Goal: Task Accomplishment & Management: Use online tool/utility

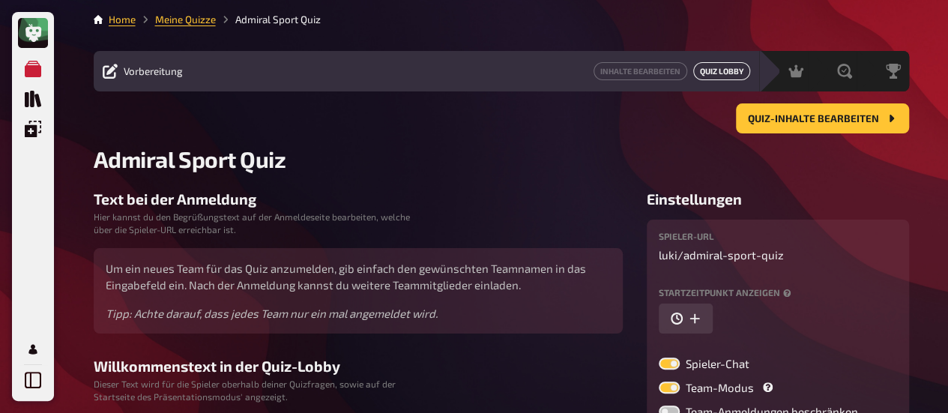
click at [730, 67] on link "Quiz Lobby" at bounding box center [721, 71] width 57 height 18
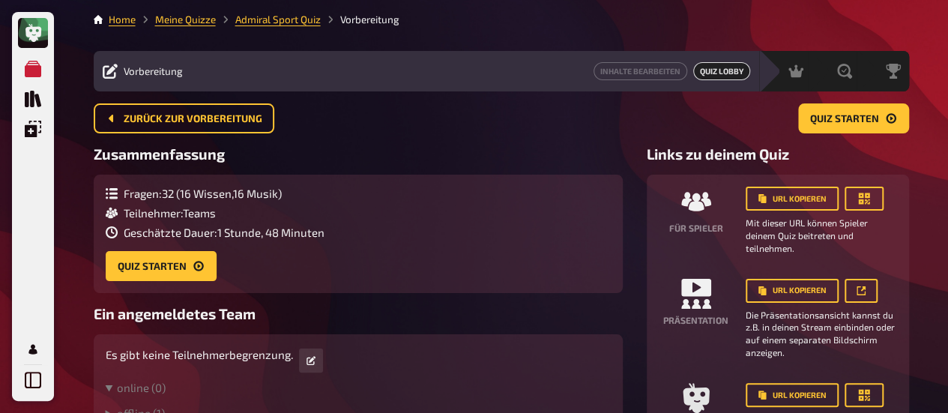
scroll to position [44, 0]
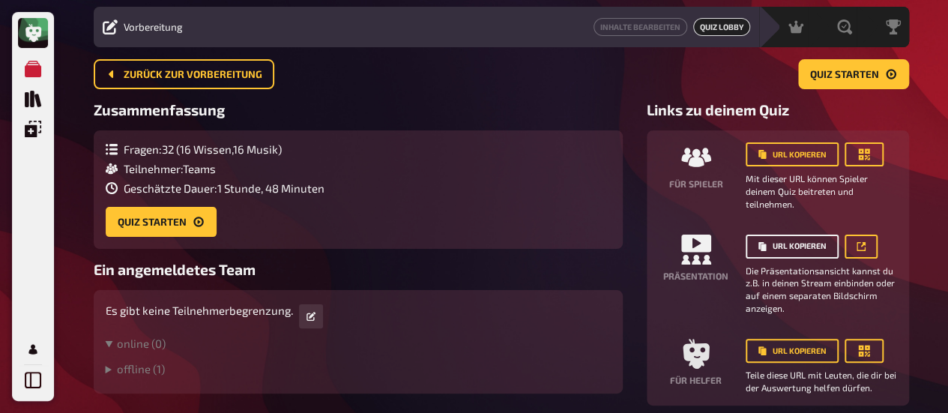
click at [802, 248] on button "URL kopieren" at bounding box center [792, 247] width 93 height 24
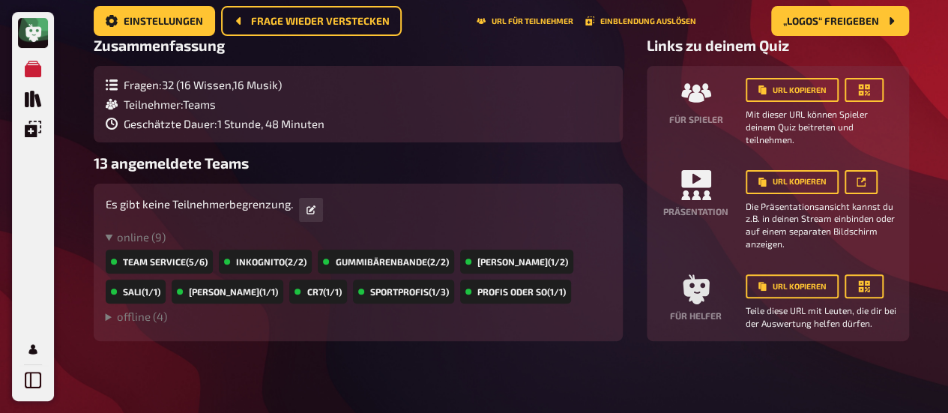
scroll to position [0, 0]
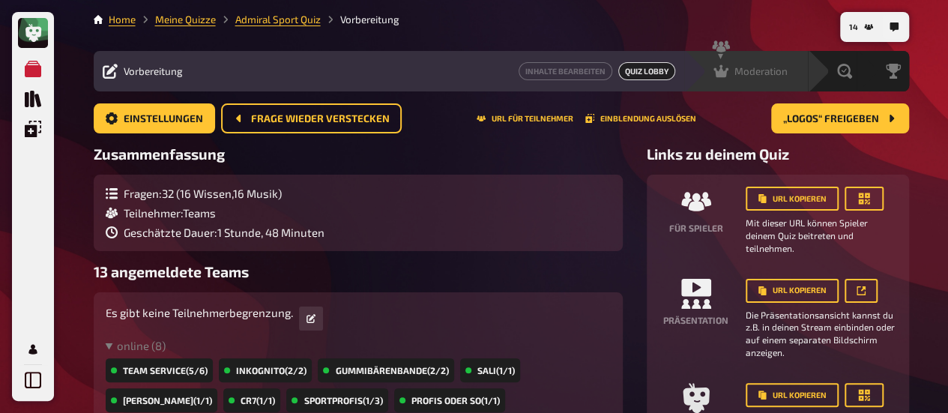
click at [733, 72] on div "Moderation" at bounding box center [751, 71] width 74 height 15
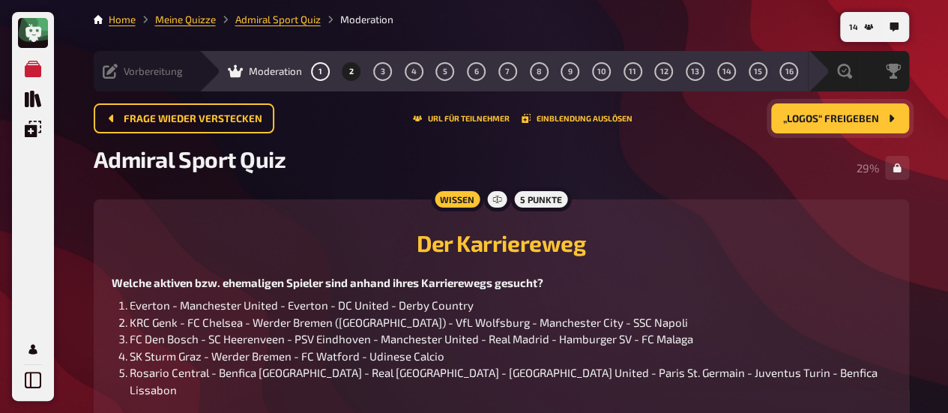
click at [798, 114] on span "„Logos“ freigeben" at bounding box center [831, 119] width 96 height 10
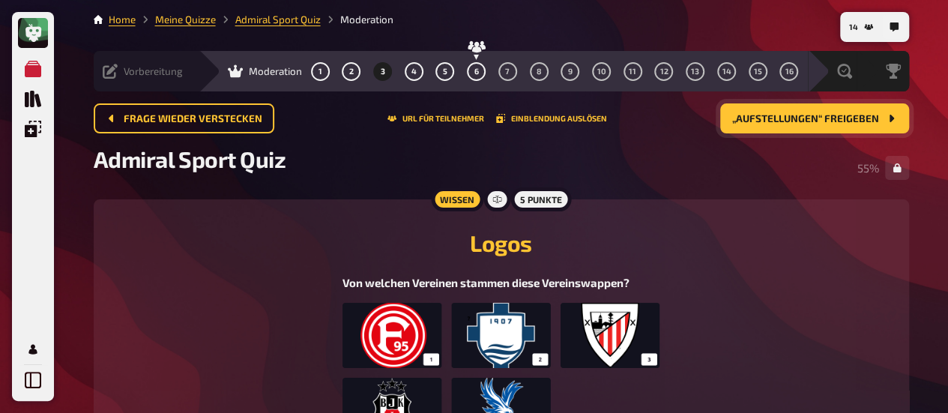
click at [783, 119] on span "„Aufstellungen“ freigeben" at bounding box center [805, 119] width 147 height 10
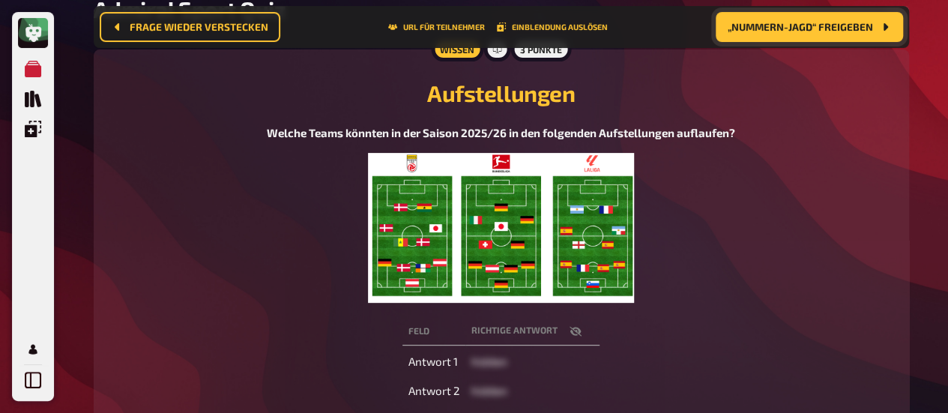
scroll to position [237, 0]
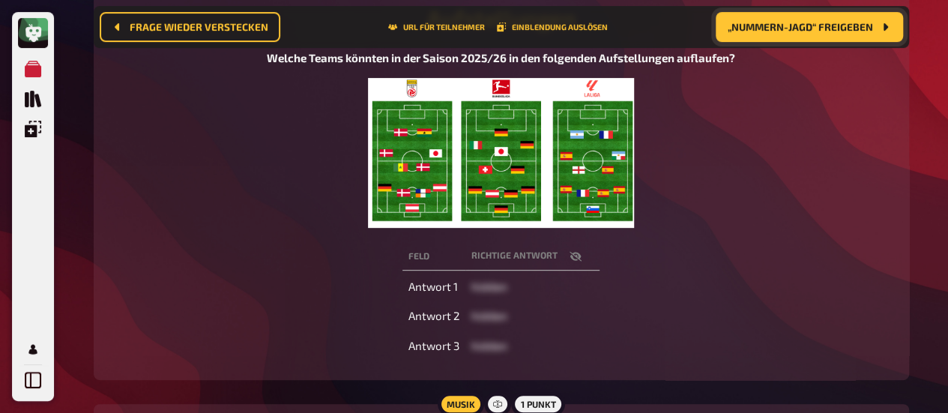
click at [792, 30] on span "„Nummern-Jagd“ freigeben" at bounding box center [800, 27] width 145 height 10
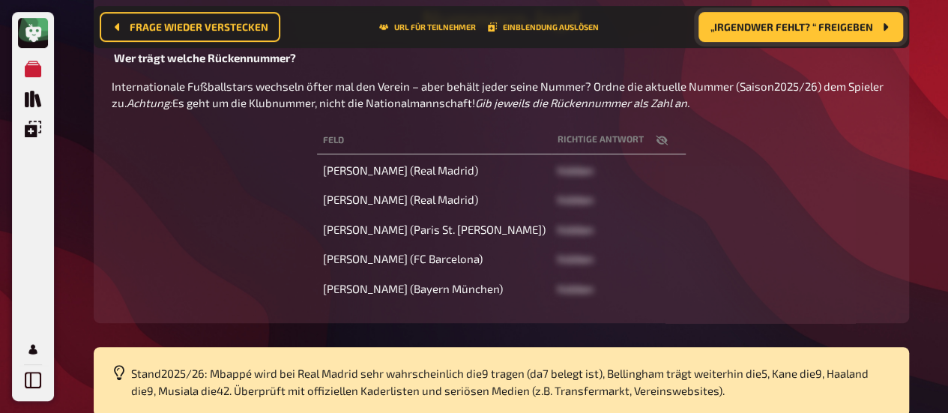
click at [792, 32] on span "„Irgendwer fehlt? “ freigeben" at bounding box center [792, 27] width 163 height 10
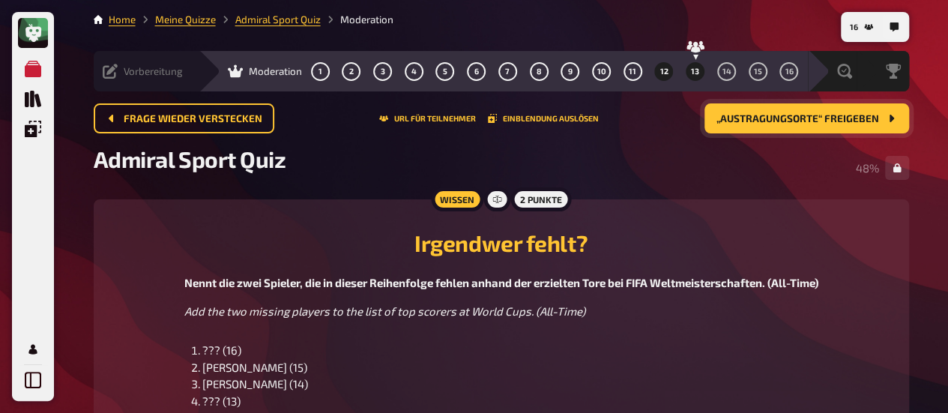
click at [691, 74] on span "13" at bounding box center [695, 71] width 8 height 8
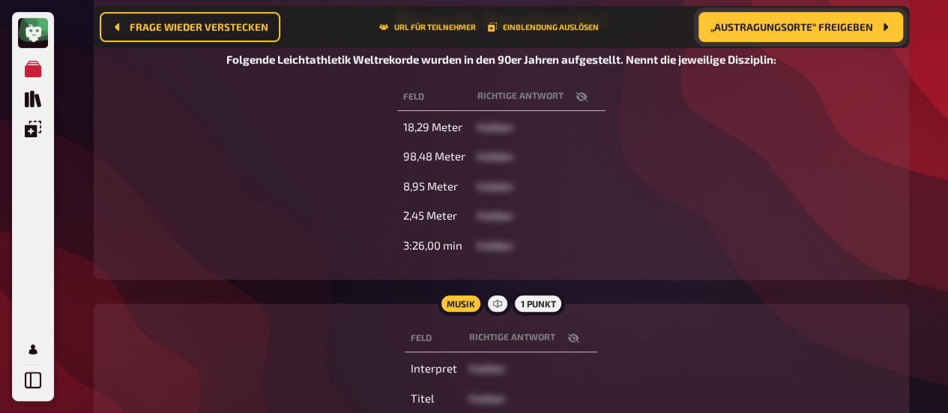
scroll to position [237, 0]
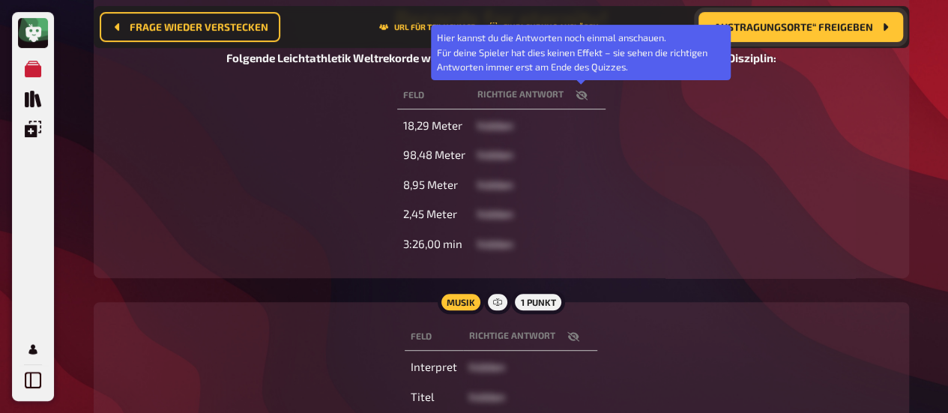
click at [582, 98] on icon "button" at bounding box center [581, 95] width 12 height 10
click at [582, 98] on icon "button" at bounding box center [582, 95] width 12 height 9
click at [582, 98] on icon "button" at bounding box center [581, 95] width 12 height 10
click at [582, 98] on icon "button" at bounding box center [582, 95] width 12 height 9
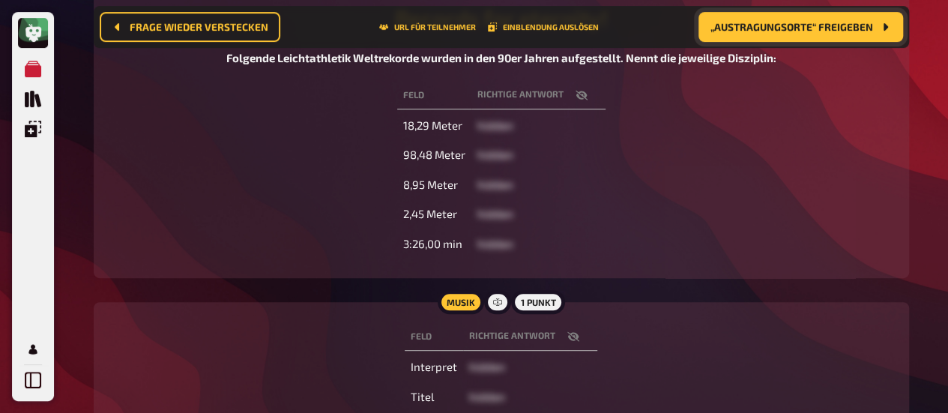
click at [579, 97] on icon "button" at bounding box center [581, 95] width 12 height 10
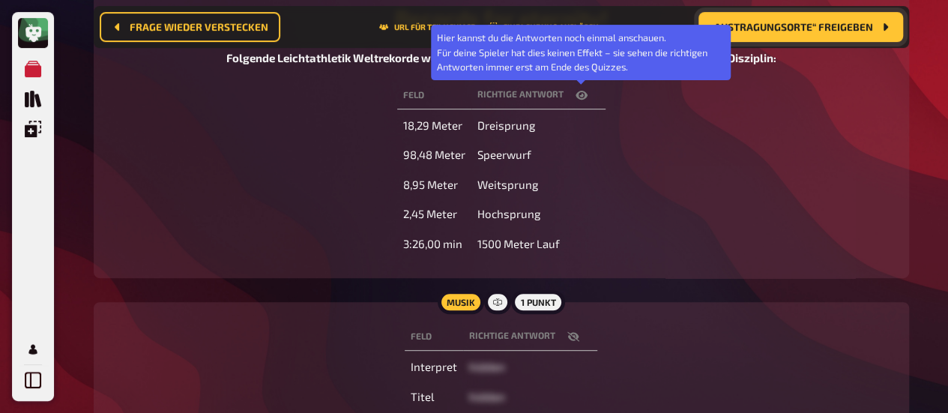
click at [579, 97] on icon "button" at bounding box center [582, 95] width 12 height 12
click at [588, 95] on button "button" at bounding box center [582, 95] width 36 height 15
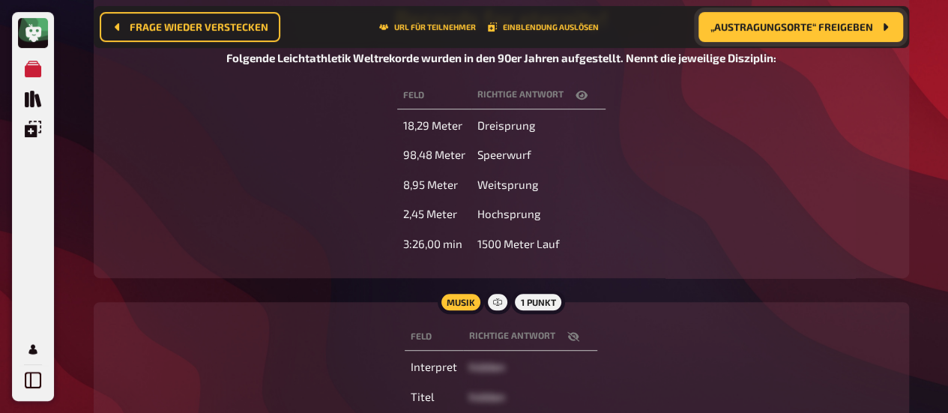
click at [588, 95] on button "button" at bounding box center [582, 95] width 36 height 15
click at [830, 26] on span "„Austragungsorte“ freigeben" at bounding box center [792, 27] width 163 height 10
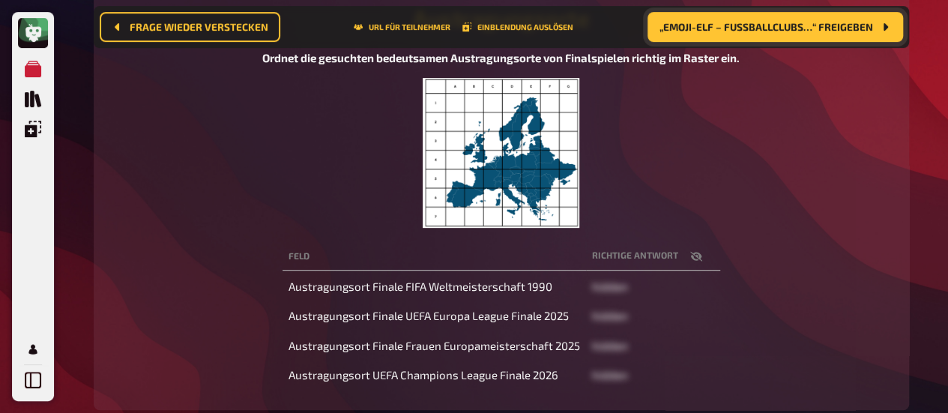
click at [695, 251] on icon "button" at bounding box center [696, 256] width 12 height 12
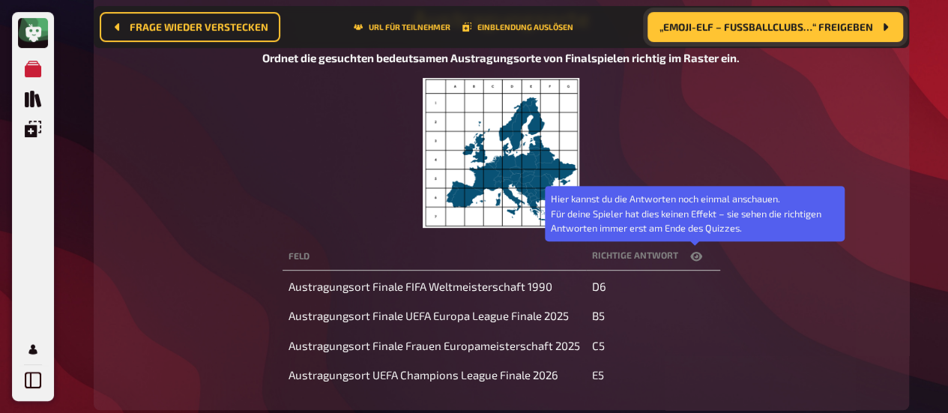
click at [695, 251] on icon "button" at bounding box center [696, 256] width 12 height 12
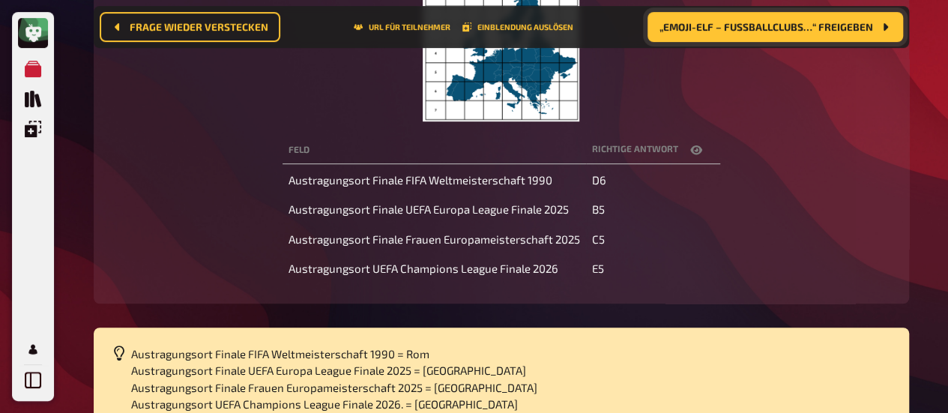
scroll to position [387, 0]
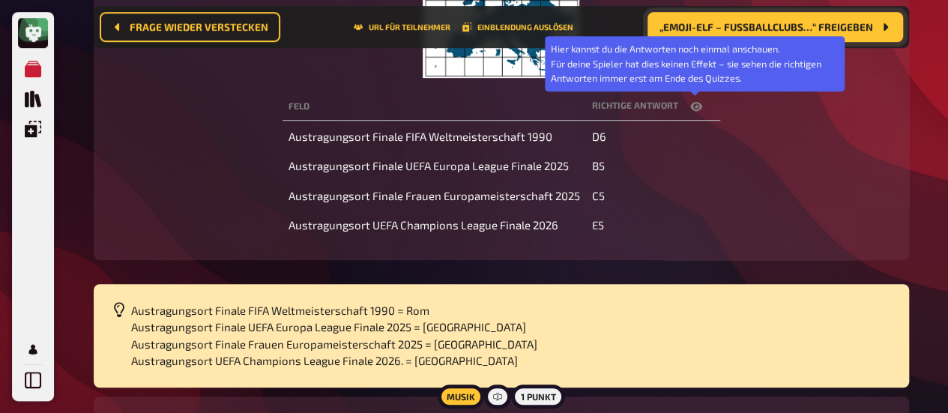
click at [693, 105] on icon "button" at bounding box center [696, 106] width 12 height 12
click at [693, 105] on icon "button" at bounding box center [696, 106] width 12 height 10
click at [693, 104] on icon "button" at bounding box center [696, 106] width 12 height 12
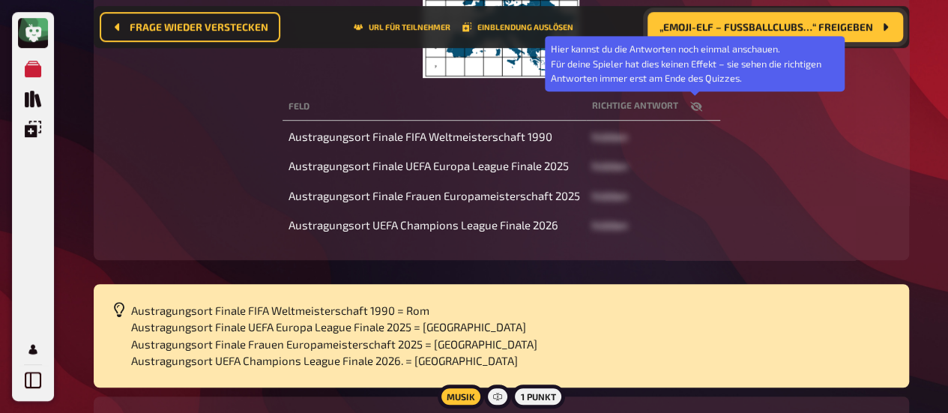
click at [693, 104] on icon "button" at bounding box center [696, 106] width 12 height 12
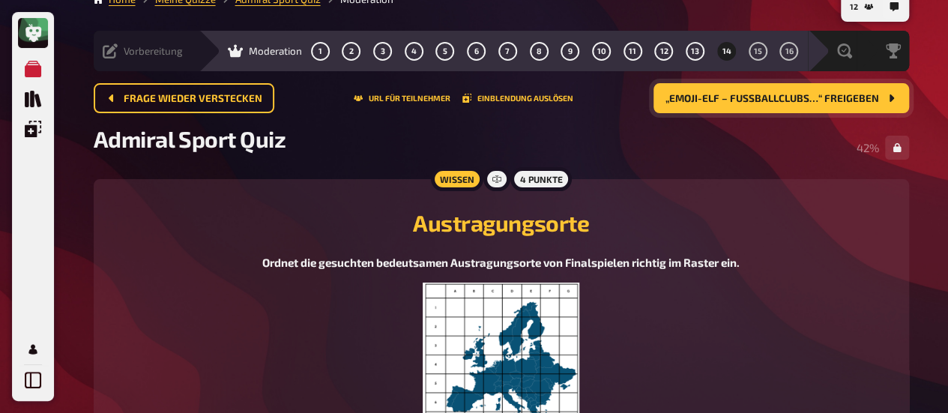
scroll to position [0, 0]
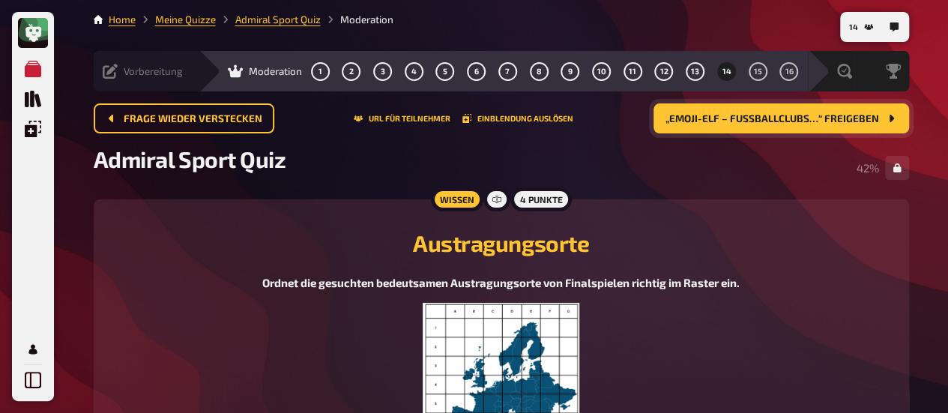
click at [778, 122] on span "„Emoji-Elf – Fußballclubs…“ freigeben" at bounding box center [773, 119] width 214 height 10
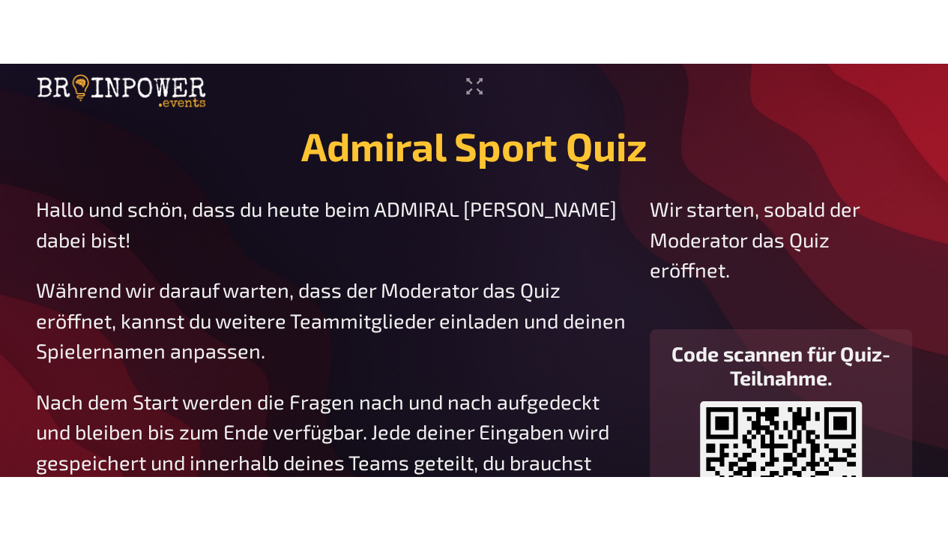
scroll to position [4, 0]
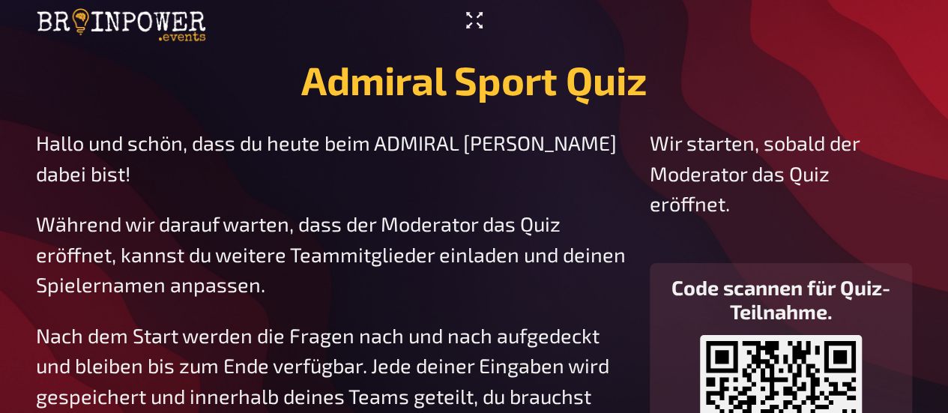
click at [481, 22] on icon "Vollbildmodus aktivieren" at bounding box center [474, 20] width 24 height 24
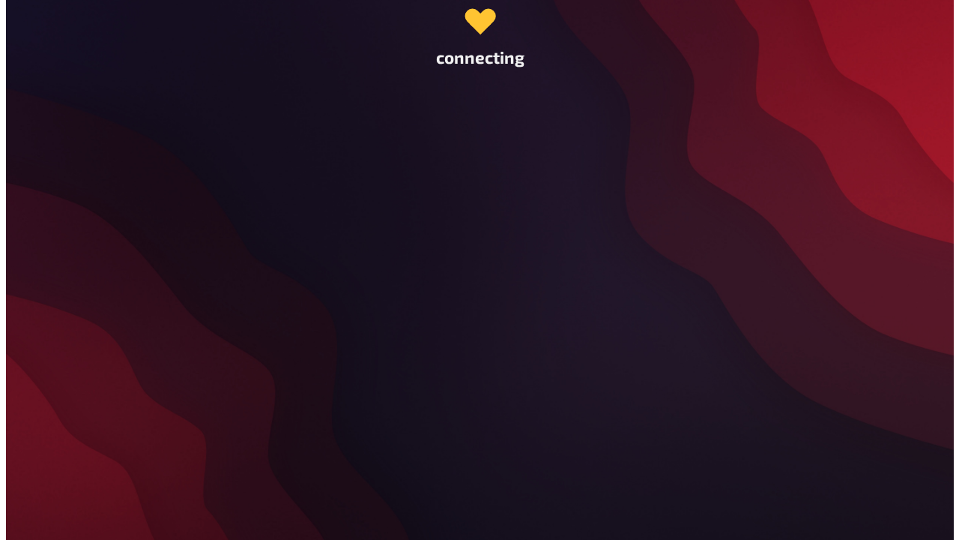
scroll to position [0, 0]
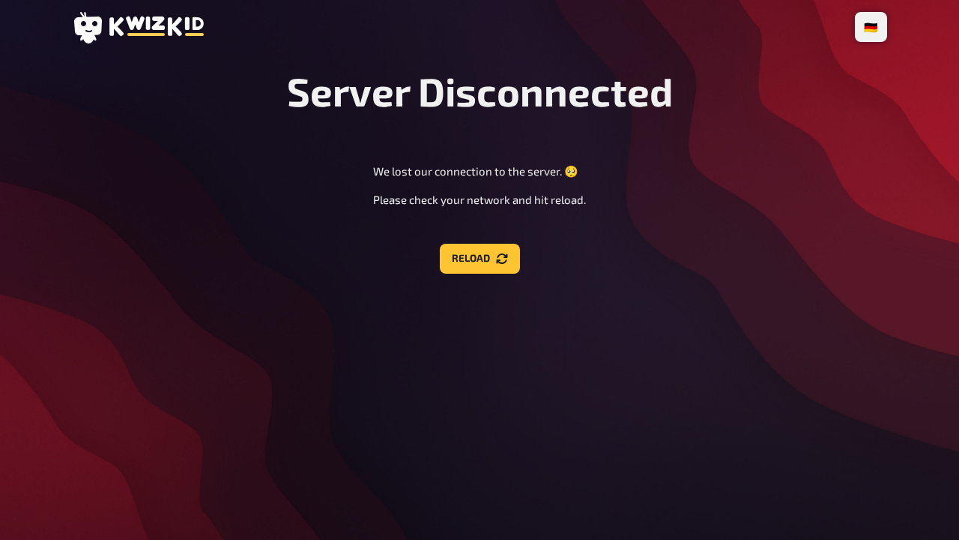
click at [437, 257] on div "Server Disconnected We lost our connection to the server. 🥺 Please check your n…" at bounding box center [480, 170] width 816 height 206
click at [476, 257] on button "Reload" at bounding box center [480, 259] width 80 height 30
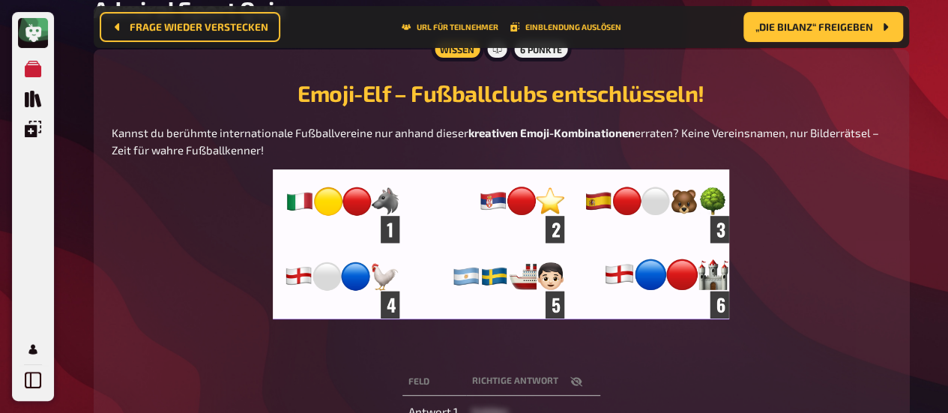
scroll to position [312, 0]
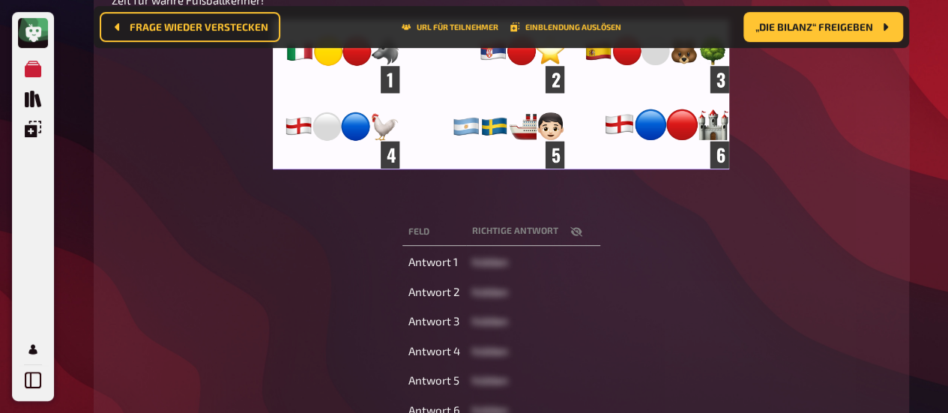
click at [573, 228] on icon "button" at bounding box center [576, 232] width 12 height 12
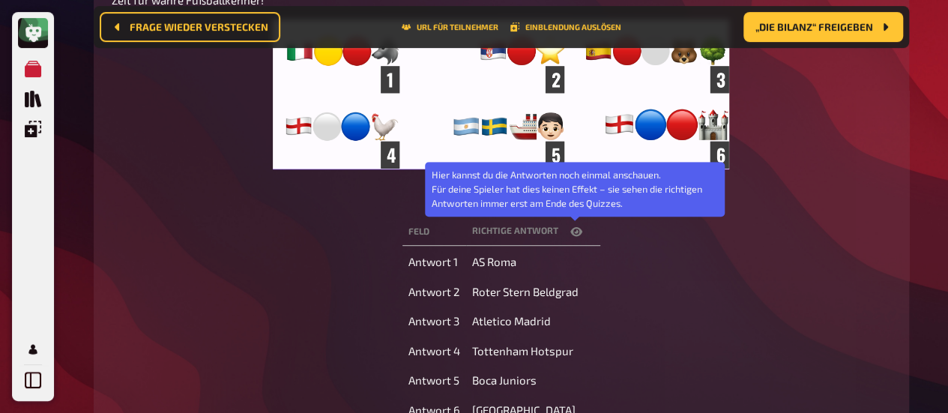
click at [579, 229] on icon "button" at bounding box center [576, 231] width 12 height 9
click at [580, 236] on icon "button" at bounding box center [576, 232] width 12 height 10
click at [580, 236] on icon "button" at bounding box center [576, 232] width 12 height 12
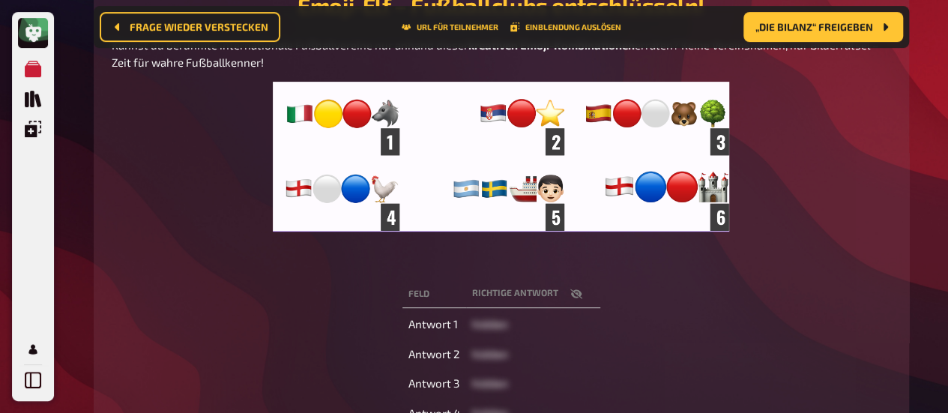
scroll to position [162, 0]
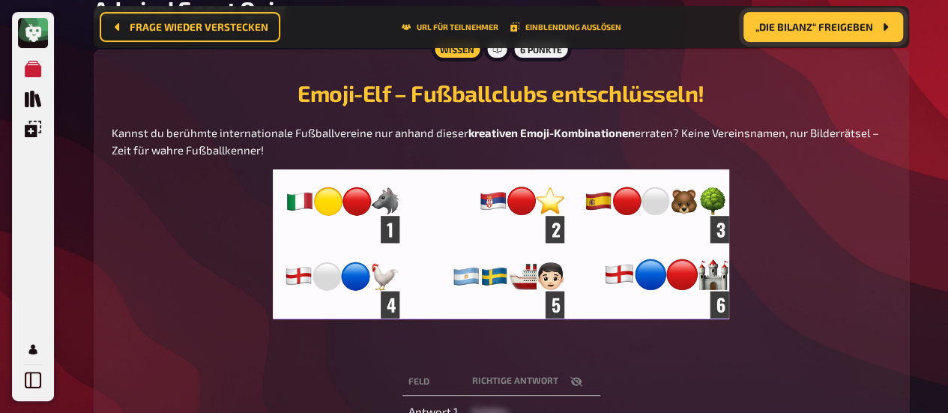
click at [795, 38] on button "„Die Bilanz“ freigeben" at bounding box center [824, 27] width 160 height 30
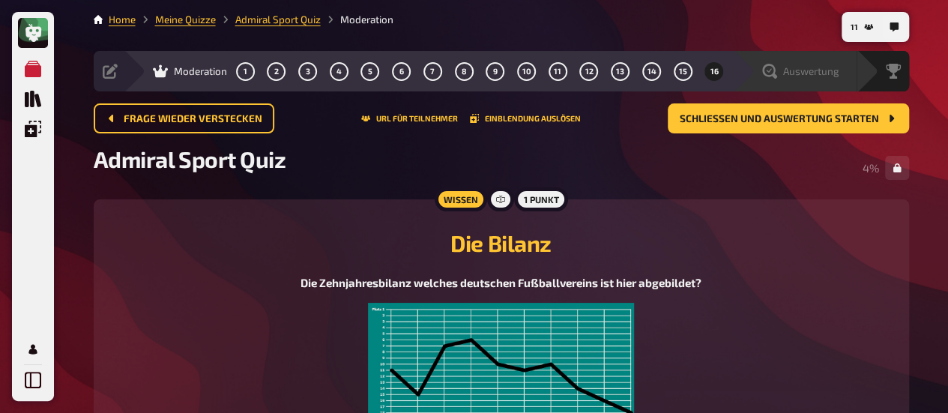
click at [774, 78] on icon at bounding box center [769, 71] width 15 height 15
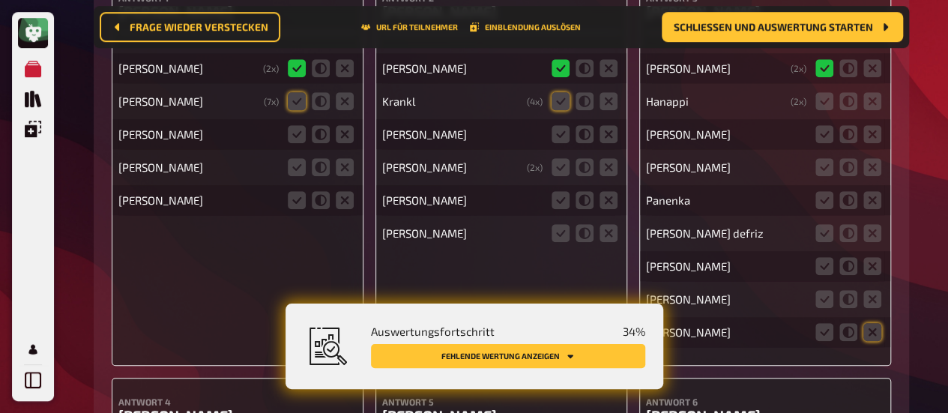
scroll to position [387, 0]
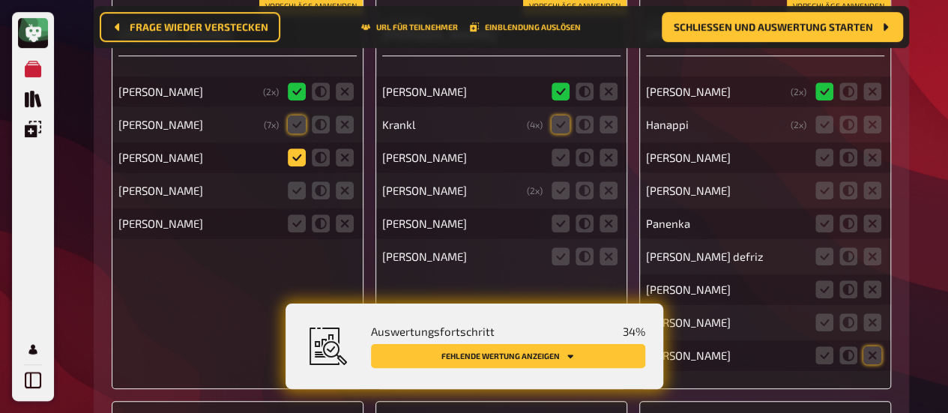
click at [303, 158] on icon at bounding box center [297, 157] width 18 height 18
click at [0, 0] on input "radio" at bounding box center [0, 0] width 0 height 0
click at [340, 193] on icon at bounding box center [345, 190] width 18 height 18
click at [0, 0] on input "radio" at bounding box center [0, 0] width 0 height 0
click at [343, 228] on icon at bounding box center [345, 223] width 18 height 18
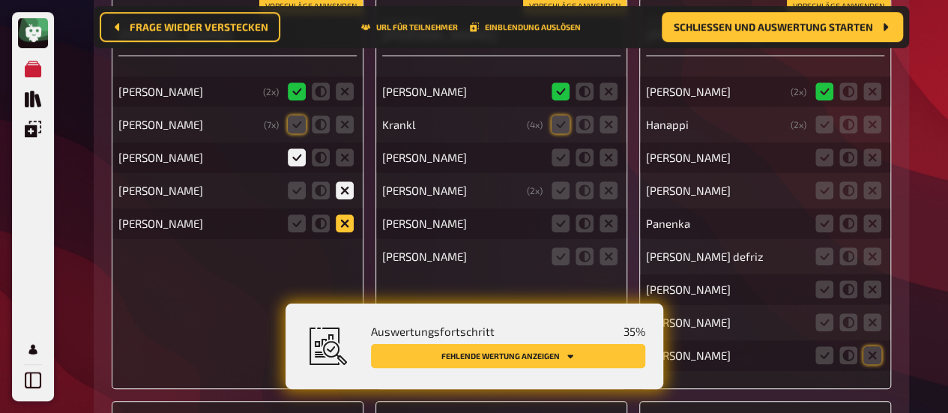
click at [0, 0] on input "radio" at bounding box center [0, 0] width 0 height 0
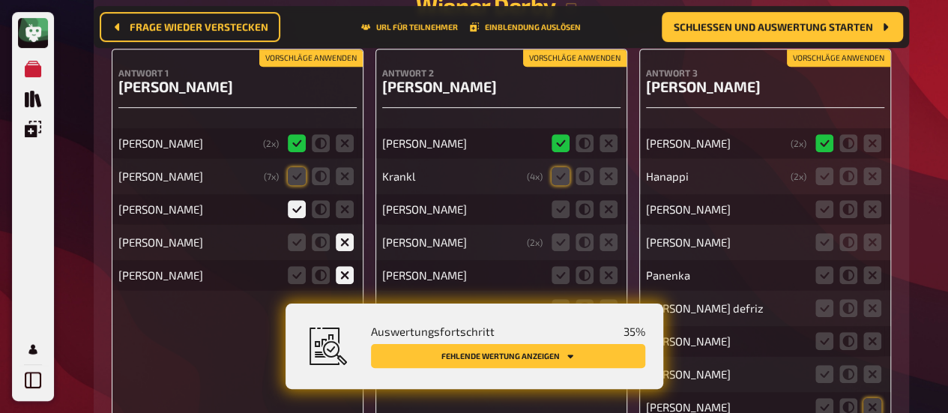
scroll to position [312, 0]
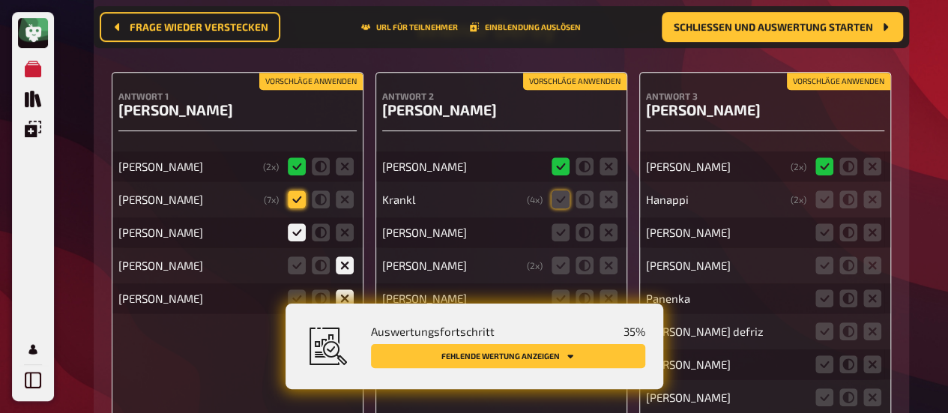
click at [294, 202] on icon at bounding box center [297, 199] width 18 height 18
click at [0, 0] on input "radio" at bounding box center [0, 0] width 0 height 0
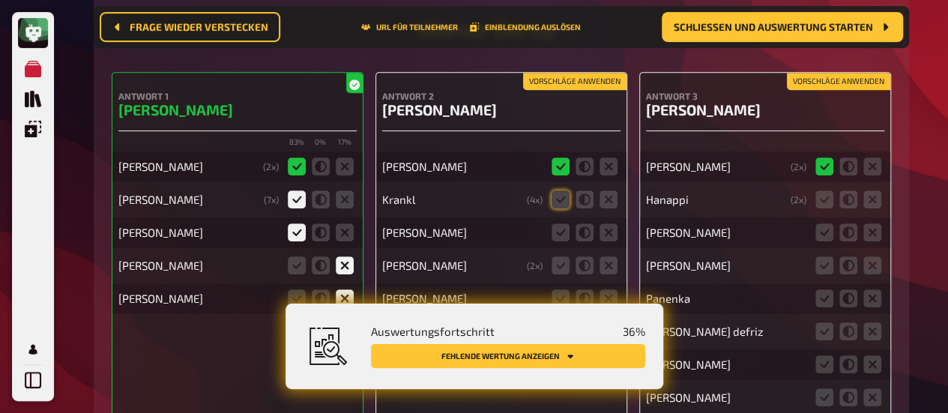
scroll to position [387, 0]
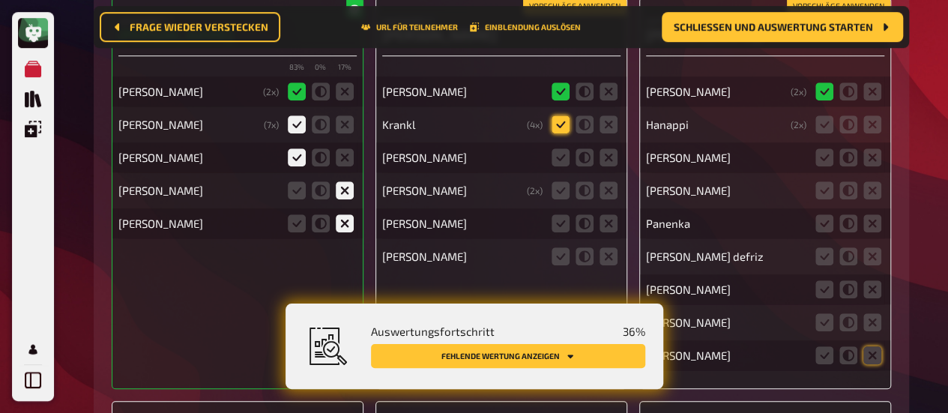
click at [565, 130] on icon at bounding box center [561, 124] width 18 height 18
click at [0, 0] on input "radio" at bounding box center [0, 0] width 0 height 0
click at [600, 157] on icon at bounding box center [609, 157] width 18 height 18
click at [0, 0] on input "radio" at bounding box center [0, 0] width 0 height 0
click at [607, 190] on icon at bounding box center [609, 190] width 18 height 18
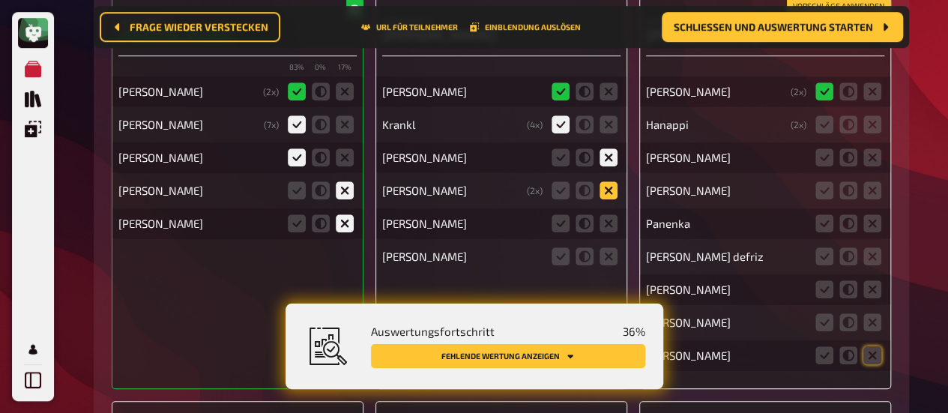
click at [0, 0] on input "radio" at bounding box center [0, 0] width 0 height 0
click at [604, 222] on icon at bounding box center [609, 223] width 18 height 18
click at [0, 0] on input "radio" at bounding box center [0, 0] width 0 height 0
click at [607, 261] on icon at bounding box center [609, 256] width 18 height 18
click at [0, 0] on input "radio" at bounding box center [0, 0] width 0 height 0
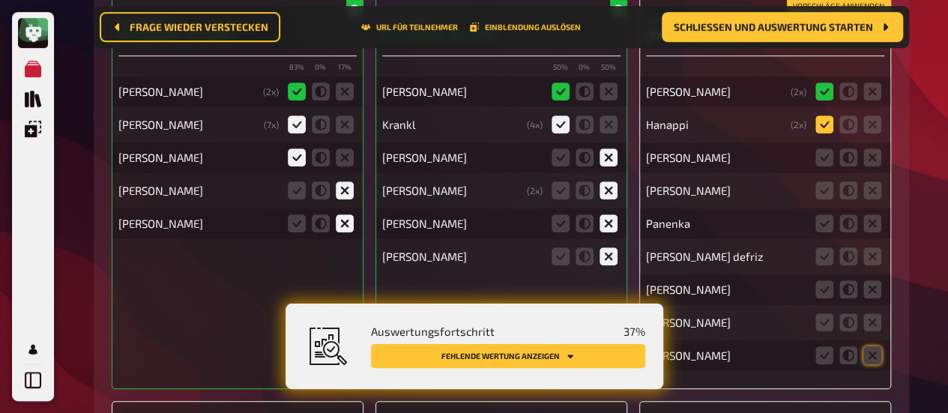
click at [826, 125] on icon at bounding box center [825, 124] width 18 height 18
click at [0, 0] on input "radio" at bounding box center [0, 0] width 0 height 0
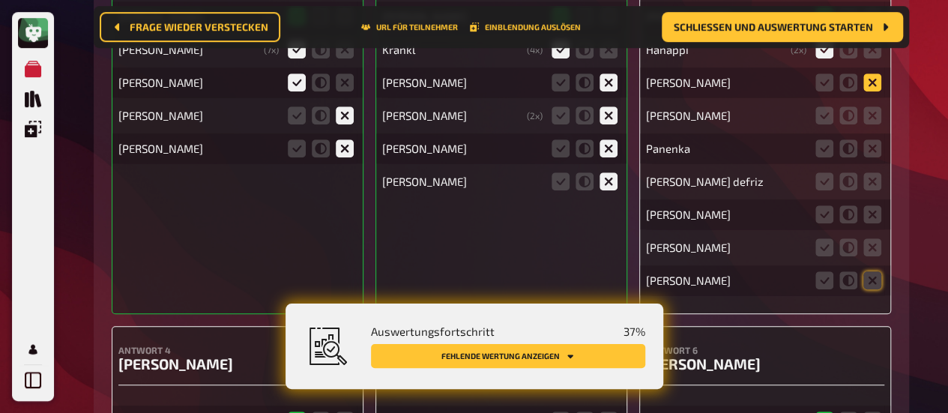
click at [871, 88] on icon at bounding box center [872, 82] width 18 height 18
click at [0, 0] on input "radio" at bounding box center [0, 0] width 0 height 0
click at [875, 116] on icon at bounding box center [872, 115] width 18 height 18
click at [0, 0] on input "radio" at bounding box center [0, 0] width 0 height 0
click at [871, 155] on icon at bounding box center [872, 148] width 18 height 18
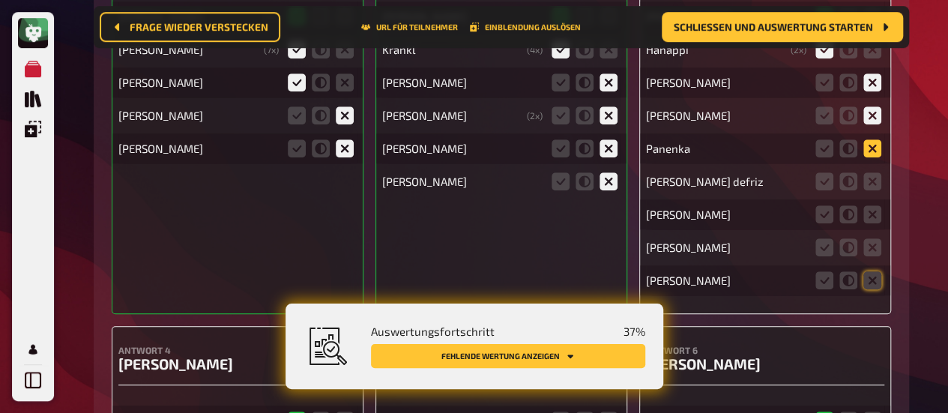
click at [0, 0] on input "radio" at bounding box center [0, 0] width 0 height 0
click at [872, 174] on icon at bounding box center [872, 181] width 18 height 18
click at [0, 0] on input "radio" at bounding box center [0, 0] width 0 height 0
click at [874, 225] on fieldset at bounding box center [849, 214] width 72 height 24
click at [876, 247] on icon at bounding box center [872, 247] width 18 height 18
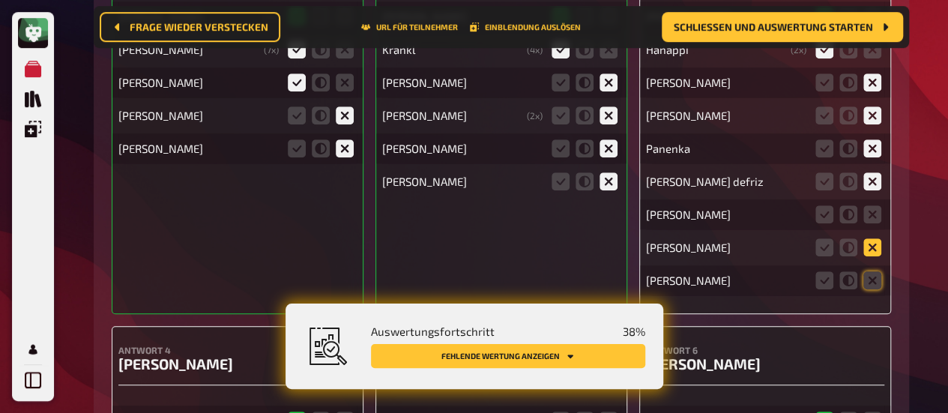
click at [0, 0] on input "radio" at bounding box center [0, 0] width 0 height 0
click at [875, 292] on fieldset at bounding box center [849, 280] width 72 height 24
click at [876, 283] on icon at bounding box center [872, 280] width 18 height 18
click at [0, 0] on input "radio" at bounding box center [0, 0] width 0 height 0
click at [875, 220] on icon at bounding box center [872, 214] width 18 height 18
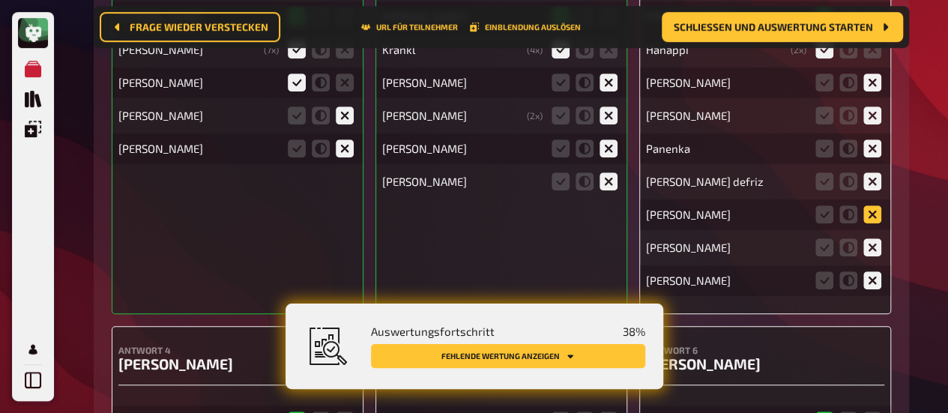
click at [0, 0] on input "radio" at bounding box center [0, 0] width 0 height 0
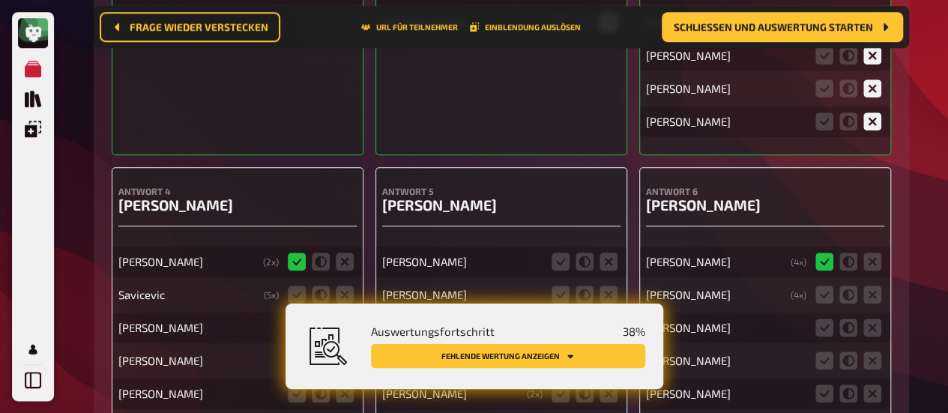
scroll to position [762, 0]
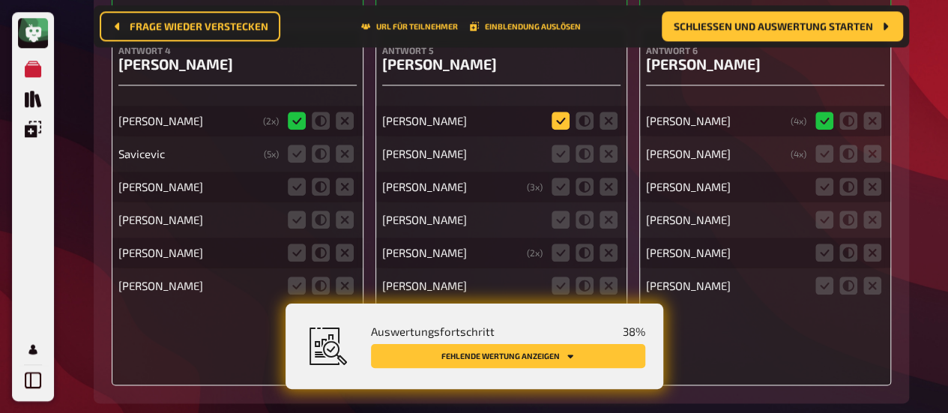
click at [559, 126] on icon at bounding box center [561, 121] width 18 height 18
click at [0, 0] on input "radio" at bounding box center [0, 0] width 0 height 0
click at [561, 154] on icon at bounding box center [561, 154] width 18 height 18
click at [0, 0] on input "radio" at bounding box center [0, 0] width 0 height 0
click at [562, 196] on icon at bounding box center [561, 187] width 18 height 18
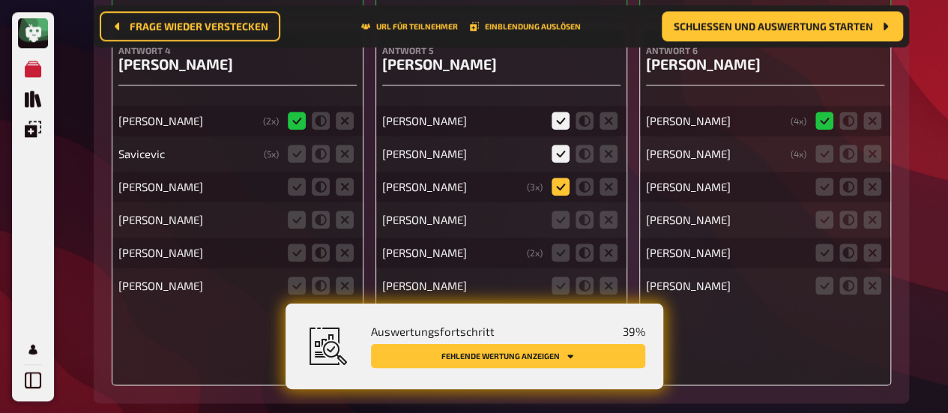
click at [0, 0] on input "radio" at bounding box center [0, 0] width 0 height 0
click at [583, 184] on icon at bounding box center [585, 187] width 18 height 18
click at [0, 0] on input "radio" at bounding box center [0, 0] width 0 height 0
click at [583, 226] on icon at bounding box center [585, 220] width 18 height 18
click at [0, 0] on input "radio" at bounding box center [0, 0] width 0 height 0
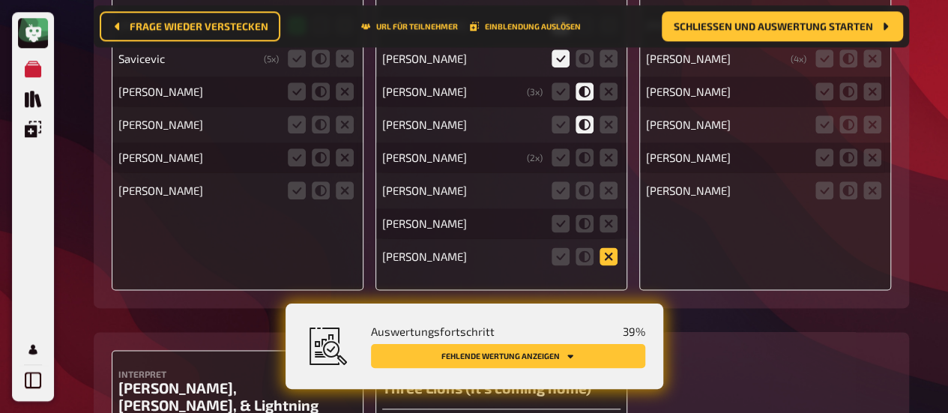
scroll to position [911, 0]
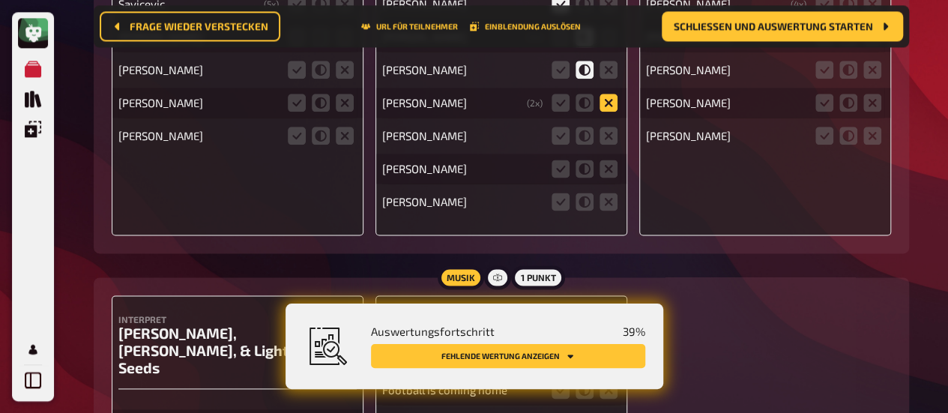
click at [608, 105] on icon at bounding box center [609, 103] width 18 height 18
click at [0, 0] on input "radio" at bounding box center [0, 0] width 0 height 0
click at [607, 128] on icon at bounding box center [609, 136] width 18 height 18
click at [0, 0] on input "radio" at bounding box center [0, 0] width 0 height 0
drag, startPoint x: 612, startPoint y: 169, endPoint x: 612, endPoint y: 180, distance: 10.5
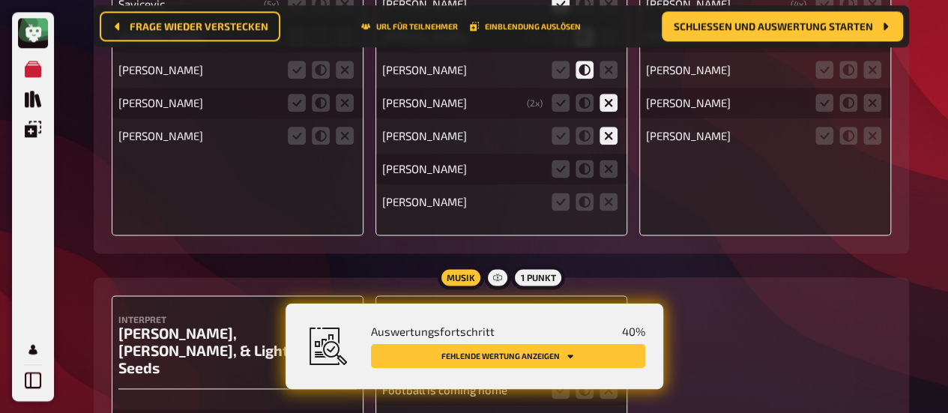
click at [612, 170] on icon at bounding box center [609, 169] width 18 height 18
click at [0, 0] on input "radio" at bounding box center [0, 0] width 0 height 0
click at [615, 205] on icon at bounding box center [609, 202] width 18 height 18
click at [0, 0] on input "radio" at bounding box center [0, 0] width 0 height 0
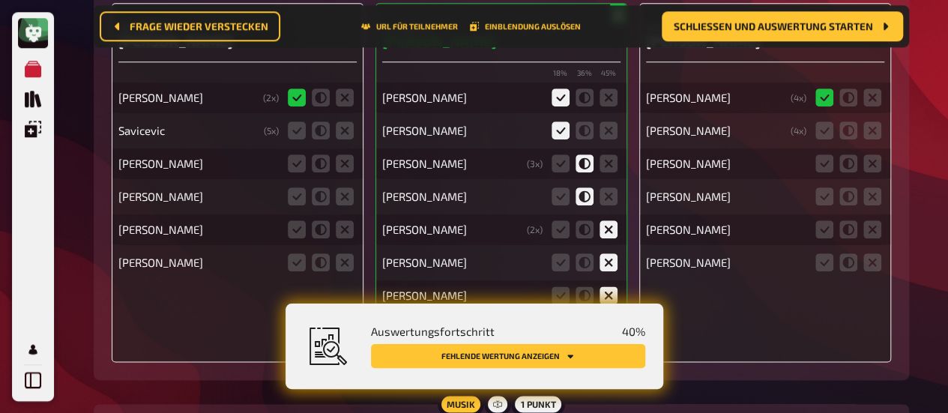
scroll to position [762, 0]
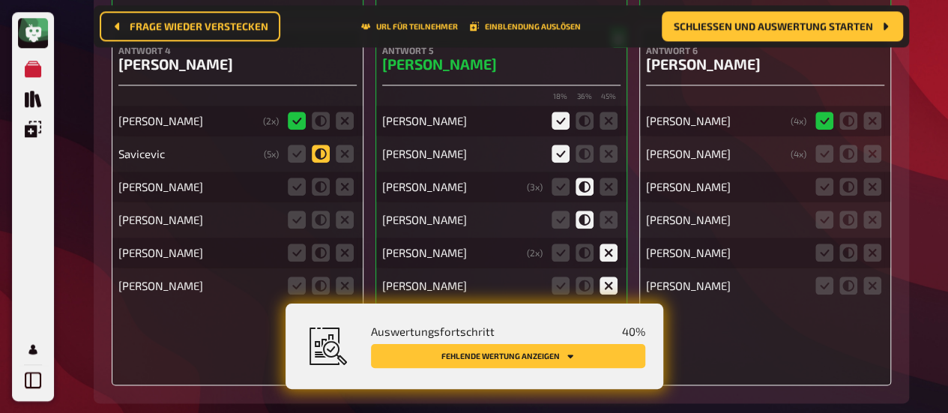
click at [316, 152] on icon at bounding box center [321, 154] width 18 height 18
click at [0, 0] on input "radio" at bounding box center [0, 0] width 0 height 0
click at [349, 193] on icon at bounding box center [345, 187] width 18 height 18
click at [0, 0] on input "radio" at bounding box center [0, 0] width 0 height 0
click at [345, 220] on icon at bounding box center [345, 220] width 18 height 18
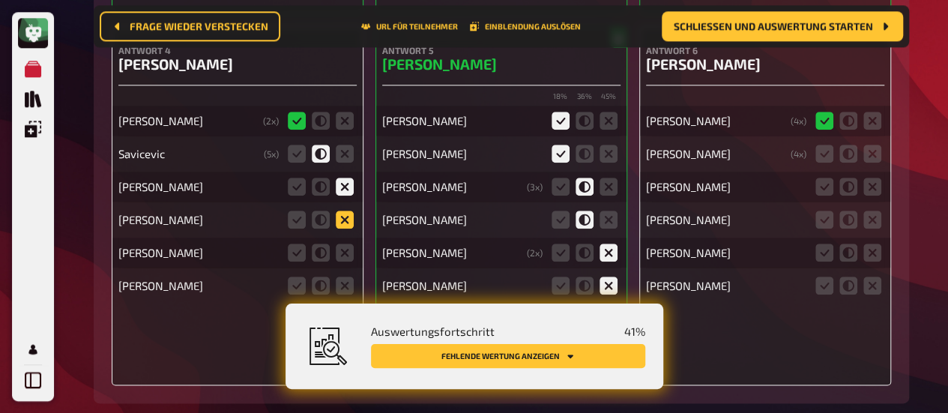
click at [0, 0] on input "radio" at bounding box center [0, 0] width 0 height 0
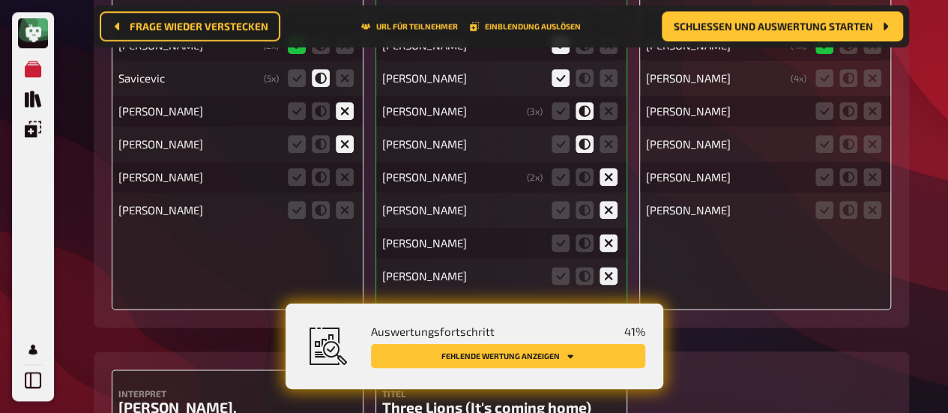
scroll to position [911, 0]
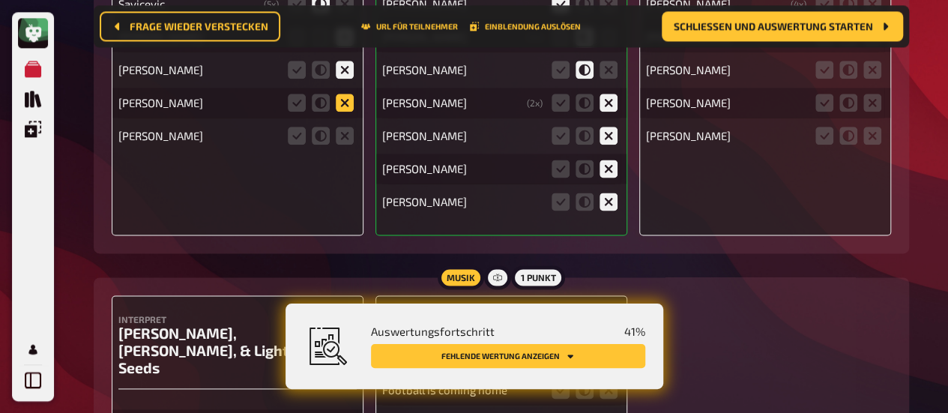
drag, startPoint x: 342, startPoint y: 101, endPoint x: 343, endPoint y: 109, distance: 7.5
click at [342, 103] on icon at bounding box center [345, 103] width 18 height 18
click at [0, 0] on input "radio" at bounding box center [0, 0] width 0 height 0
click at [351, 139] on icon at bounding box center [345, 136] width 18 height 18
click at [0, 0] on input "radio" at bounding box center [0, 0] width 0 height 0
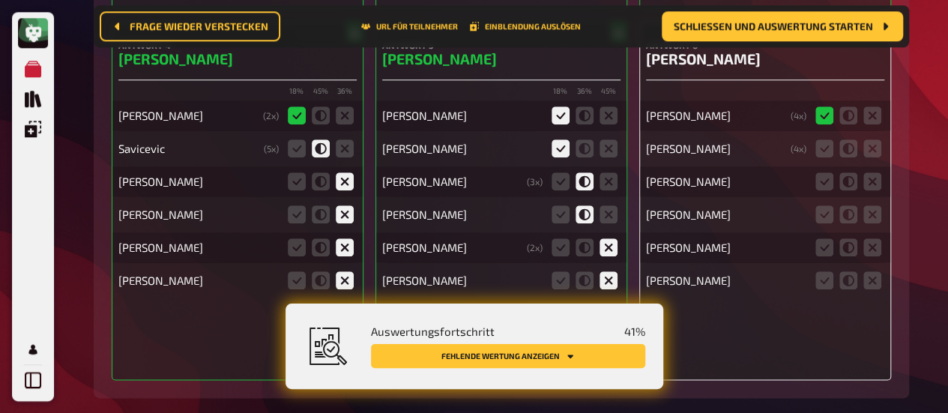
scroll to position [762, 0]
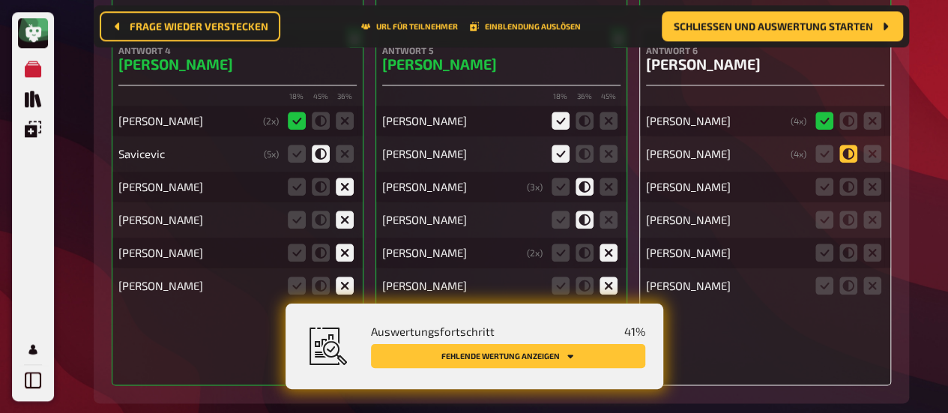
click at [848, 154] on icon at bounding box center [848, 154] width 18 height 18
click at [0, 0] on input "radio" at bounding box center [0, 0] width 0 height 0
click at [865, 185] on icon at bounding box center [872, 187] width 18 height 18
click at [0, 0] on input "radio" at bounding box center [0, 0] width 0 height 0
click at [874, 219] on icon at bounding box center [872, 220] width 18 height 18
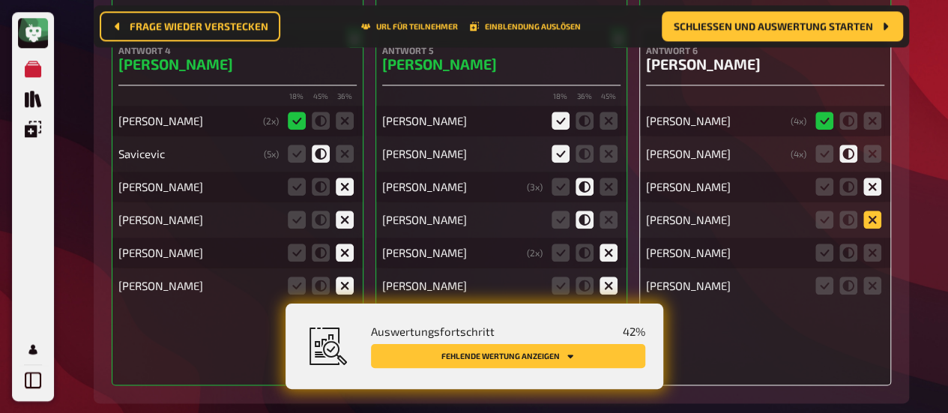
click at [0, 0] on input "radio" at bounding box center [0, 0] width 0 height 0
click at [878, 250] on icon at bounding box center [872, 253] width 18 height 18
click at [0, 0] on input "radio" at bounding box center [0, 0] width 0 height 0
click at [872, 283] on icon at bounding box center [872, 286] width 18 height 18
click at [0, 0] on input "radio" at bounding box center [0, 0] width 0 height 0
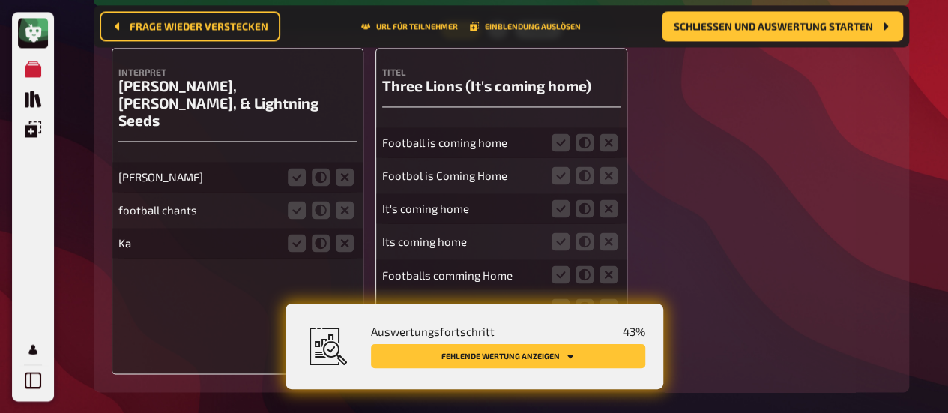
scroll to position [1136, 0]
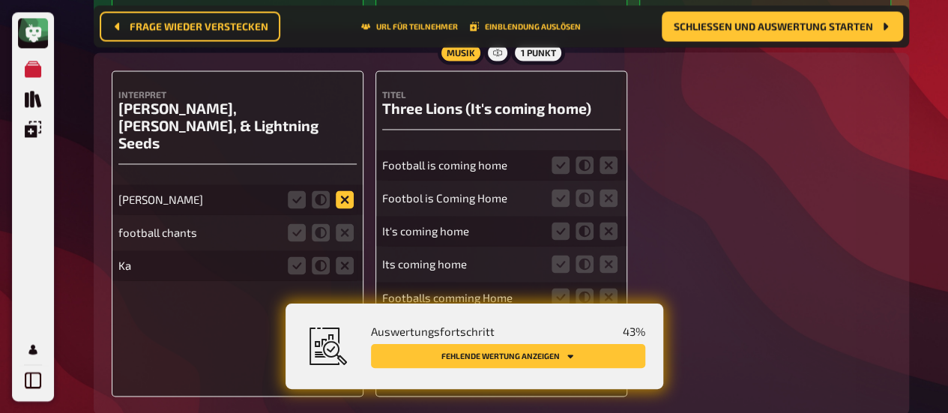
click at [339, 190] on icon at bounding box center [345, 199] width 18 height 18
click at [0, 0] on input "radio" at bounding box center [0, 0] width 0 height 0
click at [351, 223] on icon at bounding box center [345, 232] width 18 height 18
click at [0, 0] on input "radio" at bounding box center [0, 0] width 0 height 0
click at [349, 256] on icon at bounding box center [345, 265] width 18 height 18
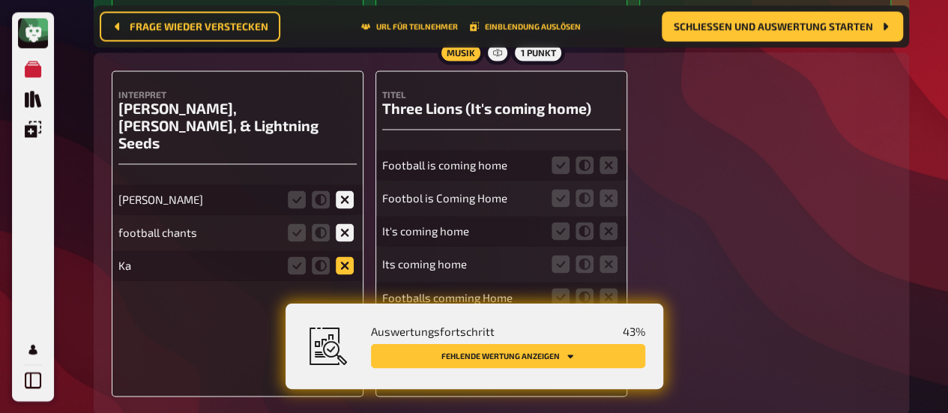
click at [0, 0] on input "radio" at bounding box center [0, 0] width 0 height 0
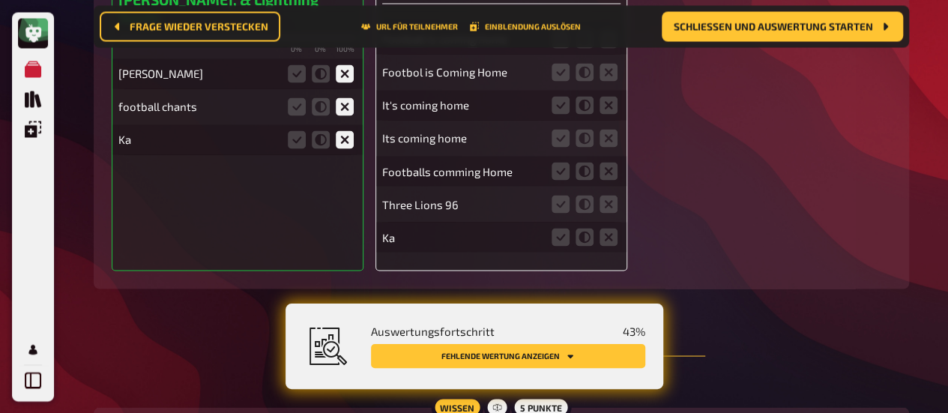
scroll to position [1286, 0]
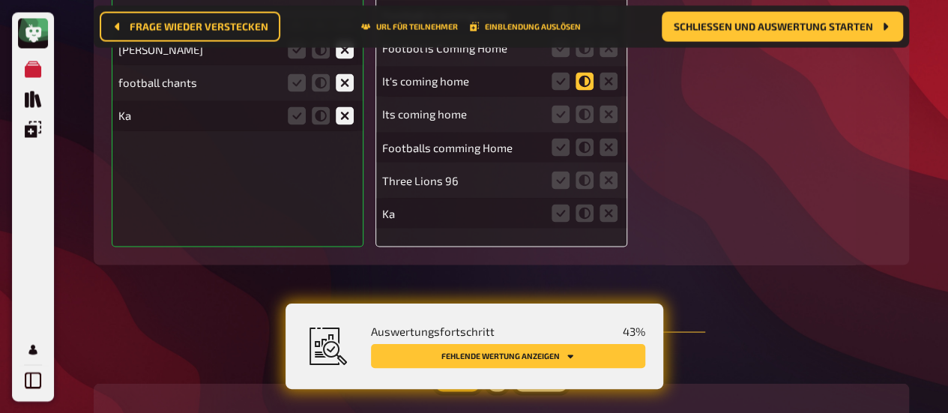
click at [585, 83] on icon at bounding box center [585, 81] width 18 height 18
click at [0, 0] on input "radio" at bounding box center [0, 0] width 0 height 0
click at [582, 103] on fieldset at bounding box center [585, 114] width 72 height 24
click at [588, 115] on icon at bounding box center [585, 114] width 18 height 18
click at [0, 0] on input "radio" at bounding box center [0, 0] width 0 height 0
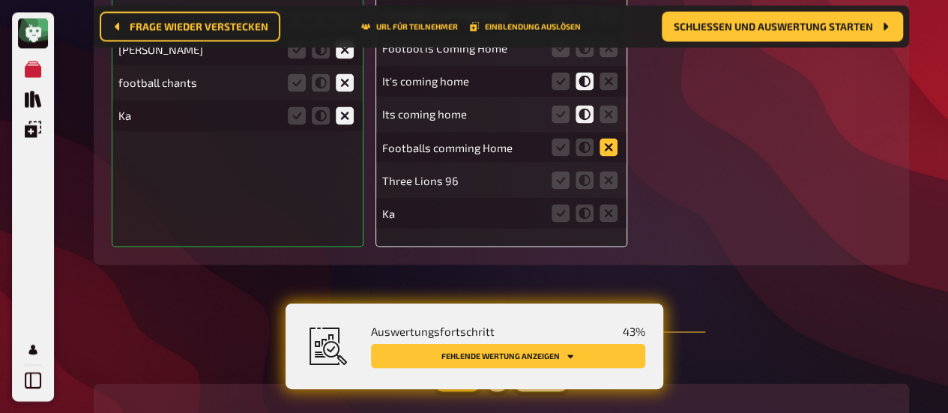
click at [616, 154] on icon at bounding box center [609, 147] width 18 height 18
click at [0, 0] on input "radio" at bounding box center [0, 0] width 0 height 0
click at [616, 184] on icon at bounding box center [609, 180] width 18 height 18
click at [0, 0] on input "radio" at bounding box center [0, 0] width 0 height 0
click at [564, 181] on icon at bounding box center [561, 180] width 18 height 18
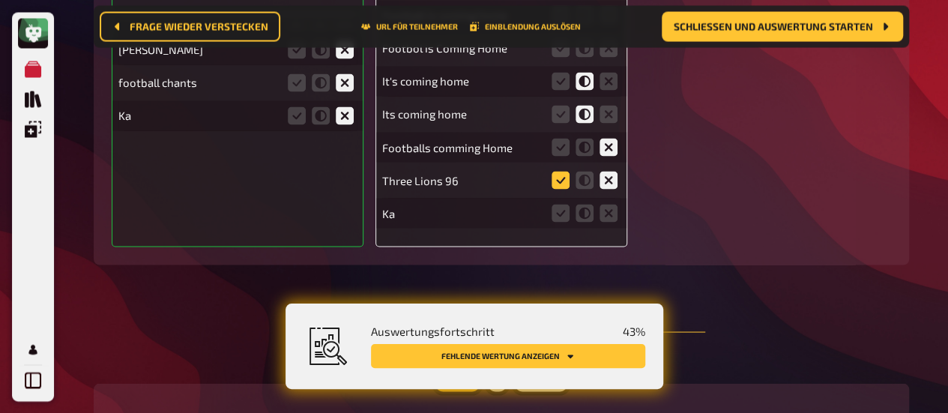
click at [0, 0] on input "radio" at bounding box center [0, 0] width 0 height 0
click at [612, 184] on icon at bounding box center [609, 180] width 18 height 18
click at [0, 0] on input "radio" at bounding box center [0, 0] width 0 height 0
click at [564, 181] on icon at bounding box center [561, 180] width 18 height 18
click at [0, 0] on input "radio" at bounding box center [0, 0] width 0 height 0
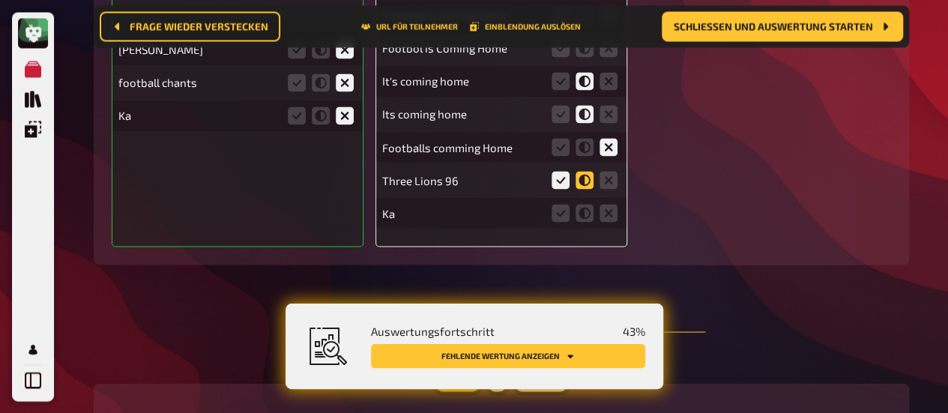
click at [579, 183] on icon at bounding box center [585, 180] width 18 height 18
click at [0, 0] on input "radio" at bounding box center [0, 0] width 0 height 0
click at [604, 213] on icon at bounding box center [609, 213] width 18 height 18
click at [0, 0] on input "radio" at bounding box center [0, 0] width 0 height 0
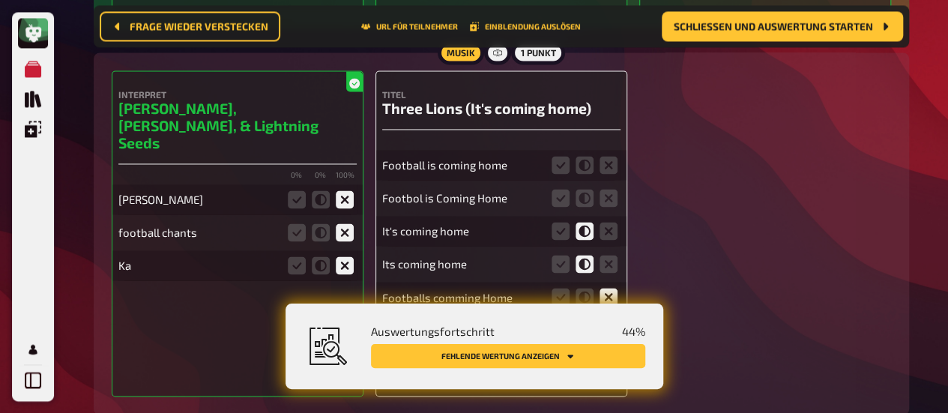
scroll to position [1136, 0]
click at [606, 171] on icon at bounding box center [609, 165] width 18 height 18
click at [0, 0] on input "radio" at bounding box center [0, 0] width 0 height 0
click at [606, 195] on icon at bounding box center [609, 198] width 18 height 18
click at [0, 0] on input "radio" at bounding box center [0, 0] width 0 height 0
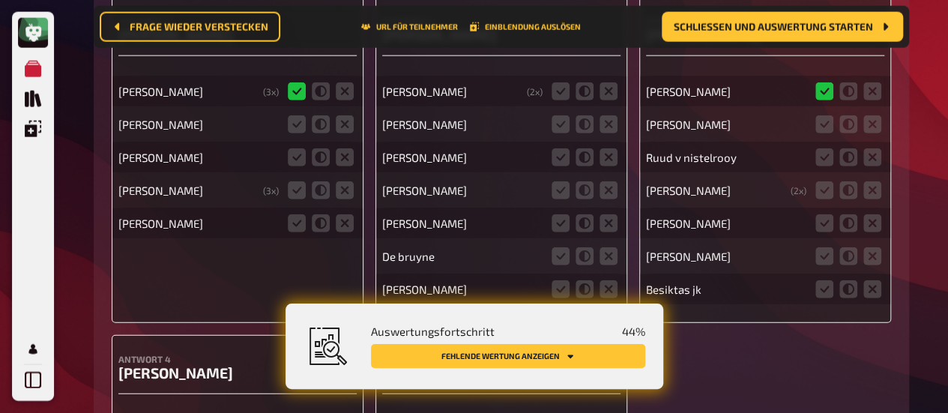
scroll to position [1736, 0]
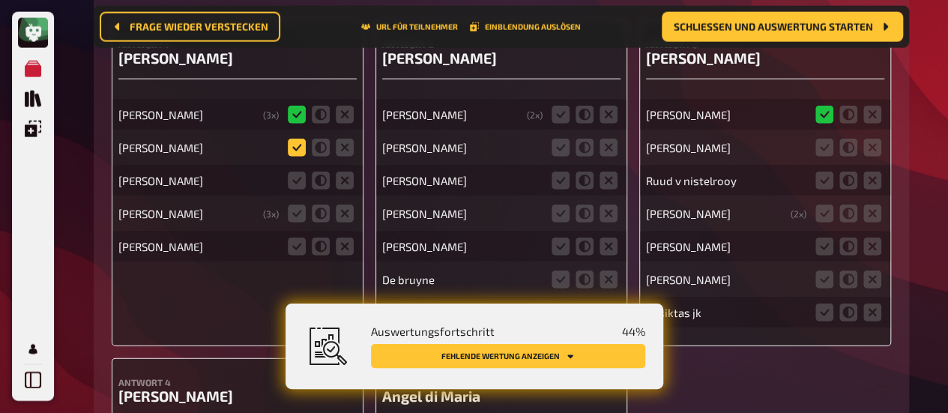
click at [293, 150] on icon at bounding box center [297, 148] width 18 height 18
click at [0, 0] on input "radio" at bounding box center [0, 0] width 0 height 0
click at [343, 184] on icon at bounding box center [345, 181] width 18 height 18
click at [0, 0] on input "radio" at bounding box center [0, 0] width 0 height 0
click at [320, 211] on icon at bounding box center [321, 214] width 18 height 18
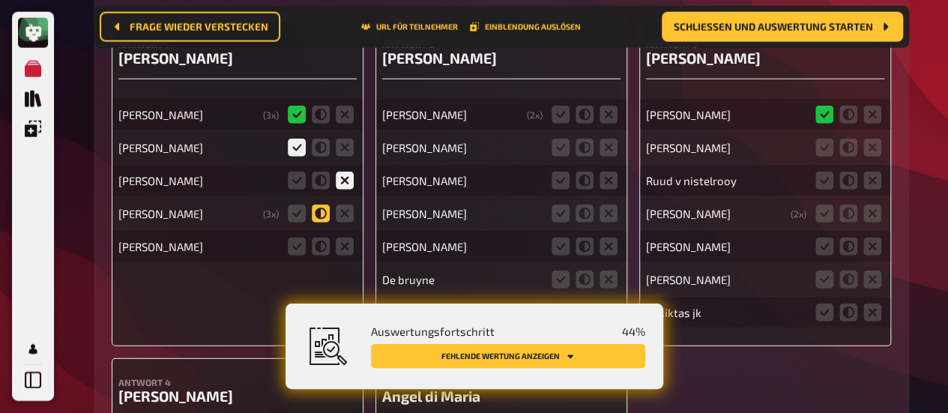
click at [0, 0] on input "radio" at bounding box center [0, 0] width 0 height 0
click at [295, 250] on icon at bounding box center [297, 247] width 18 height 18
click at [0, 0] on input "radio" at bounding box center [0, 0] width 0 height 0
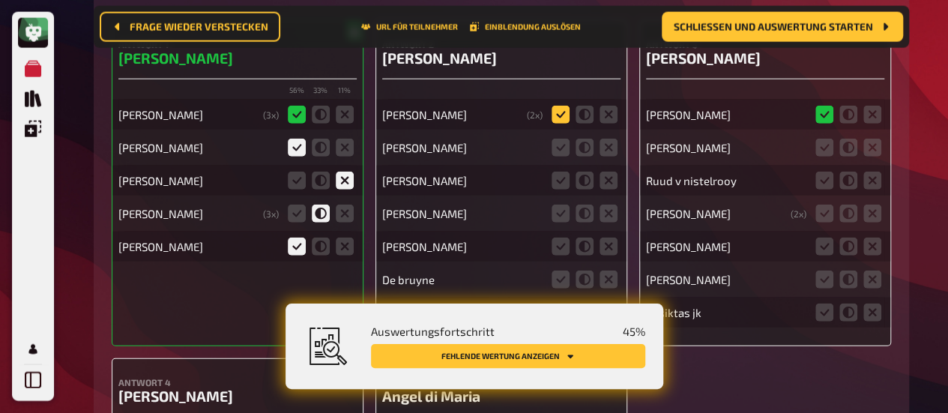
click at [558, 113] on icon at bounding box center [561, 115] width 18 height 18
click at [0, 0] on input "radio" at bounding box center [0, 0] width 0 height 0
click at [558, 140] on icon at bounding box center [561, 148] width 18 height 18
click at [0, 0] on input "radio" at bounding box center [0, 0] width 0 height 0
click at [561, 175] on icon at bounding box center [561, 181] width 18 height 18
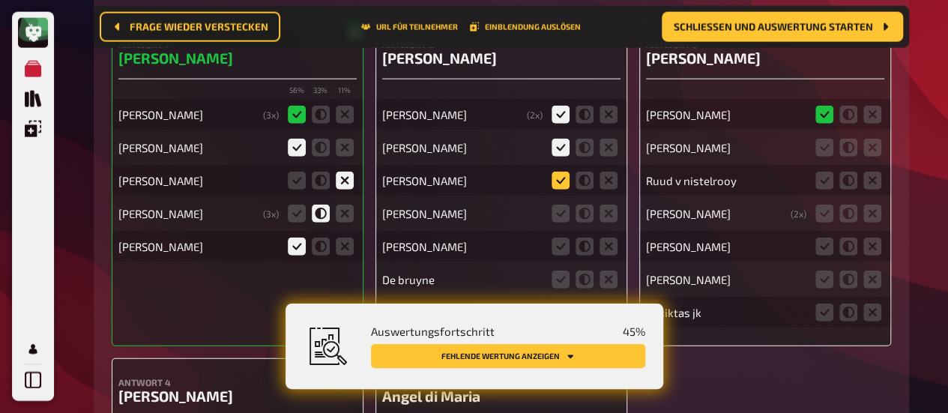
click at [0, 0] on input "radio" at bounding box center [0, 0] width 0 height 0
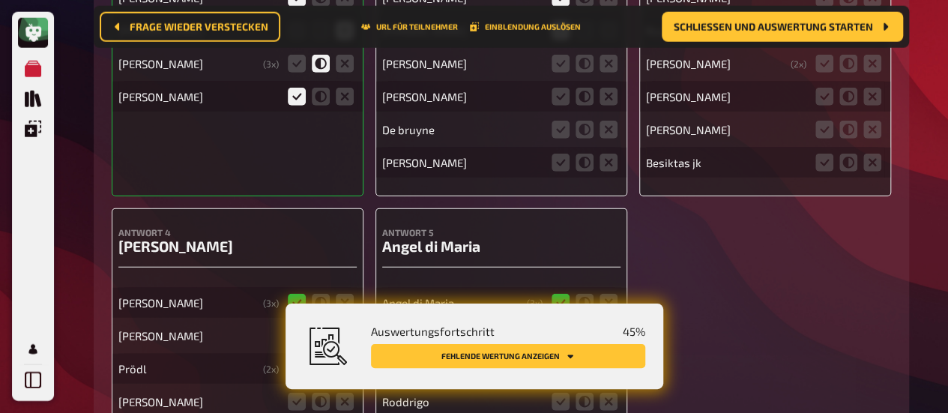
scroll to position [1811, 0]
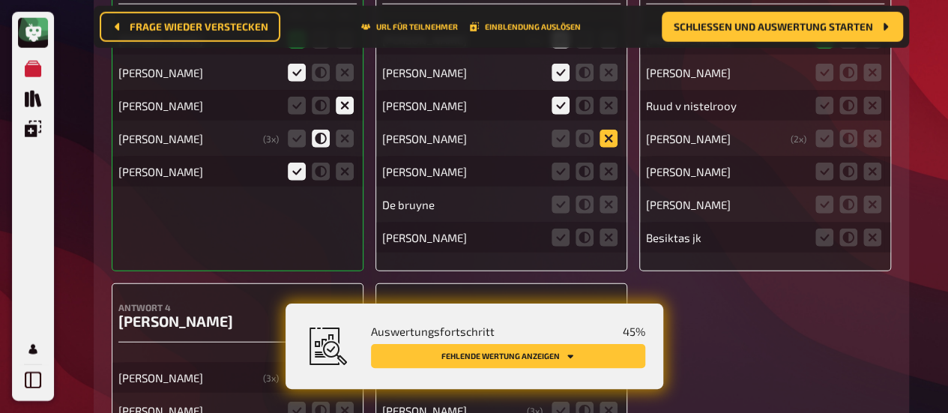
click at [609, 142] on icon at bounding box center [609, 139] width 18 height 18
click at [0, 0] on input "radio" at bounding box center [0, 0] width 0 height 0
click at [583, 178] on icon at bounding box center [585, 172] width 18 height 18
click at [0, 0] on input "radio" at bounding box center [0, 0] width 0 height 0
click at [581, 205] on icon at bounding box center [585, 205] width 18 height 18
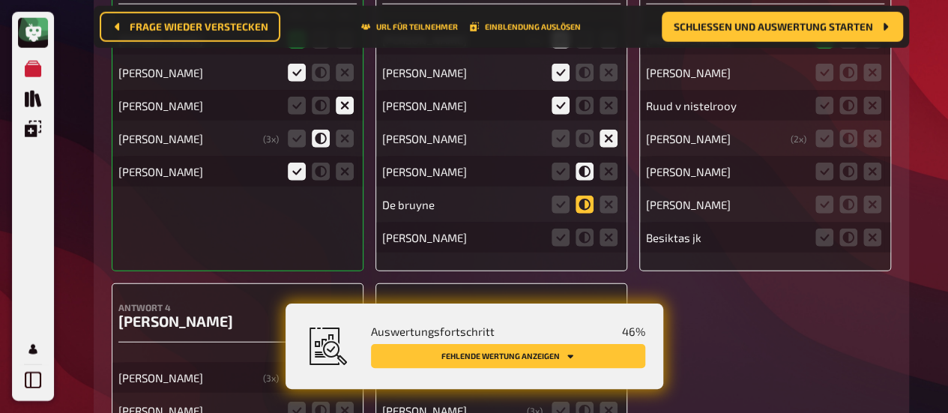
click at [0, 0] on input "radio" at bounding box center [0, 0] width 0 height 0
click at [581, 239] on icon at bounding box center [585, 238] width 18 height 18
click at [0, 0] on input "radio" at bounding box center [0, 0] width 0 height 0
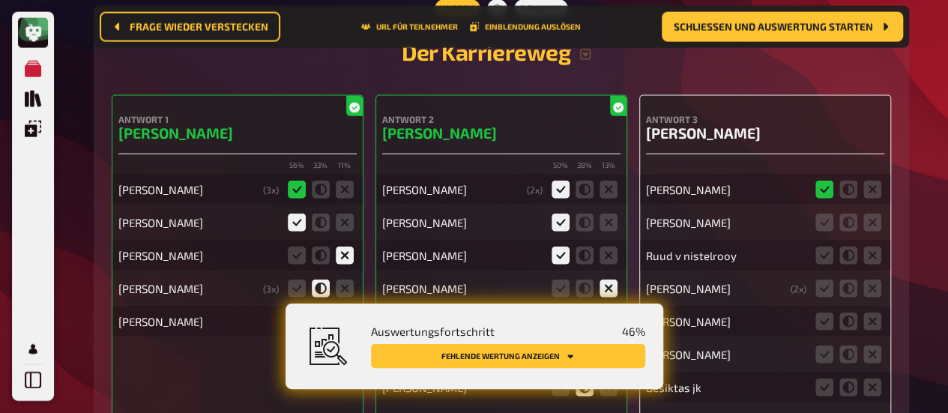
scroll to position [1736, 0]
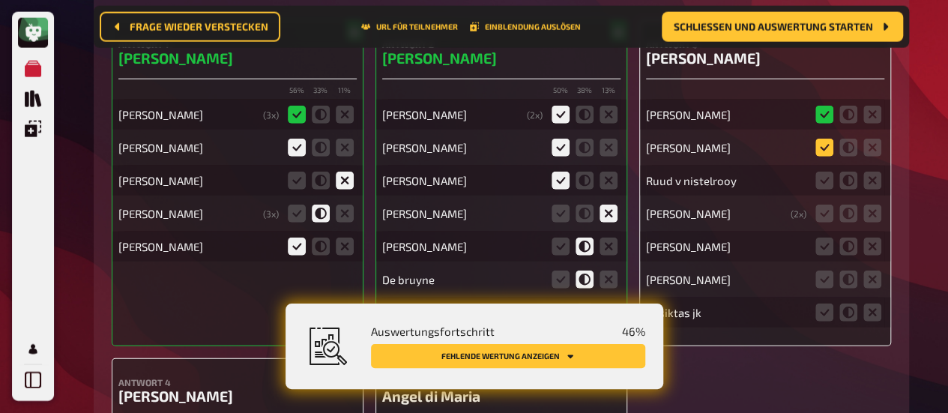
click at [831, 152] on icon at bounding box center [825, 148] width 18 height 18
click at [0, 0] on input "radio" at bounding box center [0, 0] width 0 height 0
click at [827, 187] on icon at bounding box center [825, 181] width 18 height 18
click at [0, 0] on input "radio" at bounding box center [0, 0] width 0 height 0
click at [845, 211] on icon at bounding box center [848, 214] width 18 height 18
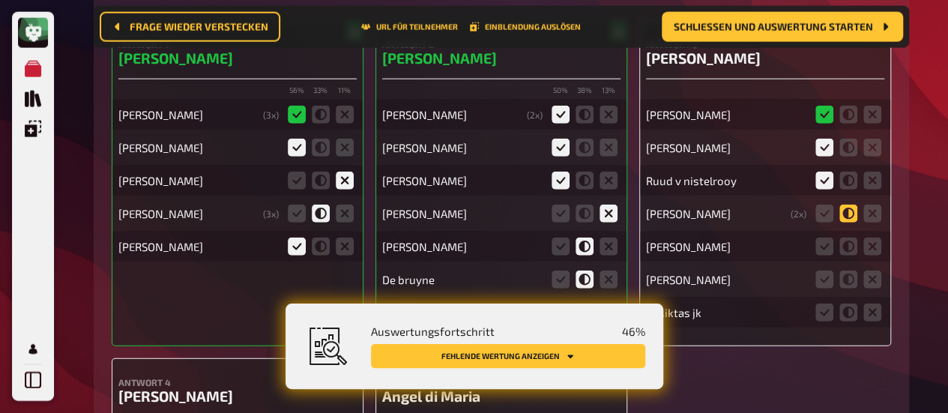
click at [0, 0] on input "radio" at bounding box center [0, 0] width 0 height 0
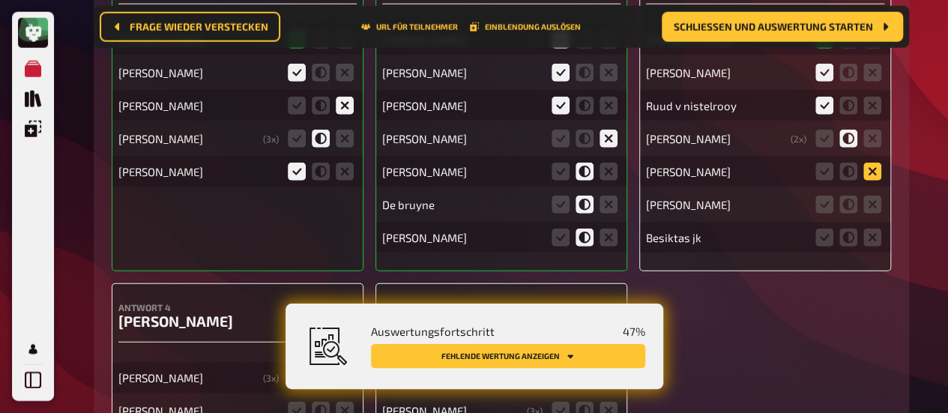
click at [864, 170] on icon at bounding box center [872, 172] width 18 height 18
click at [0, 0] on input "radio" at bounding box center [0, 0] width 0 height 0
click at [865, 203] on icon at bounding box center [872, 205] width 18 height 18
click at [0, 0] on input "radio" at bounding box center [0, 0] width 0 height 0
click at [875, 244] on icon at bounding box center [872, 238] width 18 height 18
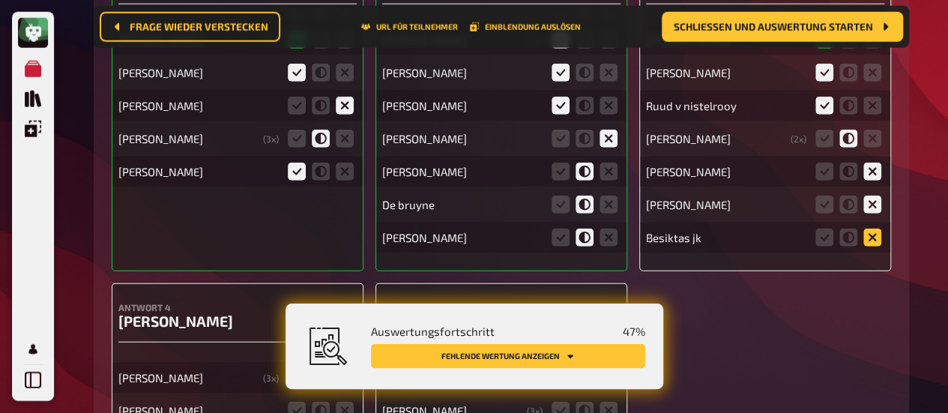
click at [0, 0] on input "radio" at bounding box center [0, 0] width 0 height 0
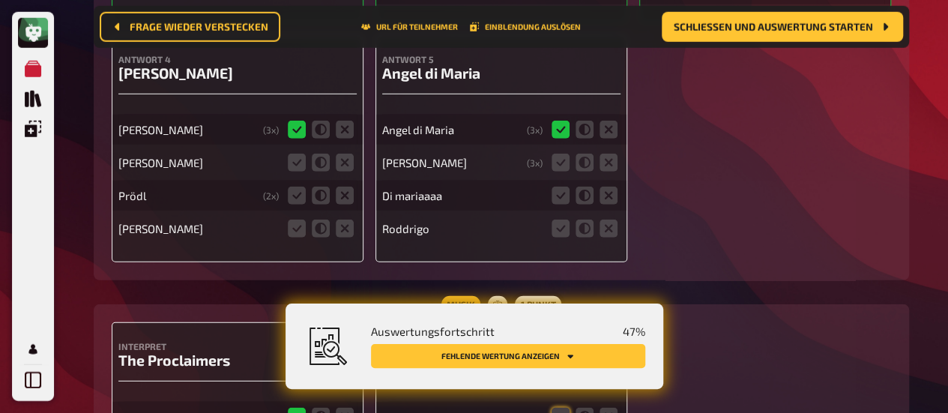
scroll to position [2036, 0]
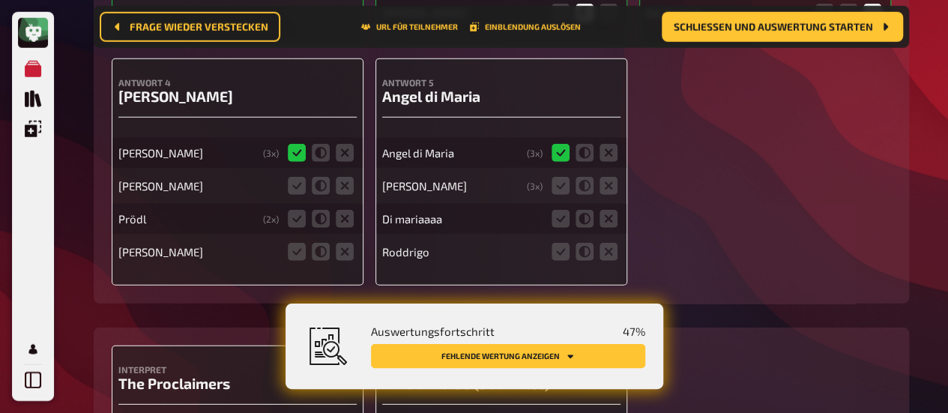
drag, startPoint x: 583, startPoint y: 190, endPoint x: 589, endPoint y: 197, distance: 9.6
click at [584, 191] on icon at bounding box center [585, 186] width 18 height 18
click at [0, 0] on input "radio" at bounding box center [0, 0] width 0 height 0
click at [586, 221] on icon at bounding box center [585, 219] width 18 height 18
click at [0, 0] on input "radio" at bounding box center [0, 0] width 0 height 0
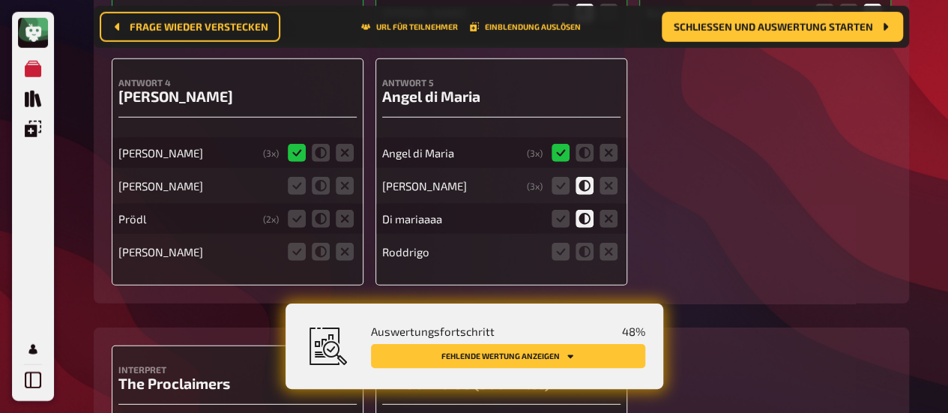
scroll to position [2111, 0]
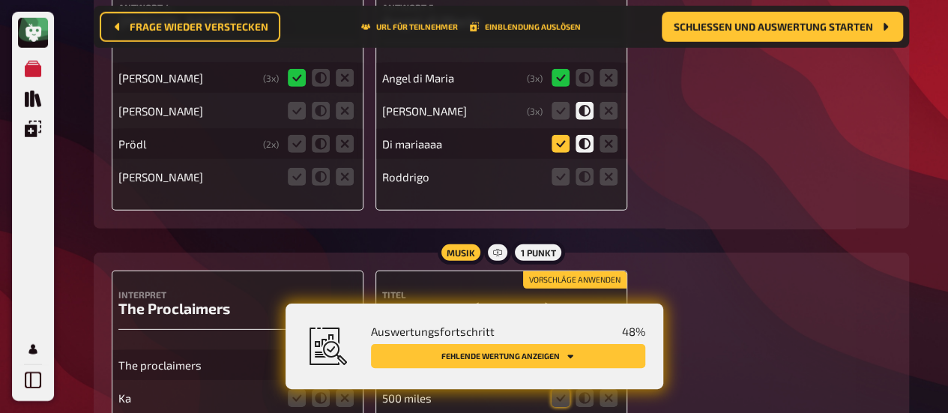
click at [559, 148] on icon at bounding box center [561, 144] width 18 height 18
click at [0, 0] on input "radio" at bounding box center [0, 0] width 0 height 0
click at [300, 116] on icon at bounding box center [297, 111] width 18 height 18
click at [0, 0] on input "radio" at bounding box center [0, 0] width 0 height 0
click at [322, 145] on icon at bounding box center [321, 144] width 18 height 18
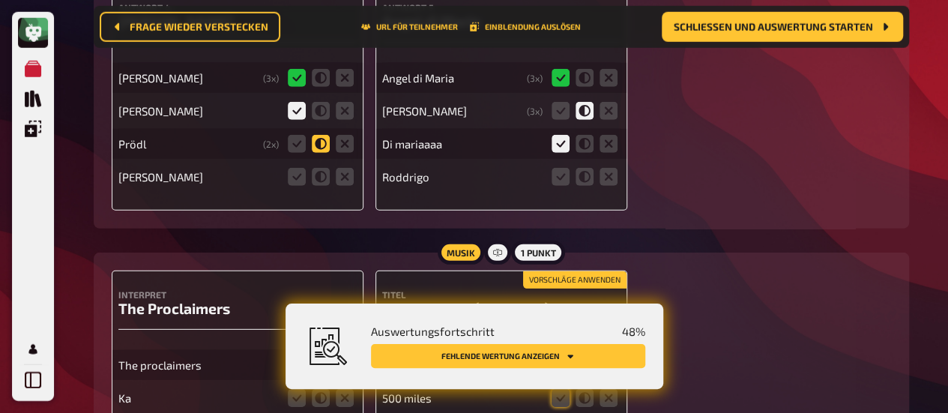
click at [0, 0] on input "radio" at bounding box center [0, 0] width 0 height 0
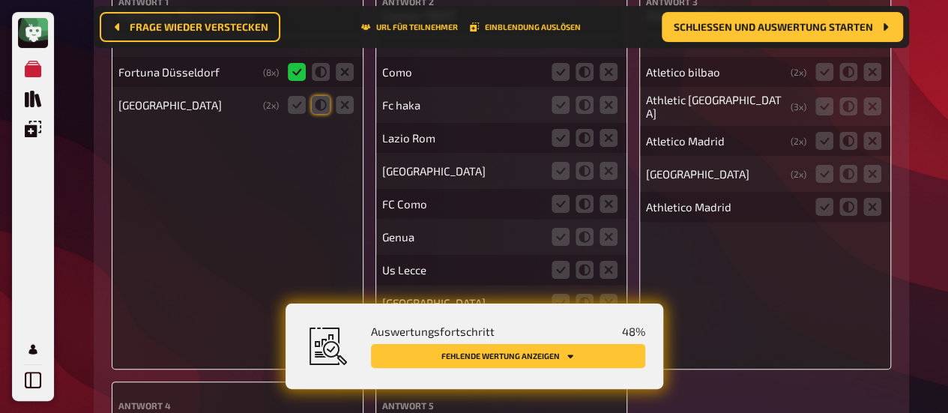
scroll to position [2785, 0]
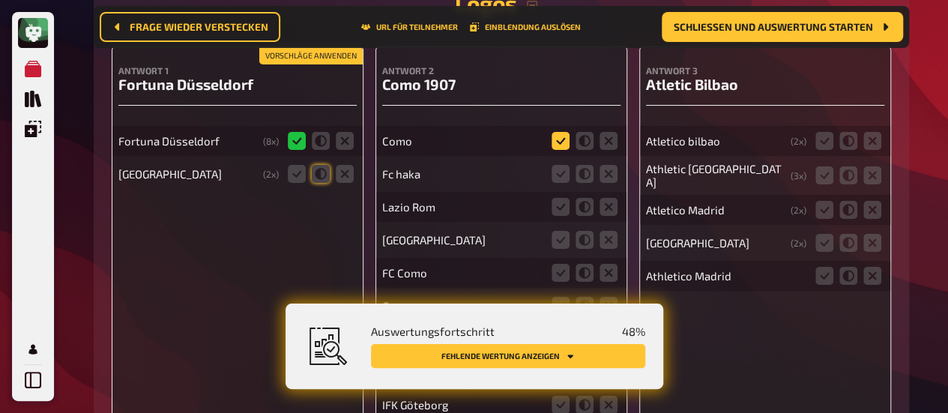
click at [563, 146] on icon at bounding box center [561, 141] width 18 height 18
click at [0, 0] on input "radio" at bounding box center [0, 0] width 0 height 0
click at [343, 175] on icon at bounding box center [345, 174] width 18 height 18
click at [0, 0] on input "radio" at bounding box center [0, 0] width 0 height 0
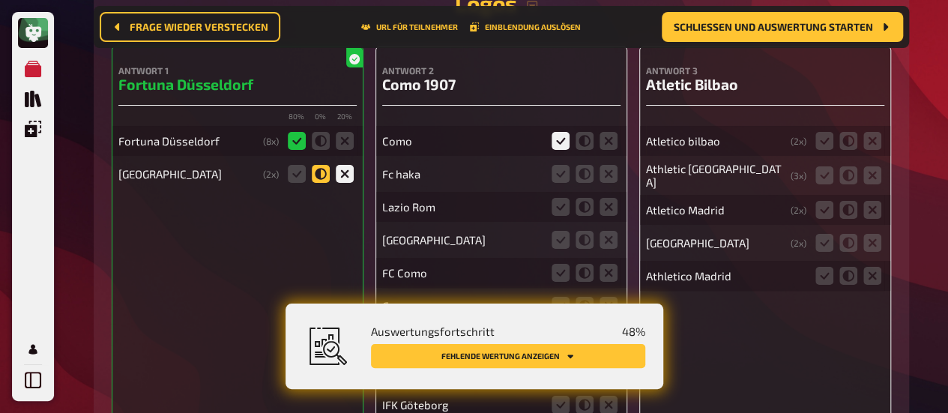
click at [318, 178] on icon at bounding box center [321, 174] width 18 height 18
click at [0, 0] on input "radio" at bounding box center [0, 0] width 0 height 0
click at [322, 179] on icon at bounding box center [321, 174] width 18 height 18
click at [0, 0] on input "radio" at bounding box center [0, 0] width 0 height 0
click at [820, 246] on icon at bounding box center [825, 243] width 18 height 18
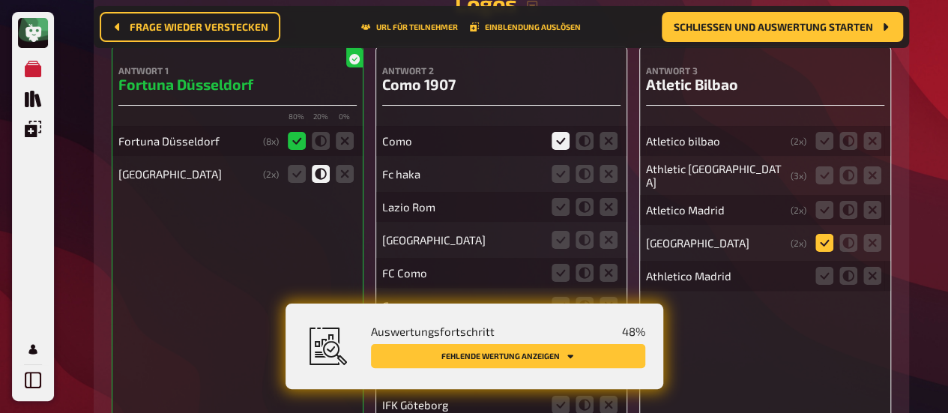
click at [0, 0] on input "radio" at bounding box center [0, 0] width 0 height 0
click at [827, 148] on icon at bounding box center [825, 141] width 18 height 18
click at [0, 0] on input "radio" at bounding box center [0, 0] width 0 height 0
click at [826, 176] on icon at bounding box center [825, 175] width 18 height 18
click at [0, 0] on input "radio" at bounding box center [0, 0] width 0 height 0
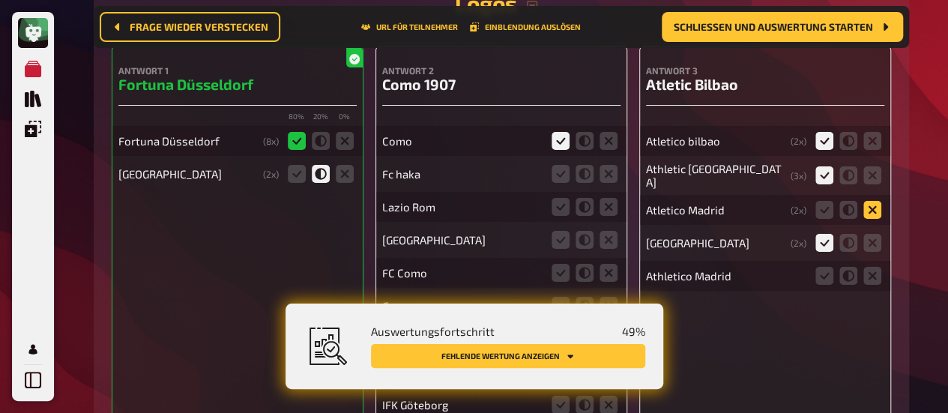
click at [874, 210] on icon at bounding box center [872, 210] width 18 height 18
click at [0, 0] on input "radio" at bounding box center [0, 0] width 0 height 0
click at [843, 249] on icon at bounding box center [848, 243] width 18 height 18
click at [0, 0] on input "radio" at bounding box center [0, 0] width 0 height 0
click at [880, 283] on label at bounding box center [872, 276] width 18 height 18
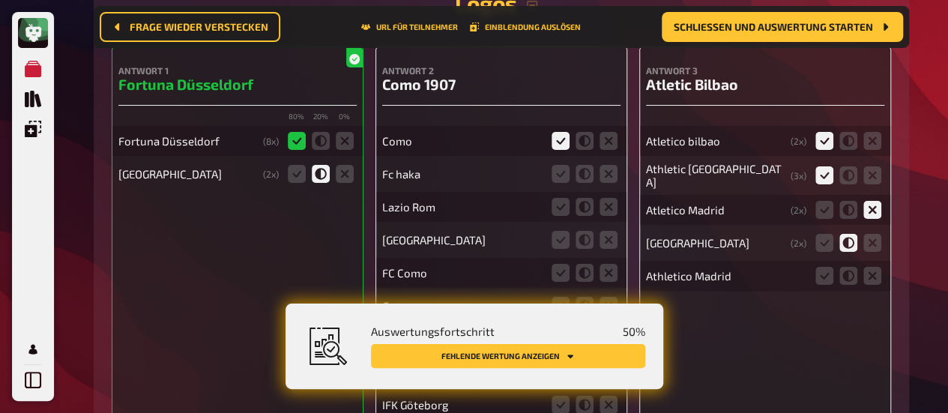
click at [0, 0] on input "radio" at bounding box center [0, 0] width 0 height 0
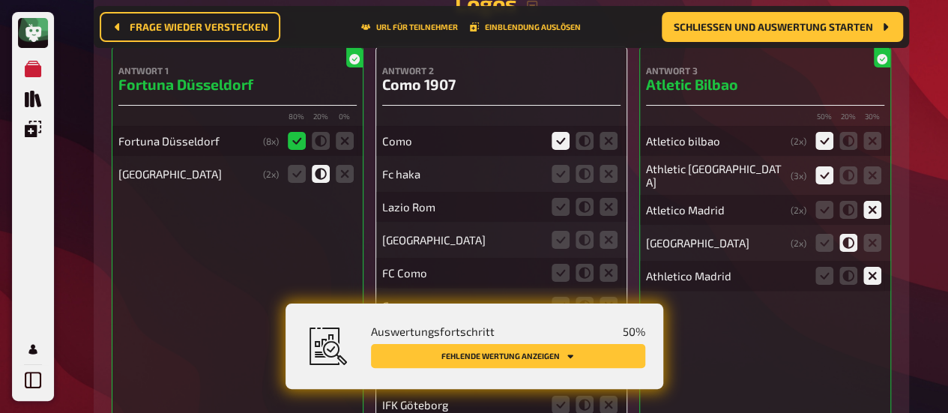
click at [875, 272] on icon at bounding box center [872, 276] width 18 height 18
click at [0, 0] on input "radio" at bounding box center [0, 0] width 0 height 0
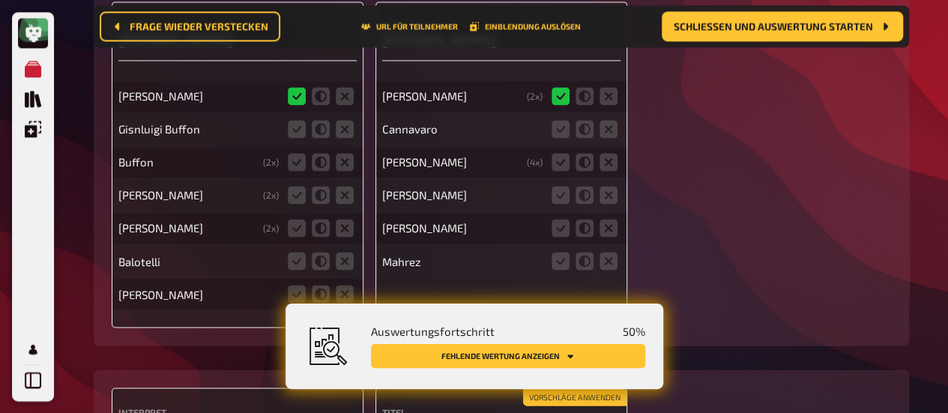
scroll to position [3985, 0]
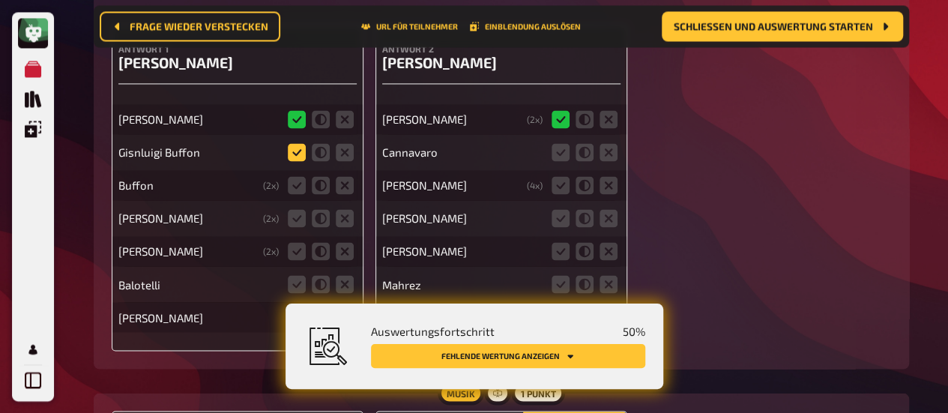
click at [296, 150] on icon at bounding box center [297, 152] width 18 height 18
click at [0, 0] on input "radio" at bounding box center [0, 0] width 0 height 0
click at [327, 186] on icon at bounding box center [321, 185] width 18 height 18
click at [0, 0] on input "radio" at bounding box center [0, 0] width 0 height 0
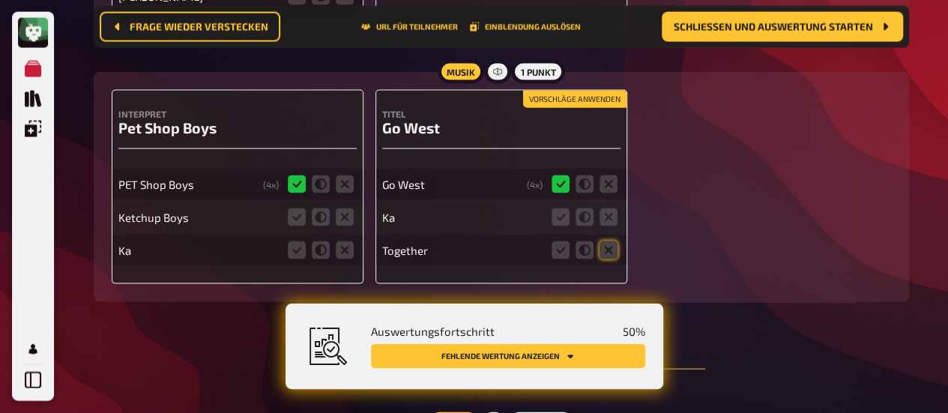
scroll to position [4359, 0]
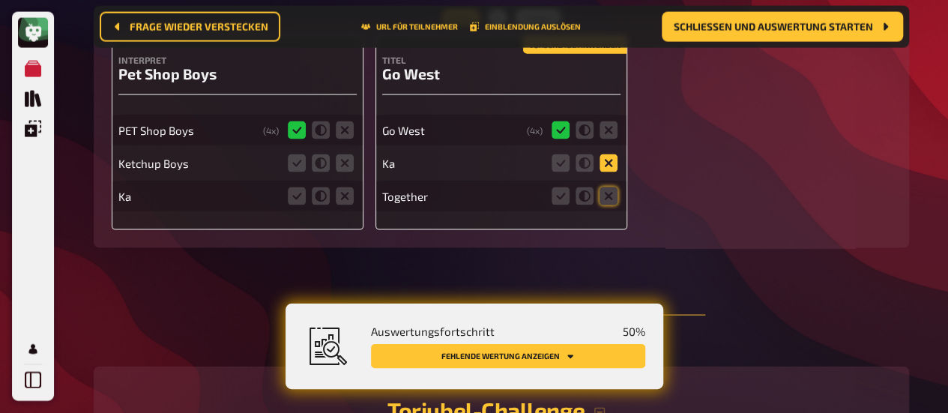
click at [603, 163] on icon at bounding box center [609, 163] width 18 height 18
click at [0, 0] on input "radio" at bounding box center [0, 0] width 0 height 0
click at [613, 196] on icon at bounding box center [609, 196] width 18 height 18
click at [0, 0] on input "radio" at bounding box center [0, 0] width 0 height 0
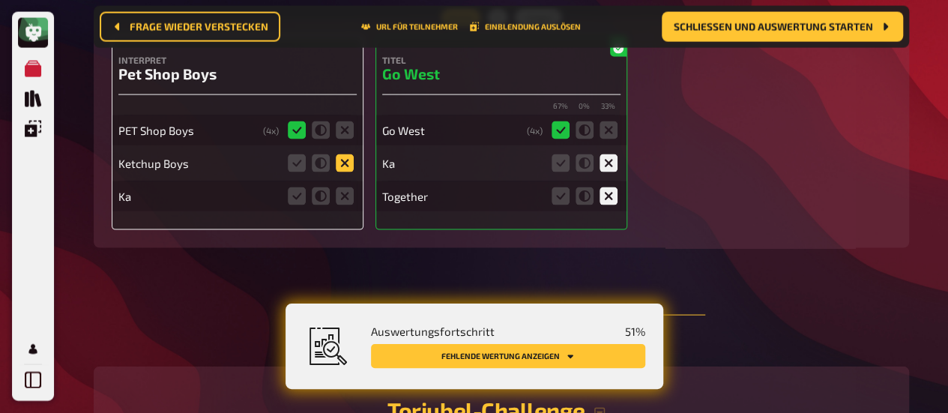
click at [339, 162] on icon at bounding box center [345, 163] width 18 height 18
click at [0, 0] on input "radio" at bounding box center [0, 0] width 0 height 0
click at [342, 196] on icon at bounding box center [345, 196] width 18 height 18
click at [0, 0] on input "radio" at bounding box center [0, 0] width 0 height 0
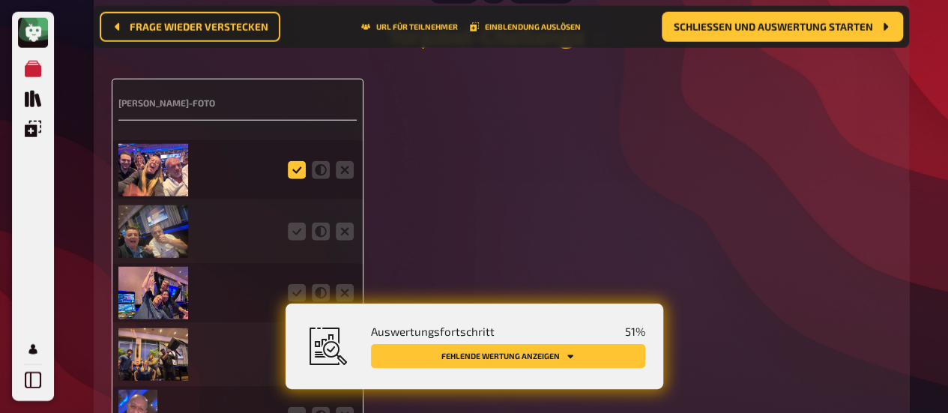
click at [295, 178] on icon at bounding box center [297, 170] width 18 height 18
click at [0, 0] on input "radio" at bounding box center [0, 0] width 0 height 0
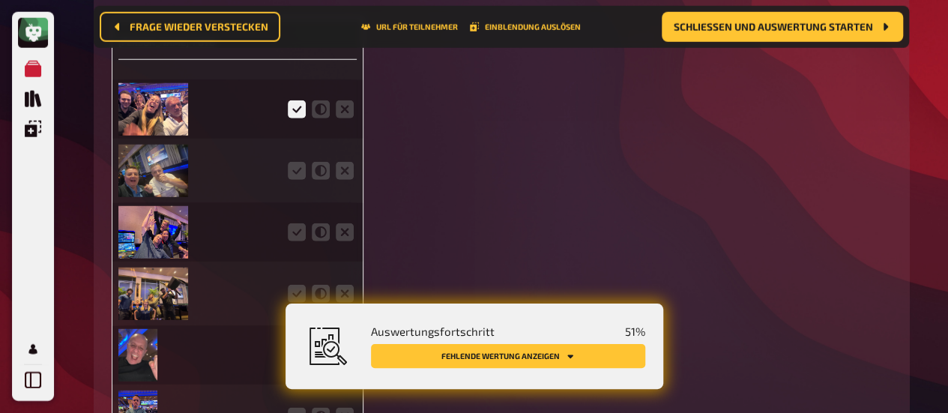
scroll to position [4809, 0]
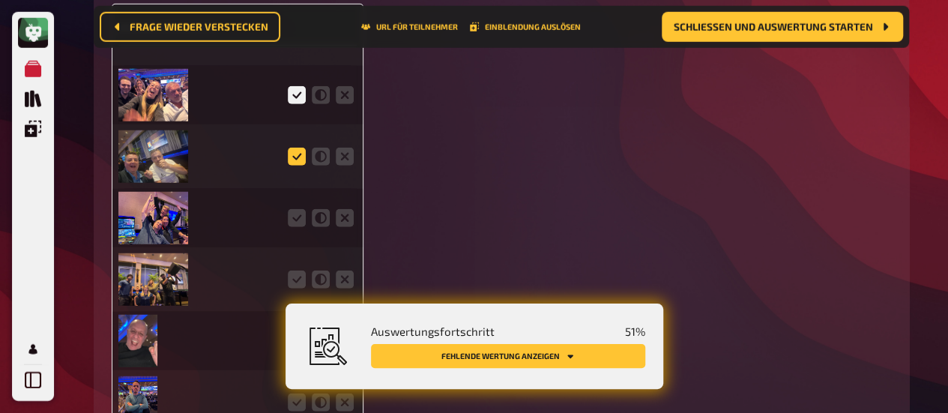
click at [295, 158] on icon at bounding box center [297, 157] width 18 height 18
click at [0, 0] on input "radio" at bounding box center [0, 0] width 0 height 0
click at [291, 211] on icon at bounding box center [297, 218] width 18 height 18
click at [0, 0] on input "radio" at bounding box center [0, 0] width 0 height 0
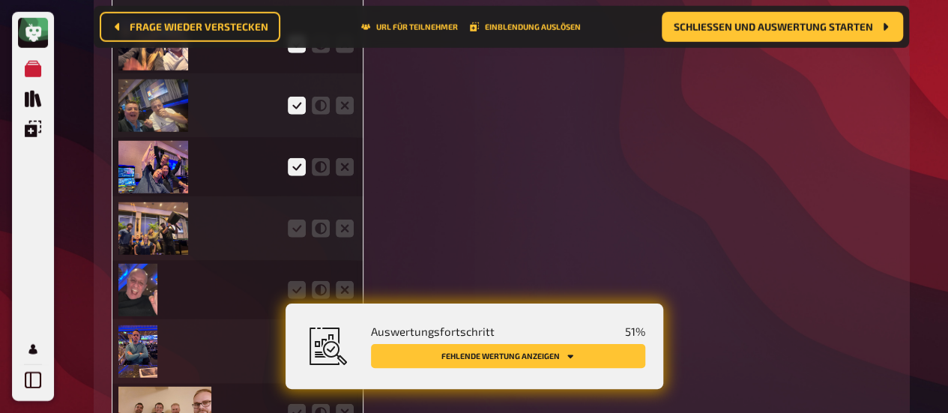
scroll to position [4884, 0]
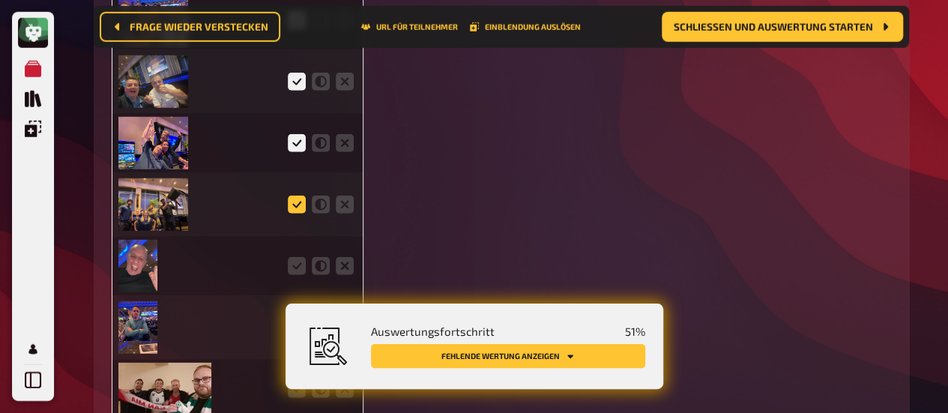
click at [292, 200] on icon at bounding box center [297, 205] width 18 height 18
click at [0, 0] on input "radio" at bounding box center [0, 0] width 0 height 0
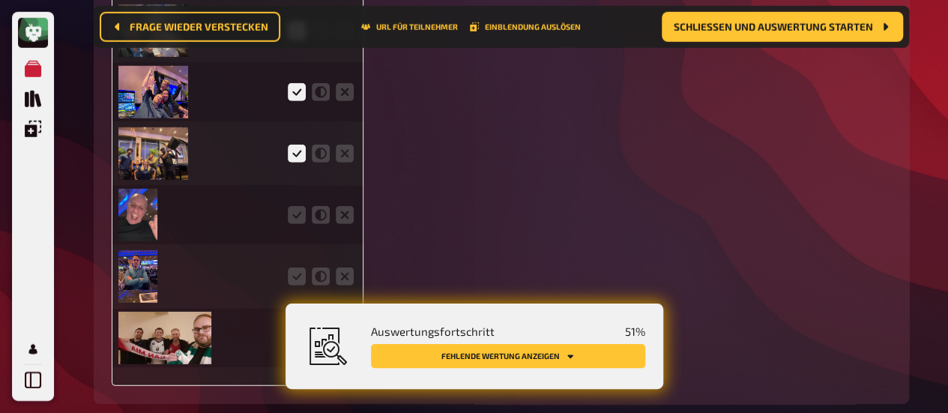
scroll to position [4959, 0]
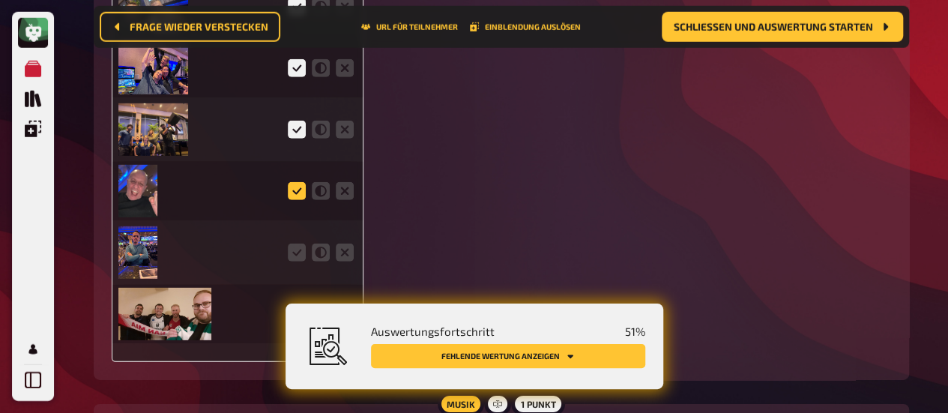
click at [294, 192] on icon at bounding box center [297, 191] width 18 height 18
click at [0, 0] on input "radio" at bounding box center [0, 0] width 0 height 0
click at [292, 249] on icon at bounding box center [297, 253] width 18 height 18
click at [0, 0] on input "radio" at bounding box center [0, 0] width 0 height 0
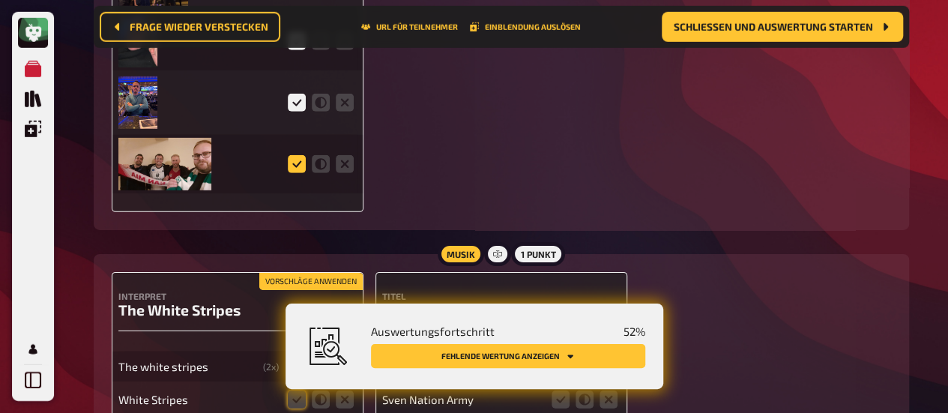
click at [297, 163] on icon at bounding box center [297, 164] width 18 height 18
click at [0, 0] on input "radio" at bounding box center [0, 0] width 0 height 0
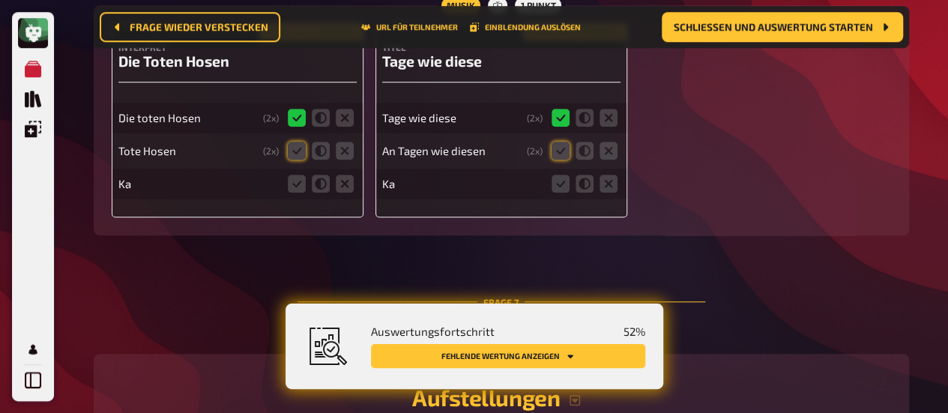
scroll to position [6308, 0]
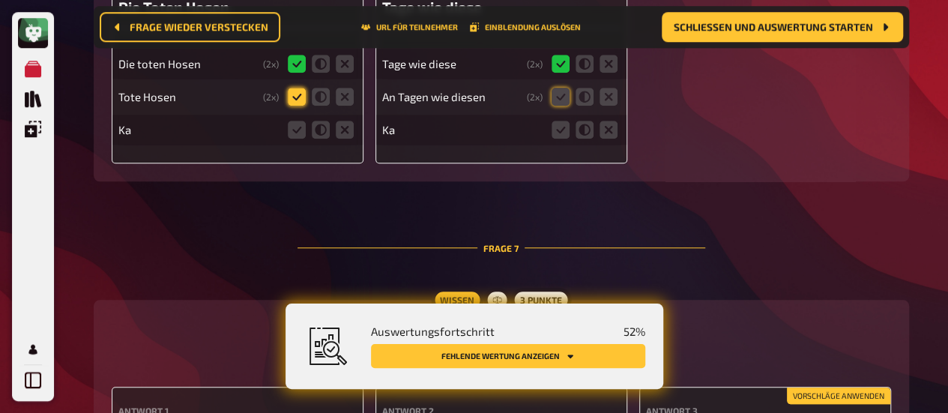
click at [289, 92] on icon at bounding box center [297, 97] width 18 height 18
click at [0, 0] on input "radio" at bounding box center [0, 0] width 0 height 0
click at [343, 131] on icon at bounding box center [345, 130] width 18 height 18
click at [0, 0] on input "radio" at bounding box center [0, 0] width 0 height 0
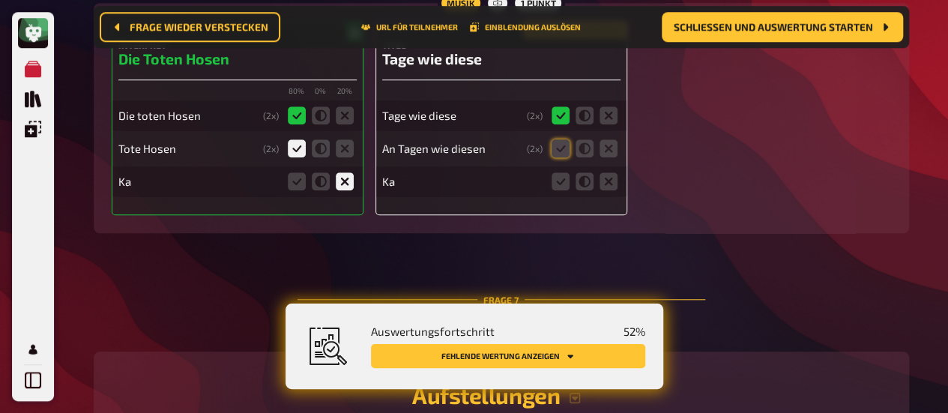
scroll to position [6233, 0]
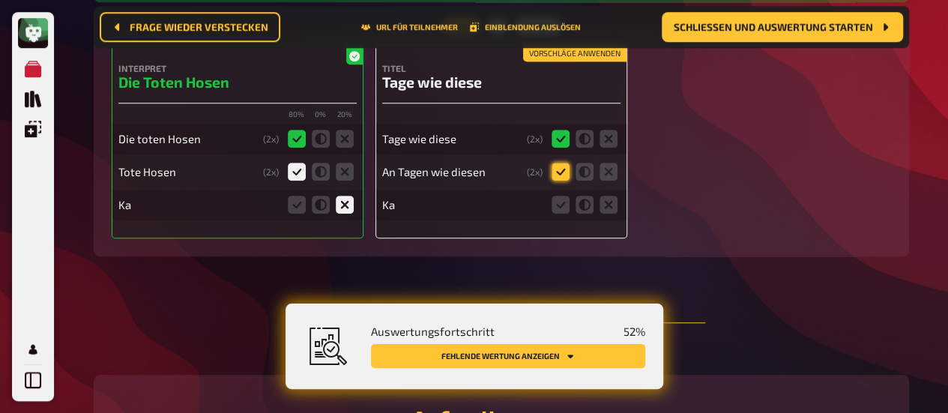
click at [564, 173] on icon at bounding box center [561, 172] width 18 height 18
click at [0, 0] on input "radio" at bounding box center [0, 0] width 0 height 0
click at [604, 204] on icon at bounding box center [609, 205] width 18 height 18
click at [0, 0] on input "radio" at bounding box center [0, 0] width 0 height 0
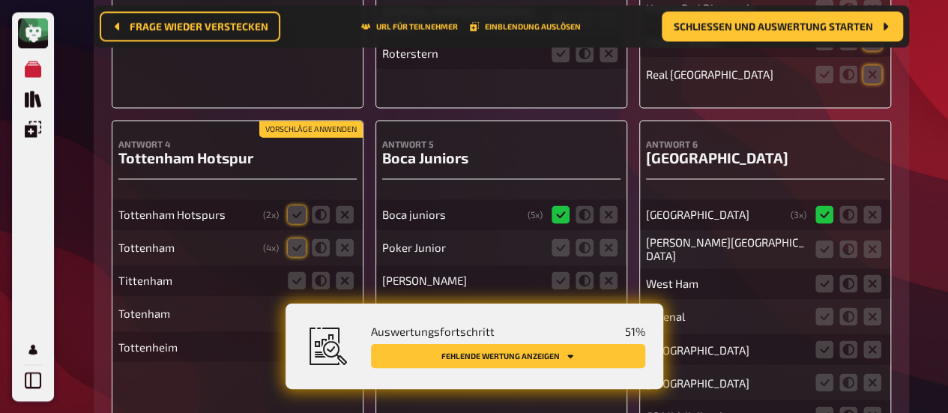
scroll to position [15360, 0]
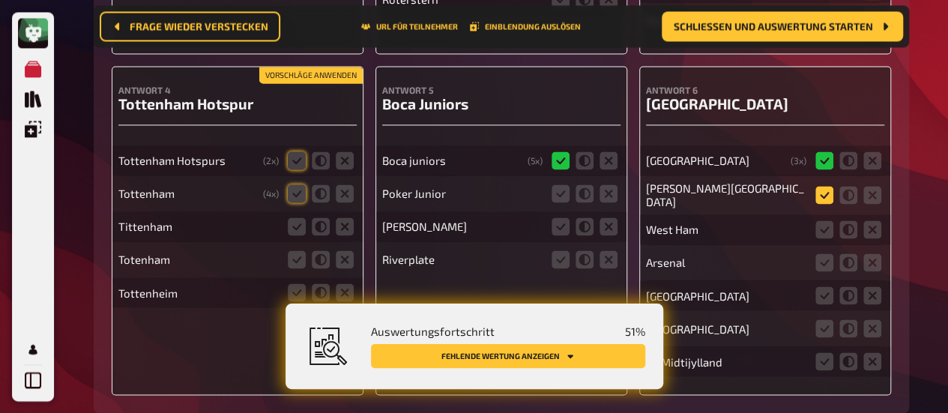
click at [829, 186] on icon at bounding box center [825, 195] width 18 height 18
click at [0, 0] on input "radio" at bounding box center [0, 0] width 0 height 0
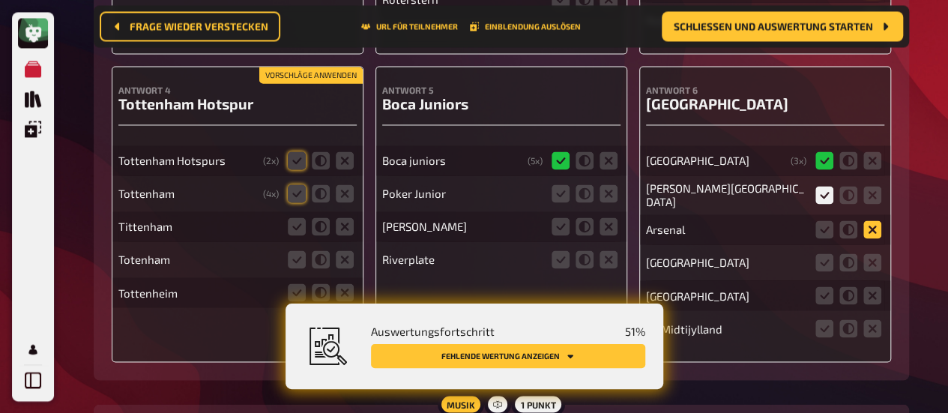
click at [865, 220] on icon at bounding box center [872, 229] width 18 height 18
click at [0, 0] on input "radio" at bounding box center [0, 0] width 0 height 0
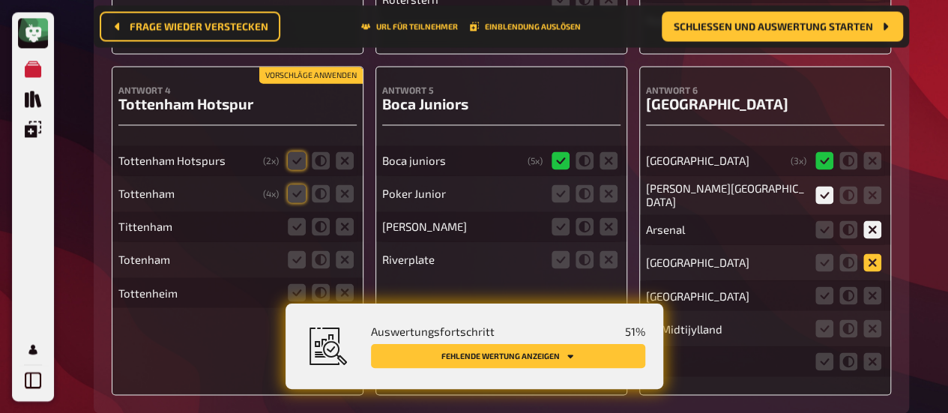
click at [865, 253] on icon at bounding box center [872, 262] width 18 height 18
click at [0, 0] on input "radio" at bounding box center [0, 0] width 0 height 0
click at [864, 286] on icon at bounding box center [872, 295] width 18 height 18
click at [0, 0] on input "radio" at bounding box center [0, 0] width 0 height 0
click at [868, 319] on icon at bounding box center [872, 328] width 18 height 18
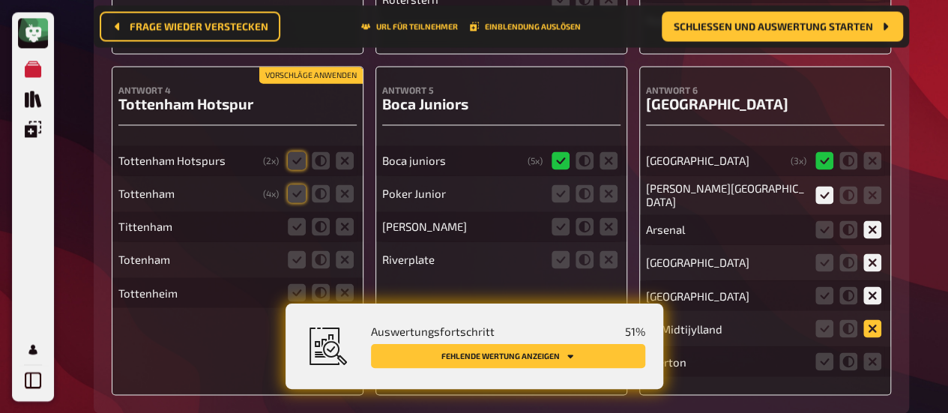
click at [0, 0] on input "radio" at bounding box center [0, 0] width 0 height 0
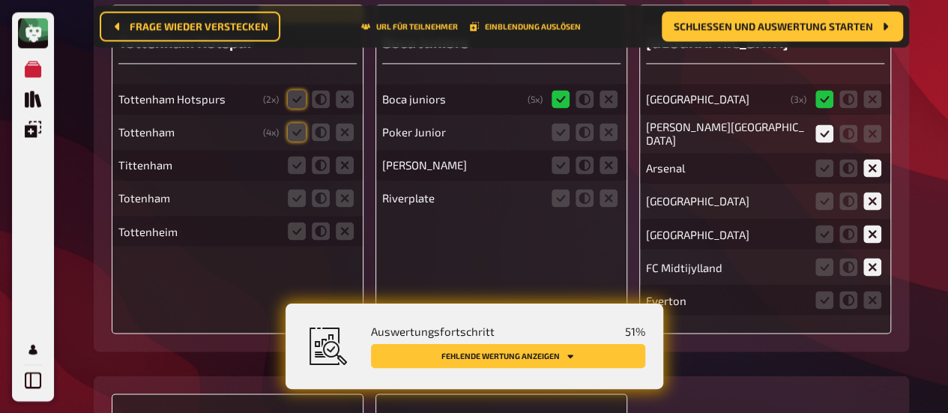
scroll to position [15435, 0]
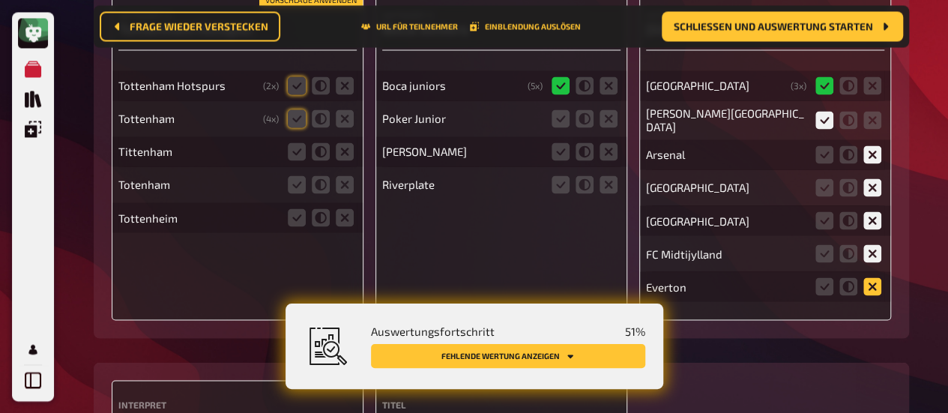
click at [874, 277] on icon at bounding box center [872, 286] width 18 height 18
click at [0, 0] on input "radio" at bounding box center [0, 0] width 0 height 0
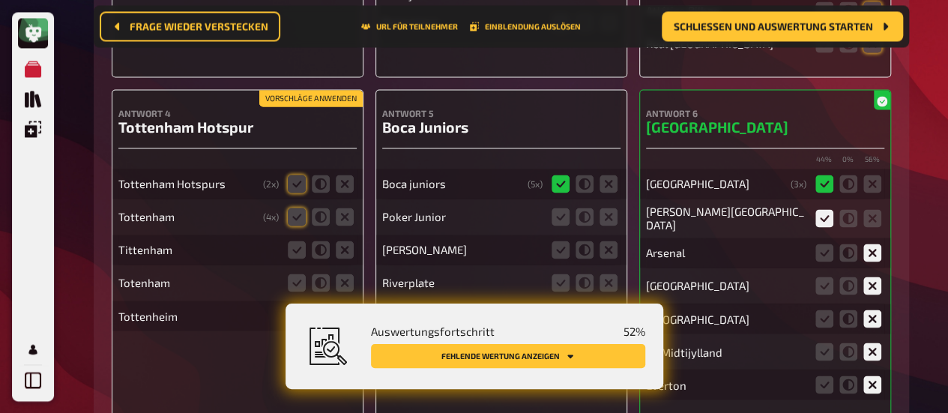
scroll to position [15360, 0]
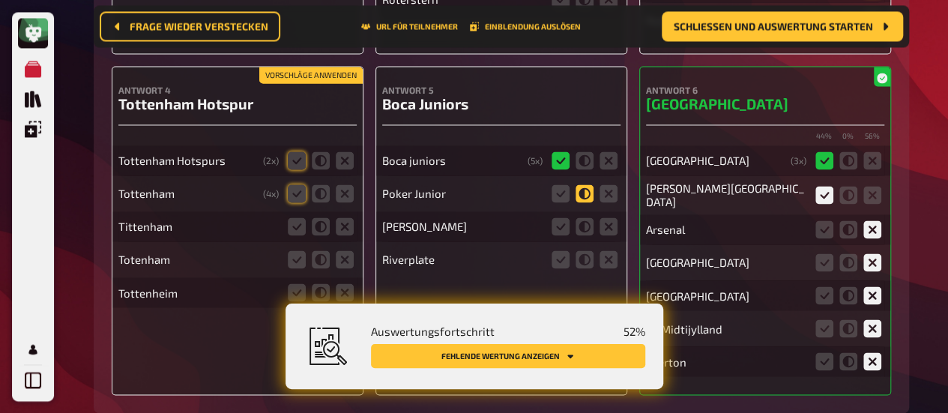
click at [587, 184] on icon at bounding box center [585, 193] width 18 height 18
click at [0, 0] on input "radio" at bounding box center [0, 0] width 0 height 0
click at [604, 217] on icon at bounding box center [609, 226] width 18 height 18
click at [0, 0] on input "radio" at bounding box center [0, 0] width 0 height 0
click at [609, 250] on icon at bounding box center [609, 259] width 18 height 18
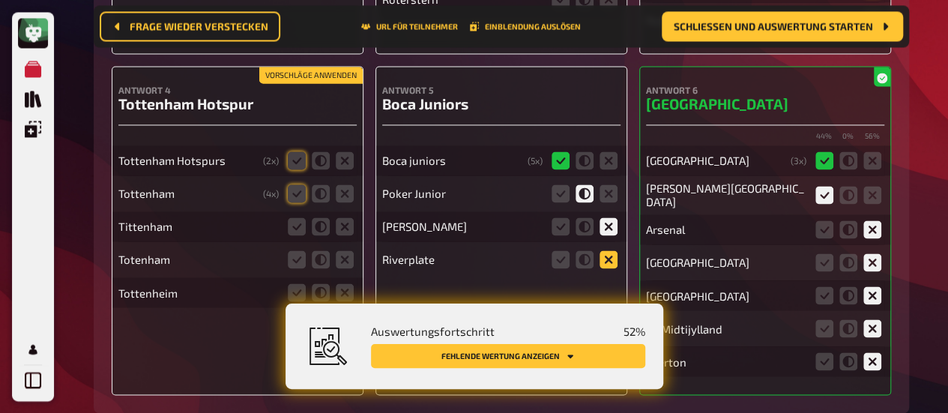
click at [0, 0] on input "radio" at bounding box center [0, 0] width 0 height 0
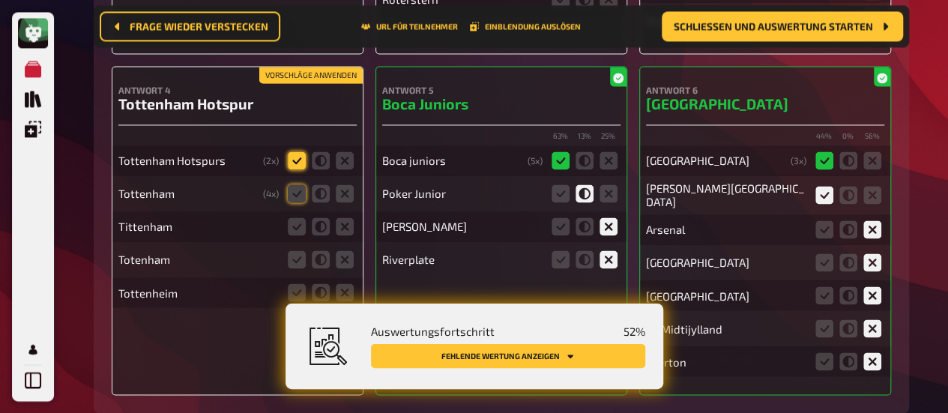
click at [295, 151] on icon at bounding box center [297, 160] width 18 height 18
click at [0, 0] on input "radio" at bounding box center [0, 0] width 0 height 0
click at [320, 184] on icon at bounding box center [321, 193] width 18 height 18
click at [0, 0] on input "radio" at bounding box center [0, 0] width 0 height 0
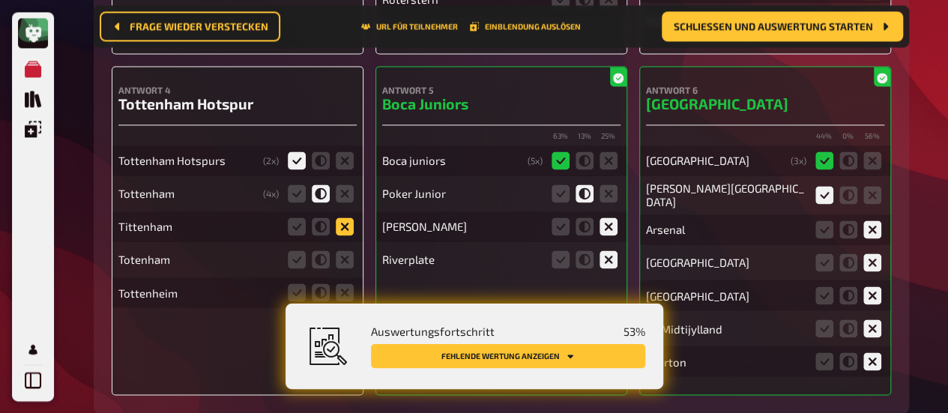
click at [343, 217] on icon at bounding box center [345, 226] width 18 height 18
click at [0, 0] on input "radio" at bounding box center [0, 0] width 0 height 0
click at [316, 250] on icon at bounding box center [321, 259] width 18 height 18
click at [0, 0] on input "radio" at bounding box center [0, 0] width 0 height 0
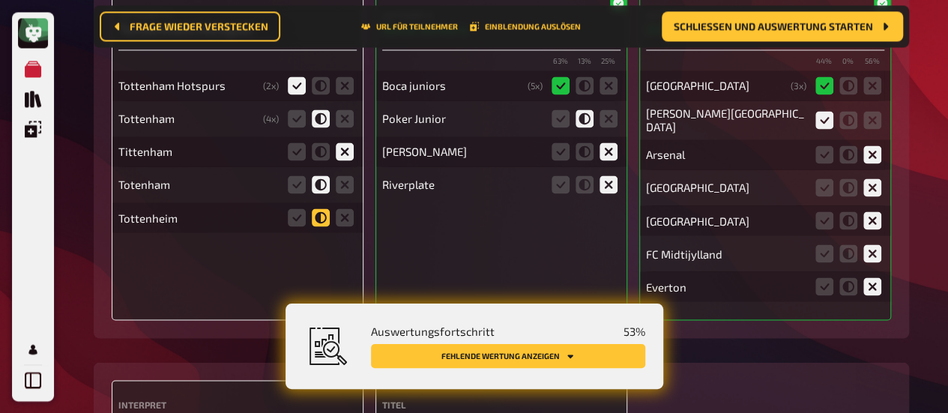
click at [322, 208] on icon at bounding box center [321, 217] width 18 height 18
click at [0, 0] on input "radio" at bounding box center [0, 0] width 0 height 0
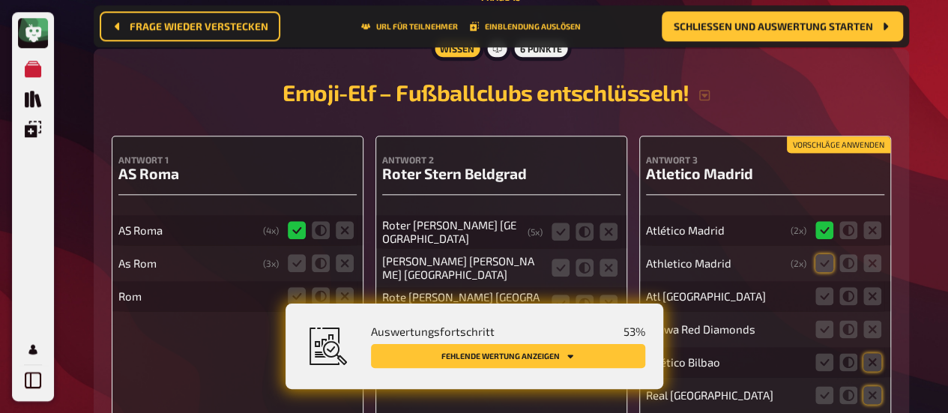
scroll to position [15060, 0]
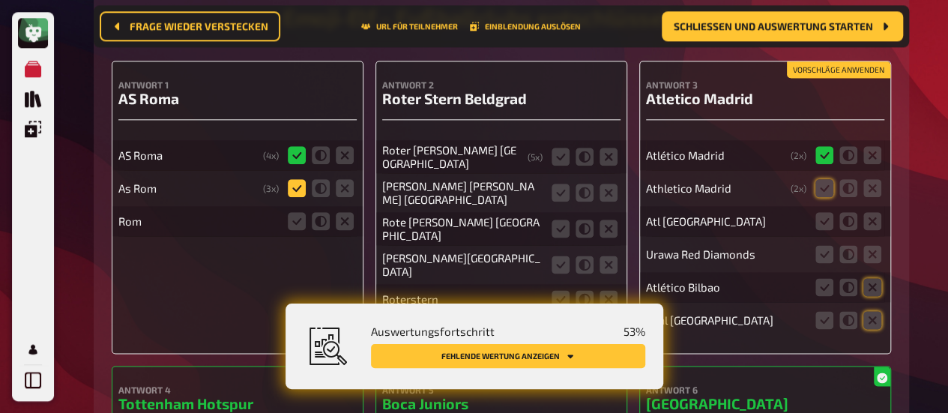
click at [298, 179] on icon at bounding box center [297, 188] width 18 height 18
click at [0, 0] on input "radio" at bounding box center [0, 0] width 0 height 0
click at [565, 148] on icon at bounding box center [561, 157] width 18 height 18
click at [0, 0] on input "radio" at bounding box center [0, 0] width 0 height 0
click at [561, 184] on icon at bounding box center [561, 193] width 18 height 18
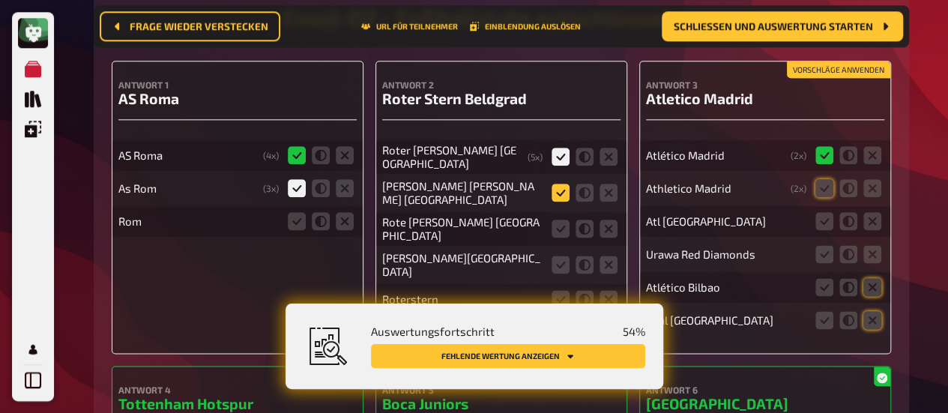
click at [0, 0] on input "radio" at bounding box center [0, 0] width 0 height 0
click at [561, 220] on icon at bounding box center [561, 229] width 18 height 18
click at [0, 0] on input "radio" at bounding box center [0, 0] width 0 height 0
click at [588, 256] on icon at bounding box center [585, 265] width 18 height 18
click at [0, 0] on input "radio" at bounding box center [0, 0] width 0 height 0
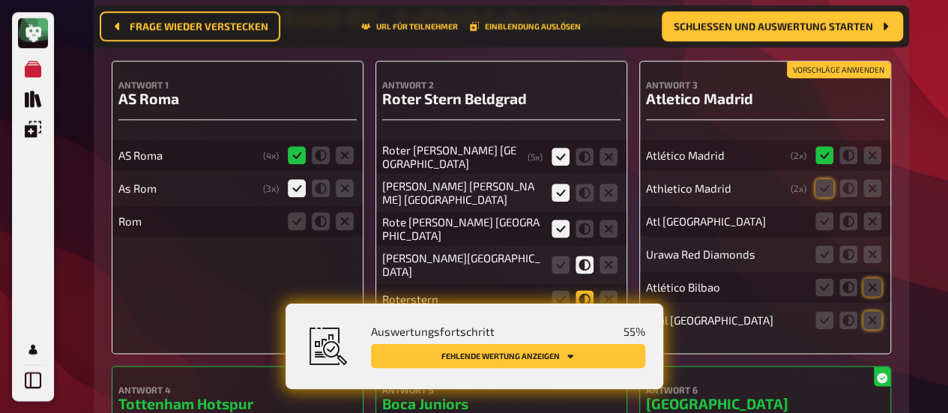
click at [591, 290] on icon at bounding box center [585, 299] width 18 height 18
click at [0, 0] on input "radio" at bounding box center [0, 0] width 0 height 0
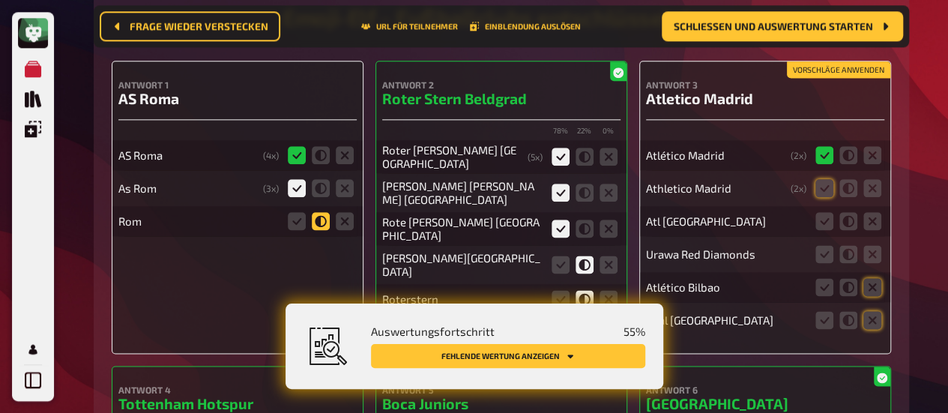
click at [321, 212] on icon at bounding box center [321, 221] width 18 height 18
click at [0, 0] on input "radio" at bounding box center [0, 0] width 0 height 0
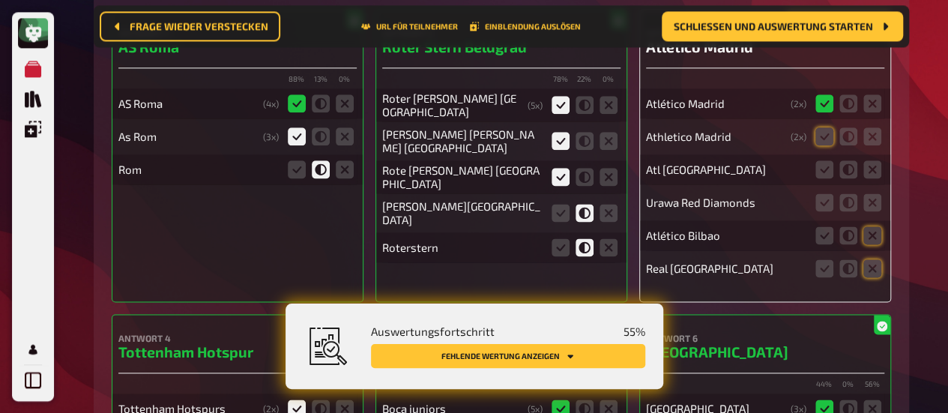
scroll to position [15135, 0]
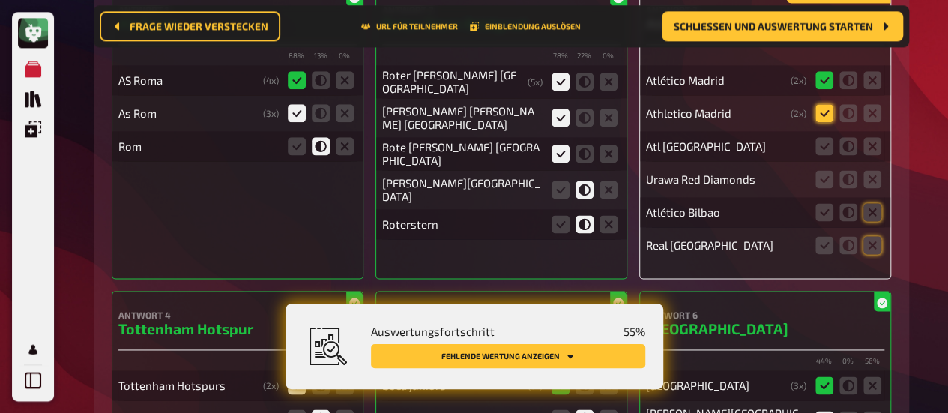
click at [822, 104] on icon at bounding box center [825, 113] width 18 height 18
click at [0, 0] on input "radio" at bounding box center [0, 0] width 0 height 0
click at [827, 137] on icon at bounding box center [825, 146] width 18 height 18
click at [0, 0] on input "radio" at bounding box center [0, 0] width 0 height 0
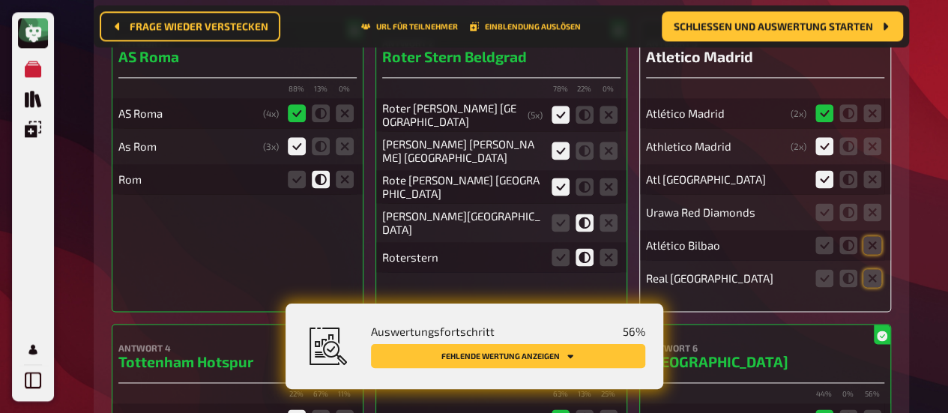
scroll to position [15168, 0]
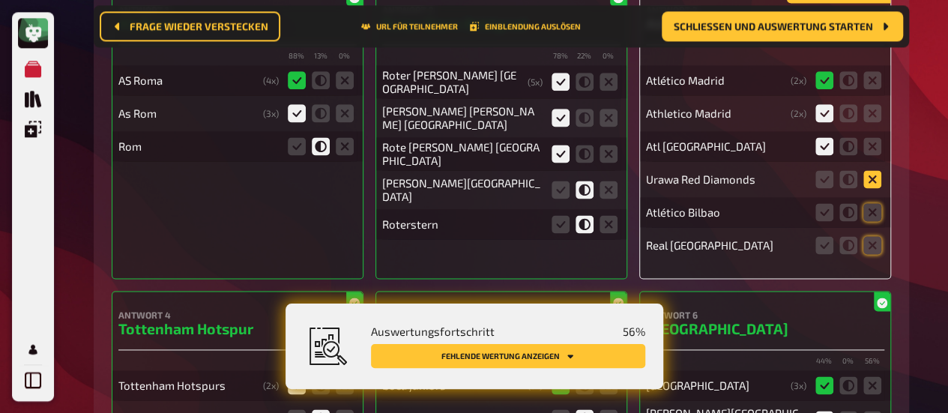
click at [875, 170] on icon at bounding box center [872, 179] width 18 height 18
click at [0, 0] on input "radio" at bounding box center [0, 0] width 0 height 0
click at [875, 203] on icon at bounding box center [872, 212] width 18 height 18
click at [0, 0] on input "radio" at bounding box center [0, 0] width 0 height 0
click at [871, 236] on icon at bounding box center [872, 245] width 18 height 18
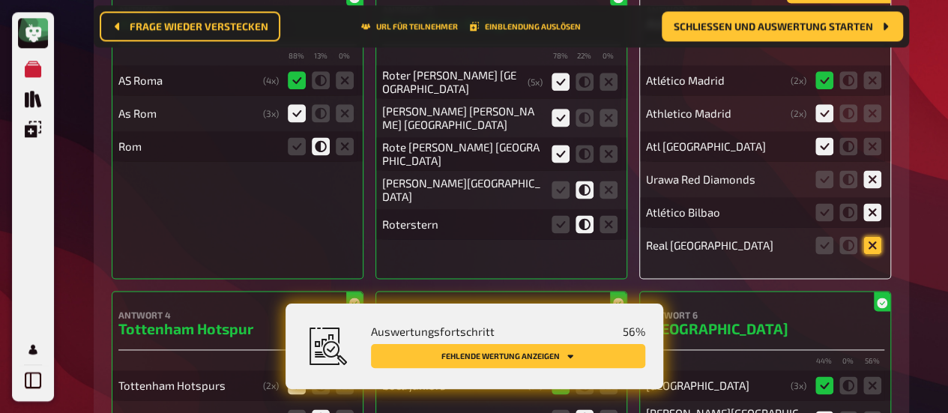
click at [0, 0] on input "radio" at bounding box center [0, 0] width 0 height 0
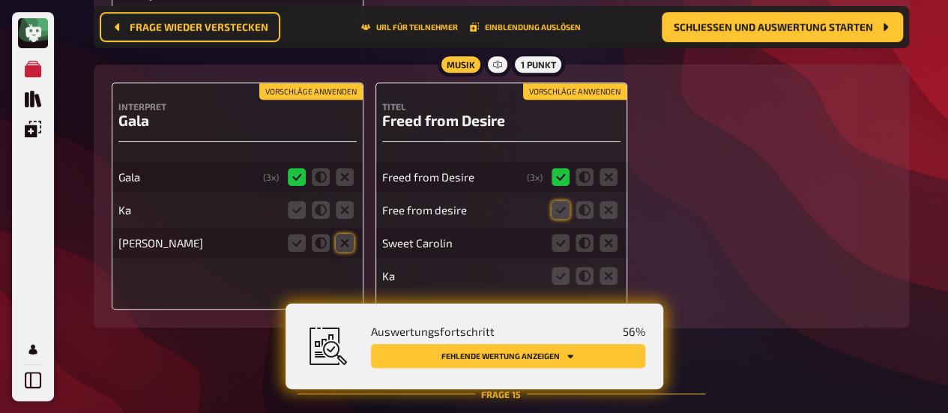
scroll to position [14610, 0]
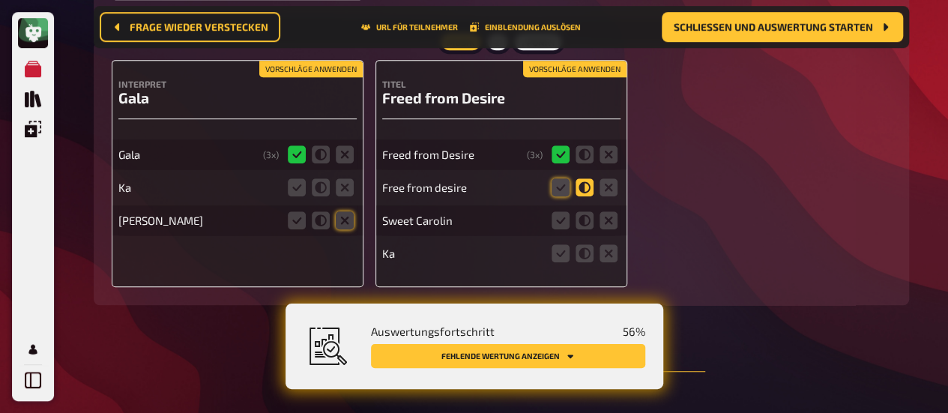
click at [585, 178] on icon at bounding box center [585, 187] width 18 height 18
click at [0, 0] on input "radio" at bounding box center [0, 0] width 0 height 0
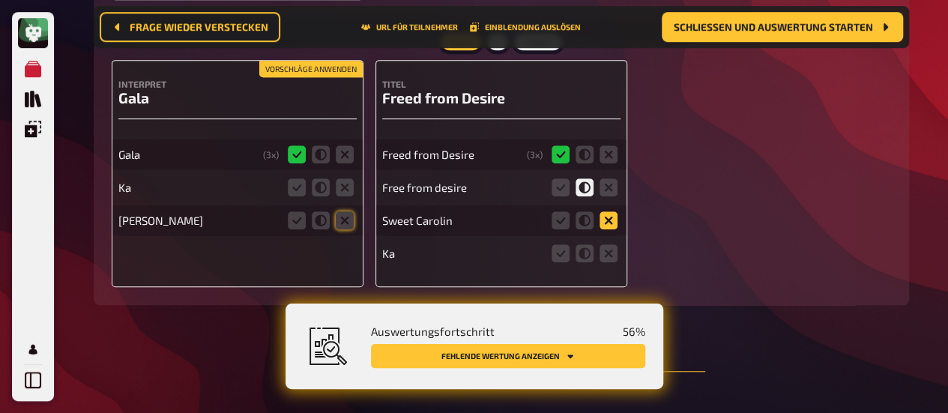
click at [605, 211] on icon at bounding box center [609, 220] width 18 height 18
click at [0, 0] on input "radio" at bounding box center [0, 0] width 0 height 0
click at [609, 244] on icon at bounding box center [609, 253] width 18 height 18
click at [0, 0] on input "radio" at bounding box center [0, 0] width 0 height 0
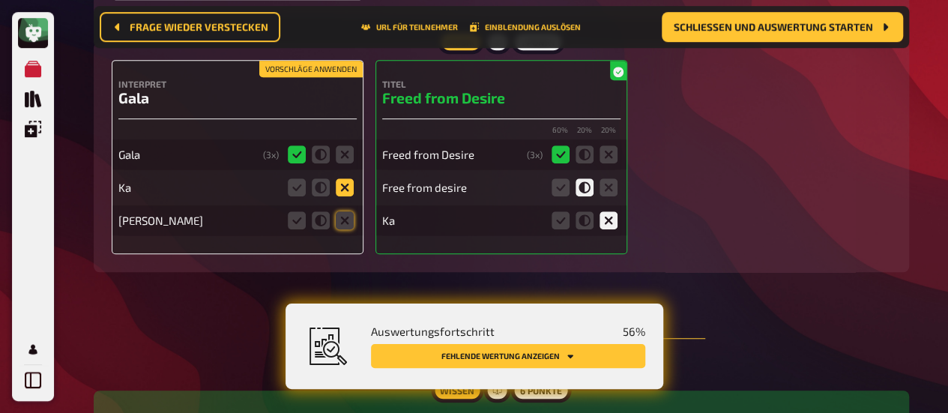
click at [340, 178] on icon at bounding box center [345, 187] width 18 height 18
click at [0, 0] on input "radio" at bounding box center [0, 0] width 0 height 0
click at [341, 211] on icon at bounding box center [345, 220] width 18 height 18
click at [0, 0] on input "radio" at bounding box center [0, 0] width 0 height 0
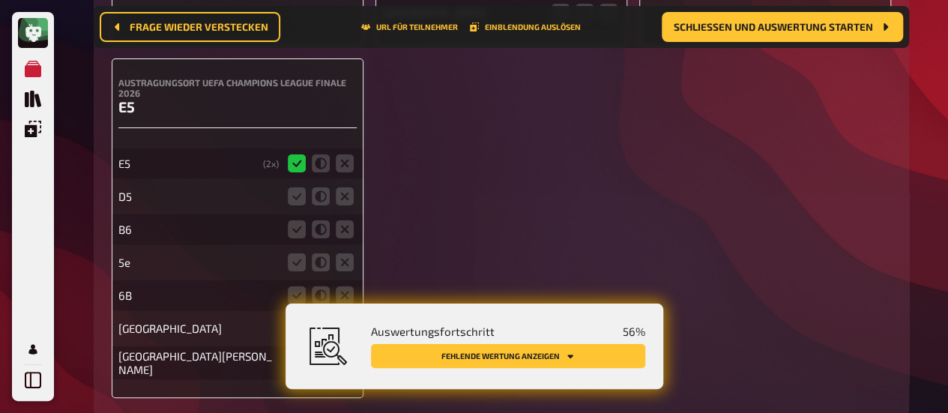
scroll to position [14235, 0]
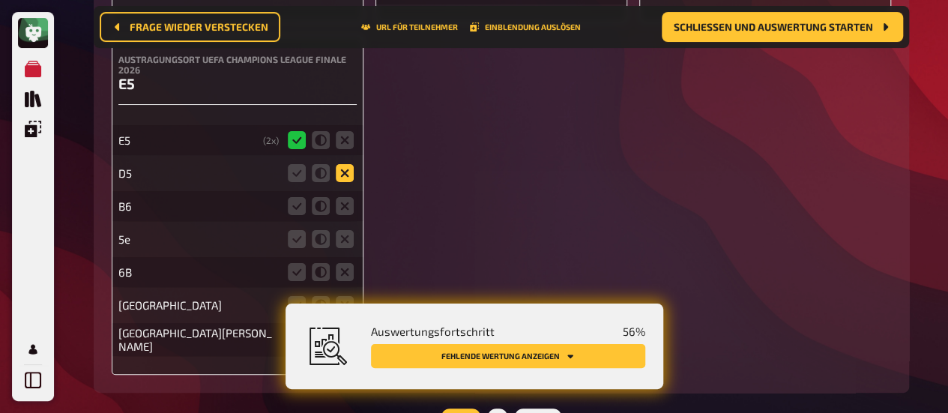
click at [336, 164] on icon at bounding box center [345, 173] width 18 height 18
click at [0, 0] on input "radio" at bounding box center [0, 0] width 0 height 0
click at [339, 197] on icon at bounding box center [345, 206] width 18 height 18
click at [0, 0] on input "radio" at bounding box center [0, 0] width 0 height 0
click at [339, 230] on icon at bounding box center [345, 239] width 18 height 18
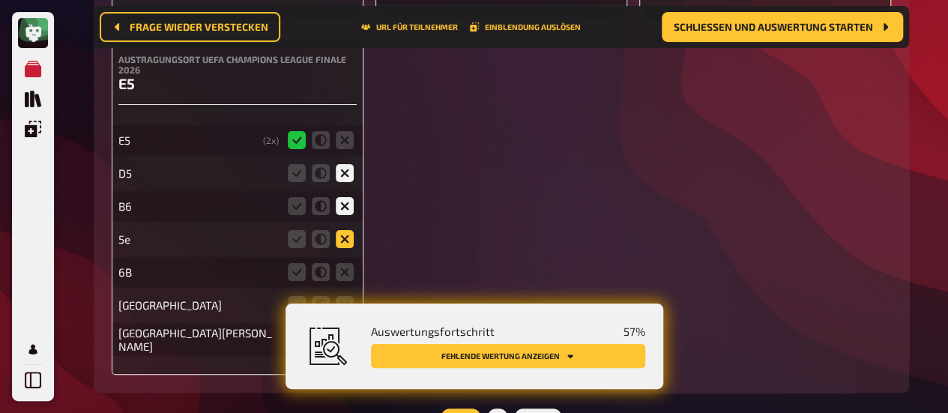
click at [0, 0] on input "radio" at bounding box center [0, 0] width 0 height 0
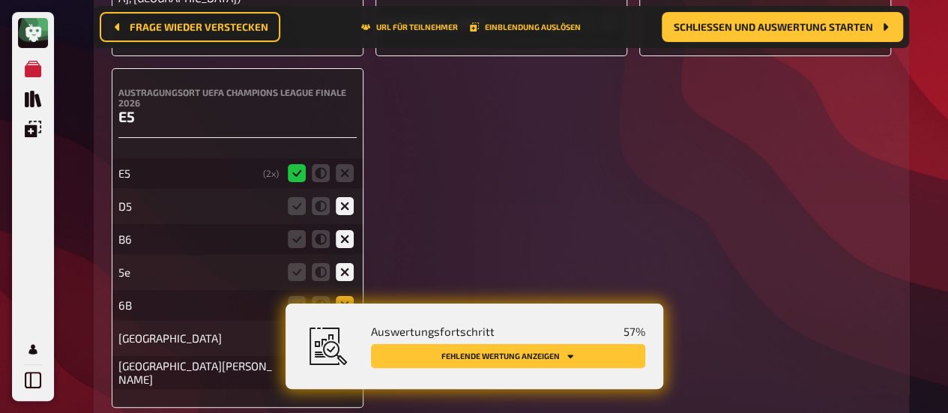
scroll to position [14268, 0]
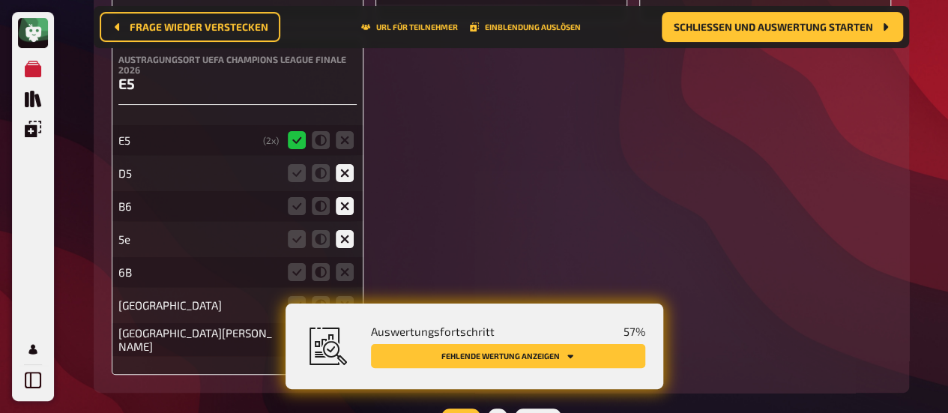
click at [282, 224] on div "5e" at bounding box center [237, 239] width 238 height 30
click at [294, 230] on icon at bounding box center [297, 239] width 18 height 18
click at [0, 0] on input "radio" at bounding box center [0, 0] width 0 height 0
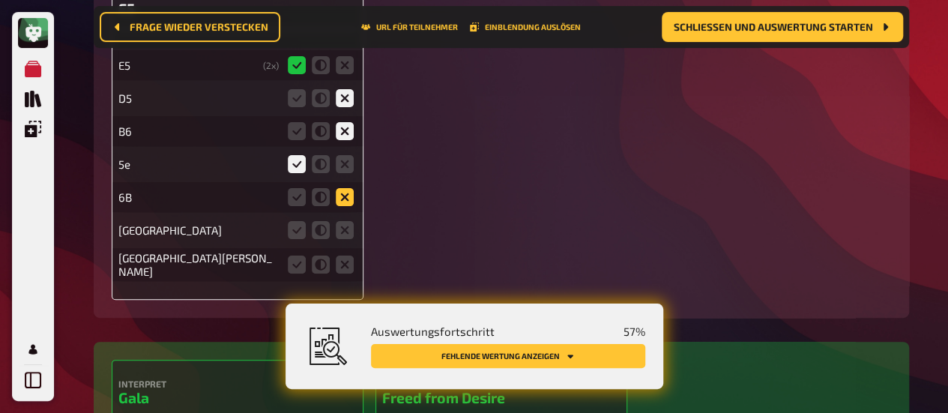
click at [348, 188] on icon at bounding box center [345, 197] width 18 height 18
click at [0, 0] on input "radio" at bounding box center [0, 0] width 0 height 0
click at [343, 221] on icon at bounding box center [345, 230] width 18 height 18
click at [0, 0] on input "radio" at bounding box center [0, 0] width 0 height 0
click at [339, 256] on icon at bounding box center [345, 265] width 18 height 18
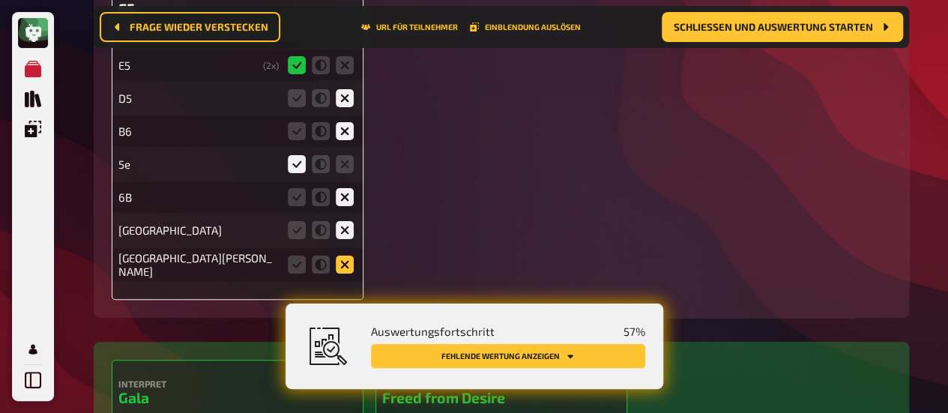
click at [0, 0] on input "radio" at bounding box center [0, 0] width 0 height 0
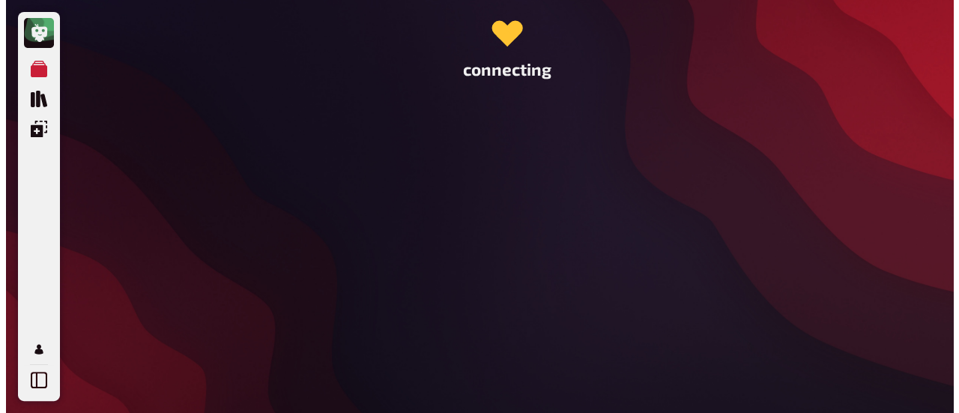
scroll to position [0, 0]
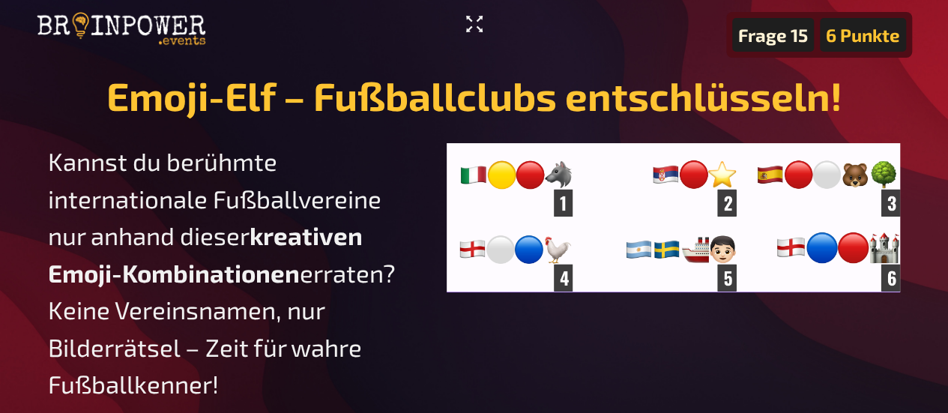
click at [466, 18] on icon "Vollbildmodus aktivieren" at bounding box center [474, 24] width 16 height 16
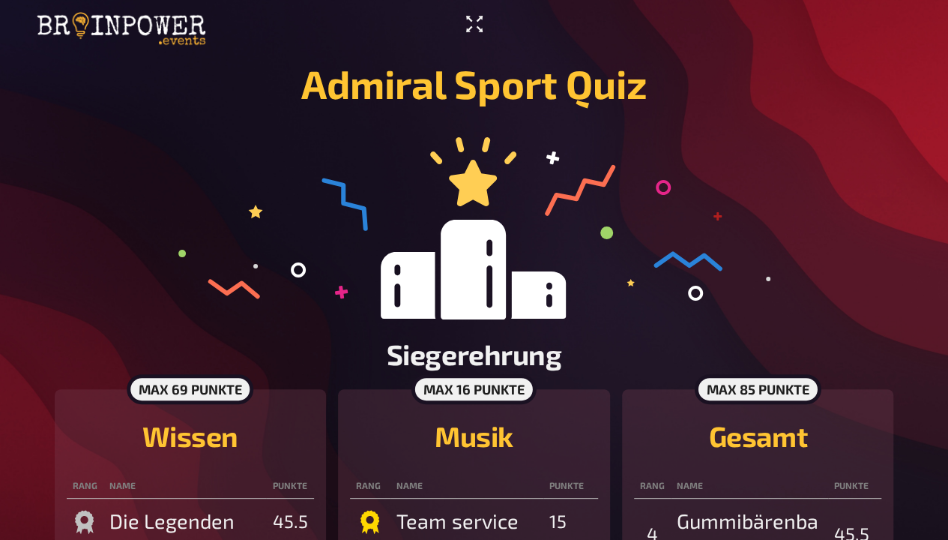
click at [483, 24] on icon "Vollbildmodus aktivieren" at bounding box center [474, 24] width 24 height 24
click at [471, 29] on icon "Vollbildmodus aktivieren" at bounding box center [474, 24] width 24 height 24
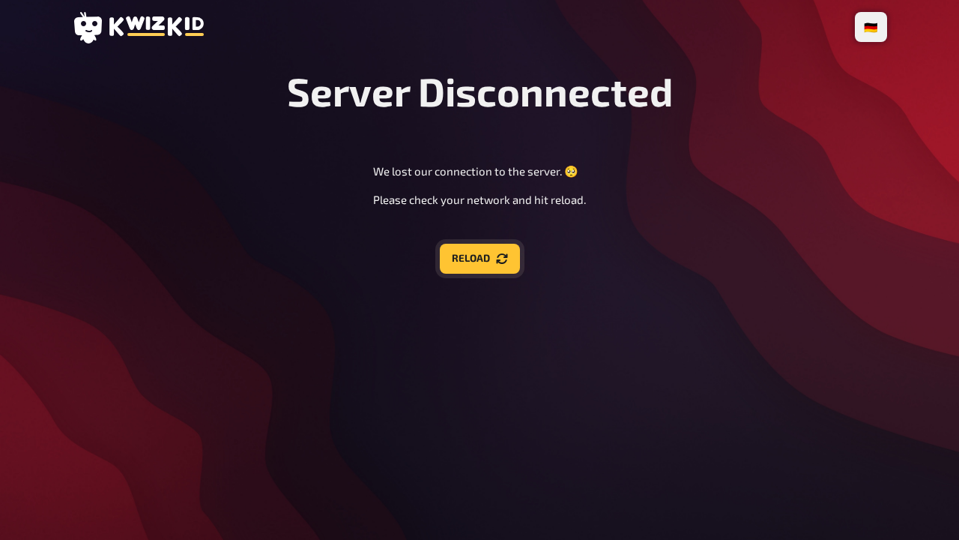
click at [519, 259] on button "Reload" at bounding box center [480, 259] width 80 height 30
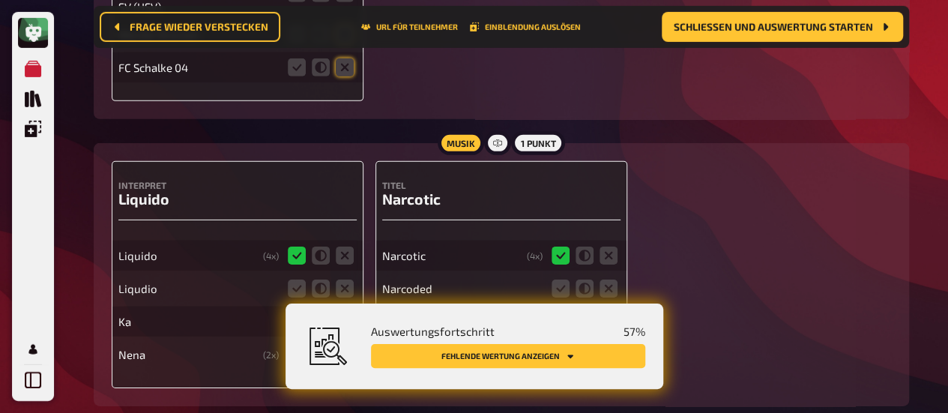
scroll to position [16592, 0]
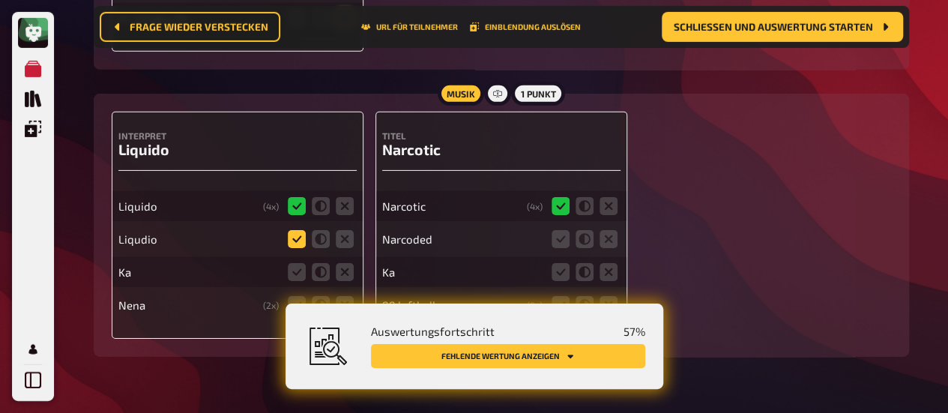
click at [298, 230] on icon at bounding box center [297, 239] width 18 height 18
click at [0, 0] on input "radio" at bounding box center [0, 0] width 0 height 0
click at [346, 263] on icon at bounding box center [345, 272] width 18 height 18
click at [0, 0] on input "radio" at bounding box center [0, 0] width 0 height 0
click at [346, 296] on icon at bounding box center [345, 305] width 18 height 18
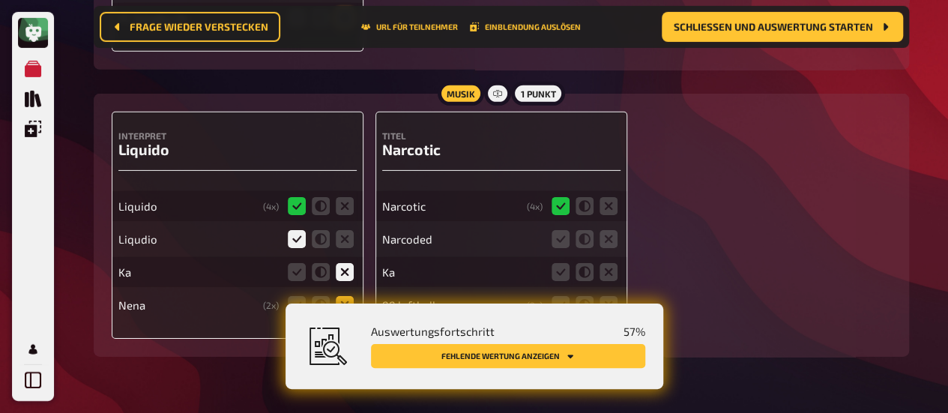
click at [0, 0] on input "radio" at bounding box center [0, 0] width 0 height 0
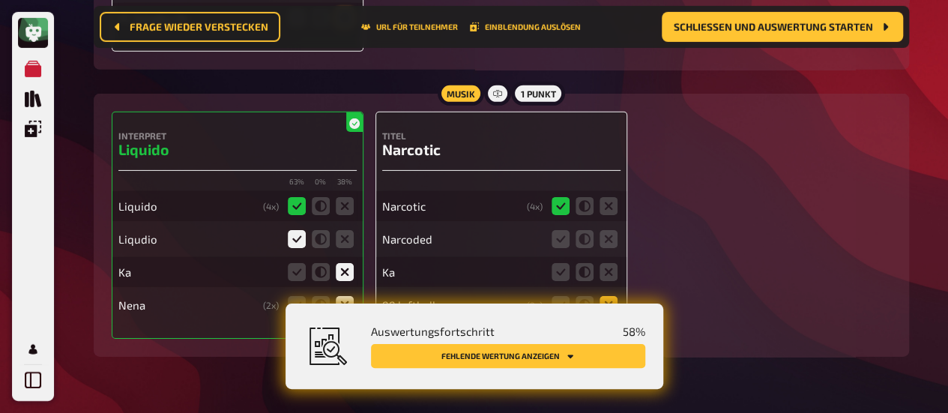
click at [604, 296] on icon at bounding box center [609, 305] width 18 height 18
click at [0, 0] on input "radio" at bounding box center [0, 0] width 0 height 0
click at [606, 230] on icon at bounding box center [609, 239] width 18 height 18
click at [0, 0] on input "radio" at bounding box center [0, 0] width 0 height 0
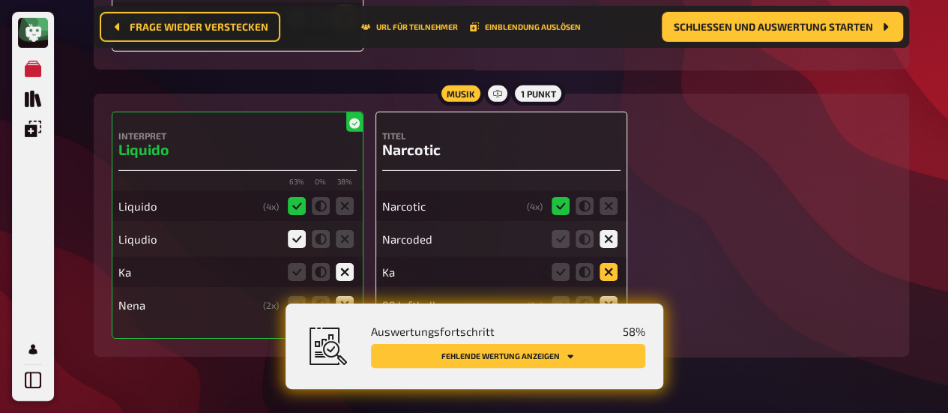
click at [610, 263] on icon at bounding box center [609, 272] width 18 height 18
click at [0, 0] on input "radio" at bounding box center [0, 0] width 0 height 0
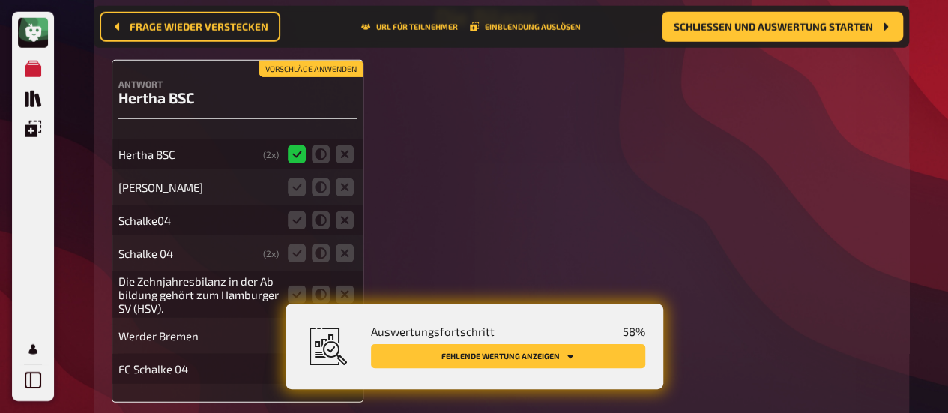
scroll to position [16184, 0]
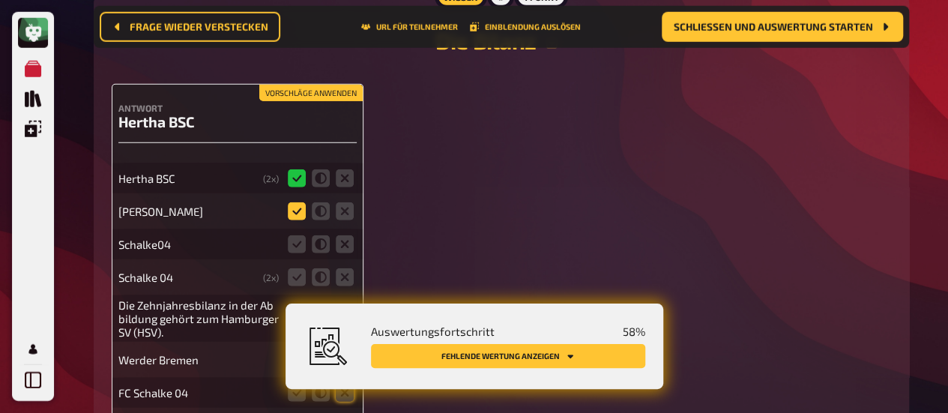
click at [300, 202] on icon at bounding box center [297, 211] width 18 height 18
click at [0, 0] on input "radio" at bounding box center [0, 0] width 0 height 0
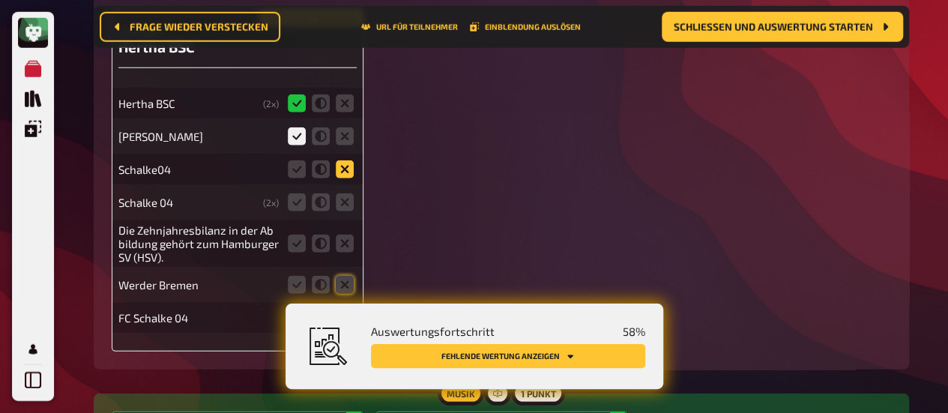
click at [343, 160] on icon at bounding box center [345, 169] width 18 height 18
click at [0, 0] on input "radio" at bounding box center [0, 0] width 0 height 0
click at [348, 193] on icon at bounding box center [345, 202] width 18 height 18
click at [0, 0] on input "radio" at bounding box center [0, 0] width 0 height 0
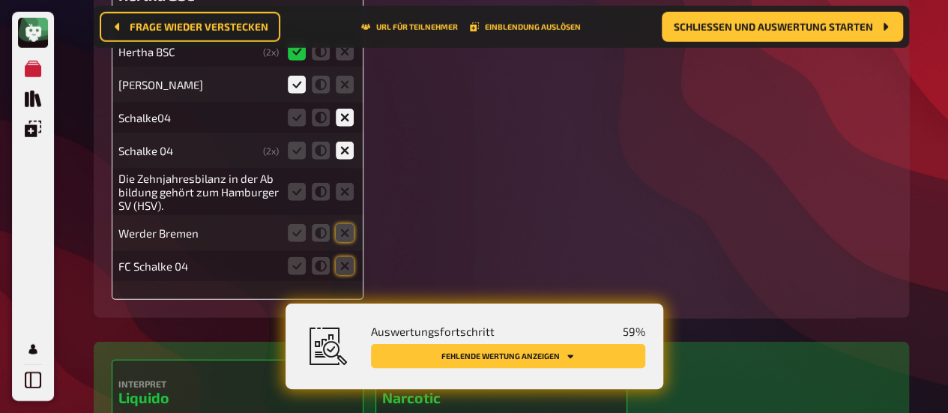
scroll to position [16334, 0]
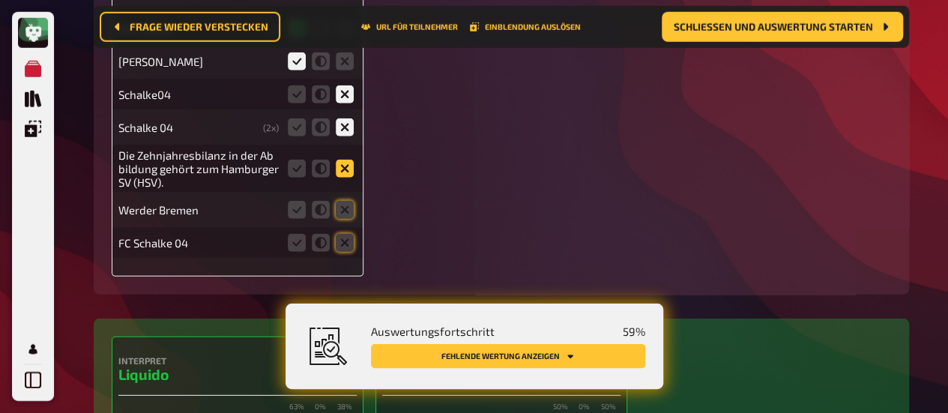
click at [341, 160] on icon at bounding box center [345, 169] width 18 height 18
click at [0, 0] on input "radio" at bounding box center [0, 0] width 0 height 0
click at [349, 201] on icon at bounding box center [345, 210] width 18 height 18
click at [0, 0] on input "radio" at bounding box center [0, 0] width 0 height 0
click at [344, 234] on icon at bounding box center [345, 243] width 18 height 18
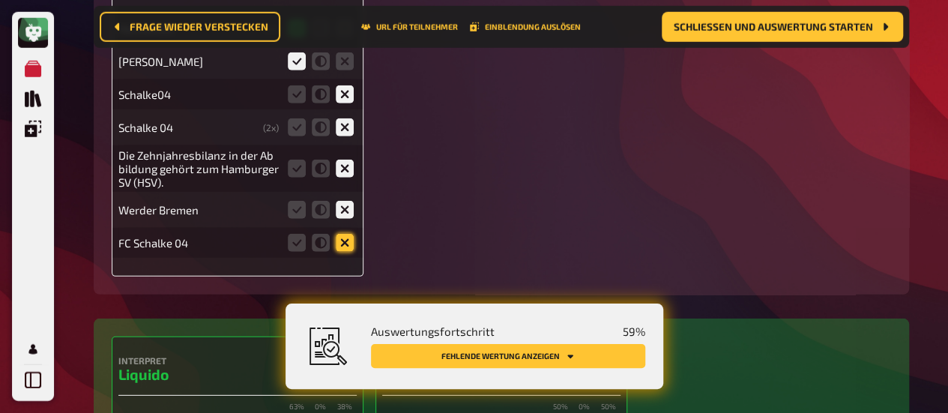
click at [0, 0] on input "radio" at bounding box center [0, 0] width 0 height 0
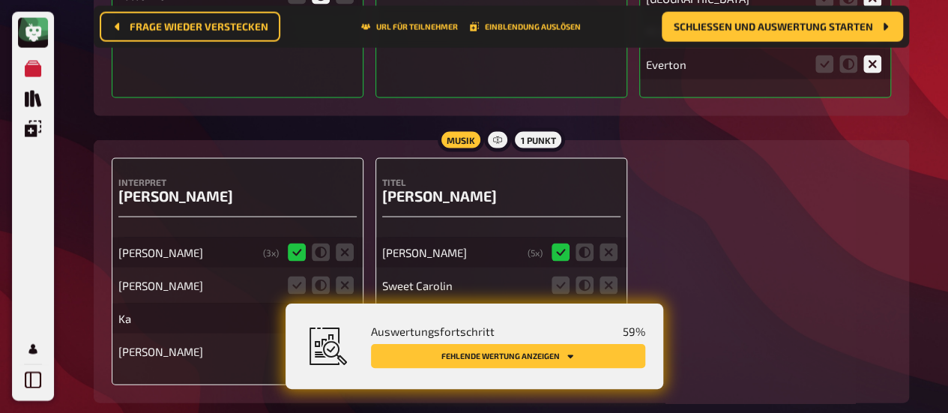
scroll to position [15734, 0]
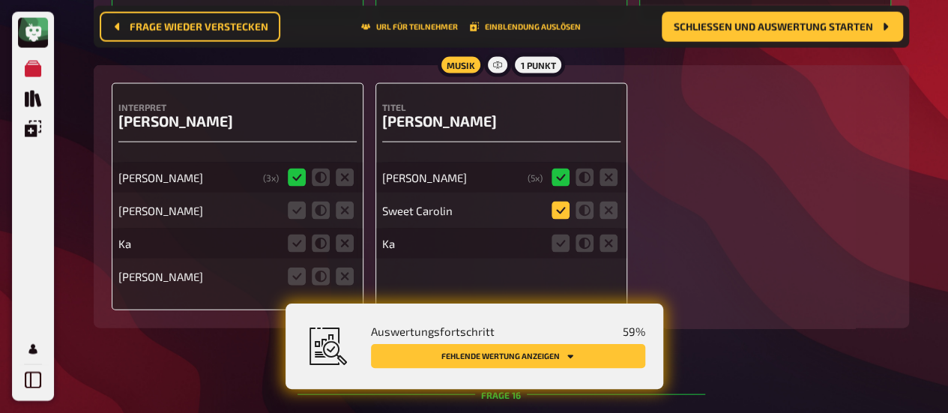
click at [564, 202] on icon at bounding box center [561, 211] width 18 height 18
click at [0, 0] on input "radio" at bounding box center [0, 0] width 0 height 0
click at [611, 235] on icon at bounding box center [609, 244] width 18 height 18
click at [0, 0] on input "radio" at bounding box center [0, 0] width 0 height 0
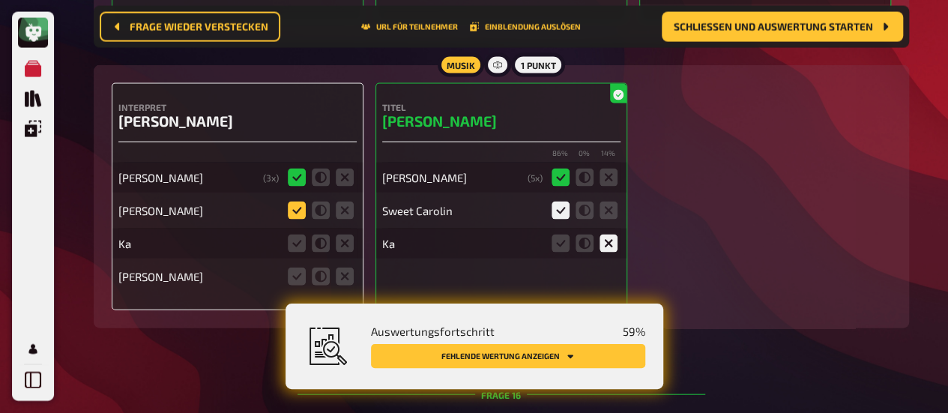
click at [298, 202] on icon at bounding box center [297, 211] width 18 height 18
click at [0, 0] on input "radio" at bounding box center [0, 0] width 0 height 0
click at [351, 235] on icon at bounding box center [345, 244] width 18 height 18
click at [0, 0] on input "radio" at bounding box center [0, 0] width 0 height 0
click at [349, 268] on icon at bounding box center [345, 277] width 18 height 18
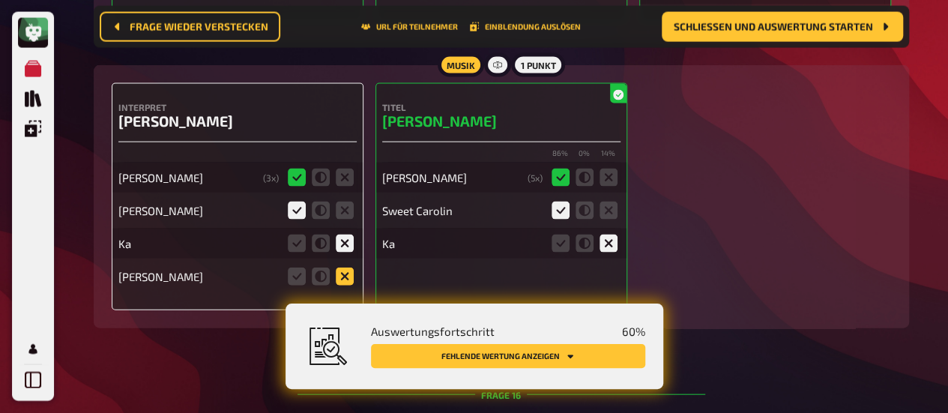
click at [0, 0] on input "radio" at bounding box center [0, 0] width 0 height 0
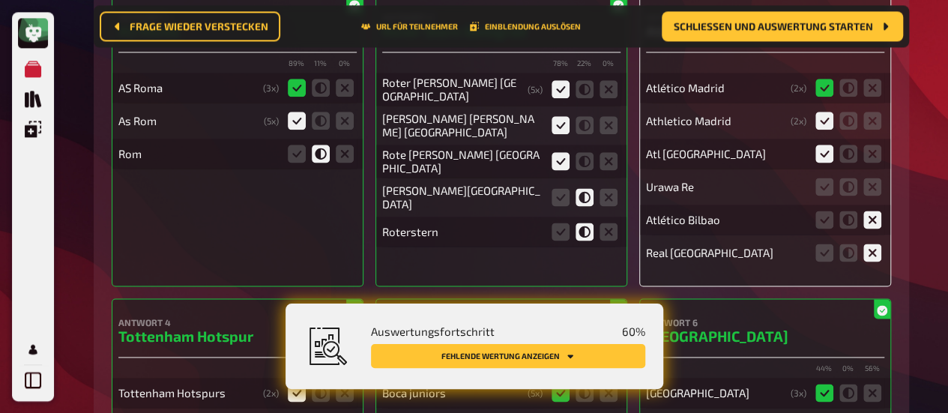
scroll to position [15210, 0]
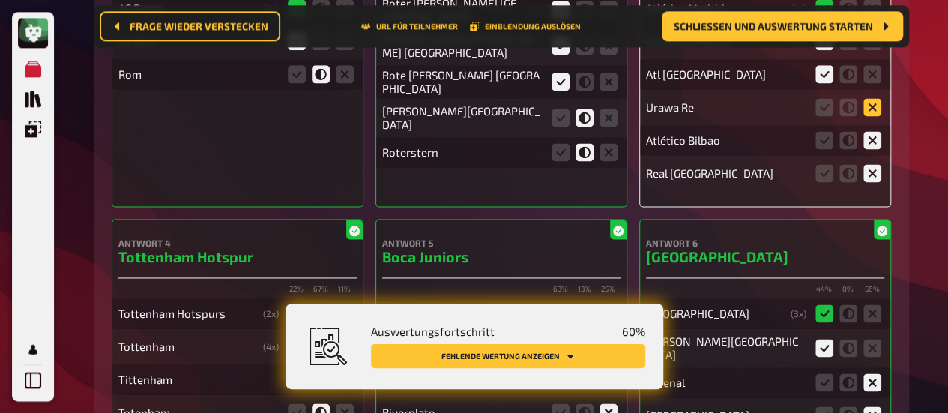
click at [875, 98] on icon at bounding box center [872, 107] width 18 height 18
click at [0, 0] on input "radio" at bounding box center [0, 0] width 0 height 0
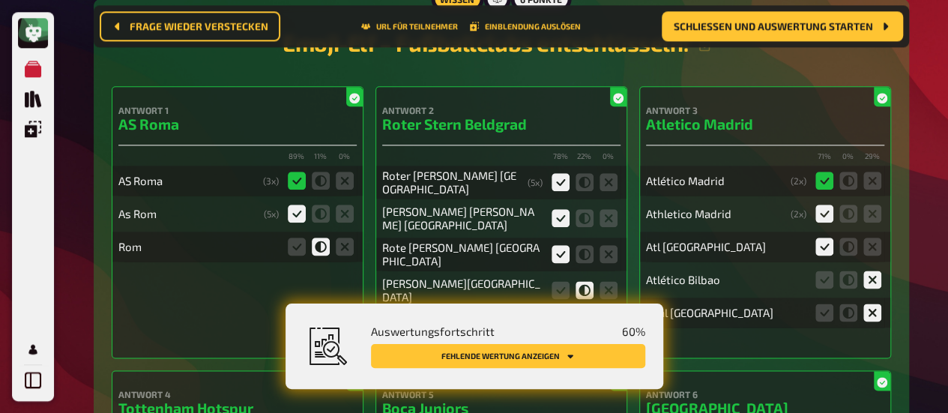
scroll to position [15060, 0]
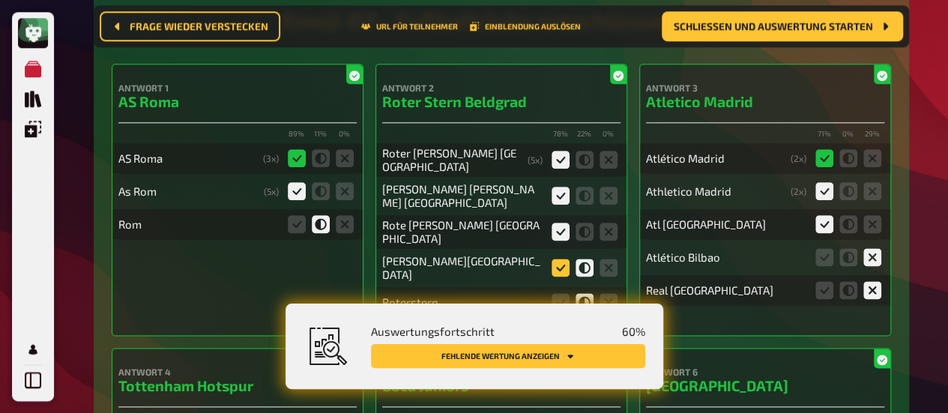
click at [564, 259] on icon at bounding box center [561, 268] width 18 height 18
click at [0, 0] on input "radio" at bounding box center [0, 0] width 0 height 0
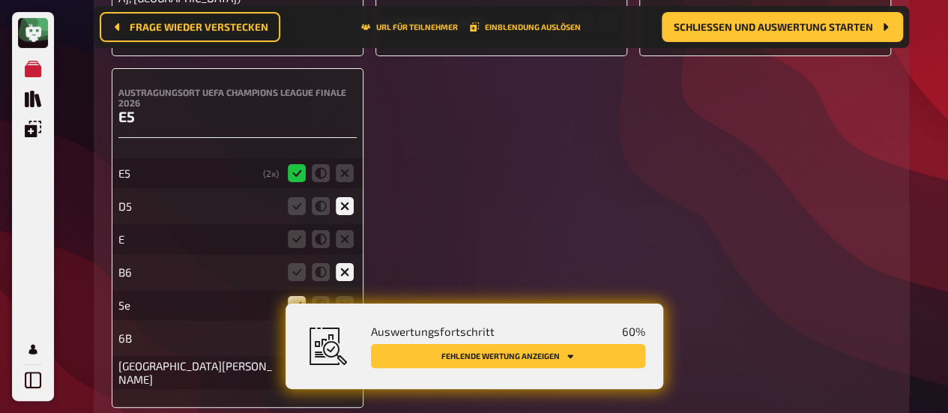
scroll to position [14235, 0]
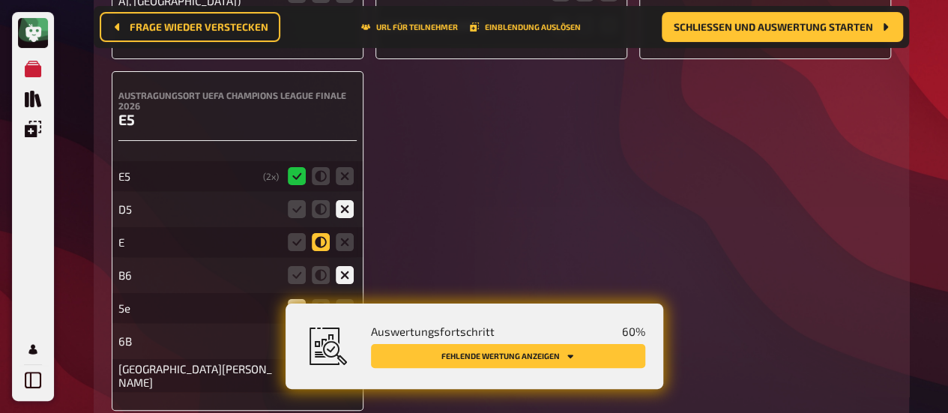
click at [328, 233] on icon at bounding box center [321, 242] width 18 height 18
click at [0, 0] on input "radio" at bounding box center [0, 0] width 0 height 0
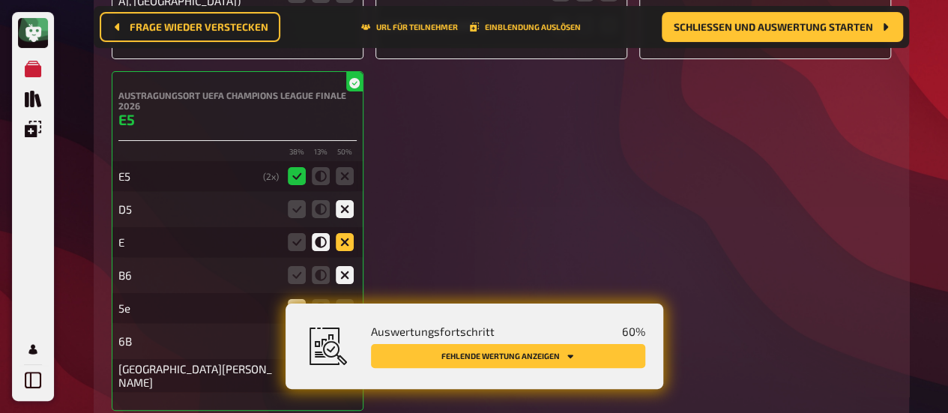
click at [348, 233] on icon at bounding box center [345, 242] width 18 height 18
click at [0, 0] on input "radio" at bounding box center [0, 0] width 0 height 0
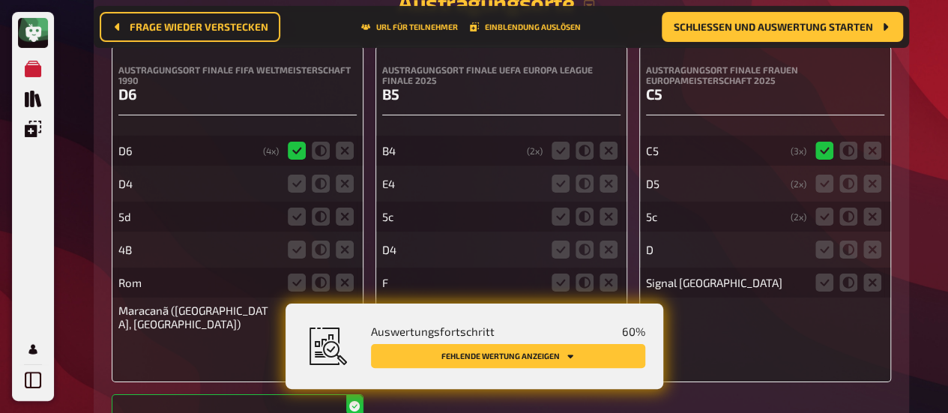
scroll to position [13936, 0]
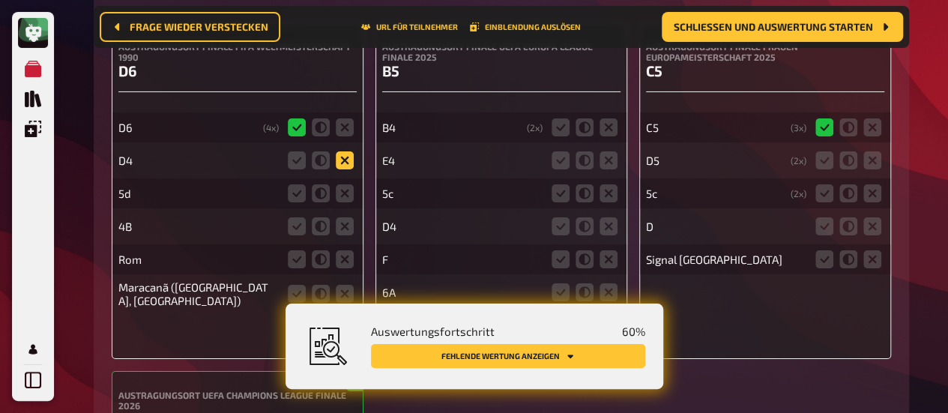
click at [340, 151] on icon at bounding box center [345, 160] width 18 height 18
click at [0, 0] on input "radio" at bounding box center [0, 0] width 0 height 0
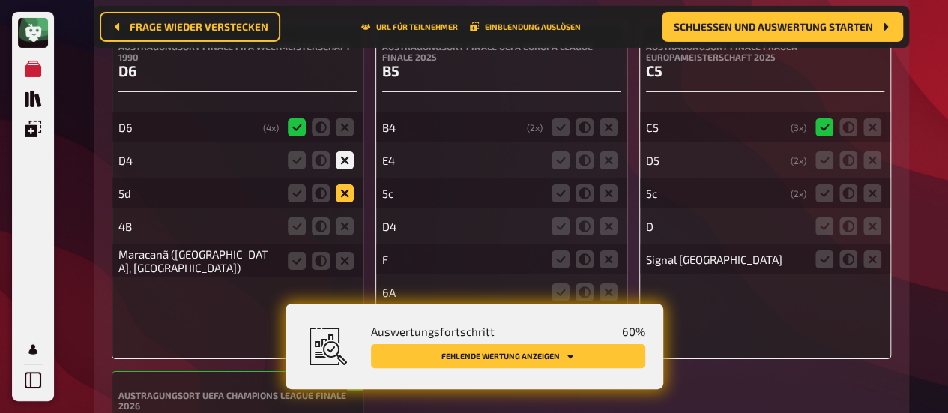
click at [345, 184] on icon at bounding box center [345, 193] width 18 height 18
click at [0, 0] on input "radio" at bounding box center [0, 0] width 0 height 0
click at [349, 217] on icon at bounding box center [345, 226] width 18 height 18
click at [0, 0] on input "radio" at bounding box center [0, 0] width 0 height 0
click at [343, 252] on icon at bounding box center [345, 261] width 18 height 18
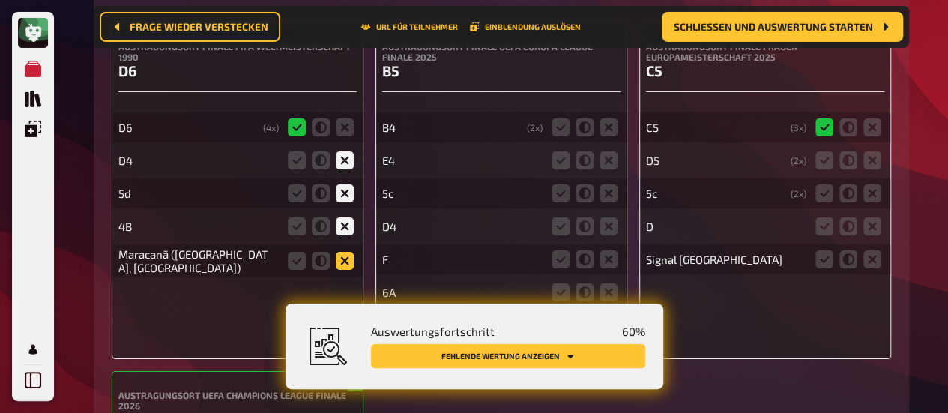
click at [0, 0] on input "radio" at bounding box center [0, 0] width 0 height 0
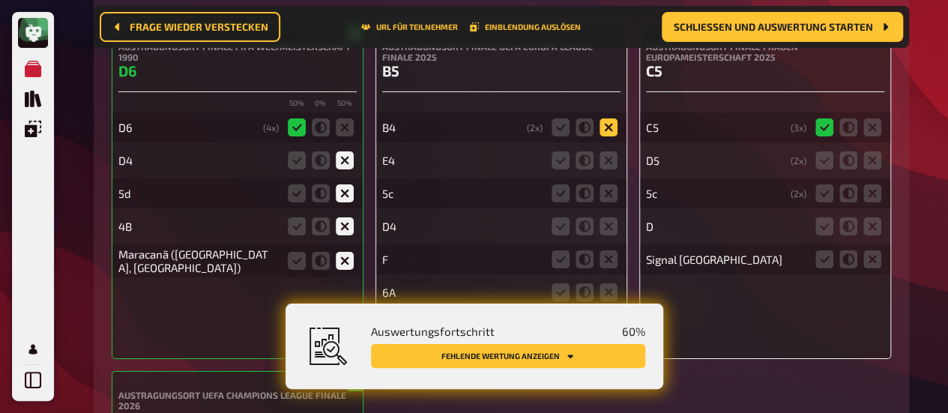
click at [606, 118] on icon at bounding box center [609, 127] width 18 height 18
click at [0, 0] on input "radio" at bounding box center [0, 0] width 0 height 0
click at [615, 151] on icon at bounding box center [609, 160] width 18 height 18
click at [0, 0] on input "radio" at bounding box center [0, 0] width 0 height 0
click at [609, 184] on icon at bounding box center [609, 193] width 18 height 18
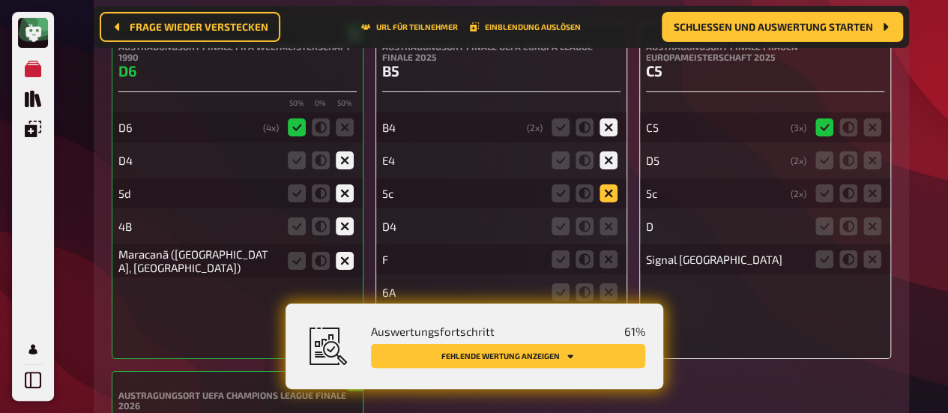
click at [0, 0] on input "radio" at bounding box center [0, 0] width 0 height 0
click at [609, 217] on icon at bounding box center [609, 226] width 18 height 18
click at [0, 0] on input "radio" at bounding box center [0, 0] width 0 height 0
click at [612, 250] on icon at bounding box center [609, 259] width 18 height 18
click at [0, 0] on input "radio" at bounding box center [0, 0] width 0 height 0
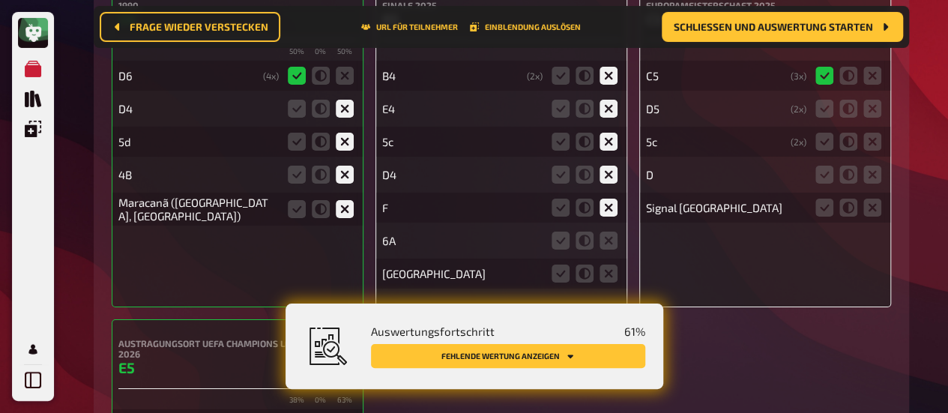
scroll to position [14011, 0]
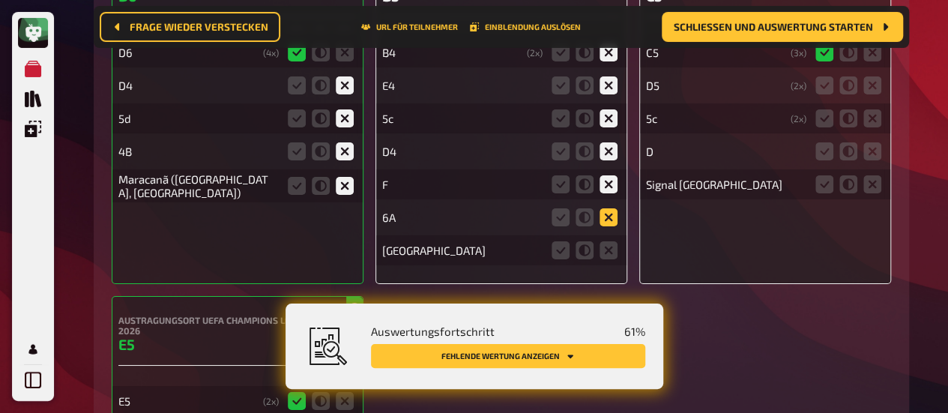
click at [607, 208] on icon at bounding box center [609, 217] width 18 height 18
click at [0, 0] on input "radio" at bounding box center [0, 0] width 0 height 0
click at [612, 241] on icon at bounding box center [609, 250] width 18 height 18
click at [0, 0] on input "radio" at bounding box center [0, 0] width 0 height 0
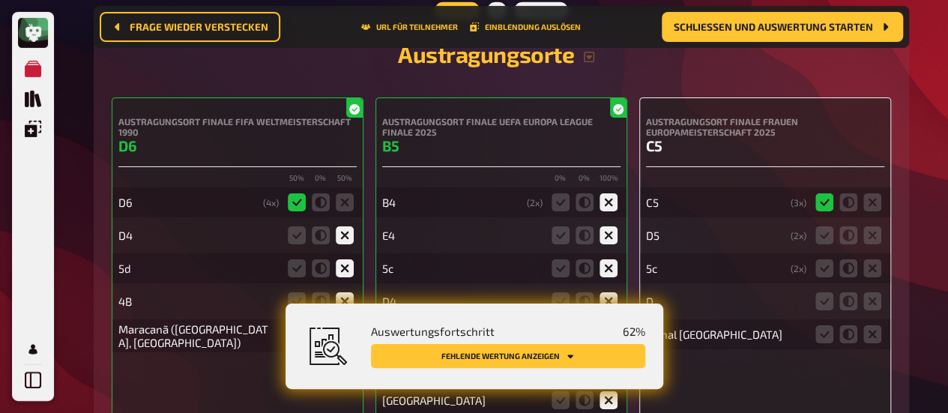
scroll to position [13936, 0]
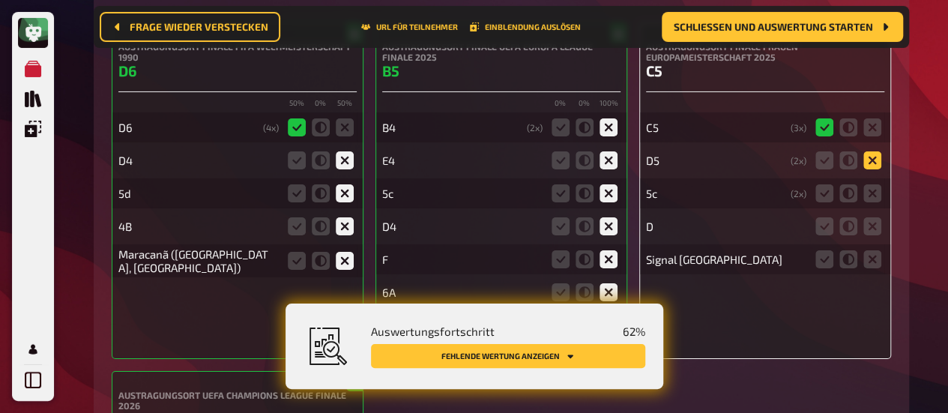
click at [874, 151] on icon at bounding box center [872, 160] width 18 height 18
click at [0, 0] on input "radio" at bounding box center [0, 0] width 0 height 0
click at [816, 184] on icon at bounding box center [825, 193] width 18 height 18
click at [0, 0] on input "radio" at bounding box center [0, 0] width 0 height 0
click at [883, 214] on fieldset at bounding box center [849, 226] width 72 height 24
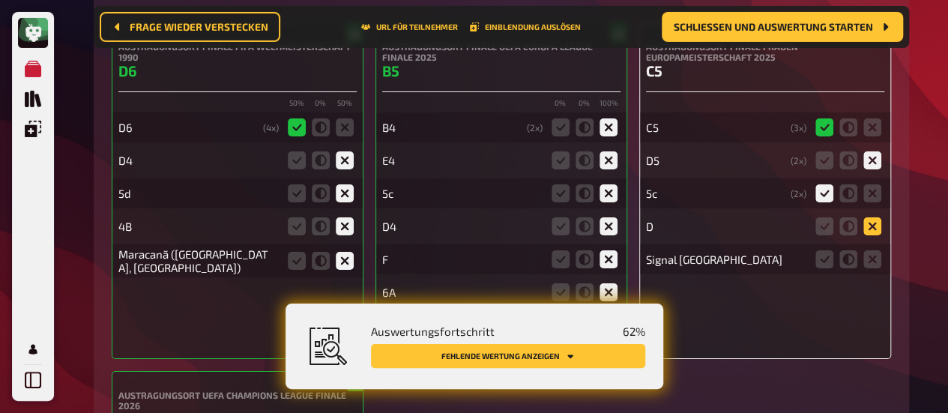
drag, startPoint x: 878, startPoint y: 226, endPoint x: 871, endPoint y: 184, distance: 42.6
click at [877, 250] on icon at bounding box center [872, 259] width 18 height 18
click at [0, 0] on input "radio" at bounding box center [0, 0] width 0 height 0
click at [872, 217] on icon at bounding box center [872, 226] width 18 height 18
click at [0, 0] on input "radio" at bounding box center [0, 0] width 0 height 0
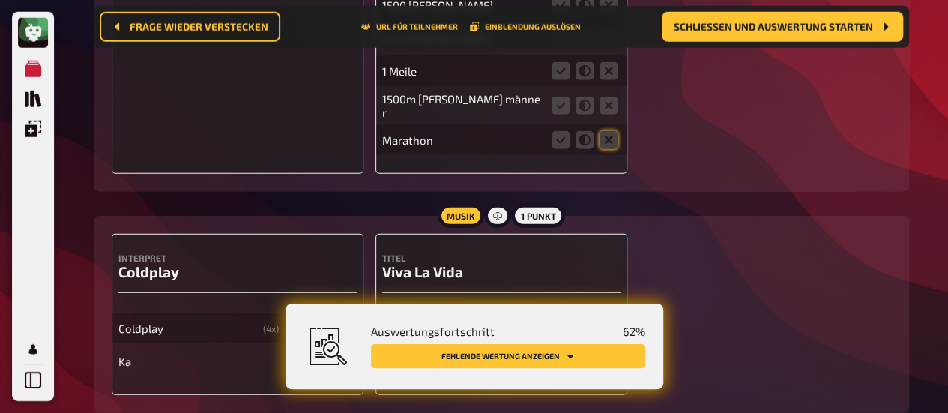
scroll to position [13336, 0]
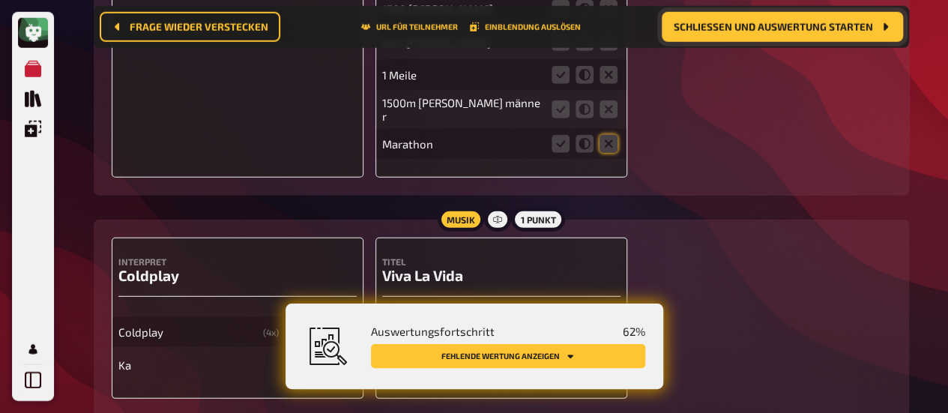
click at [781, 35] on button "Schließen und Auswertung starten" at bounding box center [782, 27] width 241 height 30
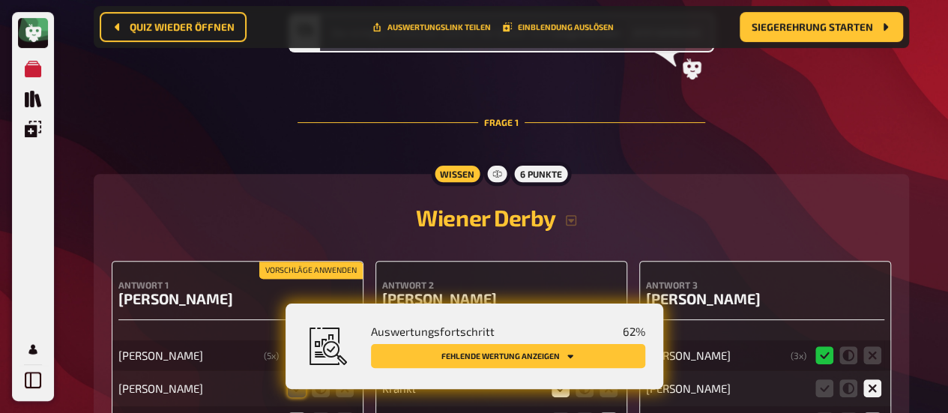
scroll to position [87, 0]
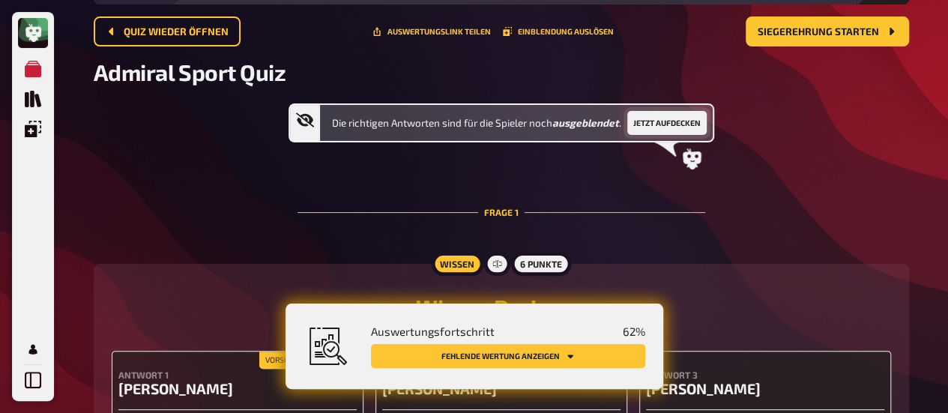
click at [683, 124] on button "Jetzt aufdecken" at bounding box center [666, 123] width 79 height 24
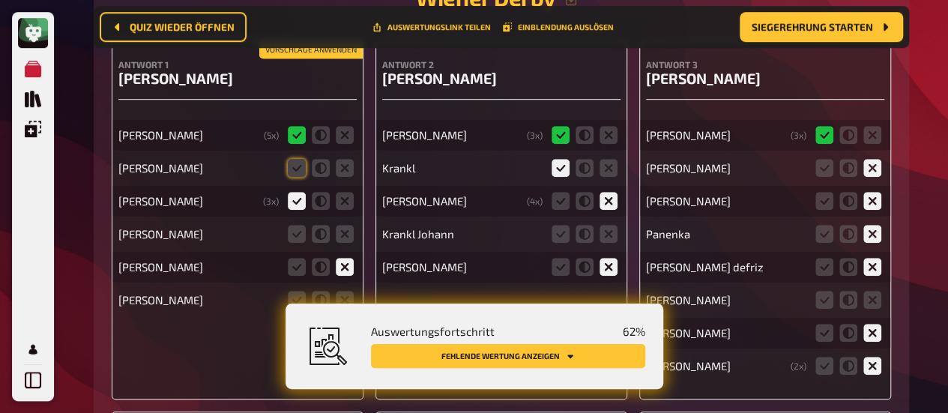
scroll to position [474, 0]
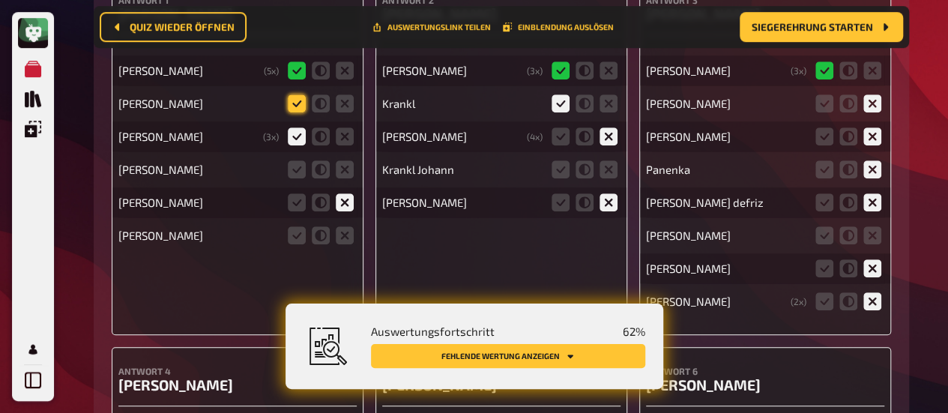
click at [297, 101] on icon at bounding box center [297, 103] width 18 height 18
click at [0, 0] on input "radio" at bounding box center [0, 0] width 0 height 0
click at [318, 139] on icon at bounding box center [321, 136] width 18 height 18
click at [0, 0] on input "radio" at bounding box center [0, 0] width 0 height 0
click at [345, 175] on icon at bounding box center [345, 169] width 18 height 18
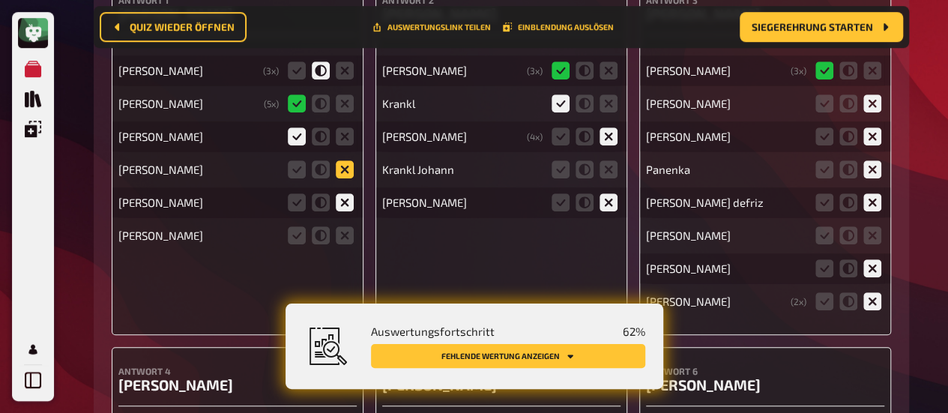
click at [0, 0] on input "radio" at bounding box center [0, 0] width 0 height 0
click at [310, 234] on fieldset at bounding box center [321, 235] width 72 height 24
click at [301, 239] on icon at bounding box center [297, 235] width 18 height 18
click at [0, 0] on input "radio" at bounding box center [0, 0] width 0 height 0
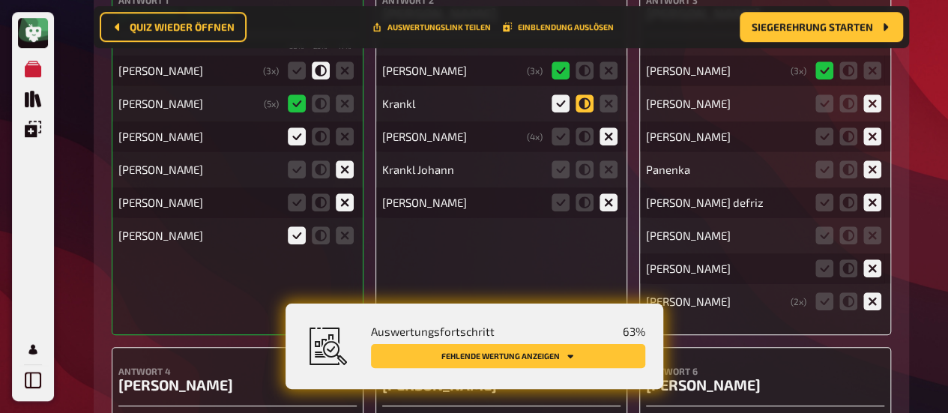
click at [582, 112] on icon at bounding box center [585, 103] width 18 height 18
click at [0, 0] on input "radio" at bounding box center [0, 0] width 0 height 0
click at [611, 169] on icon at bounding box center [609, 169] width 18 height 18
click at [0, 0] on input "radio" at bounding box center [0, 0] width 0 height 0
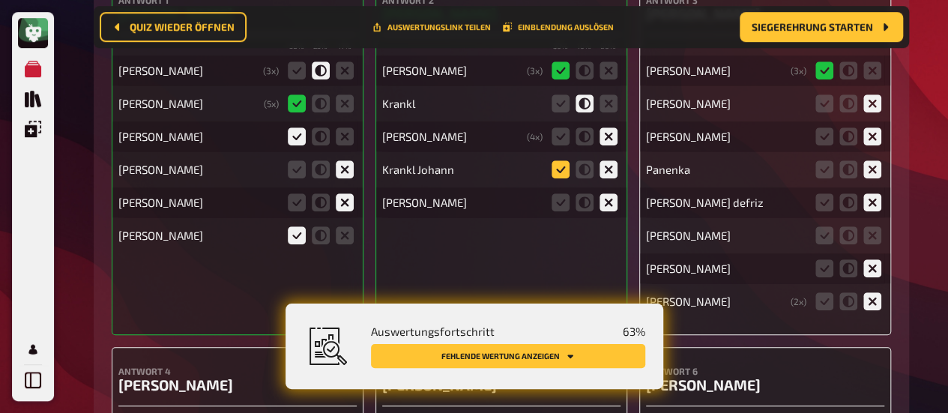
click at [560, 170] on icon at bounding box center [561, 169] width 18 height 18
click at [0, 0] on input "radio" at bounding box center [0, 0] width 0 height 0
click at [827, 238] on icon at bounding box center [825, 235] width 18 height 18
click at [0, 0] on input "radio" at bounding box center [0, 0] width 0 height 0
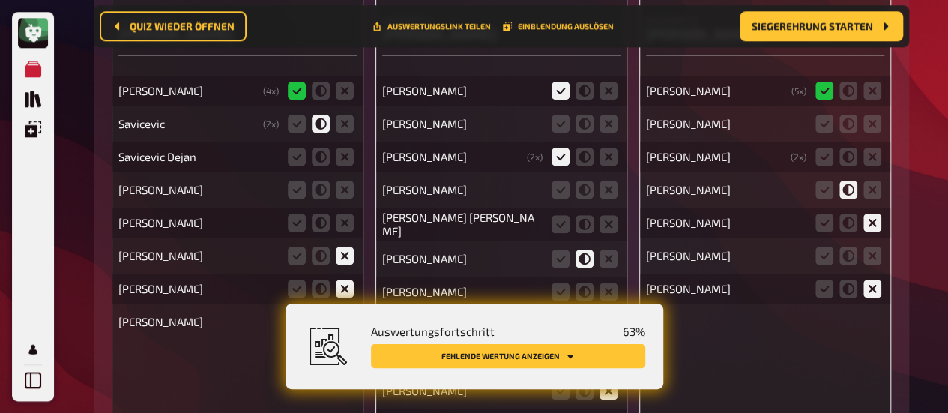
scroll to position [848, 0]
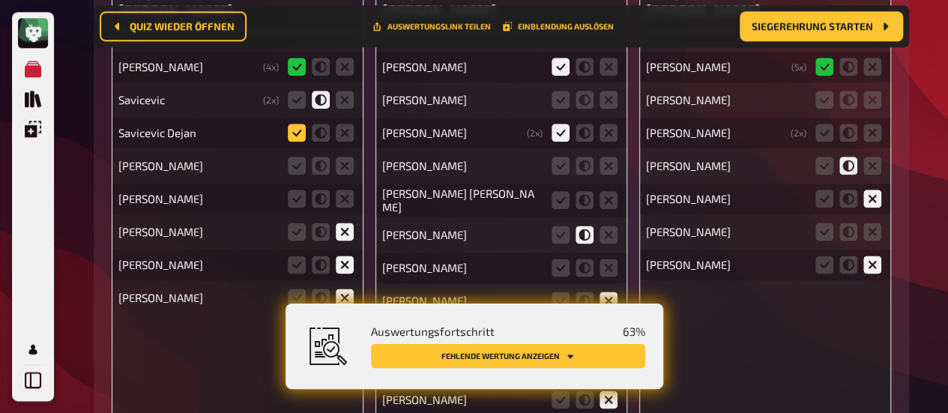
click at [299, 133] on icon at bounding box center [297, 133] width 18 height 18
click at [0, 0] on input "radio" at bounding box center [0, 0] width 0 height 0
click at [336, 170] on icon at bounding box center [345, 166] width 18 height 18
click at [0, 0] on input "radio" at bounding box center [0, 0] width 0 height 0
click at [348, 199] on icon at bounding box center [345, 199] width 18 height 18
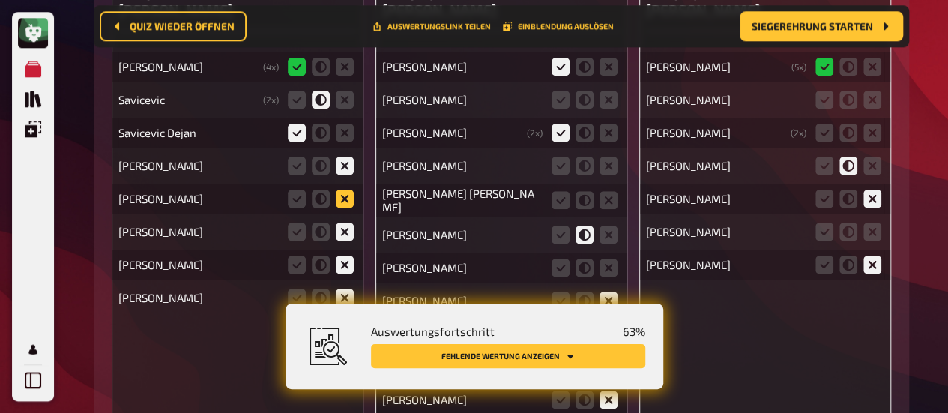
click at [0, 0] on input "radio" at bounding box center [0, 0] width 0 height 0
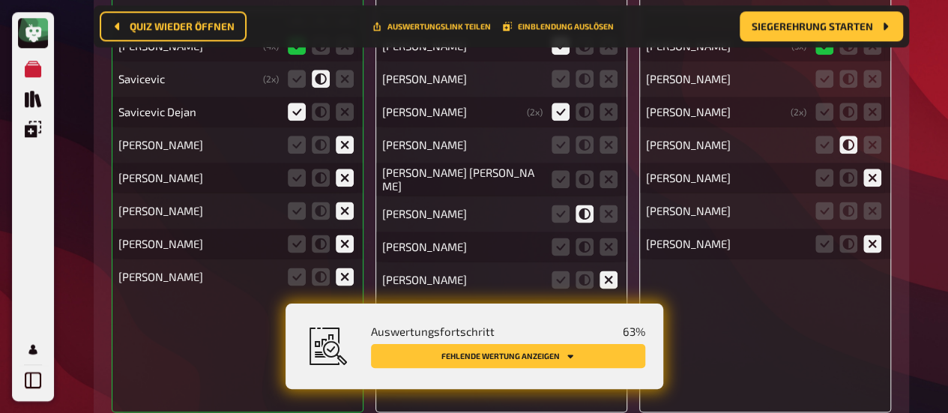
scroll to position [774, 0]
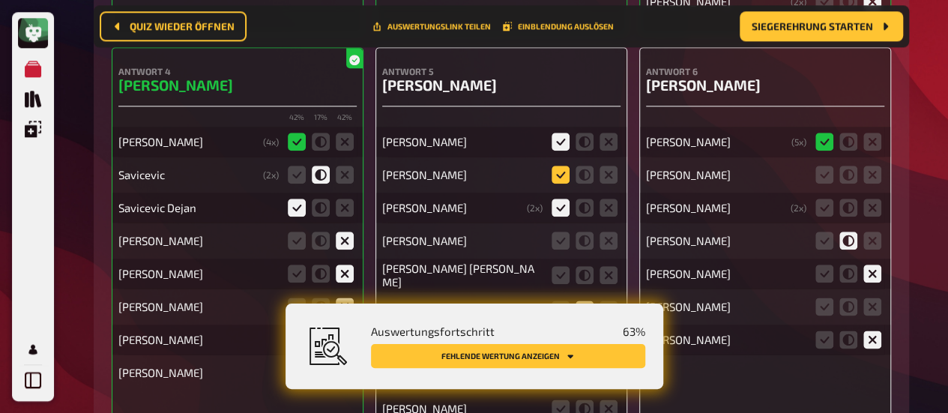
click at [562, 173] on icon at bounding box center [561, 175] width 18 height 18
click at [0, 0] on input "radio" at bounding box center [0, 0] width 0 height 0
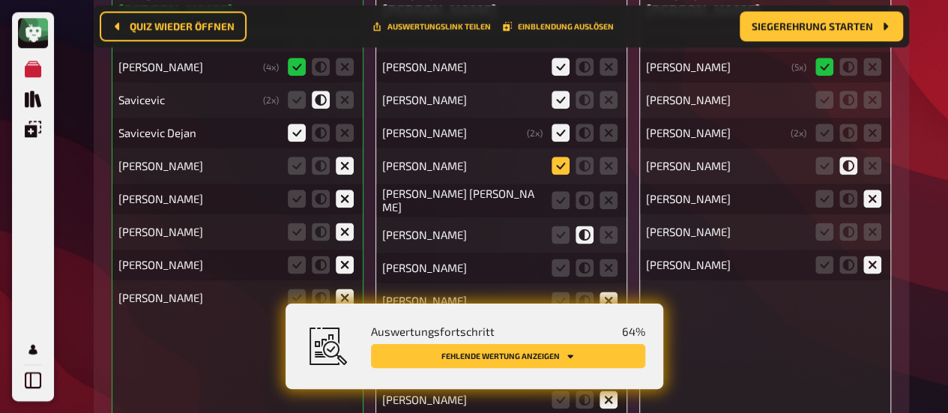
click at [563, 166] on icon at bounding box center [561, 166] width 18 height 18
click at [0, 0] on input "radio" at bounding box center [0, 0] width 0 height 0
click at [565, 200] on icon at bounding box center [561, 200] width 18 height 18
click at [0, 0] on input "radio" at bounding box center [0, 0] width 0 height 0
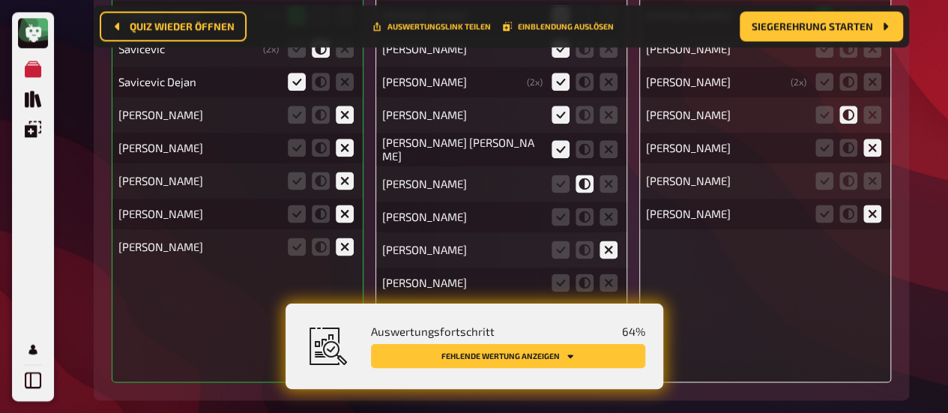
scroll to position [923, 0]
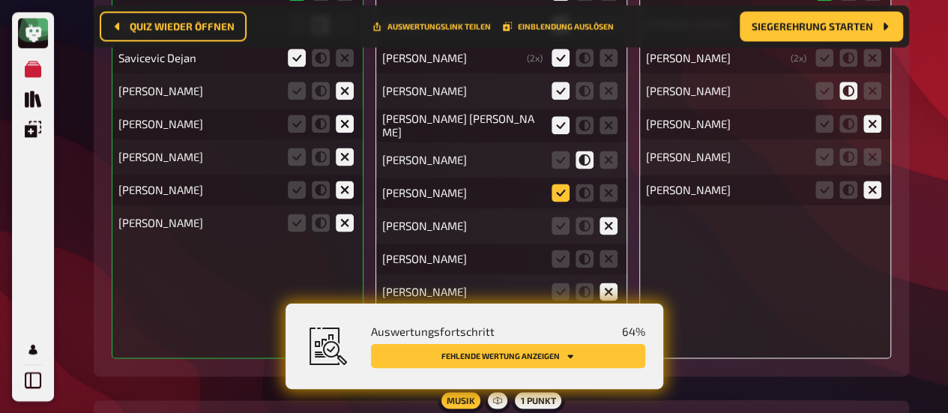
click at [554, 188] on icon at bounding box center [561, 193] width 18 height 18
click at [0, 0] on input "radio" at bounding box center [0, 0] width 0 height 0
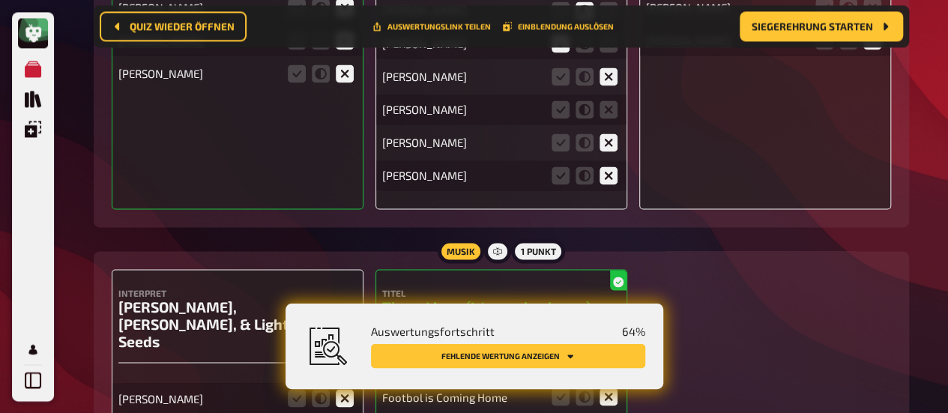
scroll to position [1073, 0]
click at [615, 105] on icon at bounding box center [609, 109] width 18 height 18
click at [0, 0] on input "radio" at bounding box center [0, 0] width 0 height 0
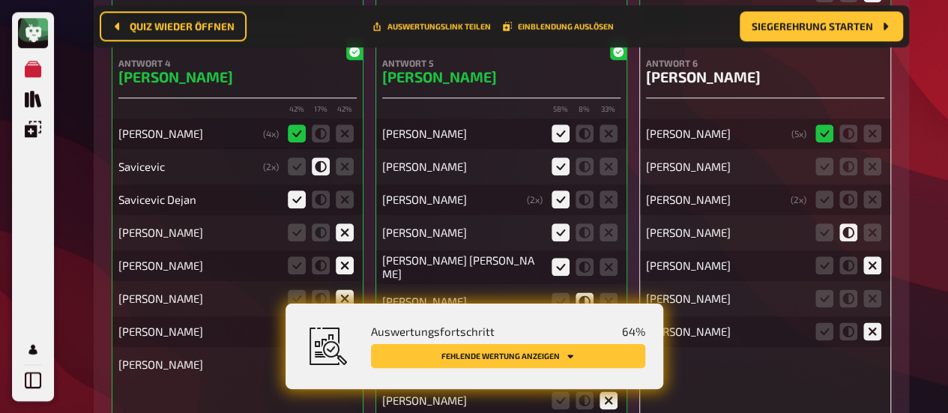
scroll to position [774, 0]
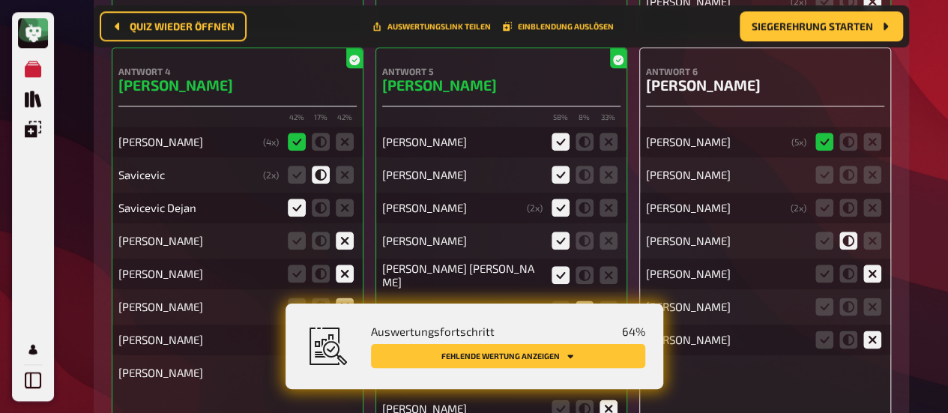
drag, startPoint x: 871, startPoint y: 179, endPoint x: 870, endPoint y: 188, distance: 9.0
click at [871, 180] on icon at bounding box center [872, 175] width 18 height 18
click at [0, 0] on input "radio" at bounding box center [0, 0] width 0 height 0
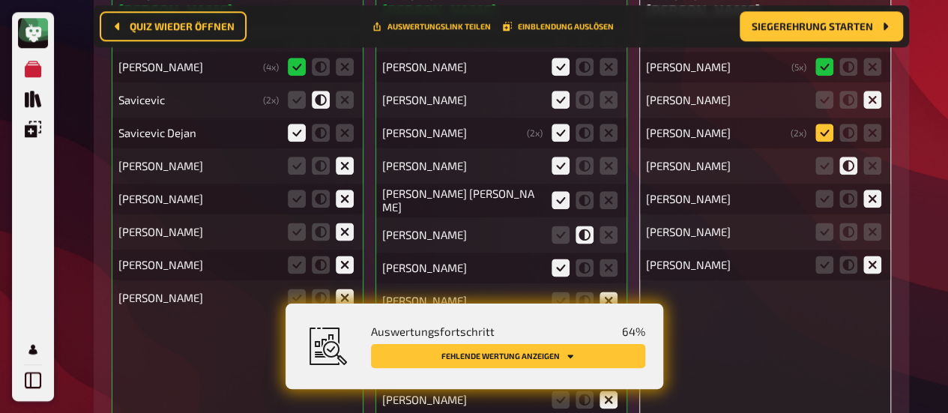
click at [822, 136] on icon at bounding box center [825, 133] width 18 height 18
click at [0, 0] on input "radio" at bounding box center [0, 0] width 0 height 0
click at [826, 231] on icon at bounding box center [825, 232] width 18 height 18
click at [0, 0] on input "radio" at bounding box center [0, 0] width 0 height 0
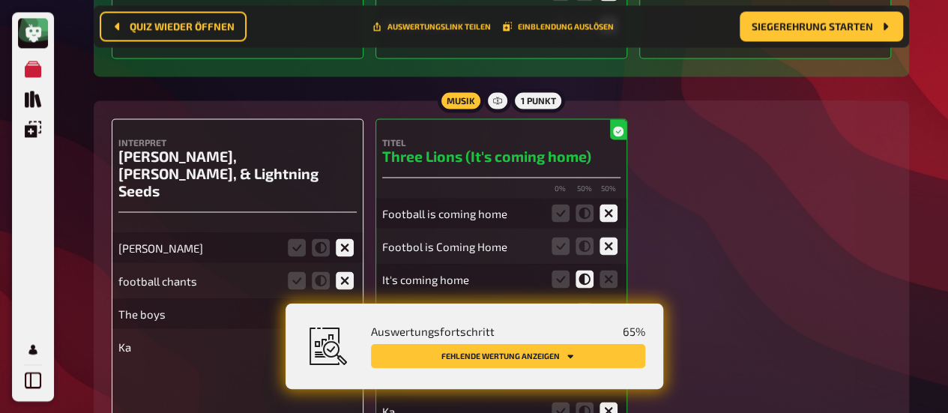
scroll to position [1298, 0]
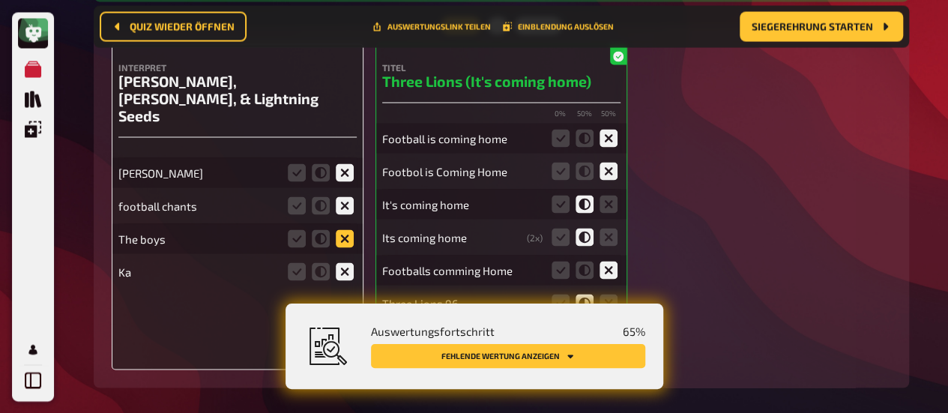
click at [345, 229] on icon at bounding box center [345, 238] width 18 height 18
click at [0, 0] on input "radio" at bounding box center [0, 0] width 0 height 0
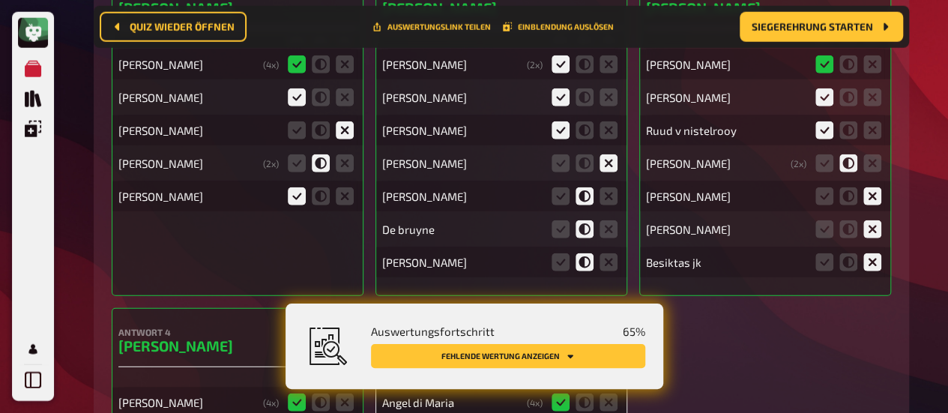
scroll to position [1898, 0]
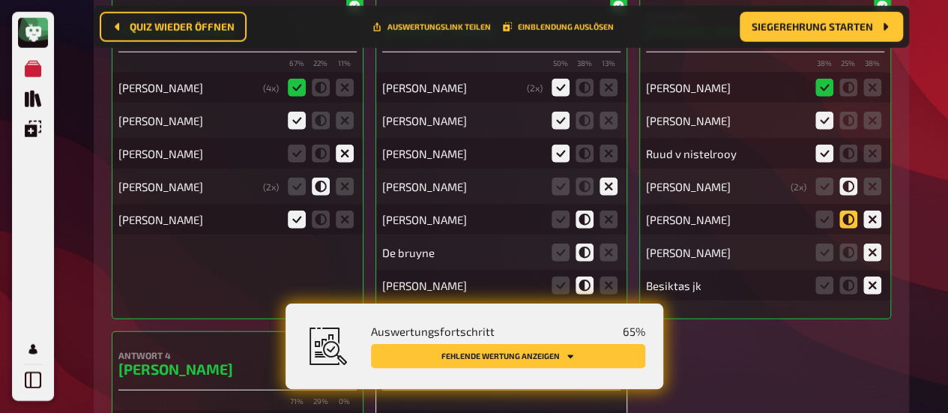
click at [848, 218] on icon at bounding box center [848, 220] width 18 height 18
click at [0, 0] on input "radio" at bounding box center [0, 0] width 0 height 0
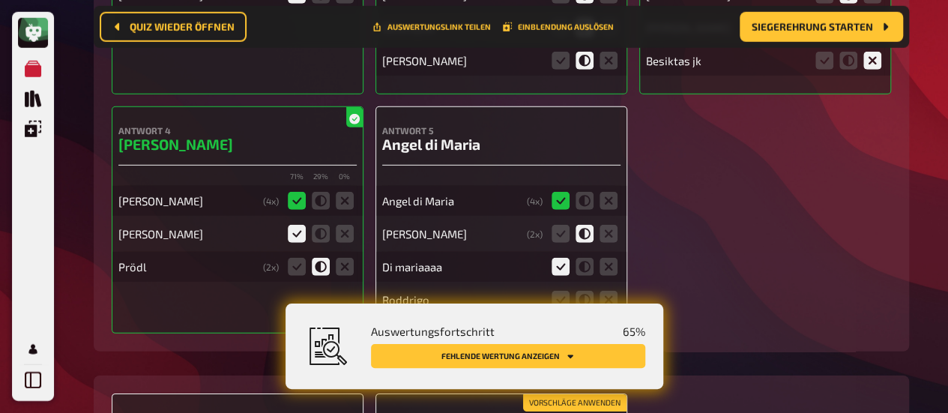
scroll to position [2198, 0]
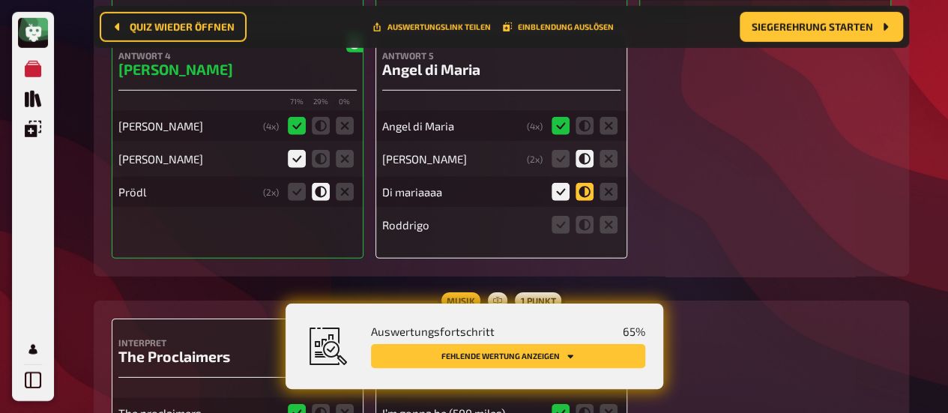
click at [585, 191] on icon at bounding box center [585, 192] width 18 height 18
click at [0, 0] on input "radio" at bounding box center [0, 0] width 0 height 0
click at [603, 230] on icon at bounding box center [609, 225] width 18 height 18
click at [0, 0] on input "radio" at bounding box center [0, 0] width 0 height 0
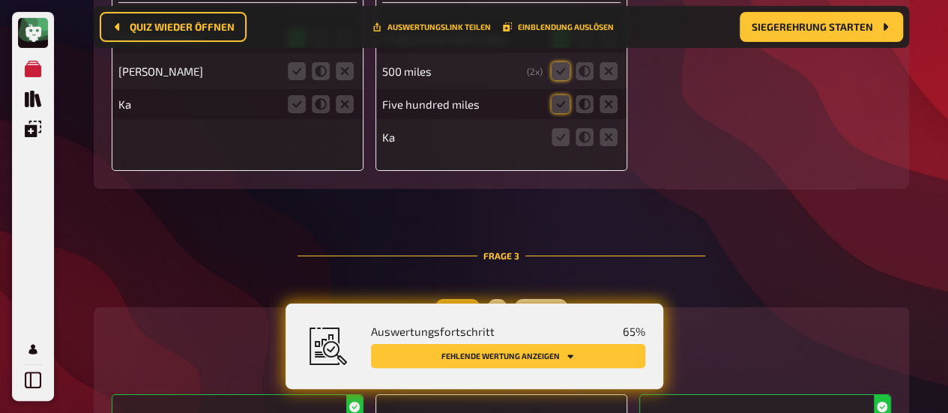
scroll to position [2497, 0]
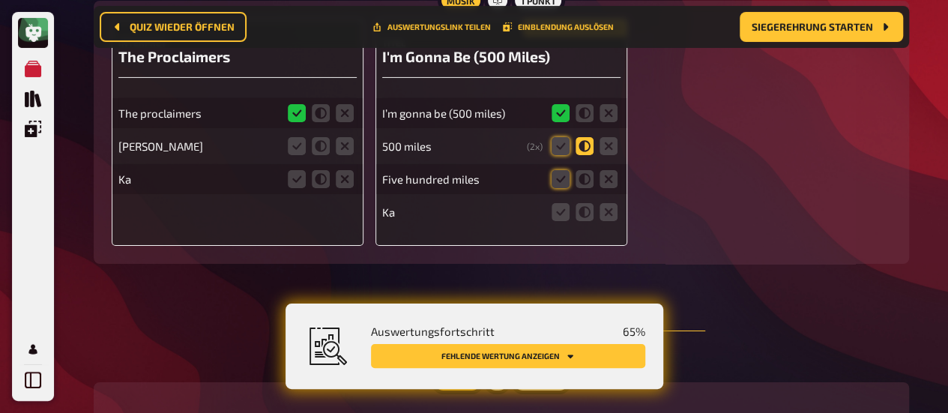
click at [582, 143] on icon at bounding box center [585, 146] width 18 height 18
click at [0, 0] on input "radio" at bounding box center [0, 0] width 0 height 0
click at [585, 175] on icon at bounding box center [585, 179] width 18 height 18
click at [0, 0] on input "radio" at bounding box center [0, 0] width 0 height 0
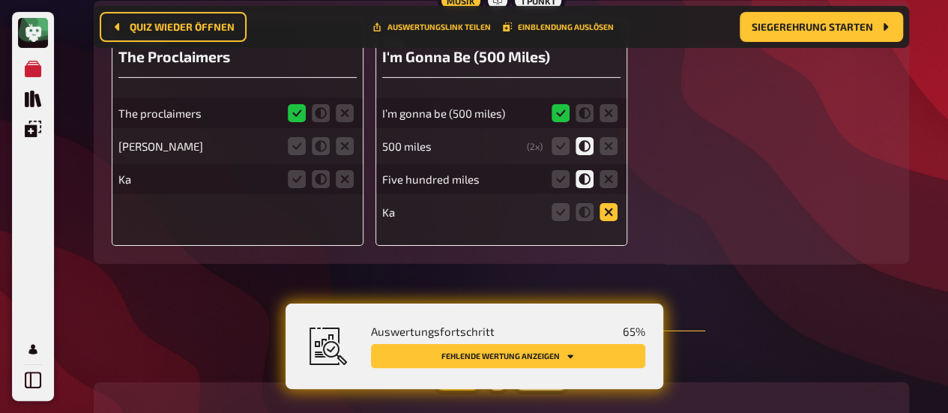
click at [616, 212] on icon at bounding box center [609, 212] width 18 height 18
click at [0, 0] on input "radio" at bounding box center [0, 0] width 0 height 0
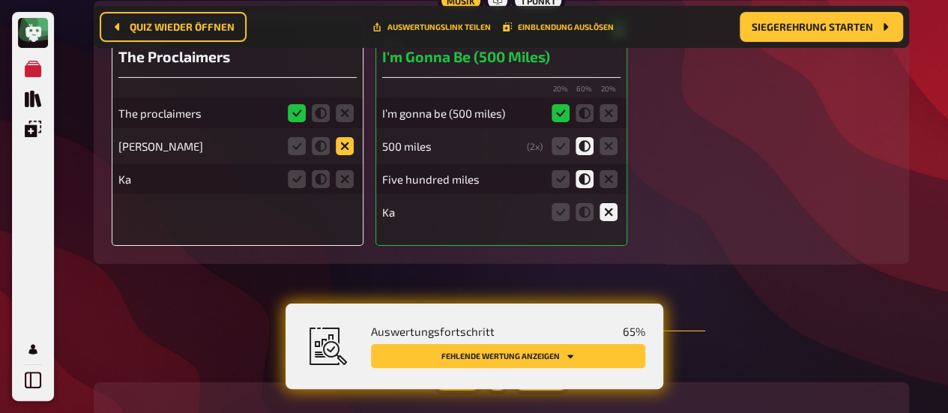
click at [342, 146] on icon at bounding box center [345, 146] width 18 height 18
click at [0, 0] on input "radio" at bounding box center [0, 0] width 0 height 0
click at [345, 179] on icon at bounding box center [345, 179] width 18 height 18
click at [0, 0] on input "radio" at bounding box center [0, 0] width 0 height 0
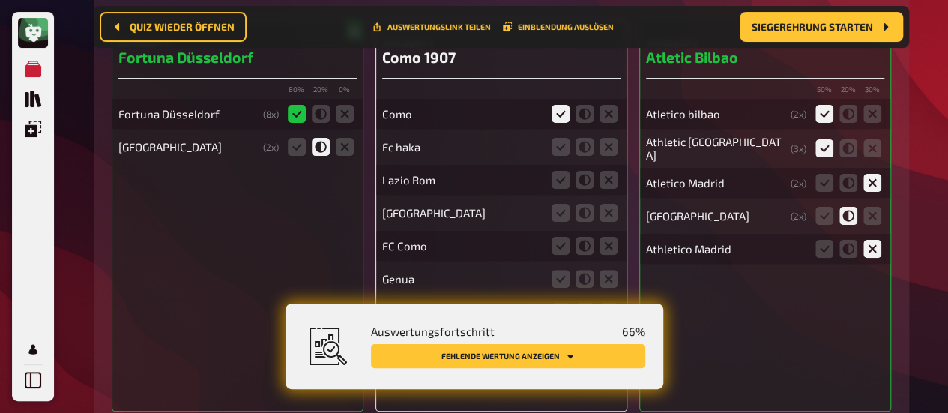
scroll to position [3022, 0]
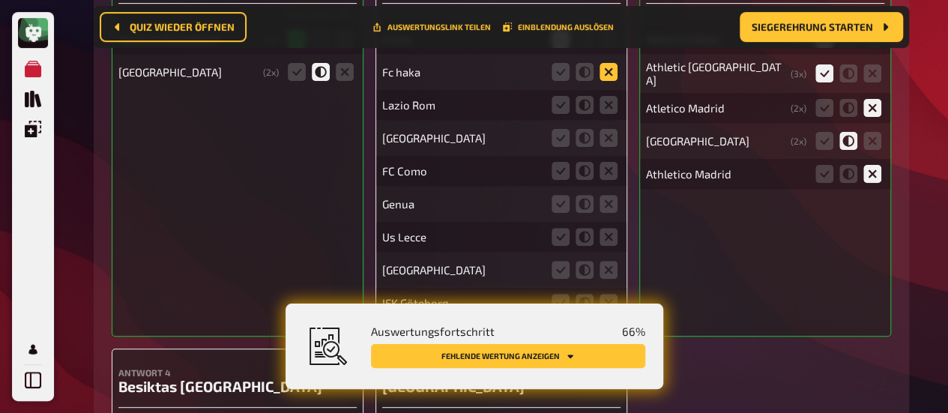
click at [613, 74] on icon at bounding box center [609, 72] width 18 height 18
click at [0, 0] on input "radio" at bounding box center [0, 0] width 0 height 0
click at [607, 105] on icon at bounding box center [609, 105] width 18 height 18
click at [0, 0] on input "radio" at bounding box center [0, 0] width 0 height 0
drag, startPoint x: 609, startPoint y: 140, endPoint x: 611, endPoint y: 162, distance: 21.9
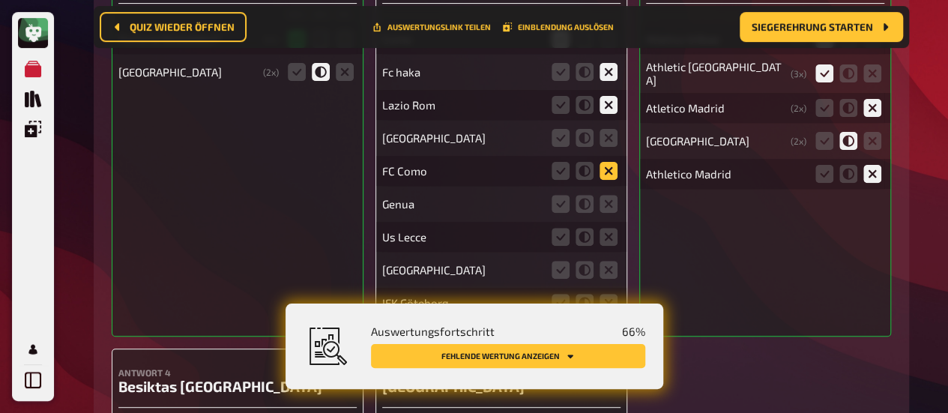
click at [609, 141] on icon at bounding box center [609, 138] width 18 height 18
click at [0, 0] on input "radio" at bounding box center [0, 0] width 0 height 0
click at [561, 169] on icon at bounding box center [561, 171] width 18 height 18
click at [0, 0] on input "radio" at bounding box center [0, 0] width 0 height 0
click at [610, 203] on icon at bounding box center [609, 204] width 18 height 18
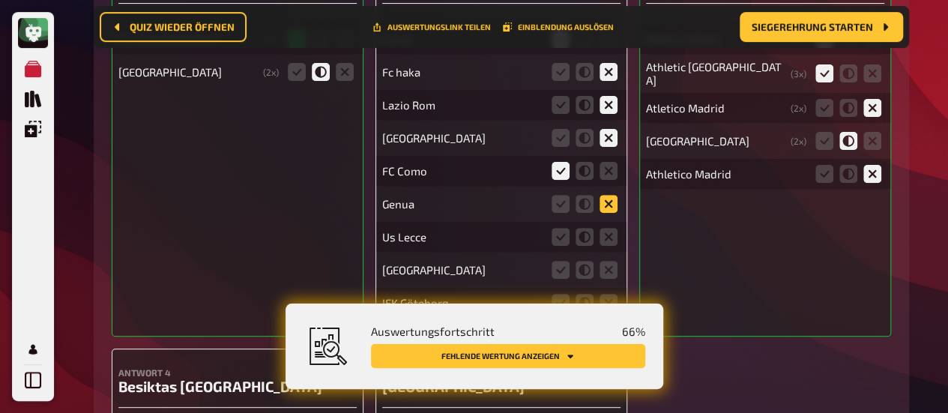
click at [0, 0] on input "radio" at bounding box center [0, 0] width 0 height 0
click at [610, 244] on icon at bounding box center [609, 237] width 18 height 18
click at [0, 0] on input "radio" at bounding box center [0, 0] width 0 height 0
click at [600, 277] on label at bounding box center [609, 270] width 18 height 18
click at [0, 0] on input "radio" at bounding box center [0, 0] width 0 height 0
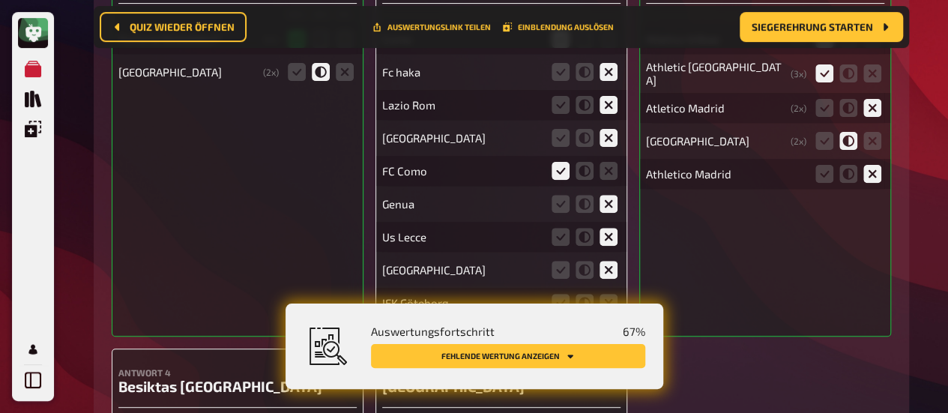
scroll to position [3097, 0]
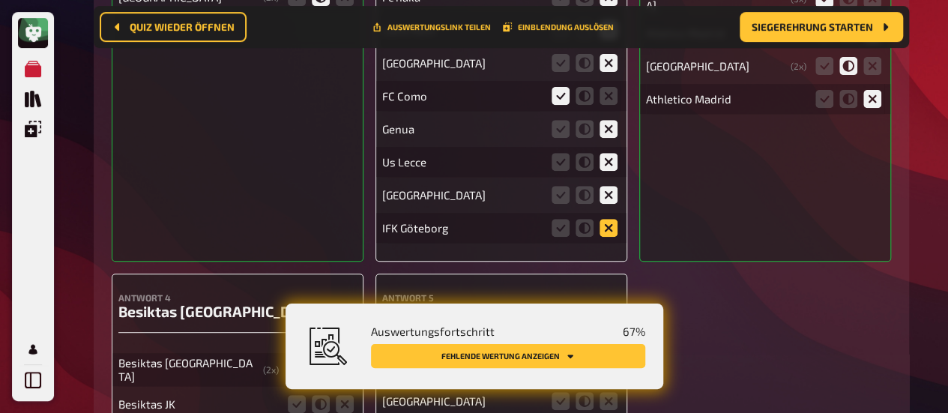
click at [601, 230] on icon at bounding box center [609, 228] width 18 height 18
click at [0, 0] on input "radio" at bounding box center [0, 0] width 0 height 0
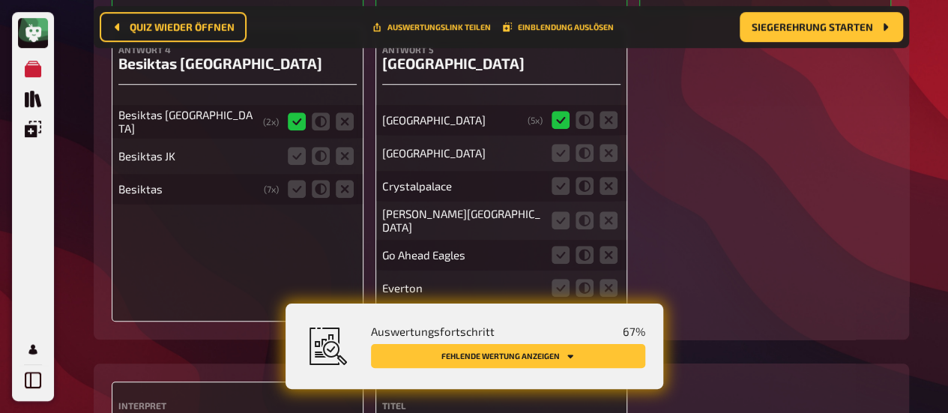
scroll to position [3322, 0]
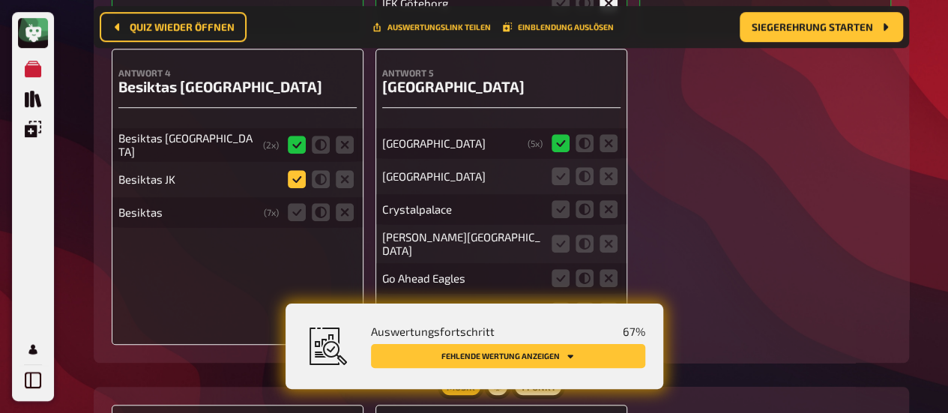
click at [295, 173] on icon at bounding box center [297, 179] width 18 height 18
click at [0, 0] on input "radio" at bounding box center [0, 0] width 0 height 0
click at [318, 210] on icon at bounding box center [321, 212] width 18 height 18
click at [0, 0] on input "radio" at bounding box center [0, 0] width 0 height 0
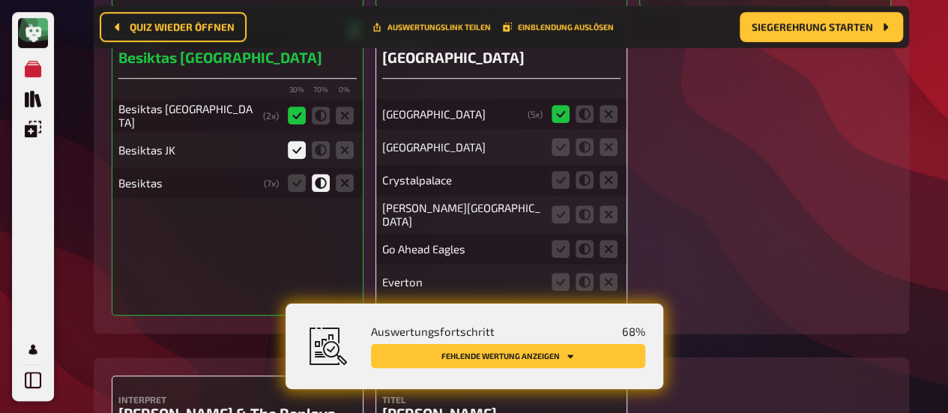
scroll to position [3397, 0]
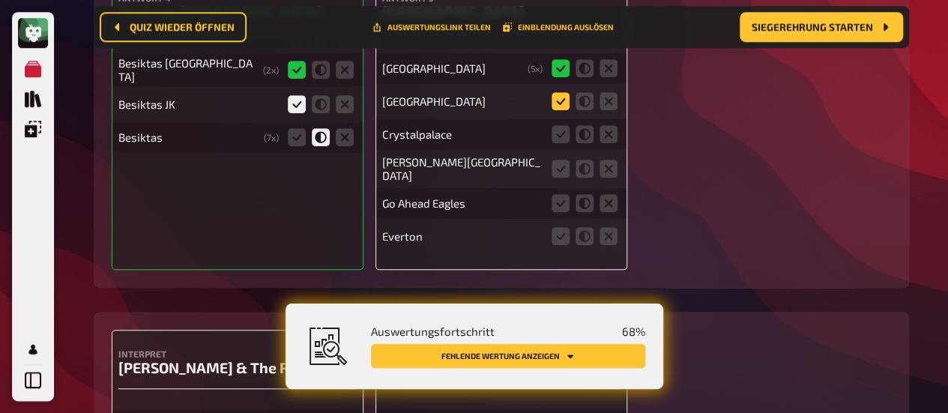
click at [558, 100] on icon at bounding box center [561, 101] width 18 height 18
click at [0, 0] on input "radio" at bounding box center [0, 0] width 0 height 0
click at [561, 131] on icon at bounding box center [561, 134] width 18 height 18
click at [0, 0] on input "radio" at bounding box center [0, 0] width 0 height 0
click at [561, 163] on icon at bounding box center [561, 169] width 18 height 18
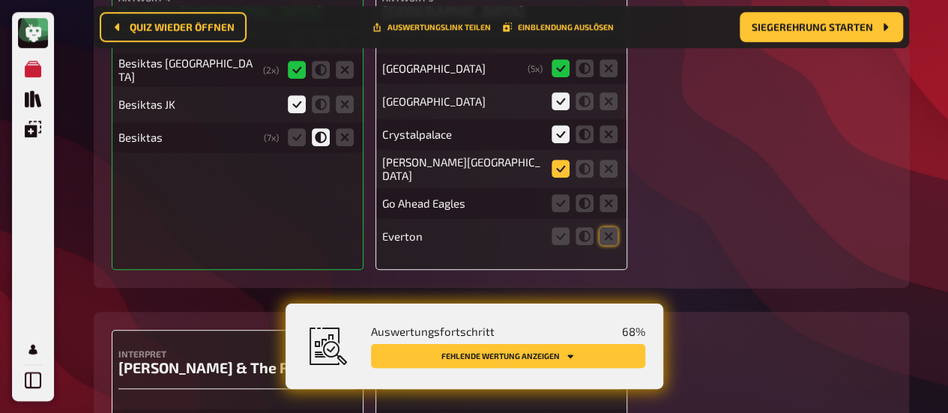
click at [0, 0] on input "radio" at bounding box center [0, 0] width 0 height 0
click at [615, 199] on icon at bounding box center [609, 203] width 18 height 18
click at [0, 0] on input "radio" at bounding box center [0, 0] width 0 height 0
click at [614, 235] on icon at bounding box center [609, 236] width 18 height 18
click at [0, 0] on input "radio" at bounding box center [0, 0] width 0 height 0
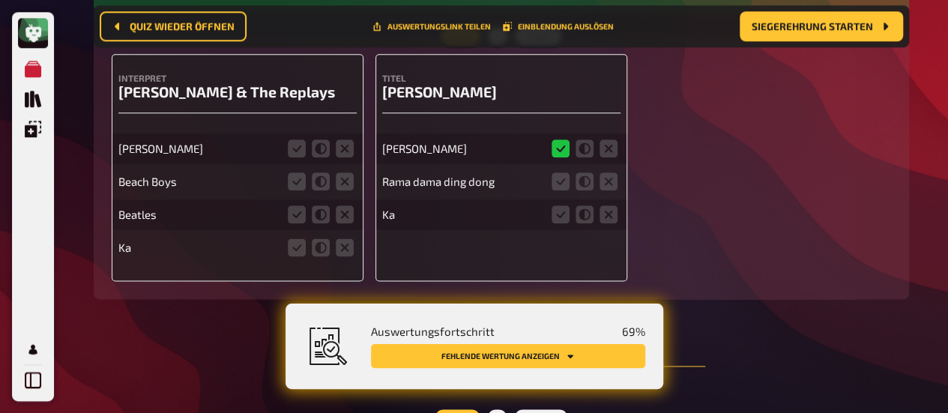
scroll to position [3697, 0]
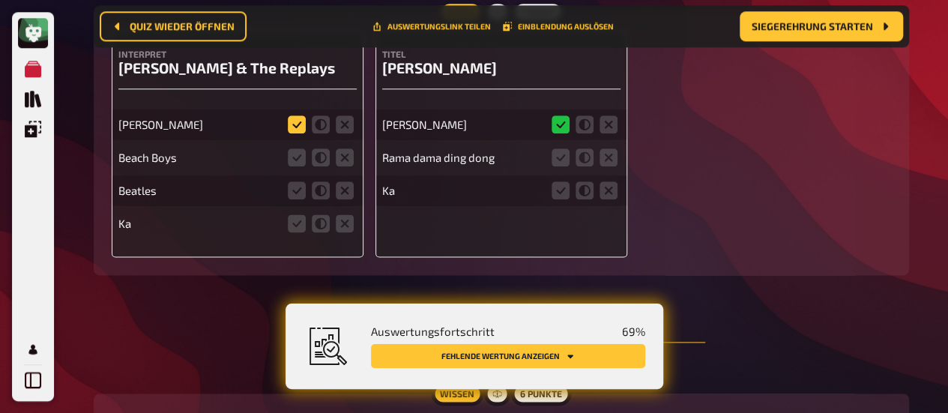
click at [294, 127] on icon at bounding box center [297, 124] width 18 height 18
click at [0, 0] on input "radio" at bounding box center [0, 0] width 0 height 0
click at [346, 157] on icon at bounding box center [345, 157] width 18 height 18
click at [0, 0] on input "radio" at bounding box center [0, 0] width 0 height 0
click at [344, 191] on icon at bounding box center [345, 190] width 18 height 18
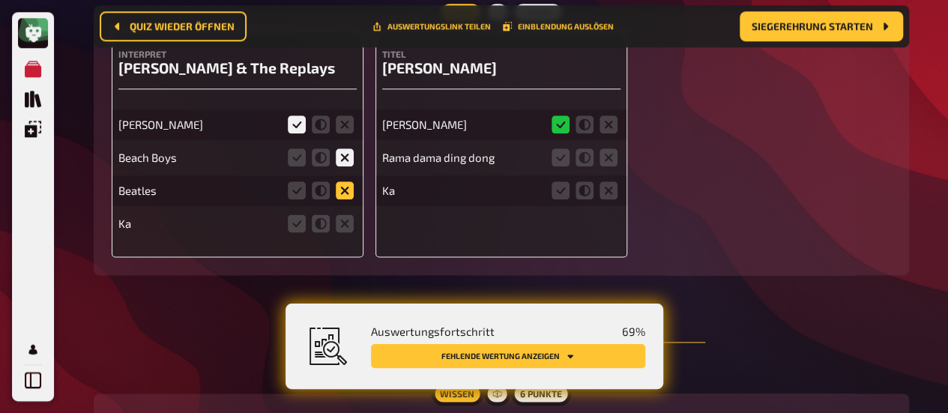
click at [0, 0] on input "radio" at bounding box center [0, 0] width 0 height 0
drag, startPoint x: 345, startPoint y: 218, endPoint x: 426, endPoint y: 206, distance: 81.8
click at [345, 218] on icon at bounding box center [345, 223] width 18 height 18
click at [0, 0] on input "radio" at bounding box center [0, 0] width 0 height 0
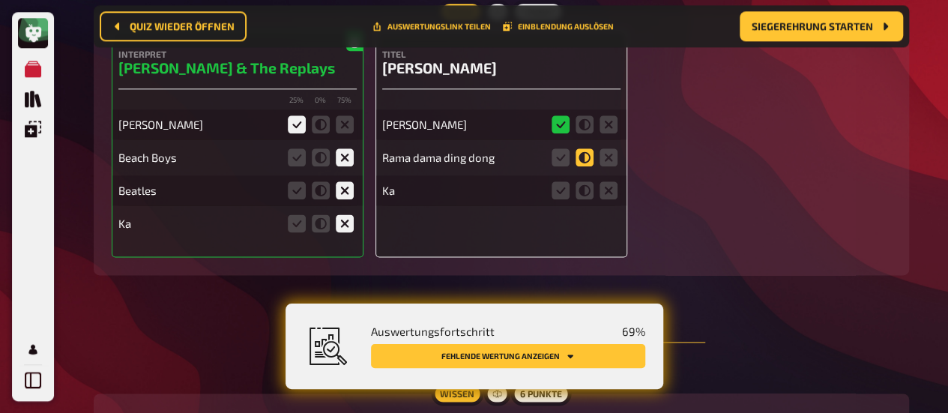
click at [591, 154] on icon at bounding box center [585, 157] width 18 height 18
click at [0, 0] on input "radio" at bounding box center [0, 0] width 0 height 0
click at [612, 184] on icon at bounding box center [609, 190] width 18 height 18
click at [0, 0] on input "radio" at bounding box center [0, 0] width 0 height 0
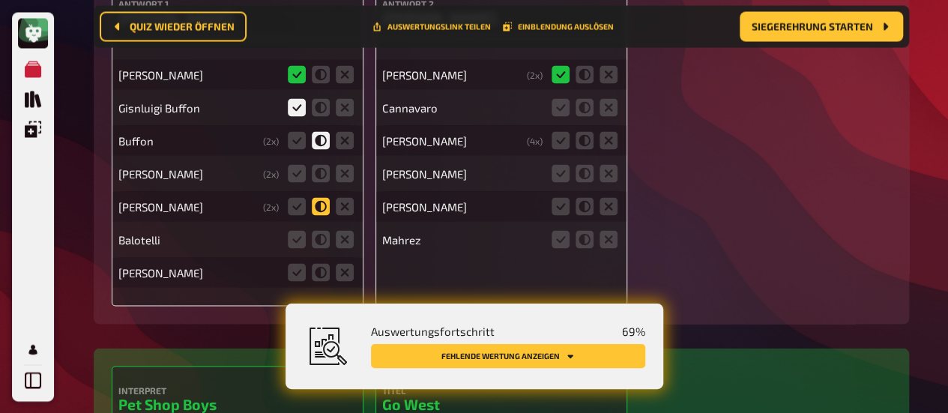
scroll to position [4221, 0]
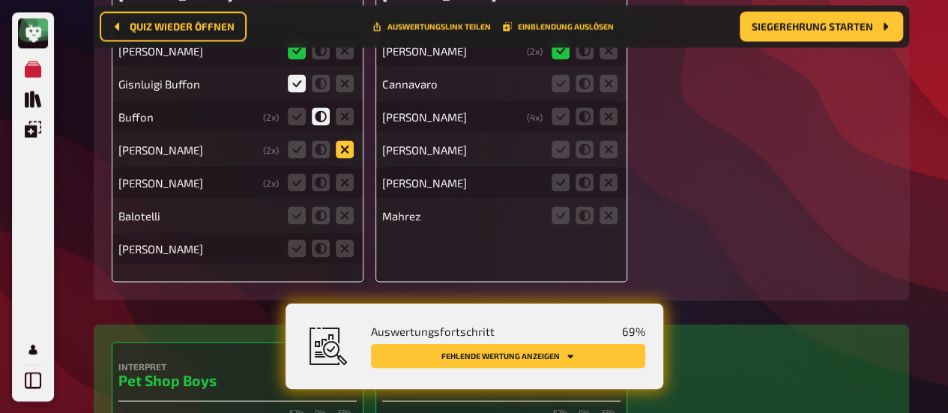
click at [349, 151] on icon at bounding box center [345, 149] width 18 height 18
click at [0, 0] on input "radio" at bounding box center [0, 0] width 0 height 0
click at [349, 174] on icon at bounding box center [345, 182] width 18 height 18
click at [0, 0] on input "radio" at bounding box center [0, 0] width 0 height 0
click at [353, 211] on icon at bounding box center [345, 215] width 18 height 18
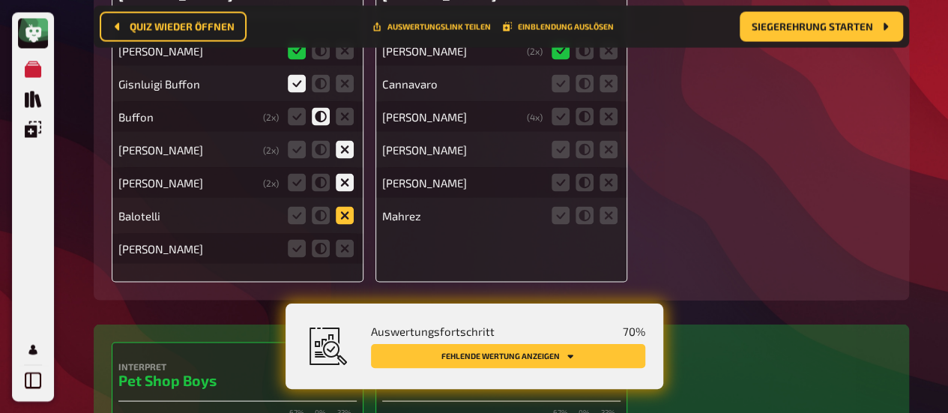
click at [0, 0] on input "radio" at bounding box center [0, 0] width 0 height 0
click at [354, 242] on fieldset at bounding box center [321, 248] width 72 height 24
click at [342, 247] on icon at bounding box center [345, 248] width 18 height 18
click at [0, 0] on input "radio" at bounding box center [0, 0] width 0 height 0
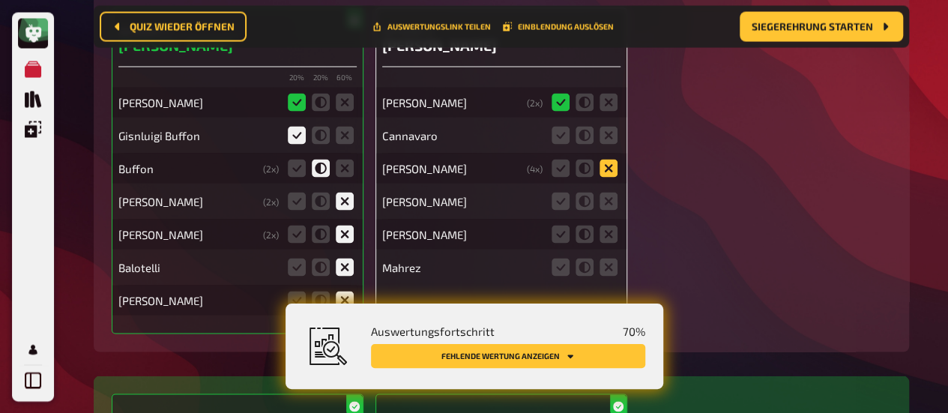
scroll to position [4146, 0]
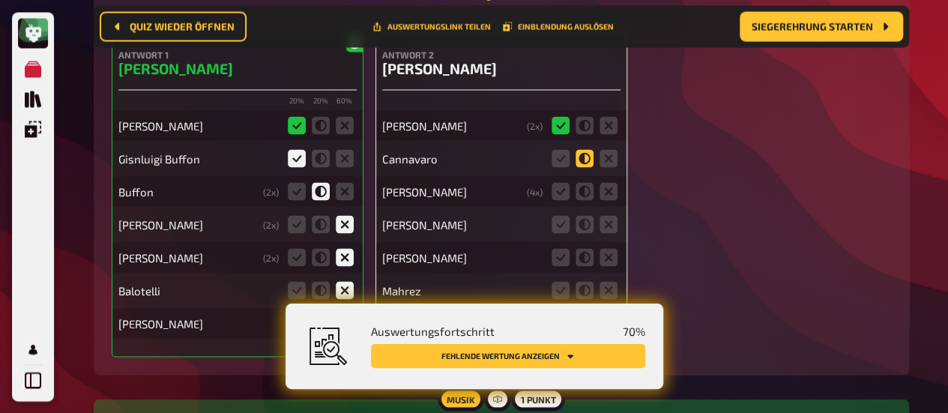
click at [588, 157] on icon at bounding box center [585, 158] width 18 height 18
click at [0, 0] on input "radio" at bounding box center [0, 0] width 0 height 0
click at [606, 188] on icon at bounding box center [609, 191] width 18 height 18
click at [0, 0] on input "radio" at bounding box center [0, 0] width 0 height 0
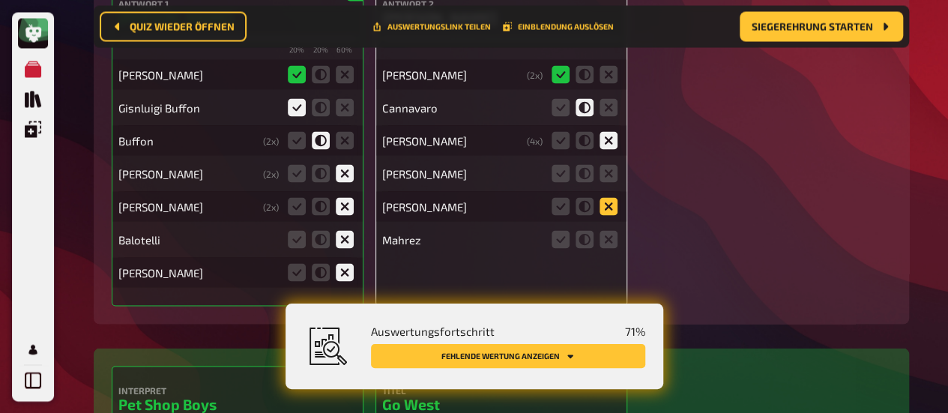
scroll to position [4221, 0]
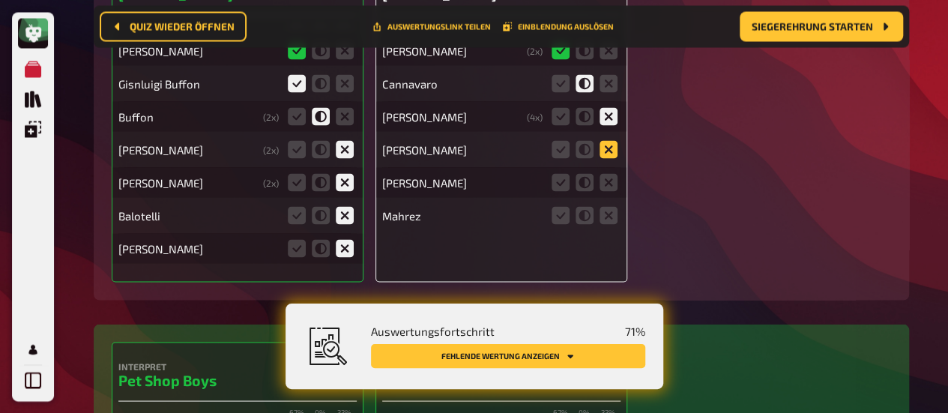
click at [609, 148] on icon at bounding box center [609, 149] width 18 height 18
click at [0, 0] on input "radio" at bounding box center [0, 0] width 0 height 0
click at [609, 176] on icon at bounding box center [609, 182] width 18 height 18
click at [0, 0] on input "radio" at bounding box center [0, 0] width 0 height 0
click at [561, 85] on icon at bounding box center [561, 83] width 18 height 18
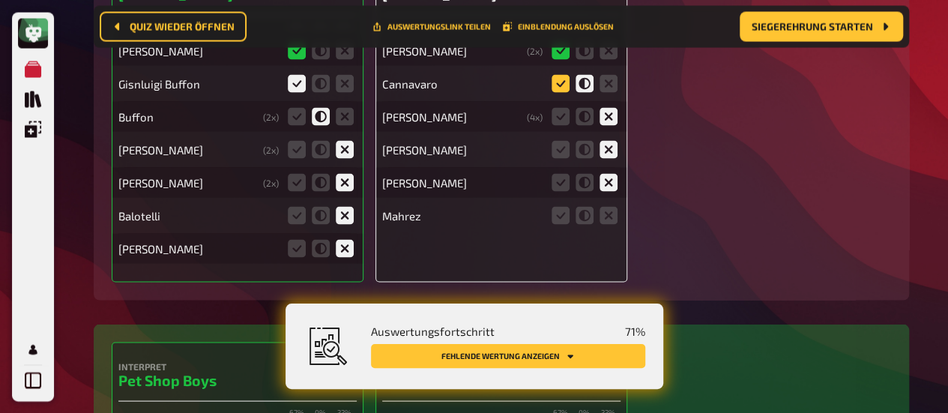
click at [0, 0] on input "radio" at bounding box center [0, 0] width 0 height 0
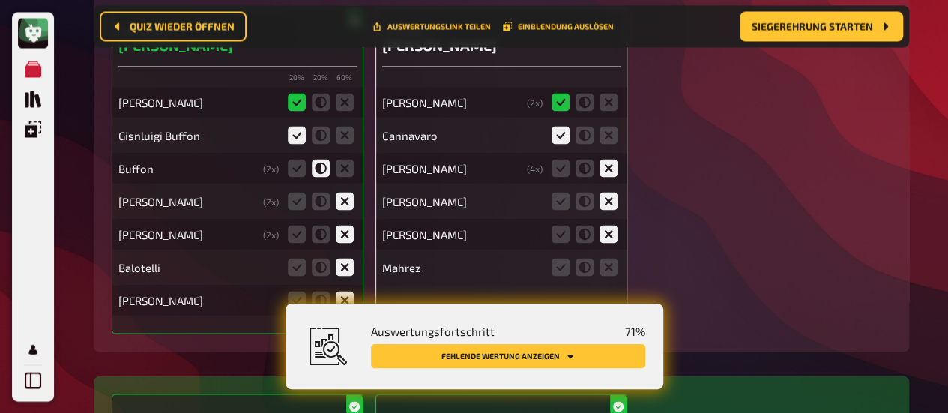
scroll to position [4146, 0]
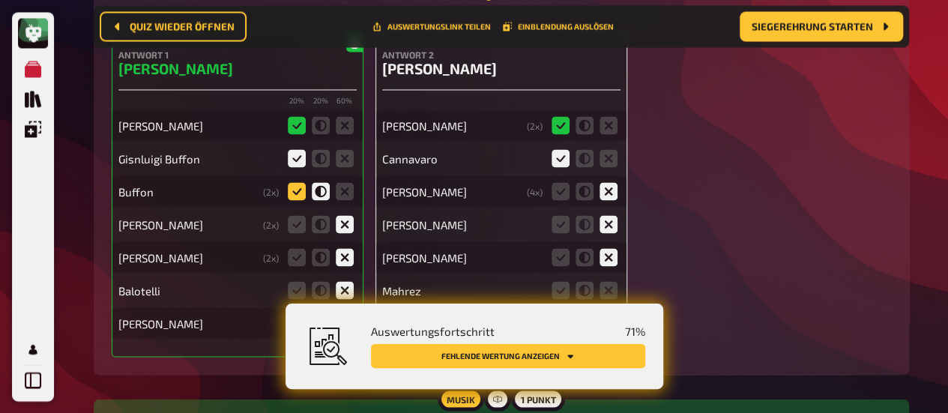
click at [299, 190] on icon at bounding box center [297, 191] width 18 height 18
click at [0, 0] on input "radio" at bounding box center [0, 0] width 0 height 0
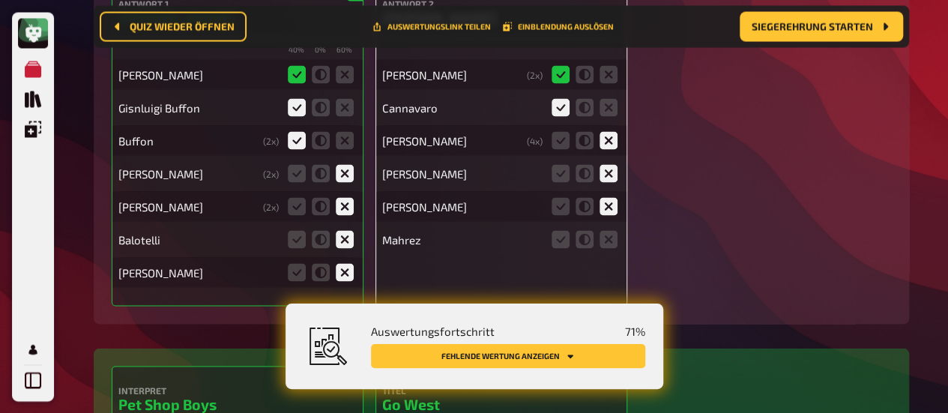
scroll to position [4221, 0]
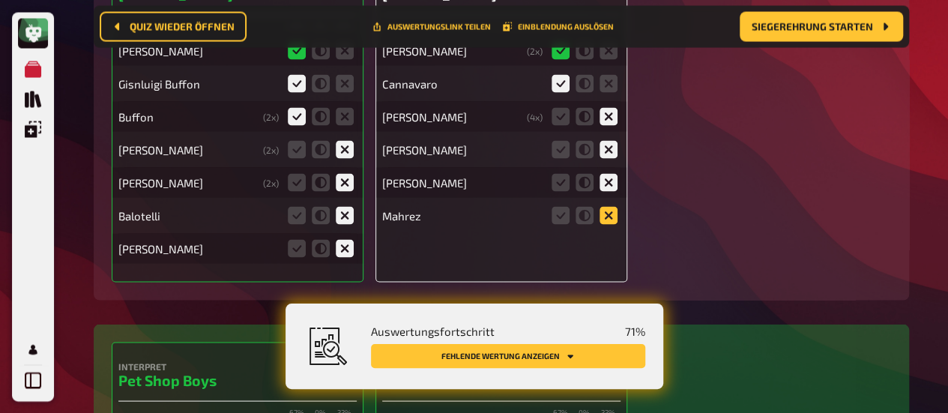
click at [606, 214] on icon at bounding box center [609, 215] width 18 height 18
click at [0, 0] on input "radio" at bounding box center [0, 0] width 0 height 0
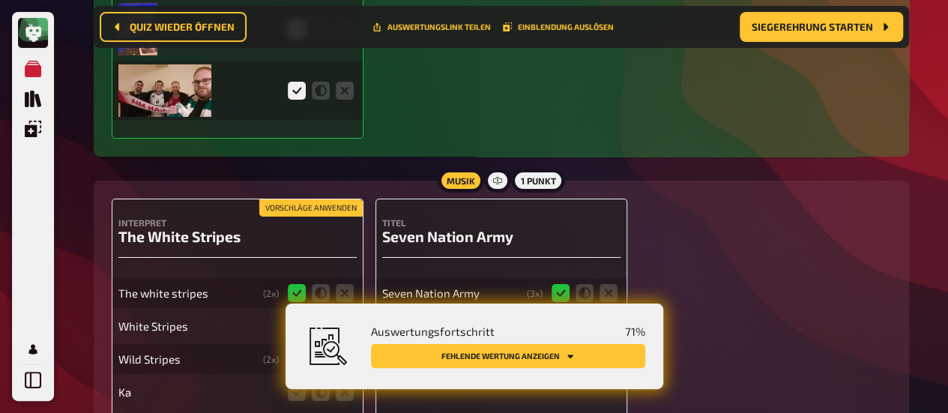
scroll to position [5496, 0]
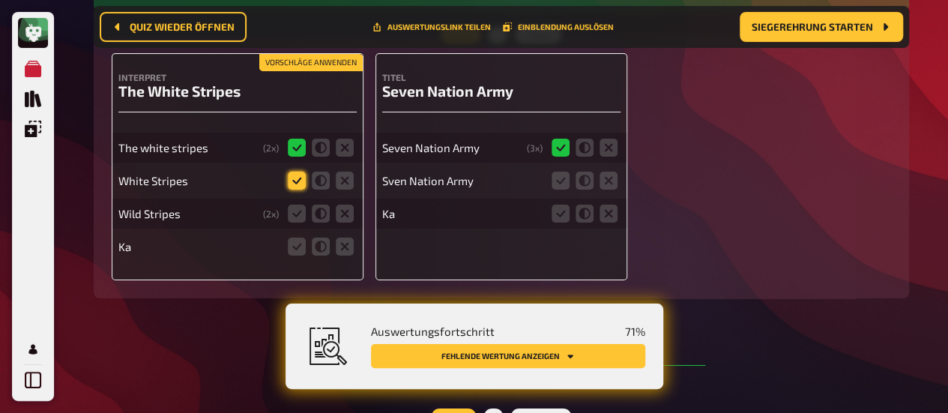
click at [292, 179] on icon at bounding box center [297, 181] width 18 height 18
click at [0, 0] on input "radio" at bounding box center [0, 0] width 0 height 0
click at [342, 211] on icon at bounding box center [345, 214] width 18 height 18
click at [0, 0] on input "radio" at bounding box center [0, 0] width 0 height 0
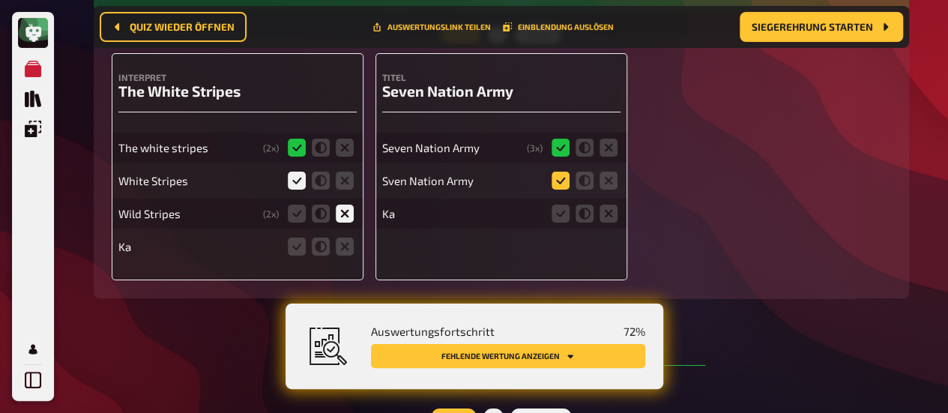
click at [556, 176] on icon at bounding box center [561, 181] width 18 height 18
click at [0, 0] on input "radio" at bounding box center [0, 0] width 0 height 0
click at [606, 214] on icon at bounding box center [609, 214] width 18 height 18
click at [0, 0] on input "radio" at bounding box center [0, 0] width 0 height 0
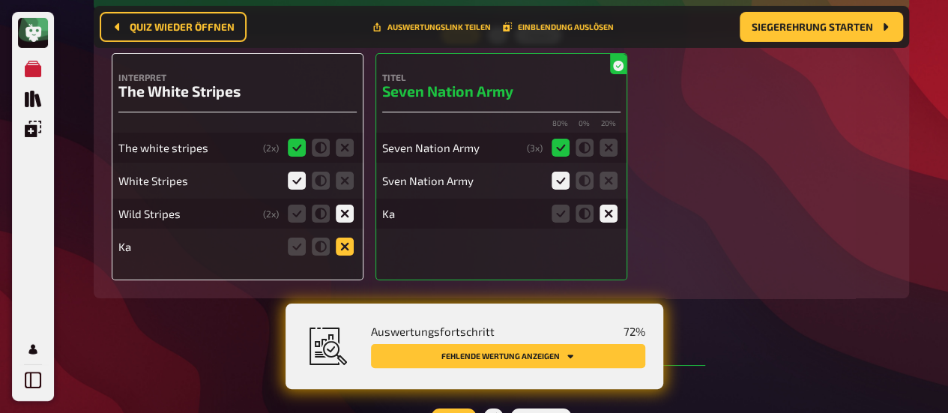
click at [346, 241] on icon at bounding box center [345, 247] width 18 height 18
click at [0, 0] on input "radio" at bounding box center [0, 0] width 0 height 0
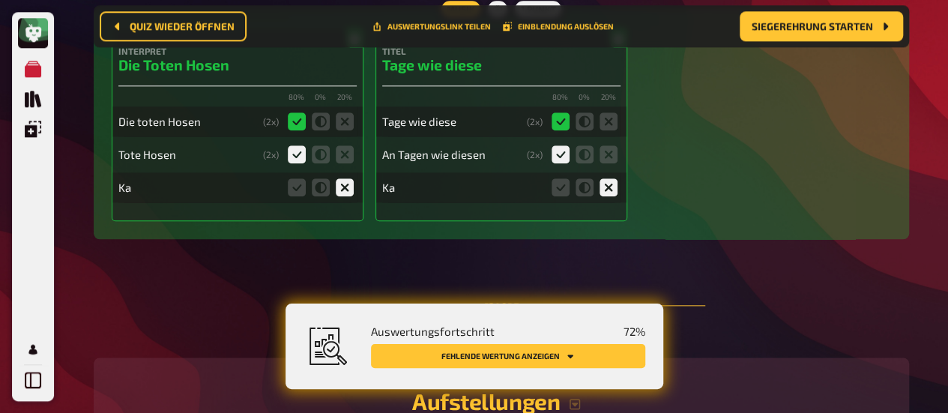
scroll to position [6395, 0]
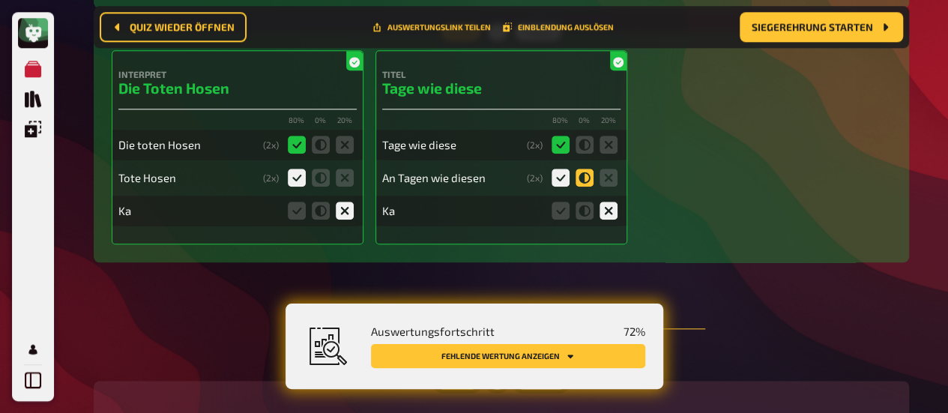
click at [582, 176] on icon at bounding box center [585, 178] width 18 height 18
click at [0, 0] on input "radio" at bounding box center [0, 0] width 0 height 0
click at [554, 170] on icon at bounding box center [561, 178] width 18 height 18
click at [0, 0] on input "radio" at bounding box center [0, 0] width 0 height 0
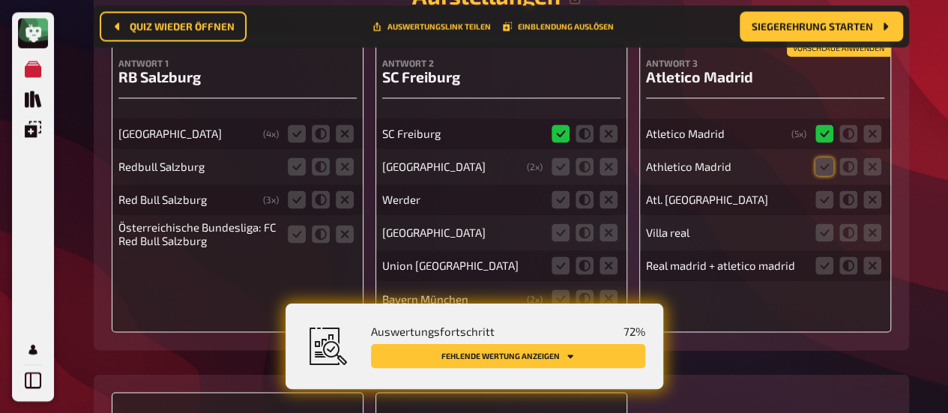
scroll to position [6845, 0]
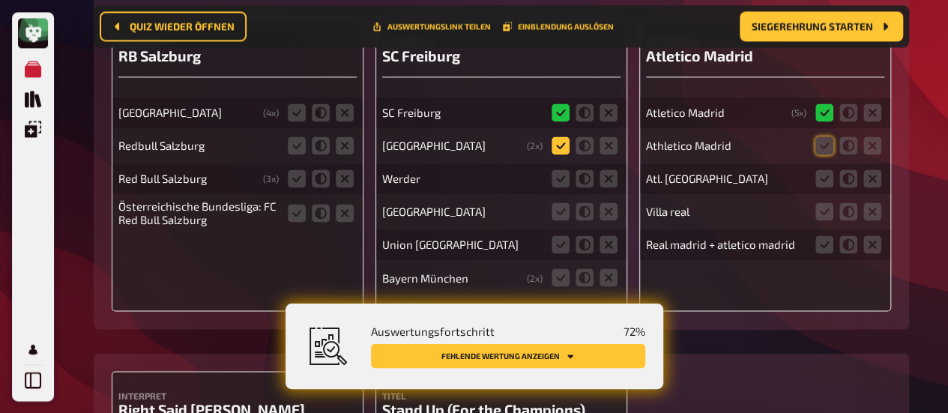
click at [564, 145] on icon at bounding box center [561, 145] width 18 height 18
click at [0, 0] on input "radio" at bounding box center [0, 0] width 0 height 0
click at [603, 178] on icon at bounding box center [609, 178] width 18 height 18
click at [0, 0] on input "radio" at bounding box center [0, 0] width 0 height 0
click at [600, 209] on icon at bounding box center [609, 211] width 18 height 18
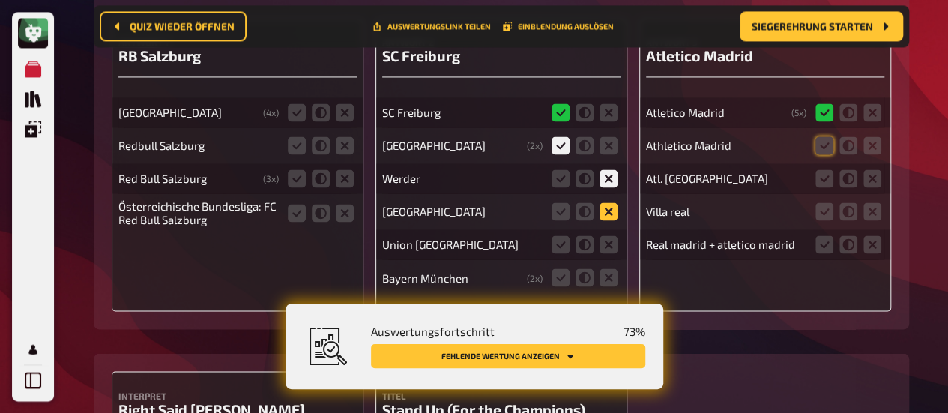
click at [0, 0] on input "radio" at bounding box center [0, 0] width 0 height 0
click at [606, 238] on icon at bounding box center [609, 244] width 18 height 18
click at [0, 0] on input "radio" at bounding box center [0, 0] width 0 height 0
click at [615, 269] on icon at bounding box center [609, 277] width 18 height 18
click at [0, 0] on input "radio" at bounding box center [0, 0] width 0 height 0
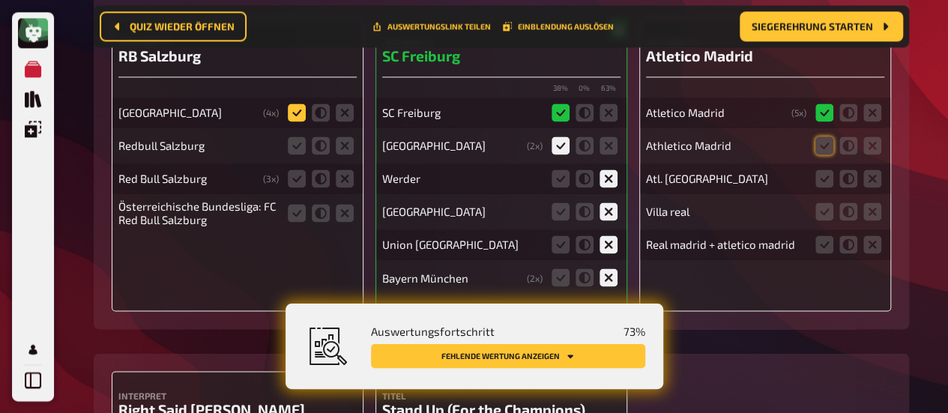
click at [299, 110] on icon at bounding box center [297, 112] width 18 height 18
click at [0, 0] on input "radio" at bounding box center [0, 0] width 0 height 0
click at [300, 145] on icon at bounding box center [297, 145] width 18 height 18
click at [0, 0] on input "radio" at bounding box center [0, 0] width 0 height 0
click at [295, 169] on icon at bounding box center [297, 178] width 18 height 18
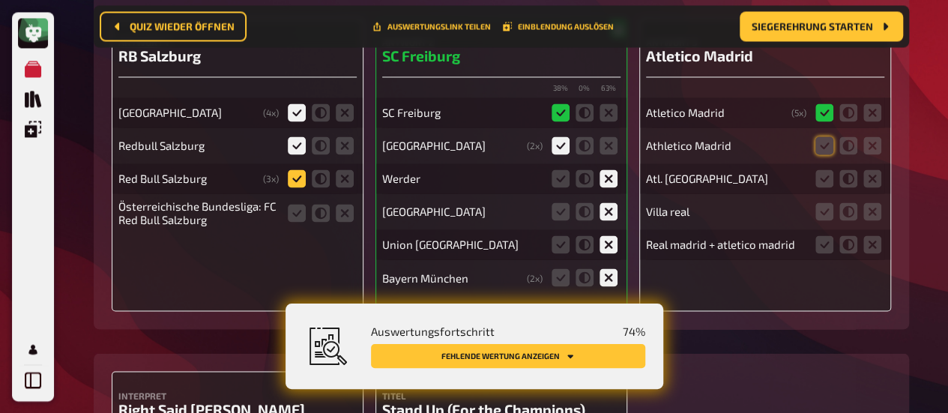
click at [0, 0] on input "radio" at bounding box center [0, 0] width 0 height 0
click at [292, 217] on icon at bounding box center [297, 213] width 18 height 18
click at [0, 0] on input "radio" at bounding box center [0, 0] width 0 height 0
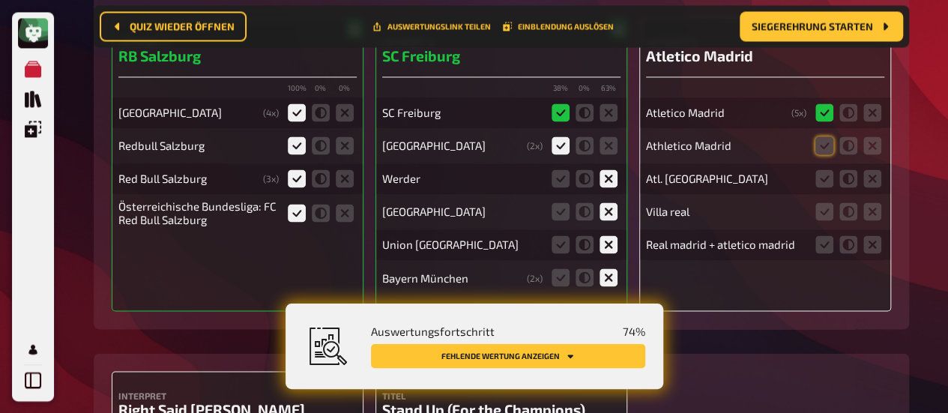
drag, startPoint x: 820, startPoint y: 142, endPoint x: 826, endPoint y: 157, distance: 16.8
click at [820, 142] on icon at bounding box center [825, 145] width 18 height 18
click at [0, 0] on input "radio" at bounding box center [0, 0] width 0 height 0
click at [827, 182] on icon at bounding box center [825, 178] width 18 height 18
click at [0, 0] on input "radio" at bounding box center [0, 0] width 0 height 0
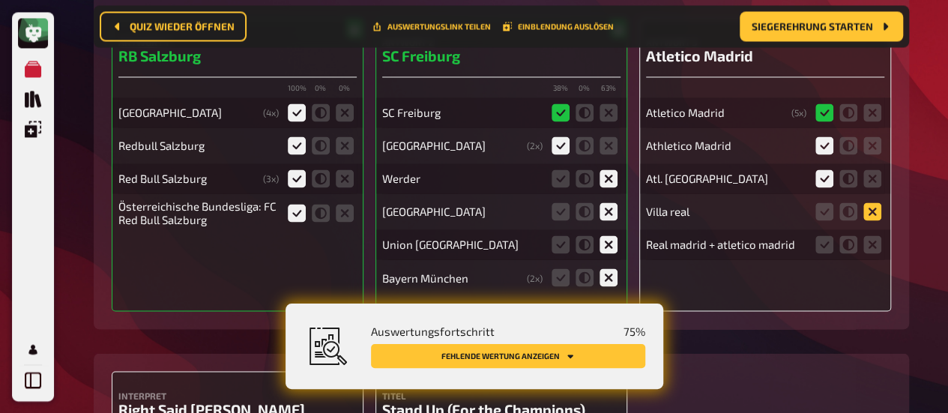
click at [875, 205] on icon at bounding box center [872, 211] width 18 height 18
click at [0, 0] on input "radio" at bounding box center [0, 0] width 0 height 0
click at [874, 244] on icon at bounding box center [872, 244] width 18 height 18
click at [0, 0] on input "radio" at bounding box center [0, 0] width 0 height 0
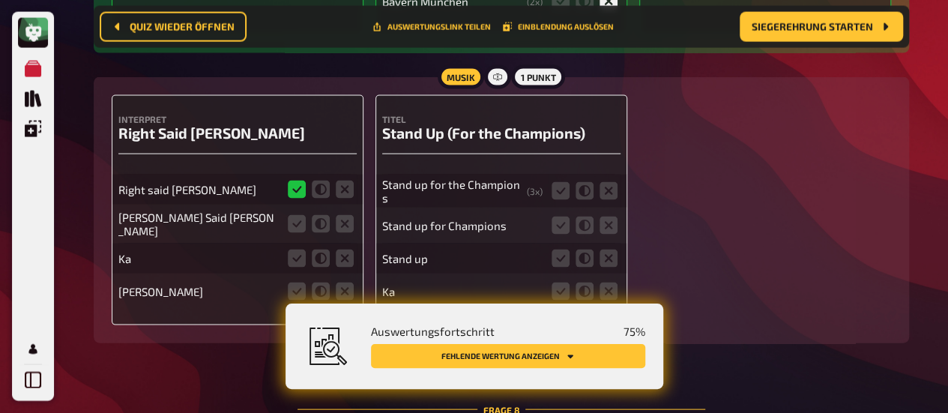
scroll to position [7145, 0]
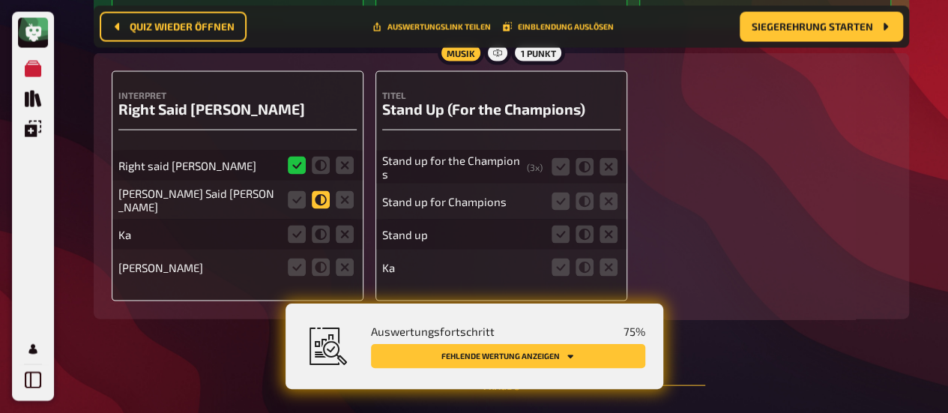
click at [322, 199] on icon at bounding box center [321, 200] width 18 height 18
click at [0, 0] on input "radio" at bounding box center [0, 0] width 0 height 0
click at [342, 235] on icon at bounding box center [345, 235] width 18 height 18
click at [0, 0] on input "radio" at bounding box center [0, 0] width 0 height 0
click at [345, 259] on icon at bounding box center [345, 268] width 18 height 18
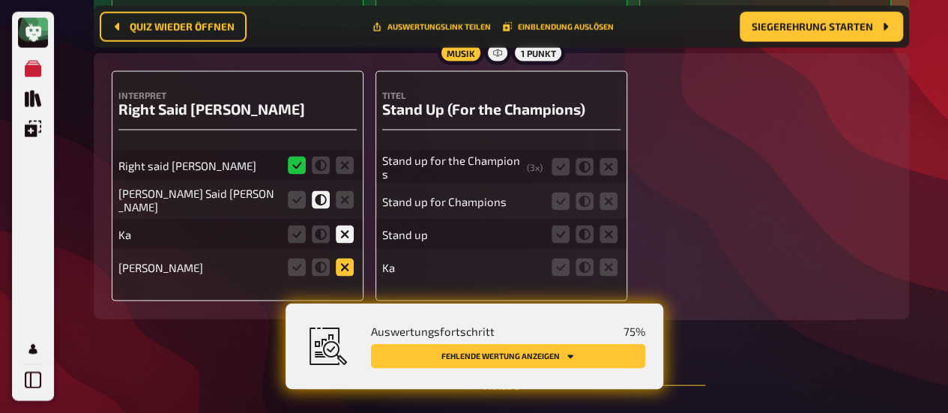
click at [0, 0] on input "radio" at bounding box center [0, 0] width 0 height 0
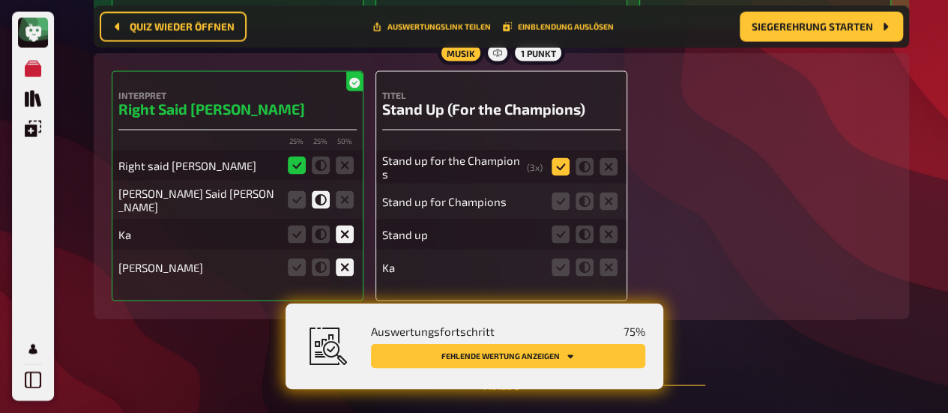
click at [567, 167] on icon at bounding box center [561, 167] width 18 height 18
click at [0, 0] on input "radio" at bounding box center [0, 0] width 0 height 0
click at [555, 202] on icon at bounding box center [561, 202] width 18 height 18
click at [0, 0] on input "radio" at bounding box center [0, 0] width 0 height 0
click at [584, 228] on icon at bounding box center [585, 235] width 18 height 18
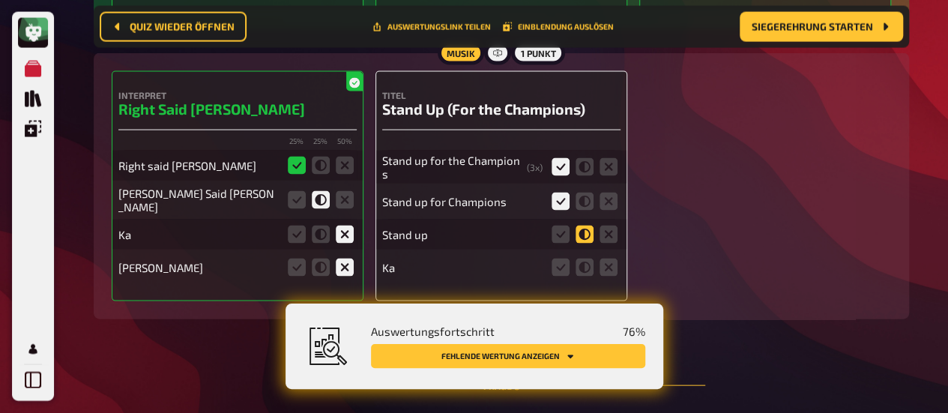
click at [0, 0] on input "radio" at bounding box center [0, 0] width 0 height 0
click at [606, 261] on icon at bounding box center [609, 268] width 18 height 18
click at [0, 0] on input "radio" at bounding box center [0, 0] width 0 height 0
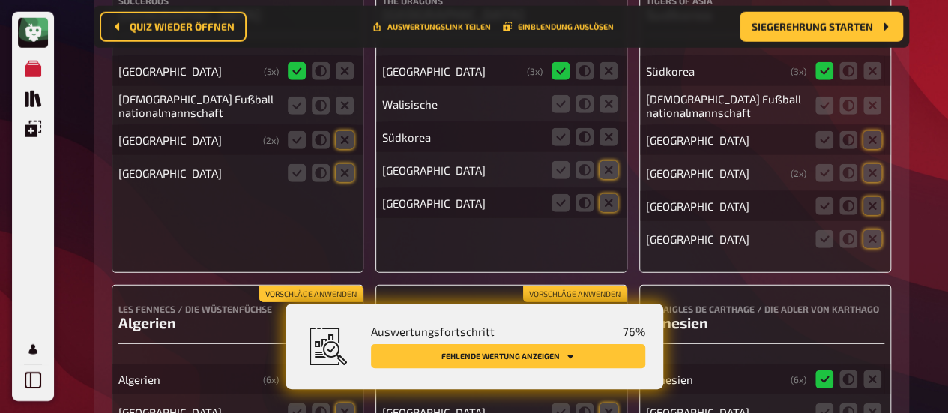
scroll to position [7669, 0]
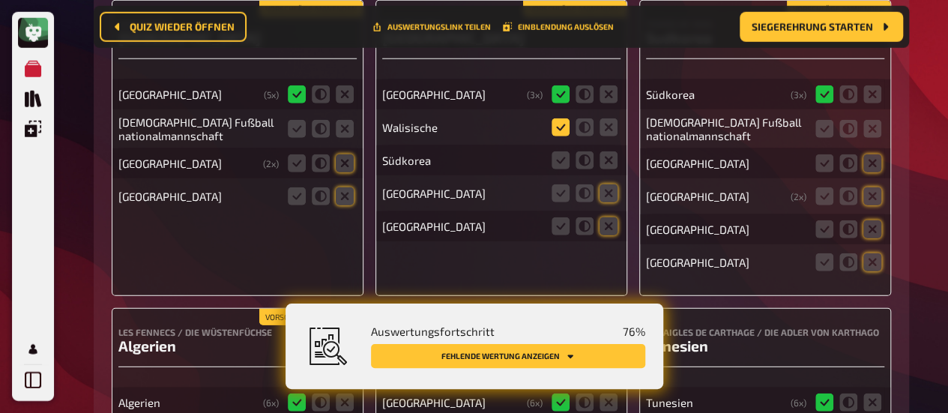
click at [567, 126] on icon at bounding box center [561, 127] width 18 height 18
click at [0, 0] on input "radio" at bounding box center [0, 0] width 0 height 0
click at [615, 164] on icon at bounding box center [609, 160] width 18 height 18
click at [0, 0] on input "radio" at bounding box center [0, 0] width 0 height 0
click at [606, 191] on icon at bounding box center [609, 193] width 18 height 18
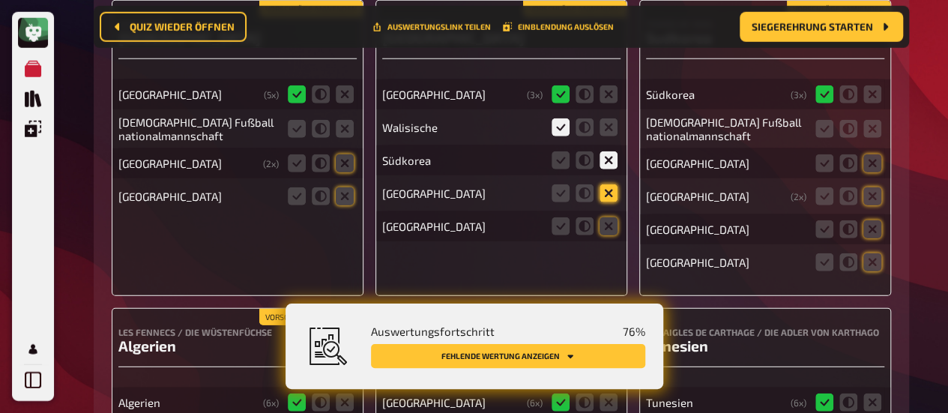
click at [0, 0] on input "radio" at bounding box center [0, 0] width 0 height 0
click at [608, 221] on icon at bounding box center [609, 226] width 18 height 18
click at [0, 0] on input "radio" at bounding box center [0, 0] width 0 height 0
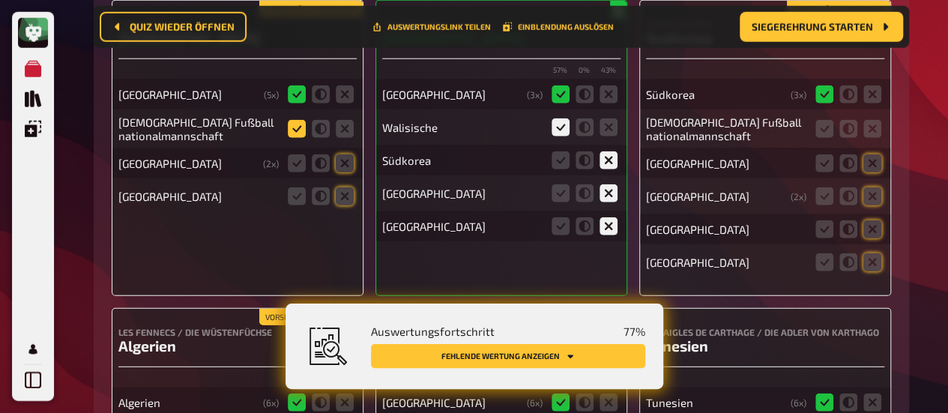
click at [298, 127] on icon at bounding box center [297, 129] width 18 height 18
click at [0, 0] on input "radio" at bounding box center [0, 0] width 0 height 0
click at [341, 161] on icon at bounding box center [345, 163] width 18 height 18
click at [0, 0] on input "radio" at bounding box center [0, 0] width 0 height 0
drag, startPoint x: 344, startPoint y: 200, endPoint x: 397, endPoint y: 205, distance: 53.4
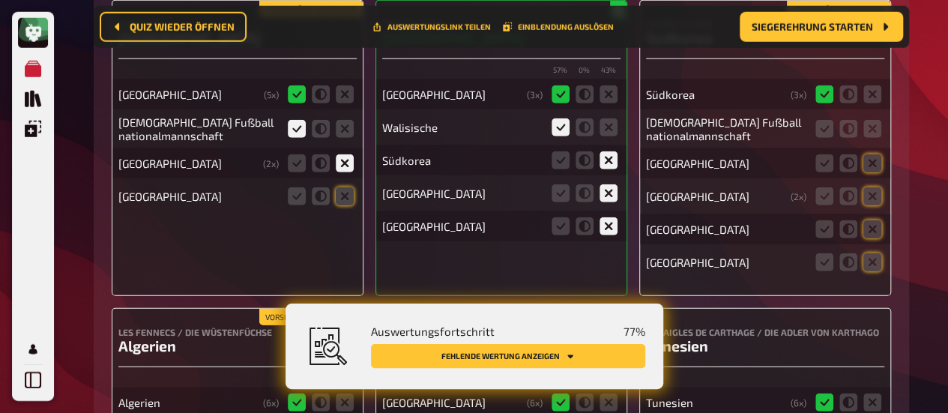
click at [344, 202] on icon at bounding box center [345, 196] width 18 height 18
click at [0, 0] on input "radio" at bounding box center [0, 0] width 0 height 0
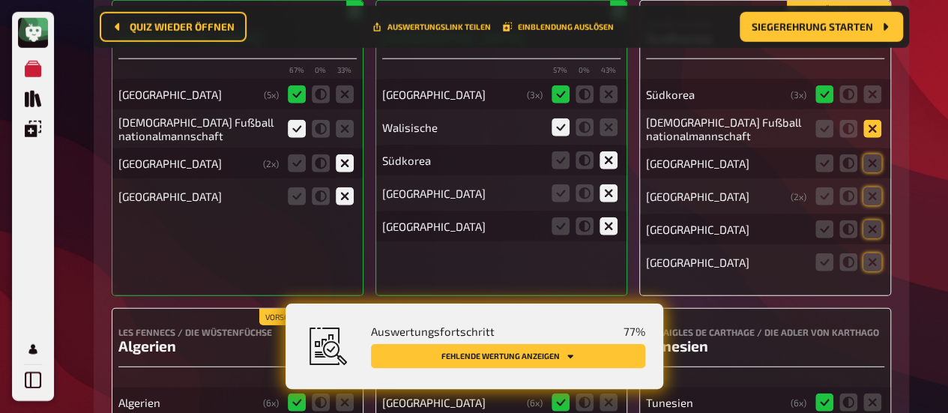
click at [866, 123] on icon at bounding box center [872, 129] width 18 height 18
click at [0, 0] on input "radio" at bounding box center [0, 0] width 0 height 0
click at [868, 161] on icon at bounding box center [872, 163] width 18 height 18
click at [0, 0] on input "radio" at bounding box center [0, 0] width 0 height 0
click at [878, 203] on fieldset at bounding box center [849, 196] width 72 height 24
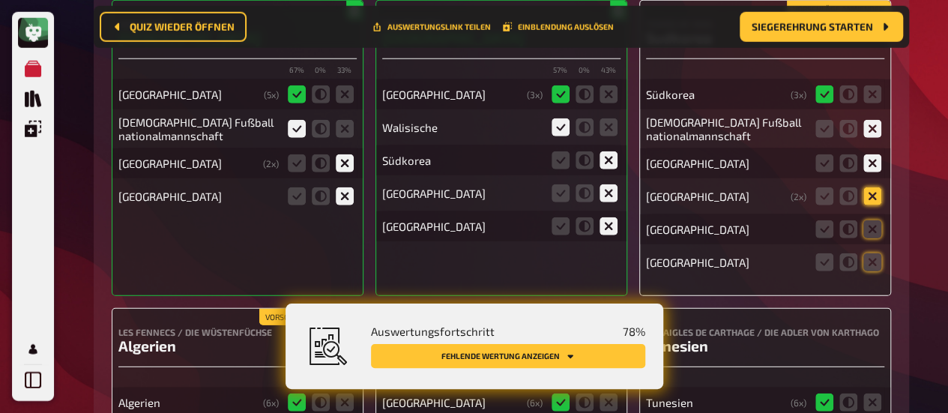
click at [872, 195] on icon at bounding box center [872, 196] width 18 height 18
click at [0, 0] on input "radio" at bounding box center [0, 0] width 0 height 0
click at [871, 230] on icon at bounding box center [872, 229] width 18 height 18
click at [0, 0] on input "radio" at bounding box center [0, 0] width 0 height 0
click at [870, 259] on icon at bounding box center [872, 262] width 18 height 18
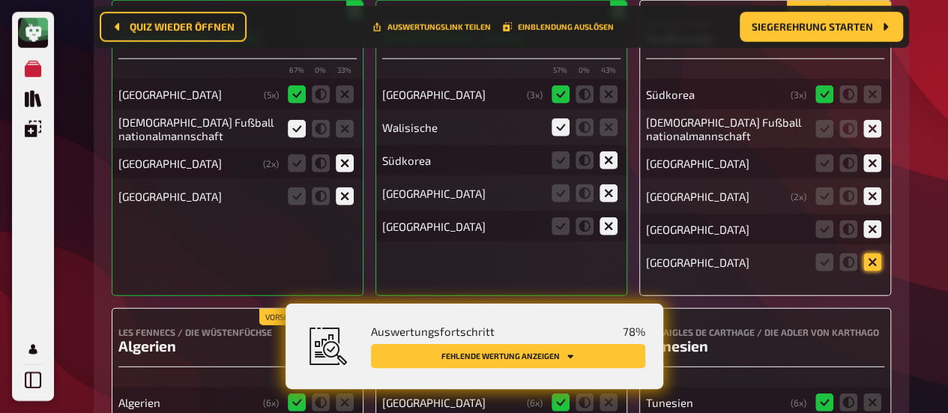
click at [0, 0] on input "radio" at bounding box center [0, 0] width 0 height 0
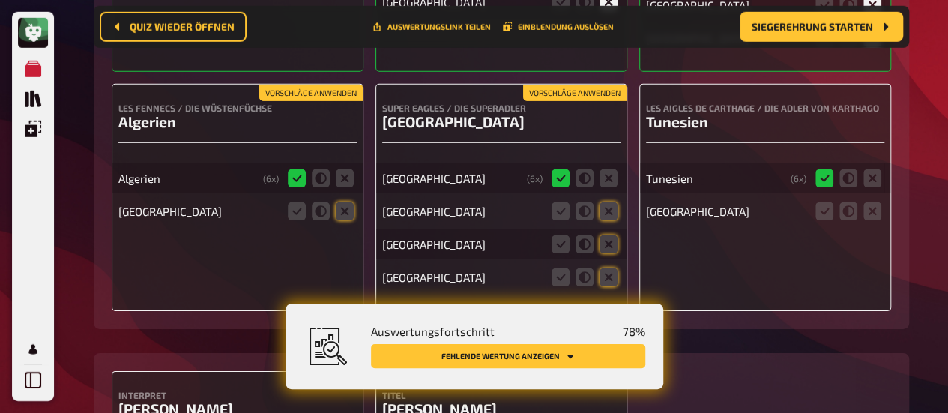
scroll to position [7894, 0]
click at [866, 209] on icon at bounding box center [872, 211] width 18 height 18
click at [0, 0] on input "radio" at bounding box center [0, 0] width 0 height 0
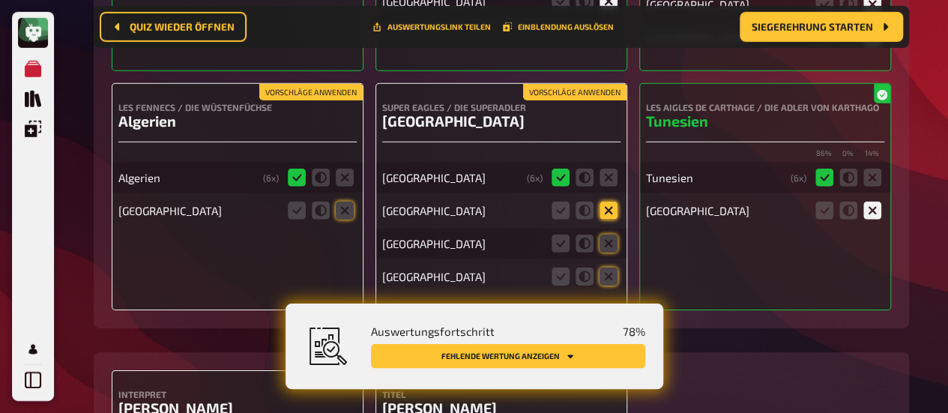
click at [609, 207] on icon at bounding box center [609, 211] width 18 height 18
click at [0, 0] on input "radio" at bounding box center [0, 0] width 0 height 0
click at [613, 242] on icon at bounding box center [609, 244] width 18 height 18
click at [0, 0] on input "radio" at bounding box center [0, 0] width 0 height 0
click at [608, 271] on icon at bounding box center [609, 277] width 18 height 18
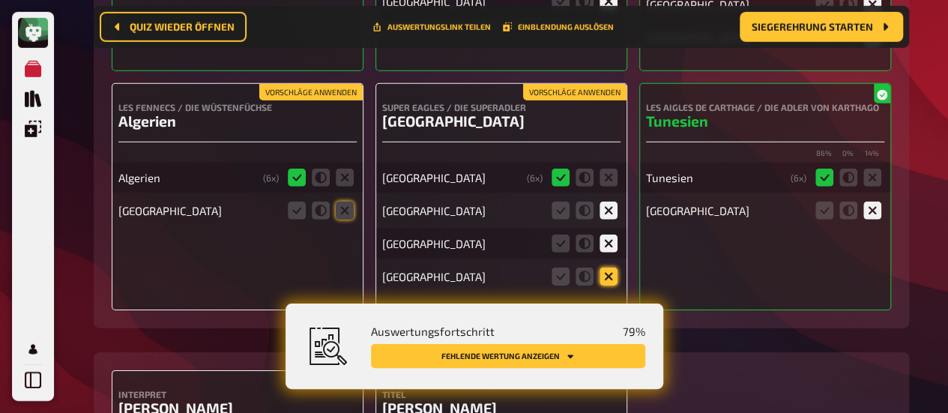
click at [0, 0] on input "radio" at bounding box center [0, 0] width 0 height 0
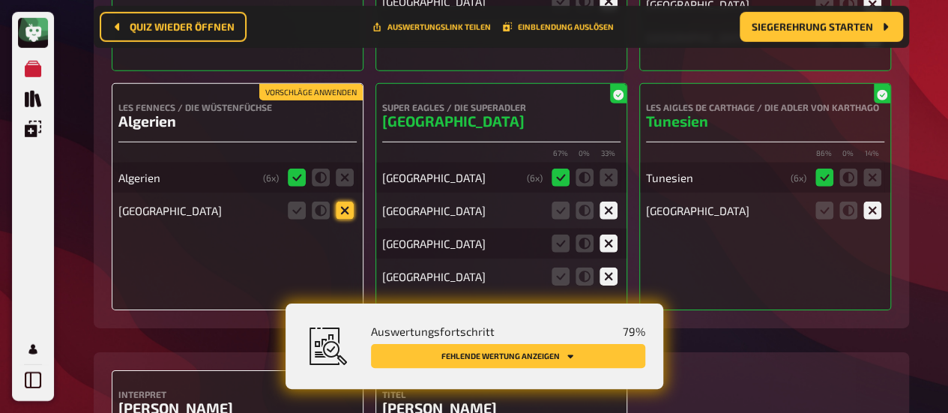
click at [346, 212] on icon at bounding box center [345, 211] width 18 height 18
click at [0, 0] on input "radio" at bounding box center [0, 0] width 0 height 0
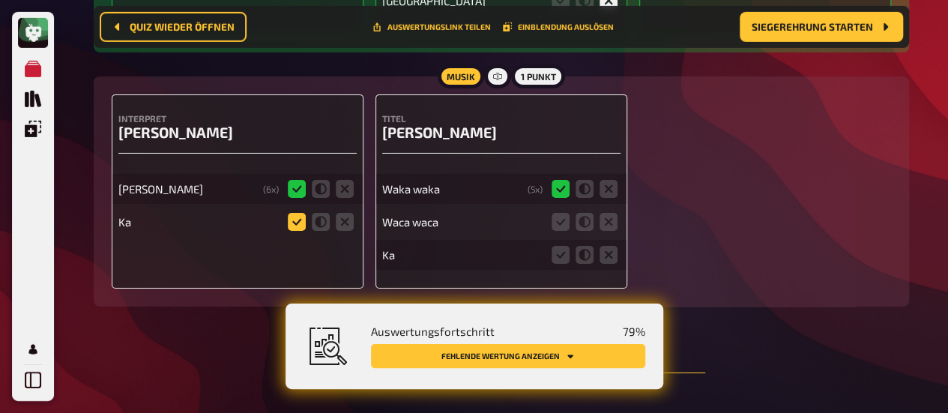
scroll to position [8194, 0]
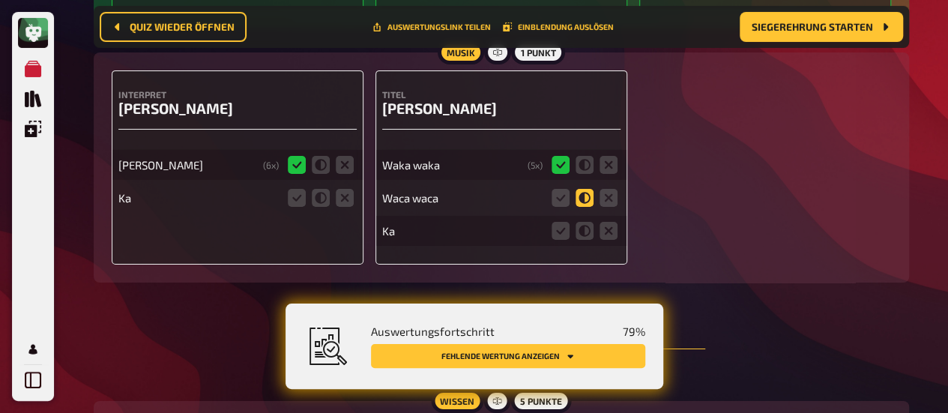
click at [591, 199] on icon at bounding box center [585, 198] width 18 height 18
click at [0, 0] on input "radio" at bounding box center [0, 0] width 0 height 0
click at [610, 236] on icon at bounding box center [609, 231] width 18 height 18
click at [0, 0] on input "radio" at bounding box center [0, 0] width 0 height 0
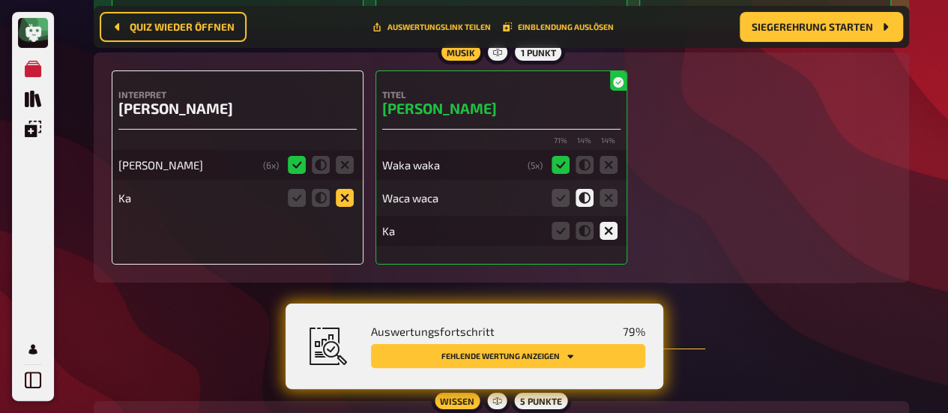
click at [342, 199] on icon at bounding box center [345, 198] width 18 height 18
click at [0, 0] on input "radio" at bounding box center [0, 0] width 0 height 0
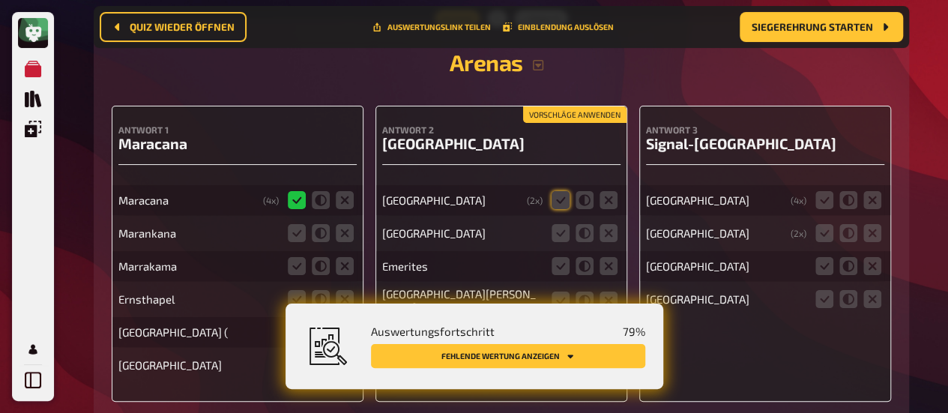
scroll to position [8644, 0]
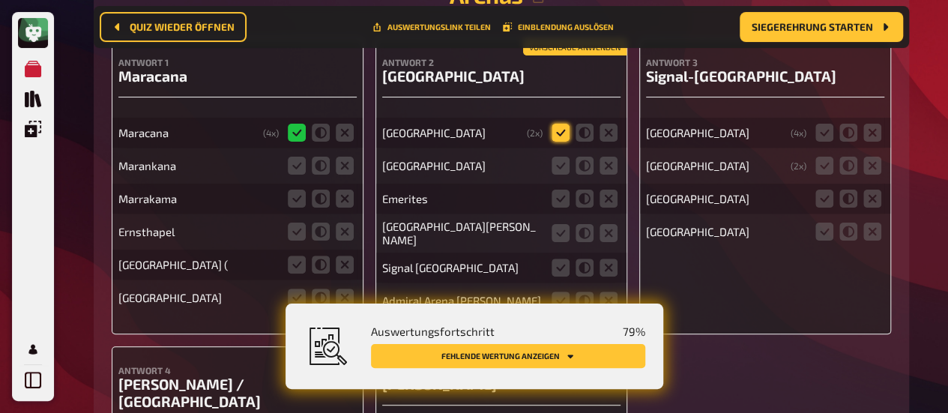
click at [568, 127] on icon at bounding box center [561, 133] width 18 height 18
click at [0, 0] on input "radio" at bounding box center [0, 0] width 0 height 0
click at [564, 160] on icon at bounding box center [561, 166] width 18 height 18
click at [0, 0] on input "radio" at bounding box center [0, 0] width 0 height 0
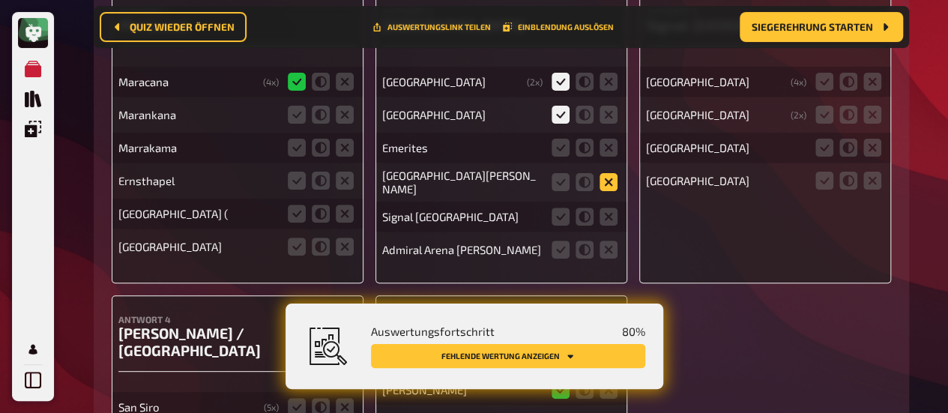
scroll to position [8719, 0]
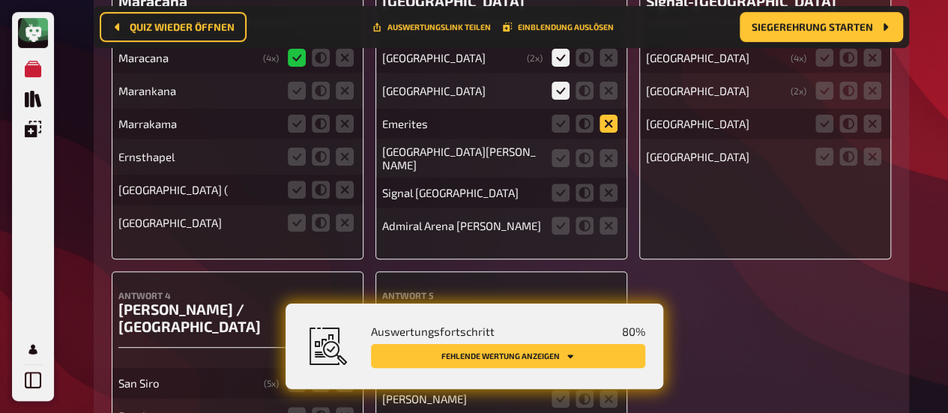
click at [607, 124] on icon at bounding box center [609, 124] width 18 height 18
click at [0, 0] on input "radio" at bounding box center [0, 0] width 0 height 0
click at [609, 155] on icon at bounding box center [609, 158] width 18 height 18
click at [0, 0] on input "radio" at bounding box center [0, 0] width 0 height 0
click at [604, 192] on icon at bounding box center [609, 193] width 18 height 18
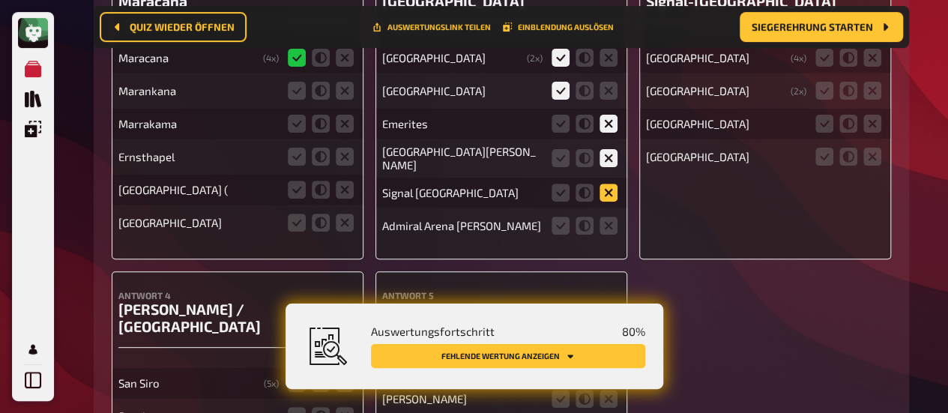
click at [0, 0] on input "radio" at bounding box center [0, 0] width 0 height 0
click at [610, 217] on icon at bounding box center [609, 226] width 18 height 18
click at [0, 0] on input "radio" at bounding box center [0, 0] width 0 height 0
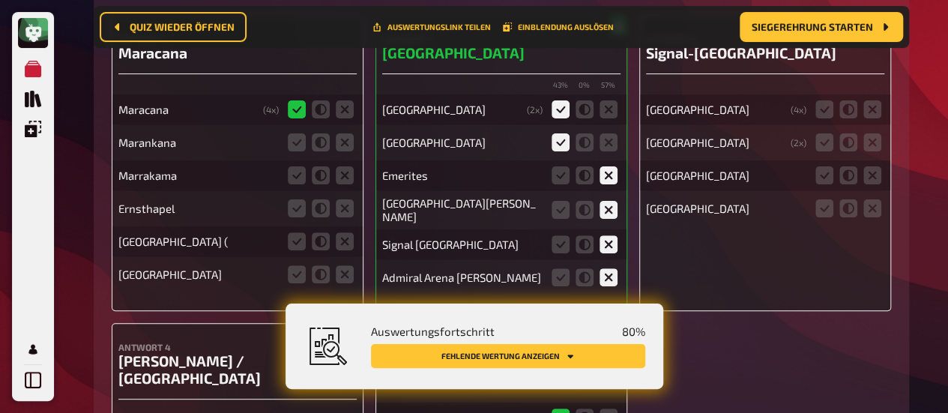
scroll to position [8644, 0]
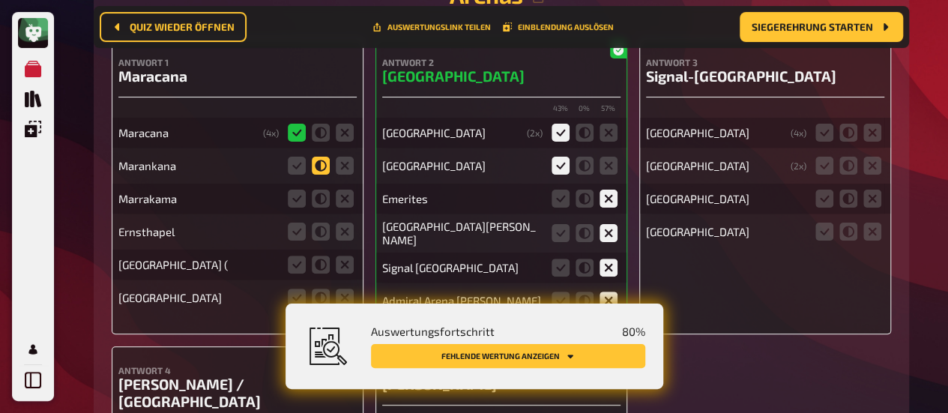
click at [328, 167] on icon at bounding box center [321, 166] width 18 height 18
click at [0, 0] on input "radio" at bounding box center [0, 0] width 0 height 0
click at [320, 205] on icon at bounding box center [321, 199] width 18 height 18
click at [0, 0] on input "radio" at bounding box center [0, 0] width 0 height 0
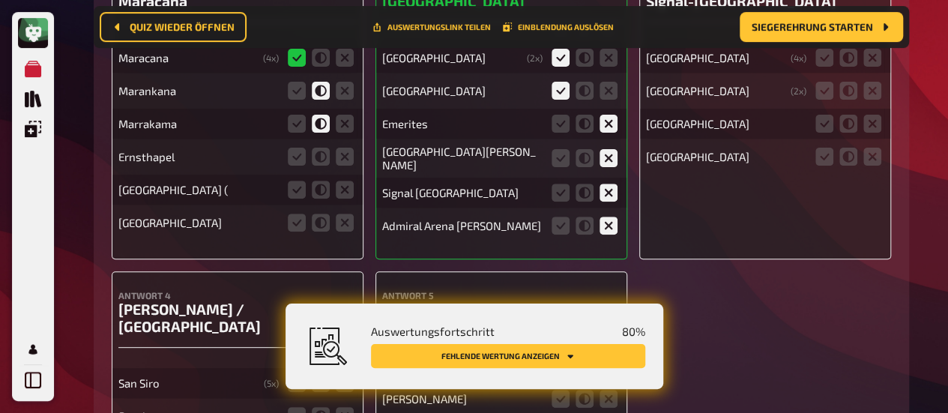
drag, startPoint x: 347, startPoint y: 157, endPoint x: 343, endPoint y: 175, distance: 17.8
click at [347, 158] on icon at bounding box center [345, 157] width 18 height 18
click at [0, 0] on input "radio" at bounding box center [0, 0] width 0 height 0
click at [342, 191] on icon at bounding box center [345, 190] width 18 height 18
click at [0, 0] on input "radio" at bounding box center [0, 0] width 0 height 0
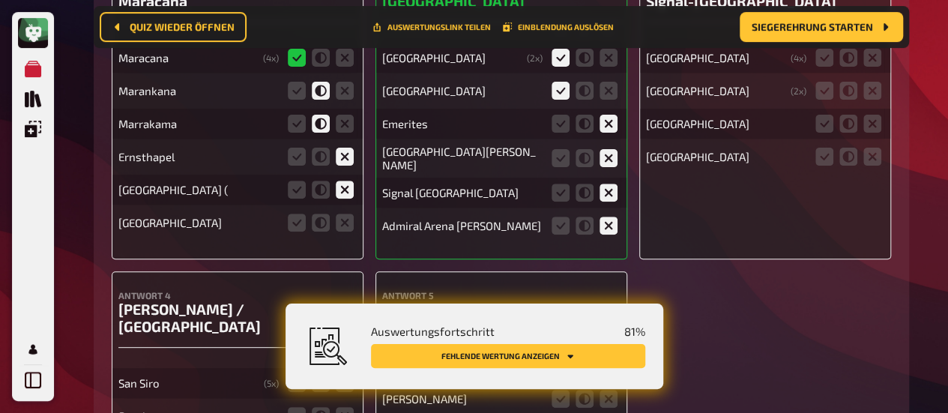
click at [306, 185] on fieldset at bounding box center [321, 190] width 72 height 24
click at [296, 191] on icon at bounding box center [297, 190] width 18 height 18
click at [0, 0] on input "radio" at bounding box center [0, 0] width 0 height 0
click at [343, 220] on icon at bounding box center [345, 223] width 18 height 18
click at [0, 0] on input "radio" at bounding box center [0, 0] width 0 height 0
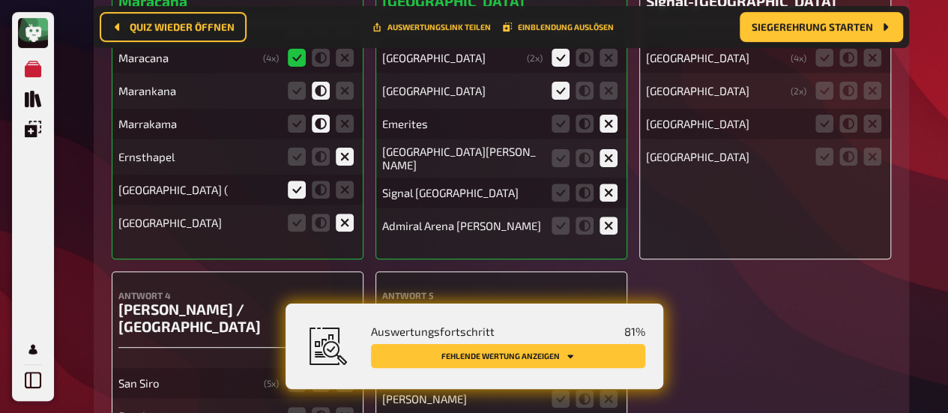
scroll to position [8644, 0]
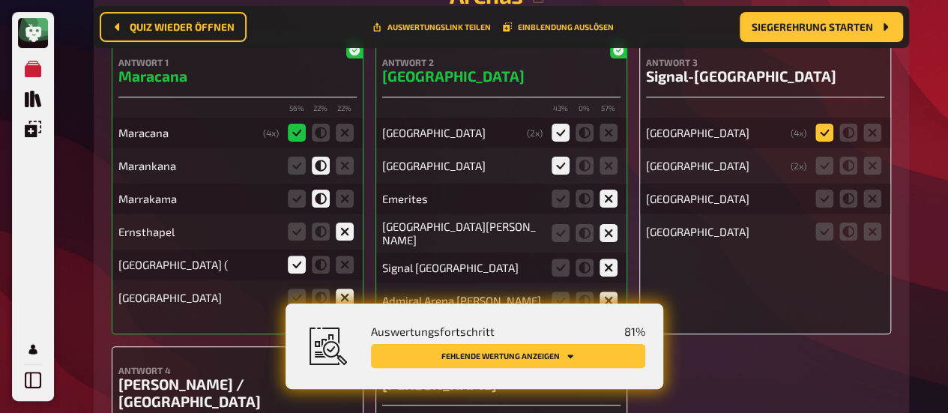
click at [825, 136] on icon at bounding box center [825, 133] width 18 height 18
click at [0, 0] on input "radio" at bounding box center [0, 0] width 0 height 0
click at [865, 166] on icon at bounding box center [872, 166] width 18 height 18
click at [0, 0] on input "radio" at bounding box center [0, 0] width 0 height 0
click at [874, 196] on icon at bounding box center [872, 199] width 18 height 18
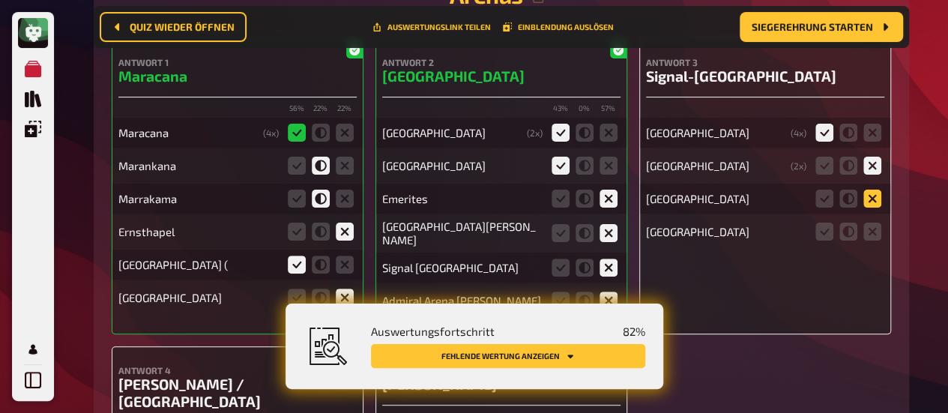
click at [0, 0] on input "radio" at bounding box center [0, 0] width 0 height 0
click at [866, 226] on icon at bounding box center [872, 232] width 18 height 18
click at [0, 0] on input "radio" at bounding box center [0, 0] width 0 height 0
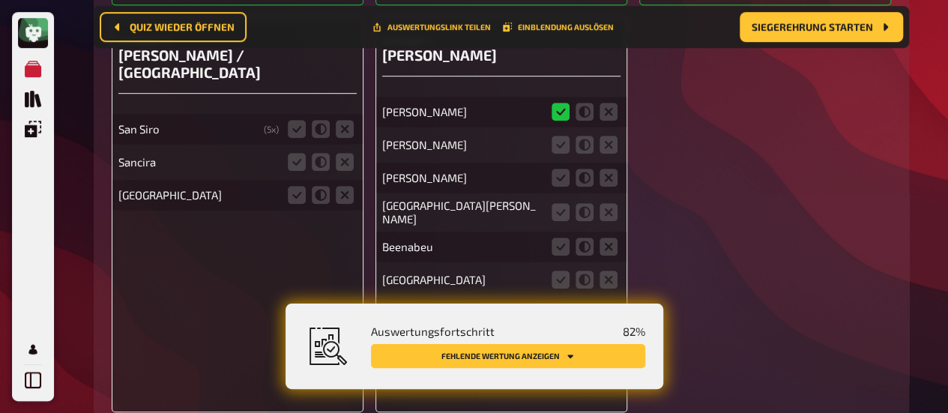
scroll to position [9019, 0]
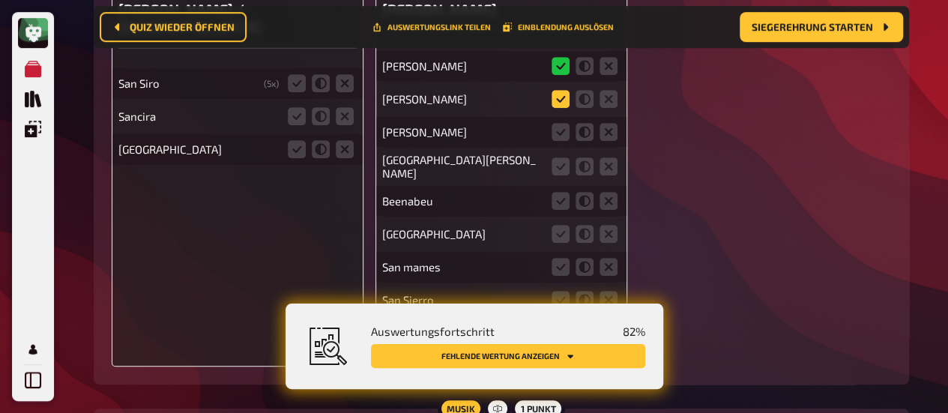
click at [559, 91] on icon at bounding box center [561, 99] width 18 height 18
click at [0, 0] on input "radio" at bounding box center [0, 0] width 0 height 0
click at [561, 129] on icon at bounding box center [561, 132] width 18 height 18
click at [0, 0] on input "radio" at bounding box center [0, 0] width 0 height 0
click at [561, 157] on icon at bounding box center [561, 166] width 18 height 18
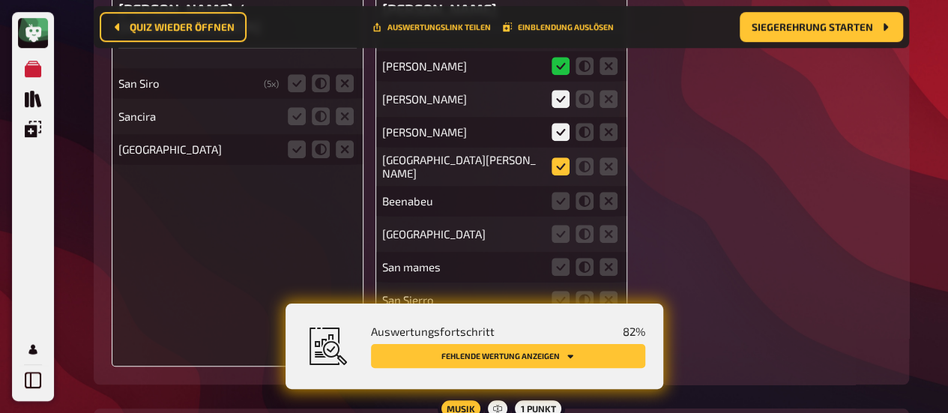
click at [0, 0] on input "radio" at bounding box center [0, 0] width 0 height 0
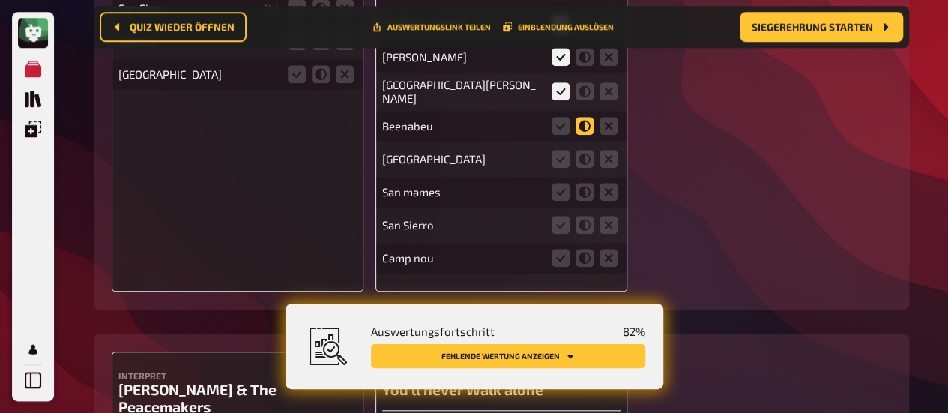
click at [578, 117] on icon at bounding box center [585, 126] width 18 height 18
click at [0, 0] on input "radio" at bounding box center [0, 0] width 0 height 0
click at [606, 150] on icon at bounding box center [609, 159] width 18 height 18
click at [0, 0] on input "radio" at bounding box center [0, 0] width 0 height 0
click at [613, 184] on icon at bounding box center [609, 192] width 18 height 18
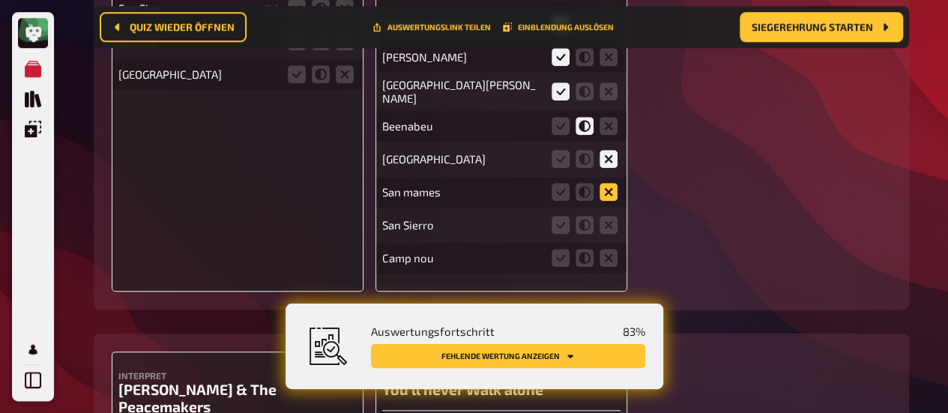
click at [0, 0] on input "radio" at bounding box center [0, 0] width 0 height 0
click at [611, 216] on icon at bounding box center [609, 225] width 18 height 18
click at [0, 0] on input "radio" at bounding box center [0, 0] width 0 height 0
click at [612, 258] on icon at bounding box center [609, 258] width 18 height 18
click at [0, 0] on input "radio" at bounding box center [0, 0] width 0 height 0
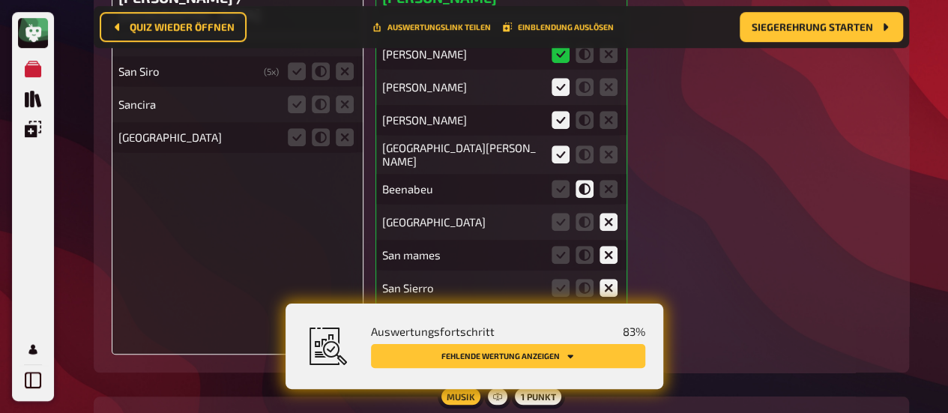
scroll to position [8944, 0]
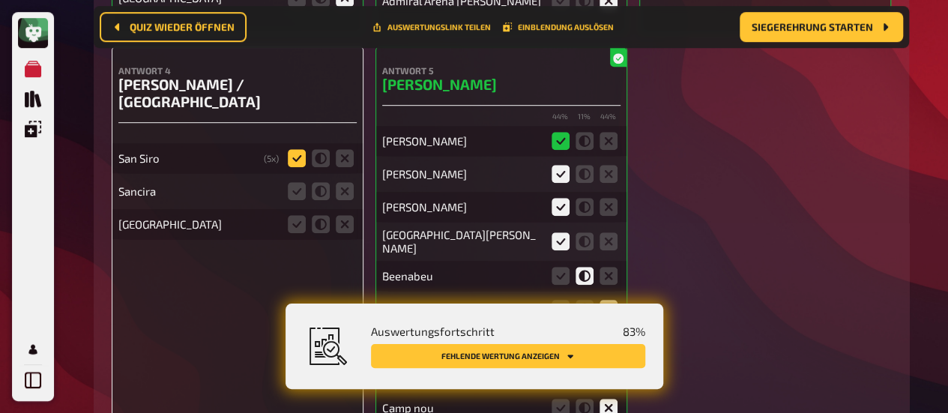
click at [292, 149] on icon at bounding box center [297, 158] width 18 height 18
click at [0, 0] on input "radio" at bounding box center [0, 0] width 0 height 0
click at [343, 182] on icon at bounding box center [345, 191] width 18 height 18
click at [0, 0] on input "radio" at bounding box center [0, 0] width 0 height 0
click at [349, 215] on icon at bounding box center [345, 224] width 18 height 18
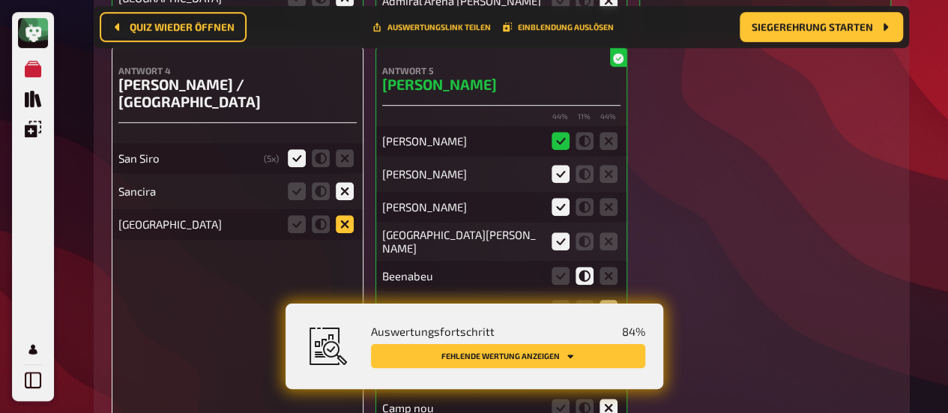
click at [0, 0] on input "radio" at bounding box center [0, 0] width 0 height 0
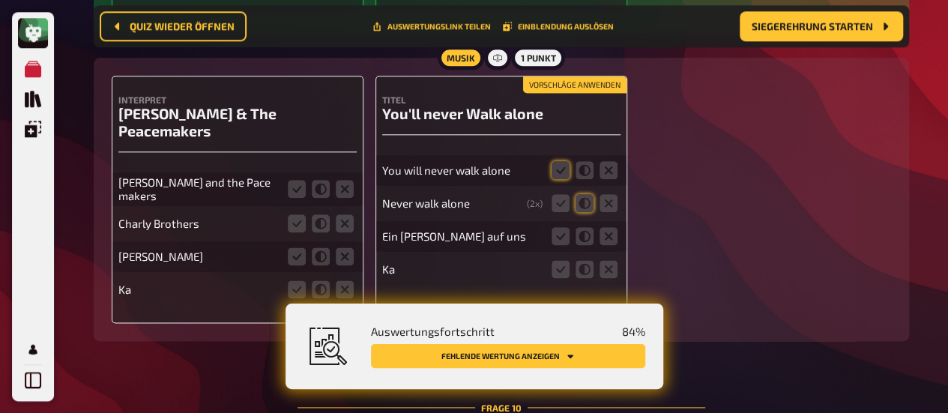
scroll to position [9393, 0]
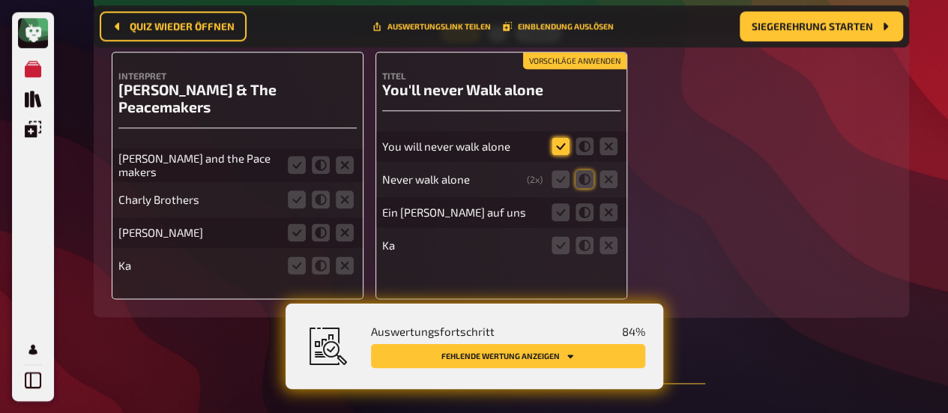
click at [555, 140] on icon at bounding box center [561, 146] width 18 height 18
click at [0, 0] on input "radio" at bounding box center [0, 0] width 0 height 0
click at [566, 175] on icon at bounding box center [561, 179] width 18 height 18
click at [0, 0] on input "radio" at bounding box center [0, 0] width 0 height 0
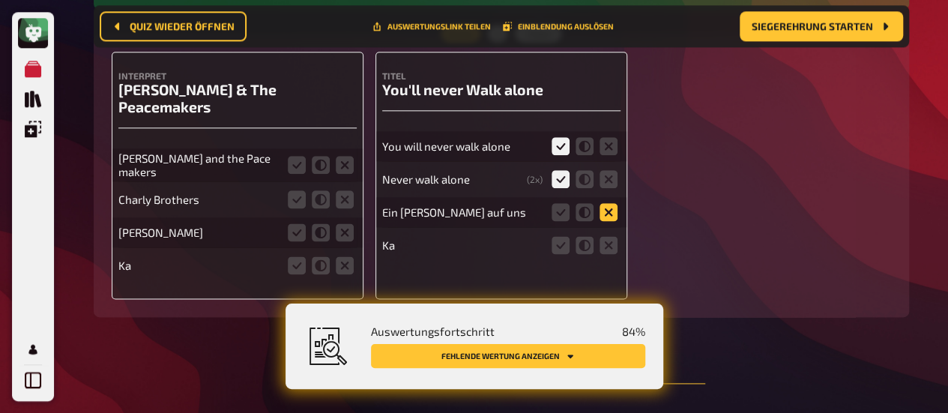
click at [602, 206] on icon at bounding box center [609, 212] width 18 height 18
click at [0, 0] on input "radio" at bounding box center [0, 0] width 0 height 0
click at [611, 241] on icon at bounding box center [609, 245] width 18 height 18
click at [0, 0] on input "radio" at bounding box center [0, 0] width 0 height 0
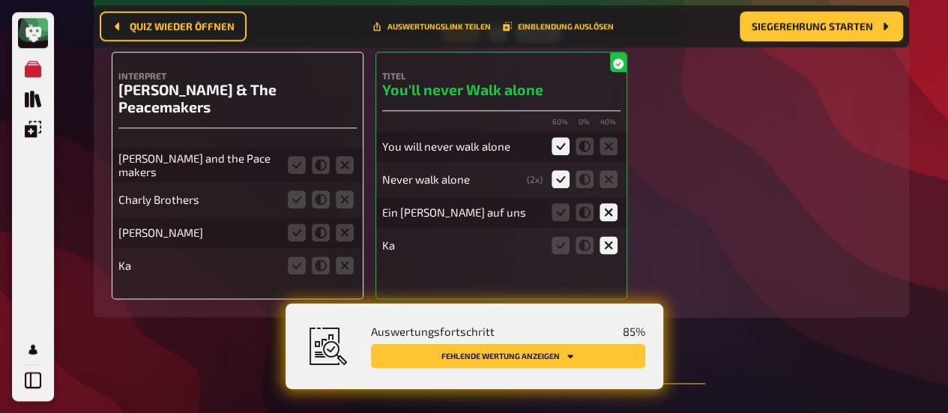
click at [307, 153] on fieldset at bounding box center [321, 165] width 72 height 24
click at [345, 190] on icon at bounding box center [345, 199] width 18 height 18
click at [0, 0] on input "radio" at bounding box center [0, 0] width 0 height 0
click at [298, 156] on icon at bounding box center [297, 165] width 18 height 18
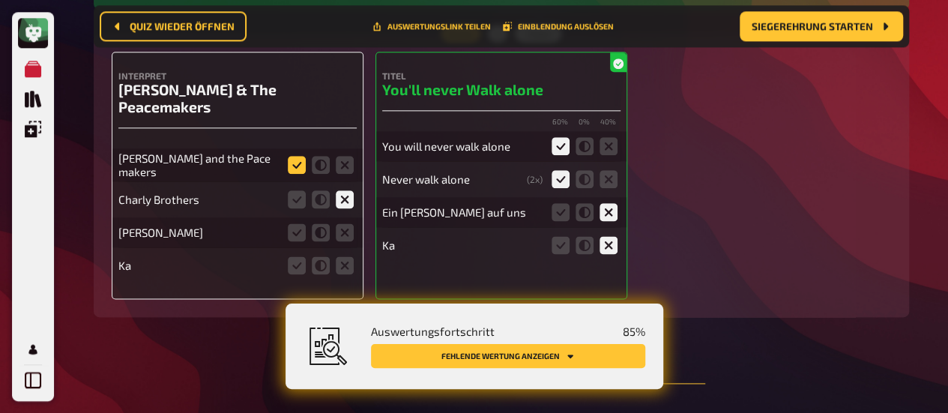
click at [0, 0] on input "radio" at bounding box center [0, 0] width 0 height 0
click at [344, 223] on icon at bounding box center [345, 232] width 18 height 18
click at [0, 0] on input "radio" at bounding box center [0, 0] width 0 height 0
click at [343, 256] on icon at bounding box center [345, 265] width 18 height 18
click at [0, 0] on input "radio" at bounding box center [0, 0] width 0 height 0
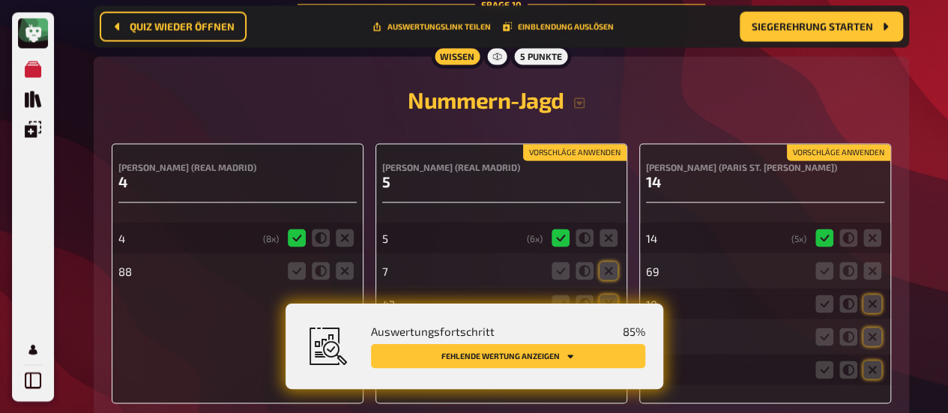
scroll to position [9843, 0]
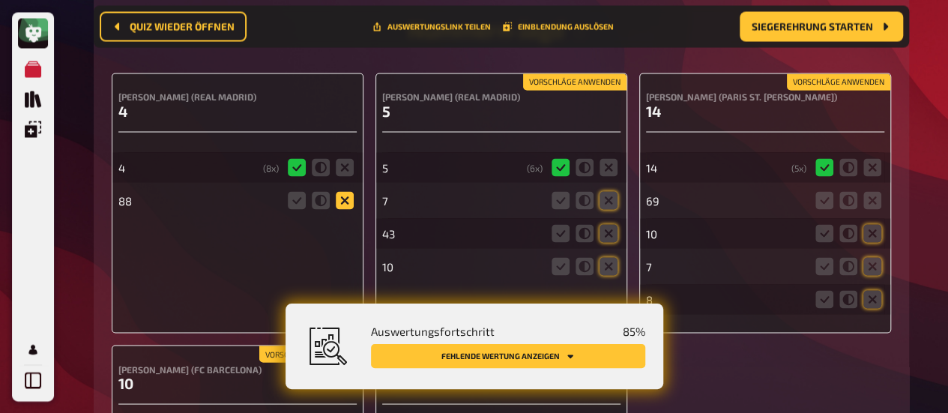
click at [340, 191] on icon at bounding box center [345, 200] width 18 height 18
click at [0, 0] on input "radio" at bounding box center [0, 0] width 0 height 0
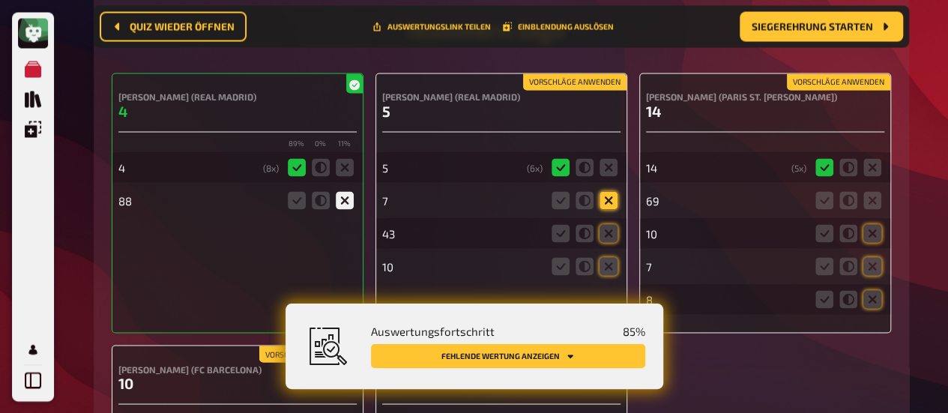
click at [610, 191] on icon at bounding box center [609, 200] width 18 height 18
click at [0, 0] on input "radio" at bounding box center [0, 0] width 0 height 0
click at [619, 221] on fieldset at bounding box center [585, 233] width 72 height 24
drag, startPoint x: 609, startPoint y: 211, endPoint x: 609, endPoint y: 220, distance: 8.2
click at [609, 224] on icon at bounding box center [609, 233] width 18 height 18
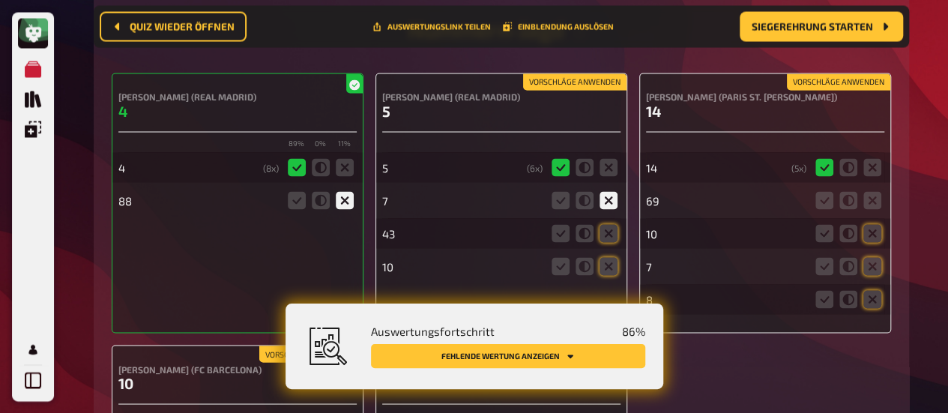
click at [0, 0] on input "radio" at bounding box center [0, 0] width 0 height 0
click at [609, 257] on icon at bounding box center [609, 266] width 18 height 18
click at [0, 0] on input "radio" at bounding box center [0, 0] width 0 height 0
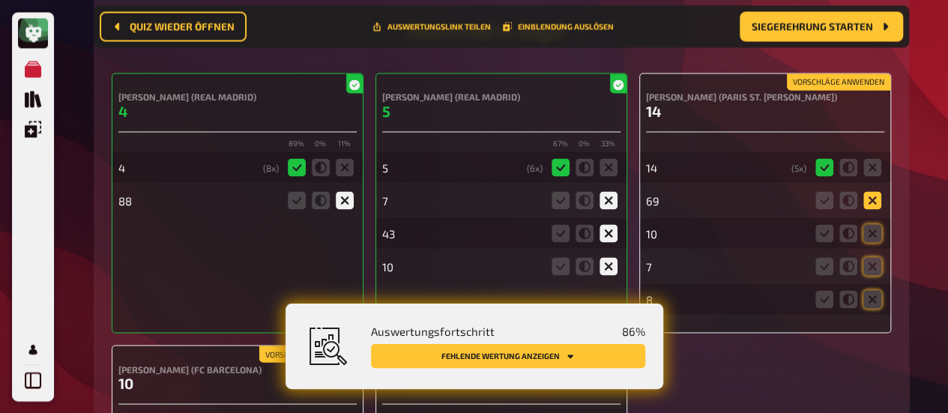
drag, startPoint x: 869, startPoint y: 172, endPoint x: 872, endPoint y: 214, distance: 41.4
click at [869, 191] on icon at bounding box center [872, 200] width 18 height 18
click at [0, 0] on input "radio" at bounding box center [0, 0] width 0 height 0
click at [871, 224] on icon at bounding box center [872, 233] width 18 height 18
click at [0, 0] on input "radio" at bounding box center [0, 0] width 0 height 0
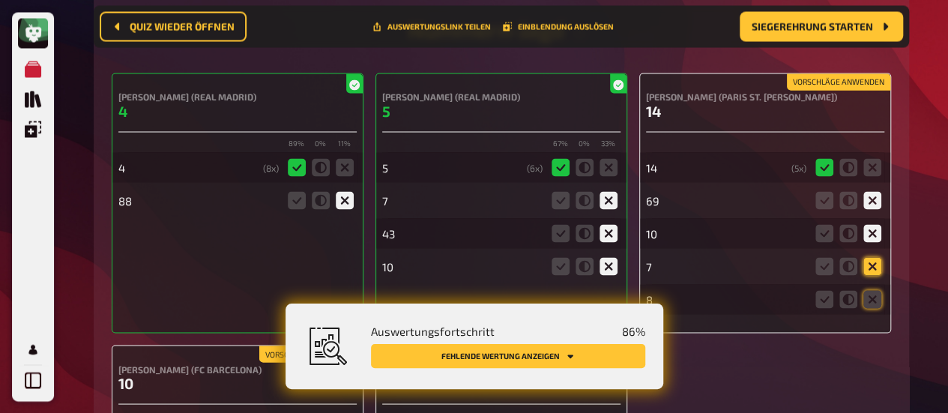
click at [874, 257] on icon at bounding box center [872, 266] width 18 height 18
click at [0, 0] on input "radio" at bounding box center [0, 0] width 0 height 0
click at [874, 290] on icon at bounding box center [872, 299] width 18 height 18
click at [0, 0] on input "radio" at bounding box center [0, 0] width 0 height 0
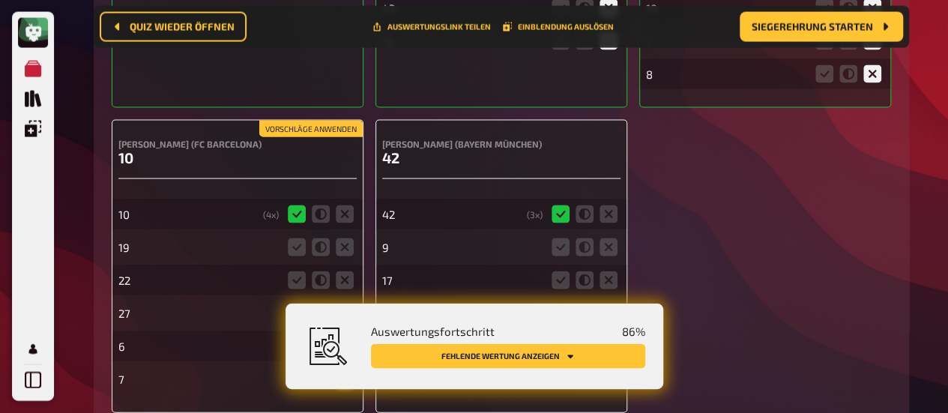
scroll to position [10143, 0]
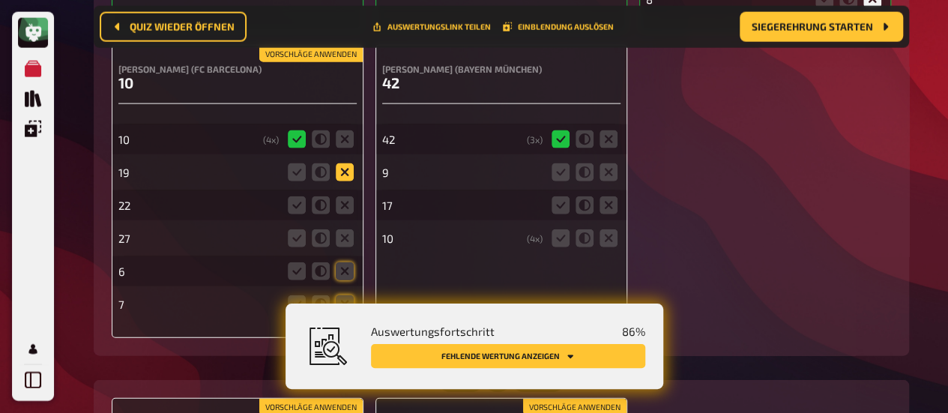
click at [343, 163] on icon at bounding box center [345, 172] width 18 height 18
click at [0, 0] on input "radio" at bounding box center [0, 0] width 0 height 0
click at [343, 196] on icon at bounding box center [345, 205] width 18 height 18
click at [0, 0] on input "radio" at bounding box center [0, 0] width 0 height 0
click at [343, 229] on icon at bounding box center [345, 238] width 18 height 18
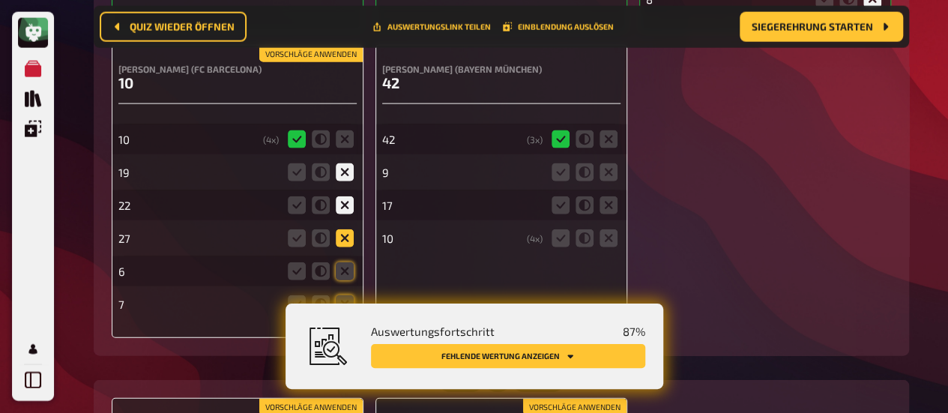
click at [0, 0] on input "radio" at bounding box center [0, 0] width 0 height 0
click at [344, 259] on fieldset at bounding box center [321, 271] width 72 height 24
click at [343, 295] on icon at bounding box center [345, 304] width 18 height 18
click at [0, 0] on input "radio" at bounding box center [0, 0] width 0 height 0
click at [612, 163] on icon at bounding box center [609, 172] width 18 height 18
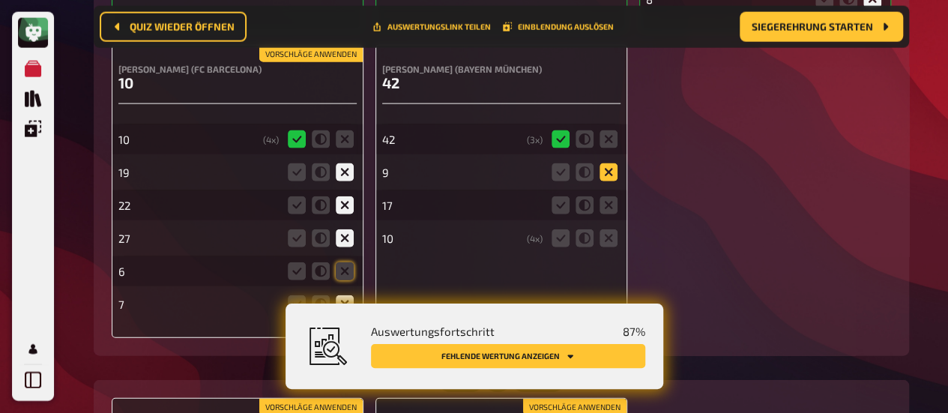
click at [0, 0] on input "radio" at bounding box center [0, 0] width 0 height 0
click at [604, 196] on icon at bounding box center [609, 205] width 18 height 18
click at [0, 0] on input "radio" at bounding box center [0, 0] width 0 height 0
drag, startPoint x: 606, startPoint y: 217, endPoint x: 620, endPoint y: 226, distance: 16.2
click at [606, 229] on icon at bounding box center [609, 238] width 18 height 18
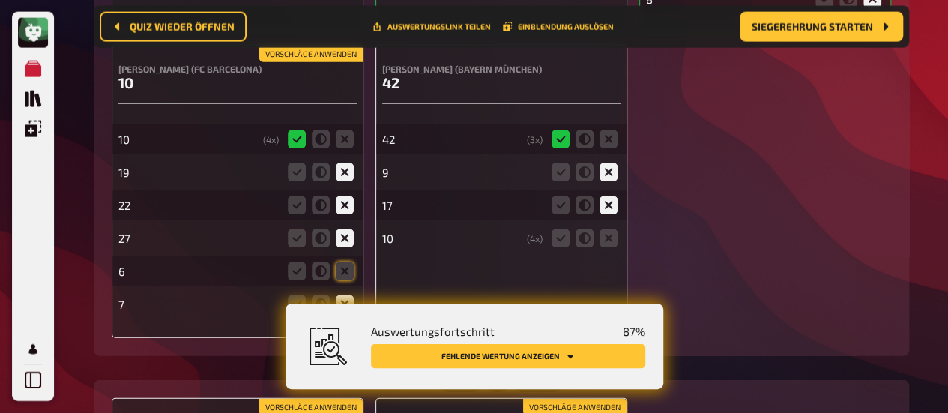
click at [0, 0] on input "radio" at bounding box center [0, 0] width 0 height 0
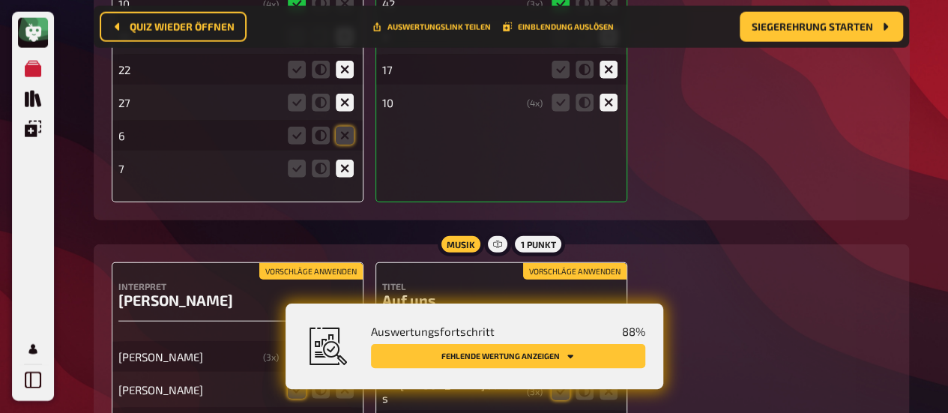
scroll to position [10293, 0]
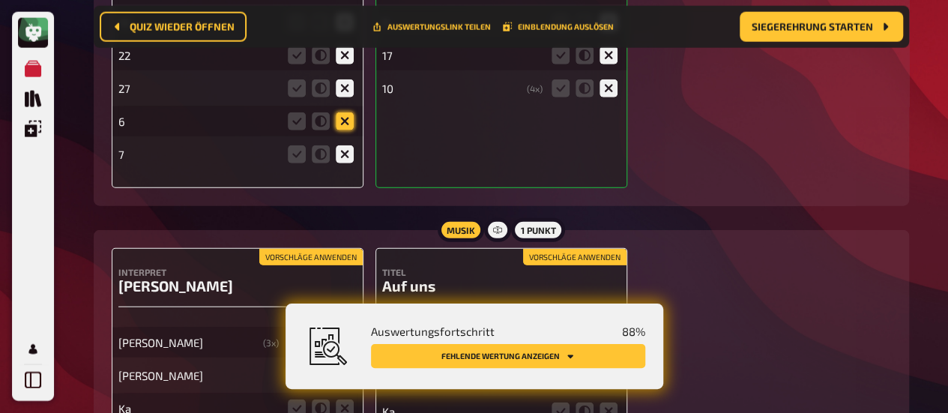
click at [352, 112] on icon at bounding box center [345, 121] width 18 height 18
click at [0, 0] on input "radio" at bounding box center [0, 0] width 0 height 0
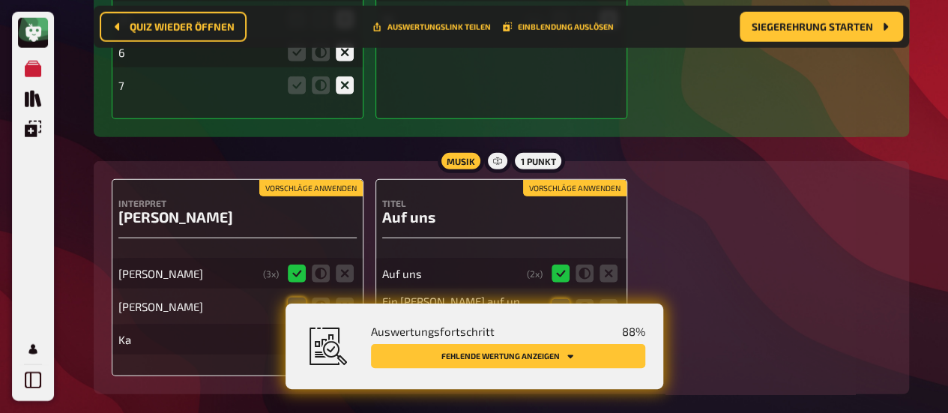
scroll to position [10443, 0]
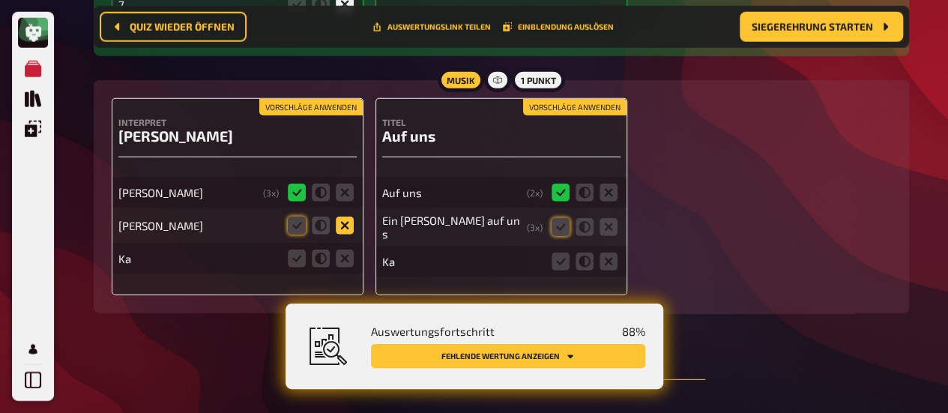
click at [349, 217] on icon at bounding box center [345, 226] width 18 height 18
click at [0, 0] on input "radio" at bounding box center [0, 0] width 0 height 0
click at [304, 217] on icon at bounding box center [297, 226] width 18 height 18
click at [0, 0] on input "radio" at bounding box center [0, 0] width 0 height 0
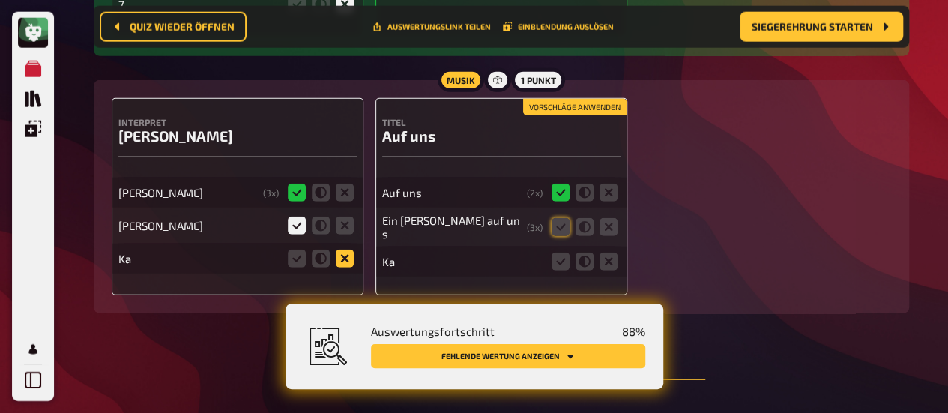
click at [343, 250] on icon at bounding box center [345, 259] width 18 height 18
click at [0, 0] on input "radio" at bounding box center [0, 0] width 0 height 0
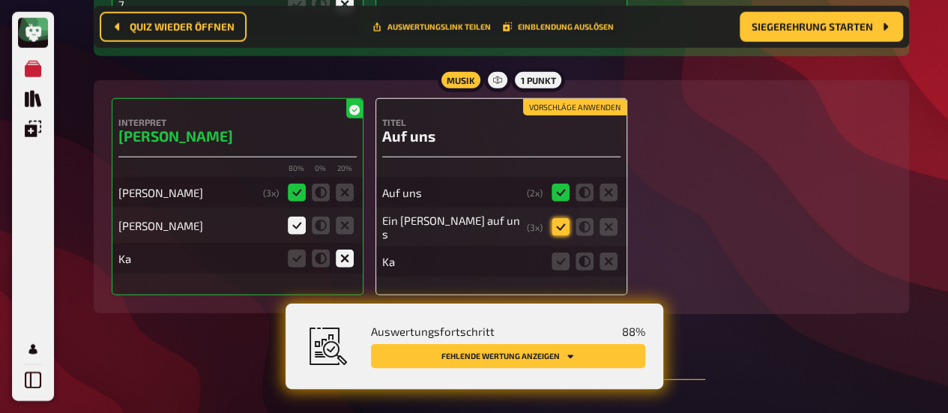
click at [561, 218] on icon at bounding box center [561, 227] width 18 height 18
click at [0, 0] on input "radio" at bounding box center [0, 0] width 0 height 0
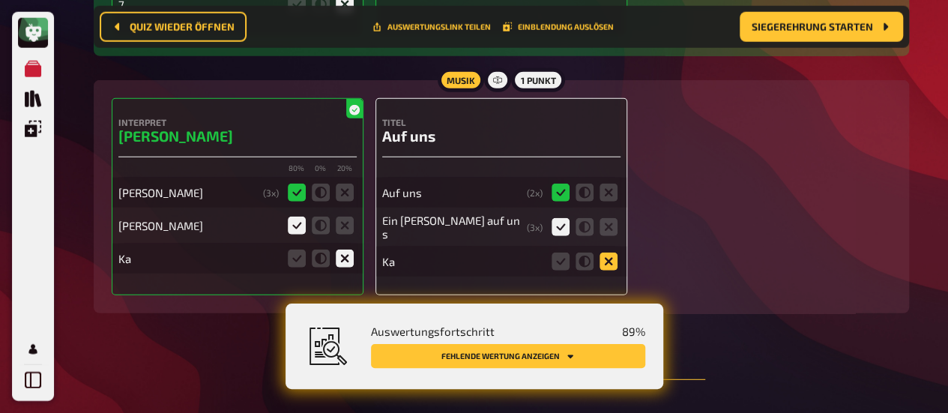
click at [615, 253] on icon at bounding box center [609, 262] width 18 height 18
click at [0, 0] on input "radio" at bounding box center [0, 0] width 0 height 0
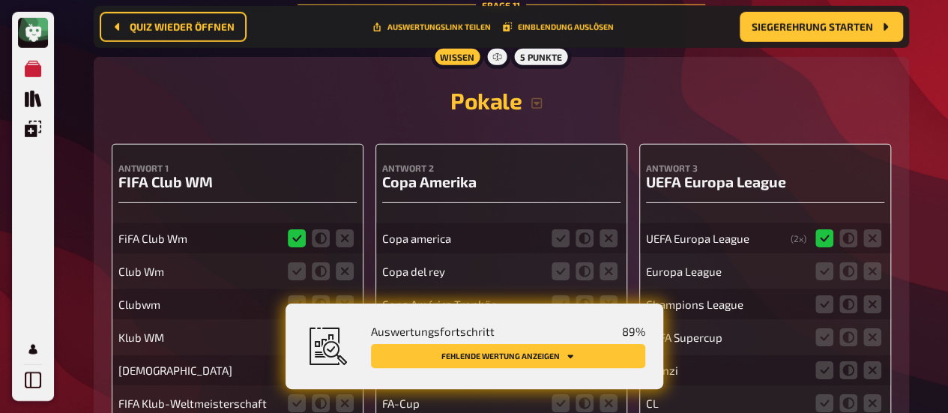
scroll to position [10892, 0]
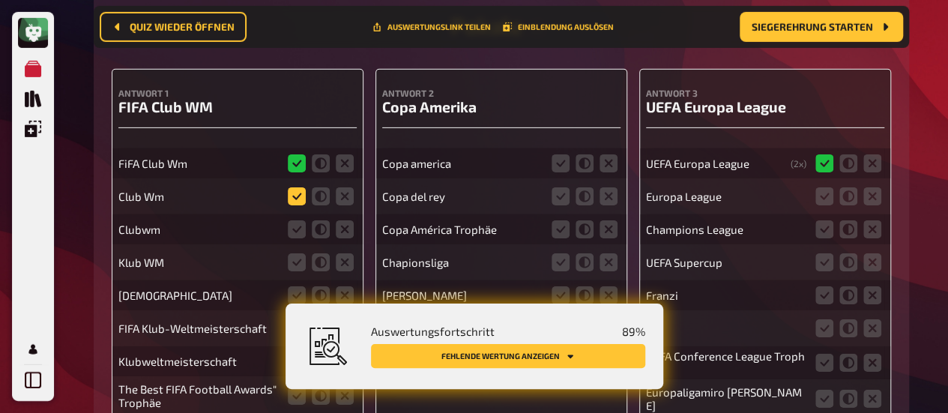
click at [289, 187] on icon at bounding box center [297, 196] width 18 height 18
click at [0, 0] on input "radio" at bounding box center [0, 0] width 0 height 0
click at [298, 220] on icon at bounding box center [297, 229] width 18 height 18
click at [0, 0] on input "radio" at bounding box center [0, 0] width 0 height 0
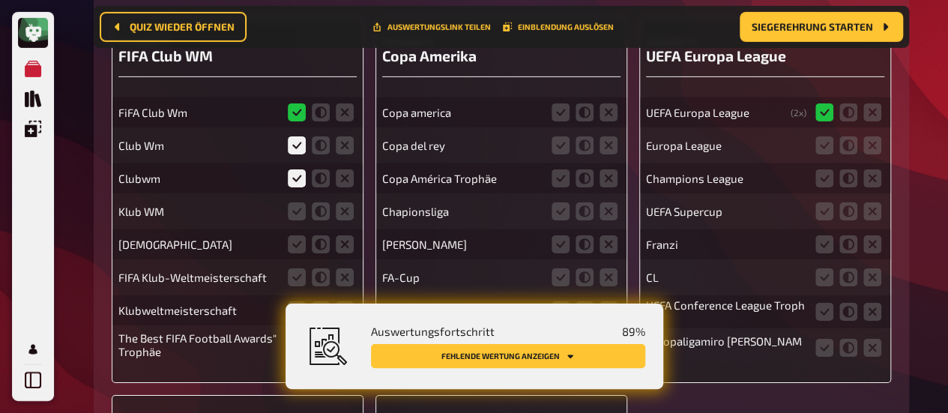
scroll to position [10967, 0]
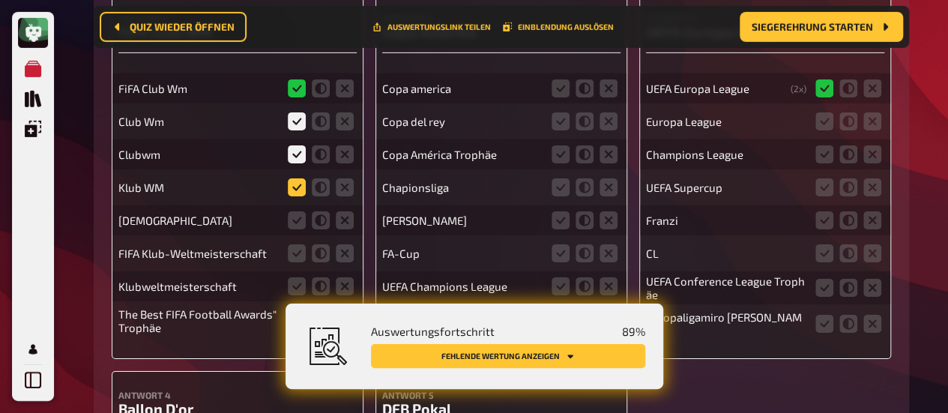
click at [293, 178] on icon at bounding box center [297, 187] width 18 height 18
click at [0, 0] on input "radio" at bounding box center [0, 0] width 0 height 0
click at [340, 211] on icon at bounding box center [345, 220] width 18 height 18
click at [0, 0] on input "radio" at bounding box center [0, 0] width 0 height 0
click at [294, 244] on icon at bounding box center [297, 253] width 18 height 18
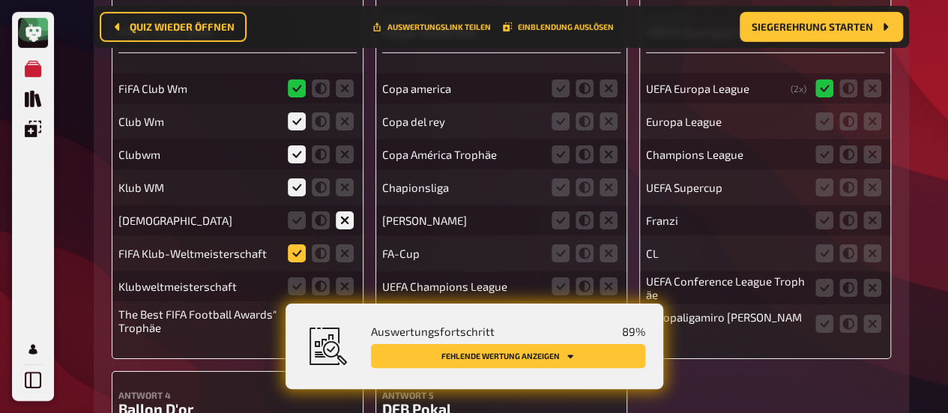
click at [0, 0] on input "radio" at bounding box center [0, 0] width 0 height 0
click at [295, 277] on icon at bounding box center [297, 286] width 18 height 18
click at [0, 0] on input "radio" at bounding box center [0, 0] width 0 height 0
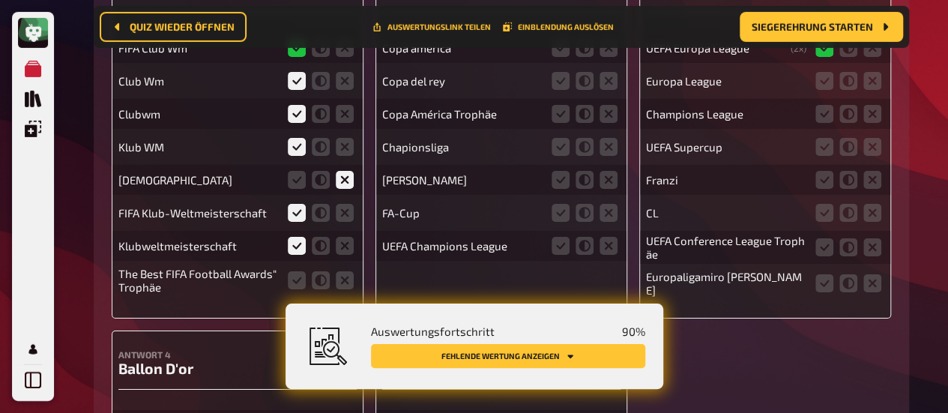
scroll to position [11042, 0]
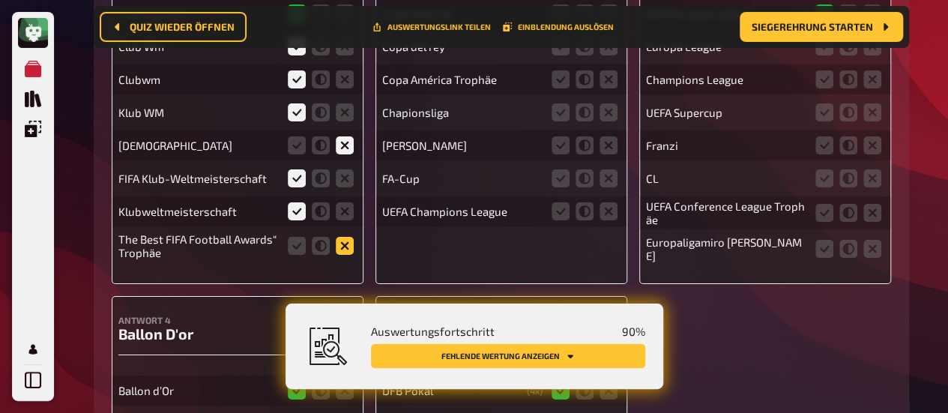
click at [347, 237] on icon at bounding box center [345, 246] width 18 height 18
click at [0, 0] on input "radio" at bounding box center [0, 0] width 0 height 0
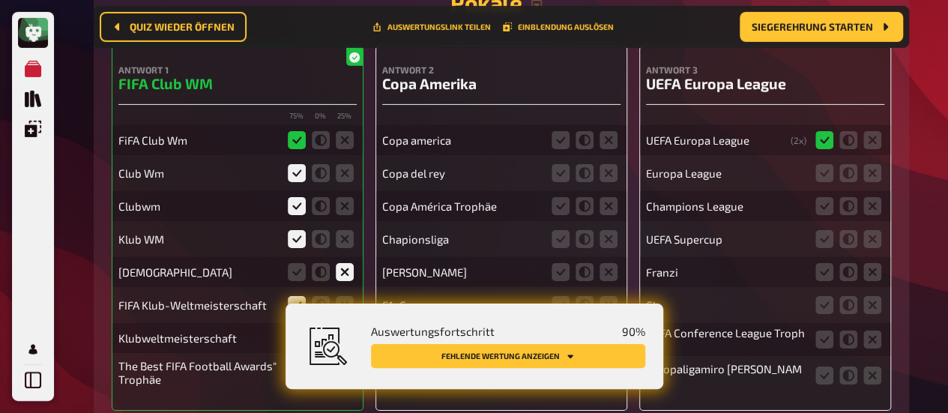
scroll to position [10892, 0]
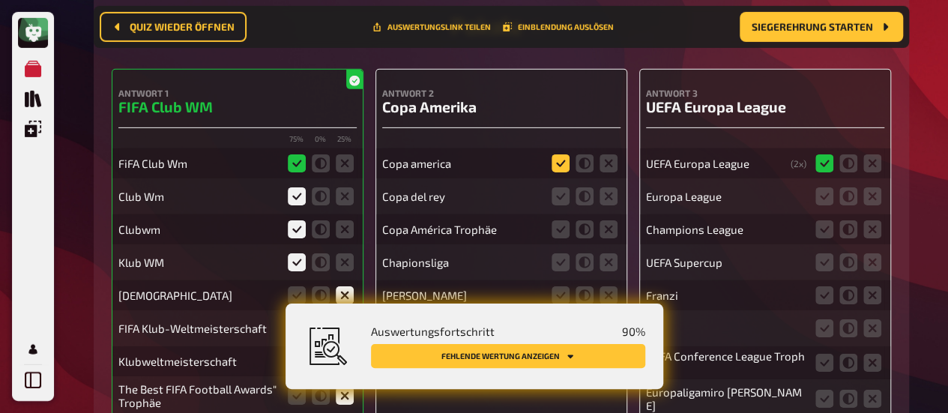
click at [559, 154] on icon at bounding box center [561, 163] width 18 height 18
click at [0, 0] on input "radio" at bounding box center [0, 0] width 0 height 0
click at [605, 187] on icon at bounding box center [609, 196] width 18 height 18
click at [0, 0] on input "radio" at bounding box center [0, 0] width 0 height 0
drag, startPoint x: 558, startPoint y: 199, endPoint x: 558, endPoint y: 221, distance: 21.7
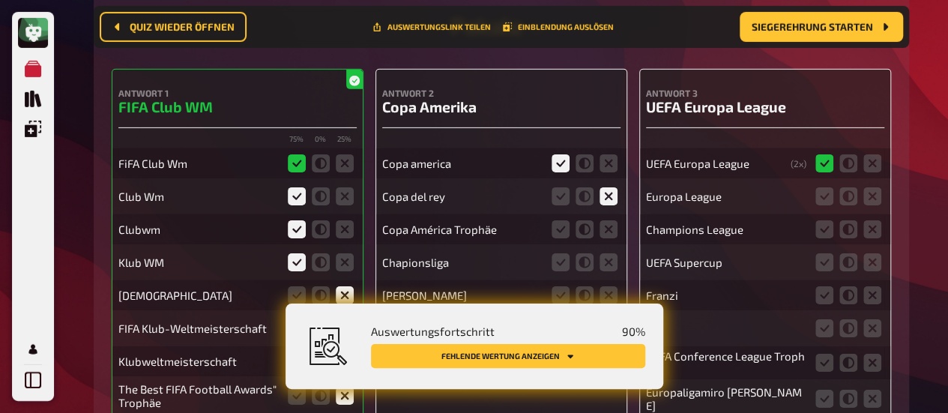
click at [558, 220] on icon at bounding box center [561, 229] width 18 height 18
click at [0, 0] on input "radio" at bounding box center [0, 0] width 0 height 0
click at [616, 253] on icon at bounding box center [609, 262] width 18 height 18
click at [0, 0] on input "radio" at bounding box center [0, 0] width 0 height 0
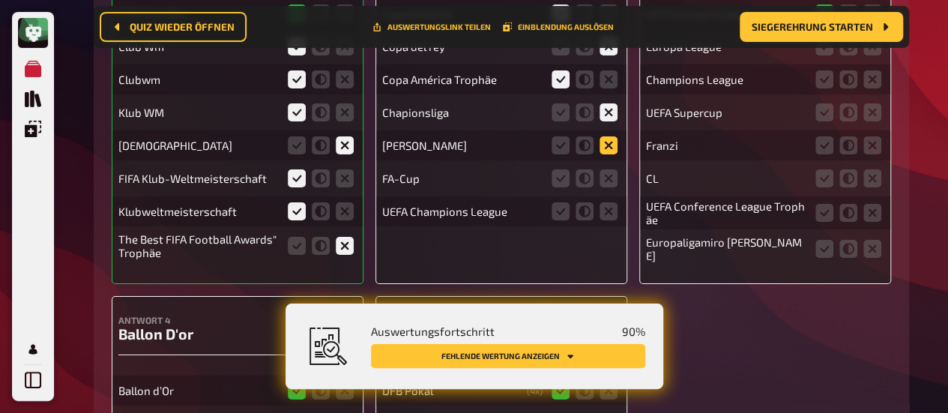
click at [609, 136] on icon at bounding box center [609, 145] width 18 height 18
click at [0, 0] on input "radio" at bounding box center [0, 0] width 0 height 0
click at [609, 169] on icon at bounding box center [609, 178] width 18 height 18
click at [0, 0] on input "radio" at bounding box center [0, 0] width 0 height 0
click at [610, 202] on icon at bounding box center [609, 211] width 18 height 18
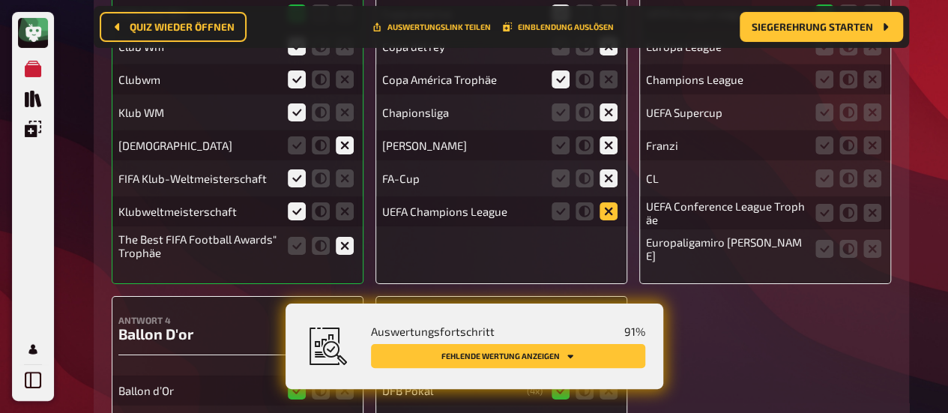
click at [0, 0] on input "radio" at bounding box center [0, 0] width 0 height 0
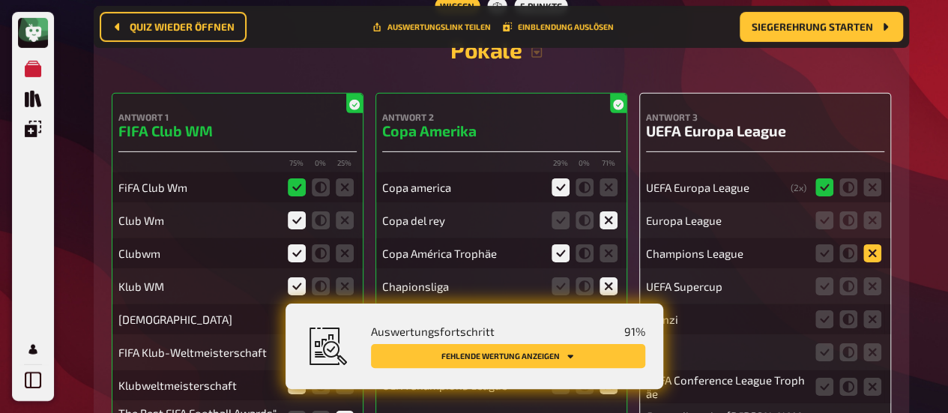
scroll to position [10892, 0]
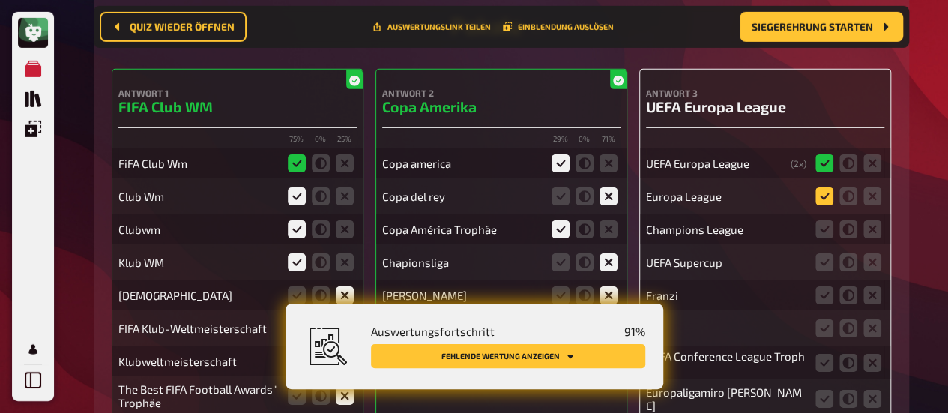
click at [819, 187] on icon at bounding box center [825, 196] width 18 height 18
click at [0, 0] on input "radio" at bounding box center [0, 0] width 0 height 0
click at [870, 220] on icon at bounding box center [872, 229] width 18 height 18
click at [0, 0] on input "radio" at bounding box center [0, 0] width 0 height 0
click at [874, 253] on icon at bounding box center [872, 262] width 18 height 18
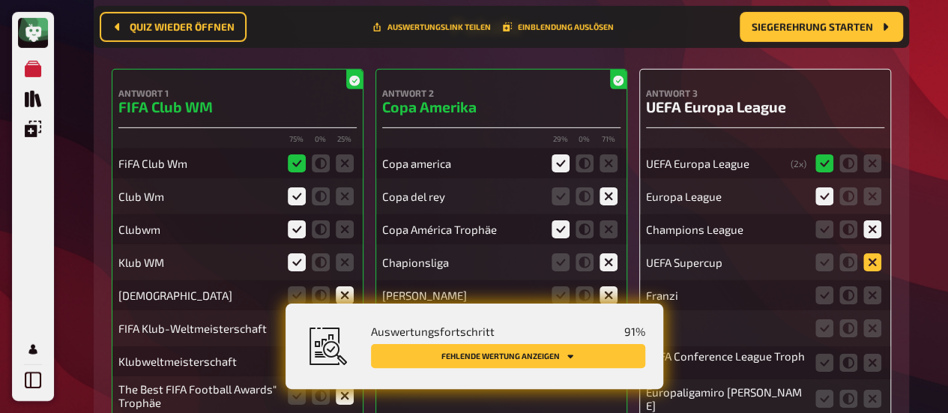
click at [0, 0] on input "radio" at bounding box center [0, 0] width 0 height 0
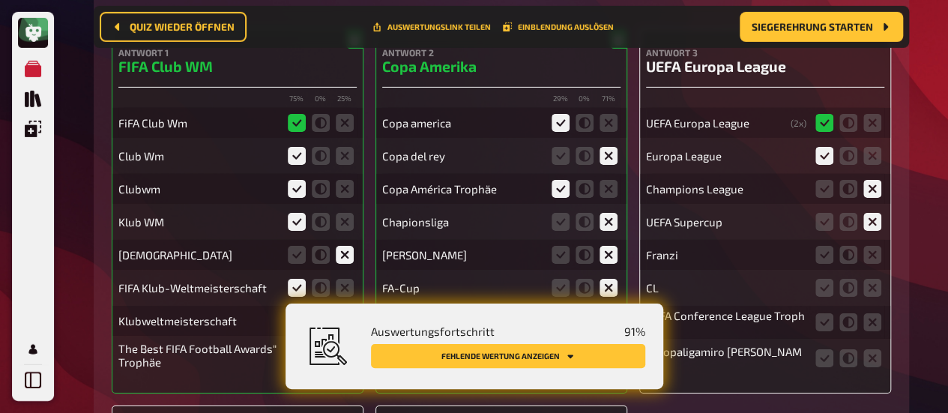
scroll to position [10967, 0]
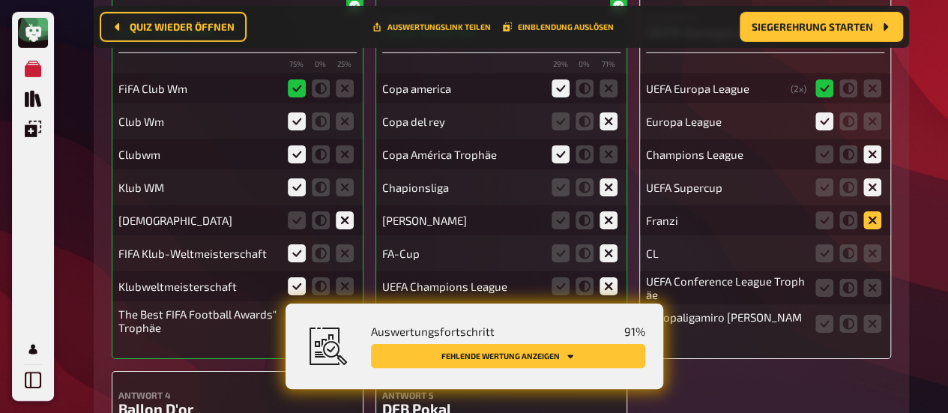
click at [872, 211] on icon at bounding box center [872, 220] width 18 height 18
click at [0, 0] on input "radio" at bounding box center [0, 0] width 0 height 0
click at [880, 244] on icon at bounding box center [872, 253] width 18 height 18
click at [0, 0] on input "radio" at bounding box center [0, 0] width 0 height 0
drag, startPoint x: 875, startPoint y: 263, endPoint x: 879, endPoint y: 274, distance: 11.1
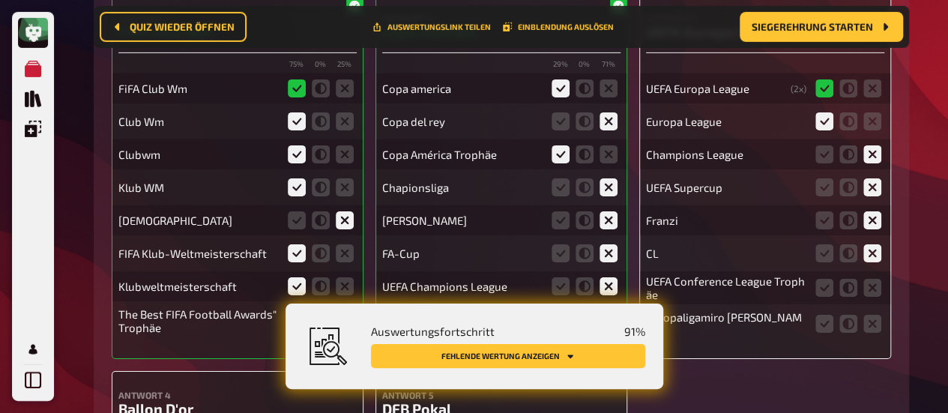
click at [875, 279] on icon at bounding box center [872, 288] width 18 height 18
click at [0, 0] on input "radio" at bounding box center [0, 0] width 0 height 0
click at [872, 315] on icon at bounding box center [872, 324] width 18 height 18
click at [0, 0] on input "radio" at bounding box center [0, 0] width 0 height 0
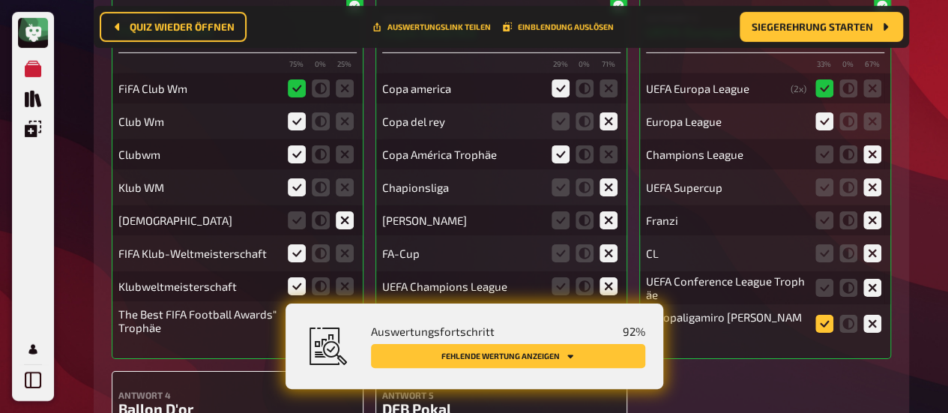
click at [829, 315] on icon at bounding box center [825, 324] width 18 height 18
click at [0, 0] on input "radio" at bounding box center [0, 0] width 0 height 0
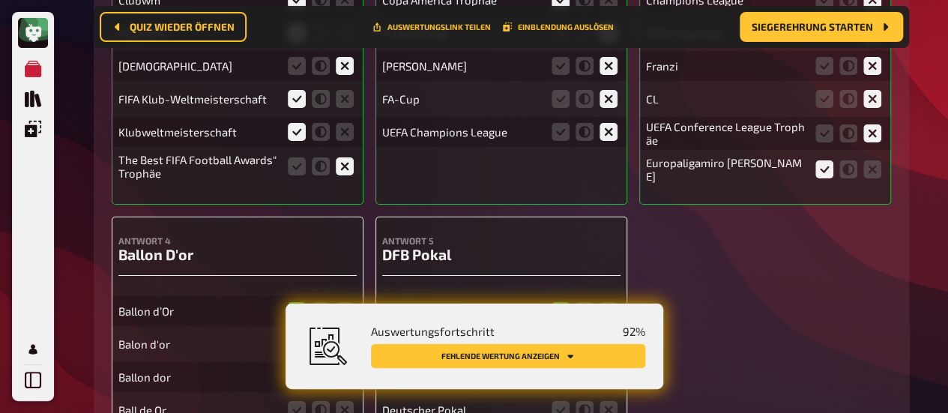
scroll to position [11267, 0]
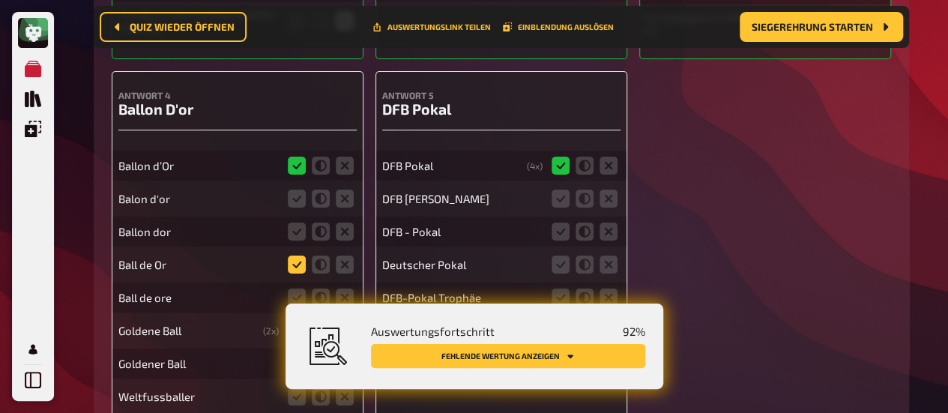
drag, startPoint x: 296, startPoint y: 169, endPoint x: 303, endPoint y: 222, distance: 53.6
click at [296, 190] on icon at bounding box center [297, 199] width 18 height 18
click at [0, 0] on input "radio" at bounding box center [0, 0] width 0 height 0
click at [298, 223] on icon at bounding box center [297, 232] width 18 height 18
click at [0, 0] on input "radio" at bounding box center [0, 0] width 0 height 0
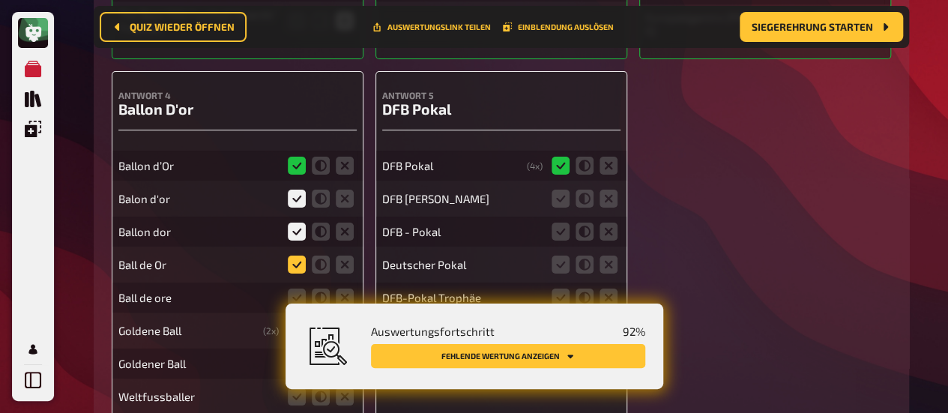
click at [298, 256] on icon at bounding box center [297, 265] width 18 height 18
click at [0, 0] on input "radio" at bounding box center [0, 0] width 0 height 0
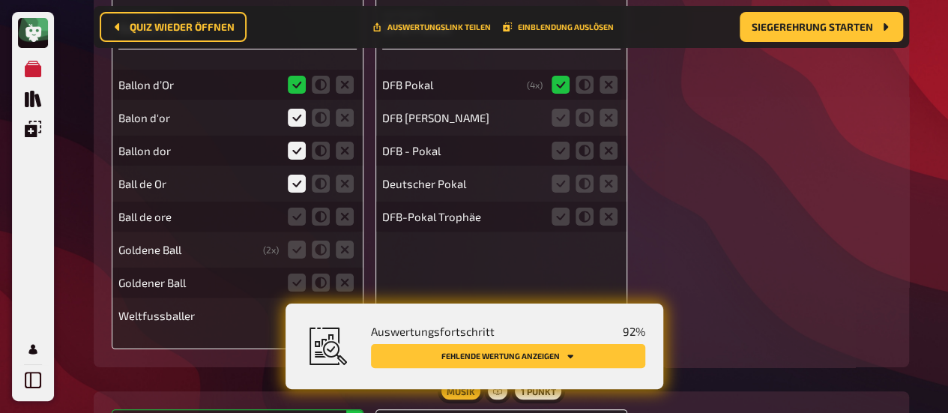
scroll to position [11417, 0]
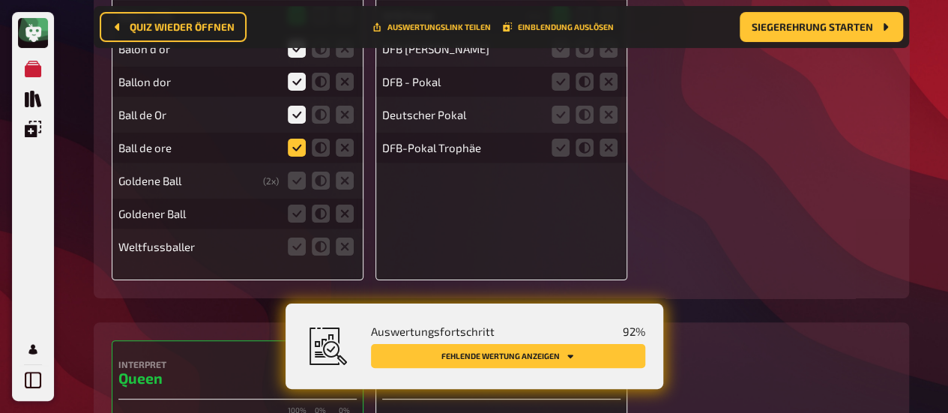
click at [303, 139] on icon at bounding box center [297, 148] width 18 height 18
click at [0, 0] on input "radio" at bounding box center [0, 0] width 0 height 0
click at [316, 172] on icon at bounding box center [321, 181] width 18 height 18
click at [0, 0] on input "radio" at bounding box center [0, 0] width 0 height 0
click at [325, 205] on icon at bounding box center [321, 214] width 18 height 18
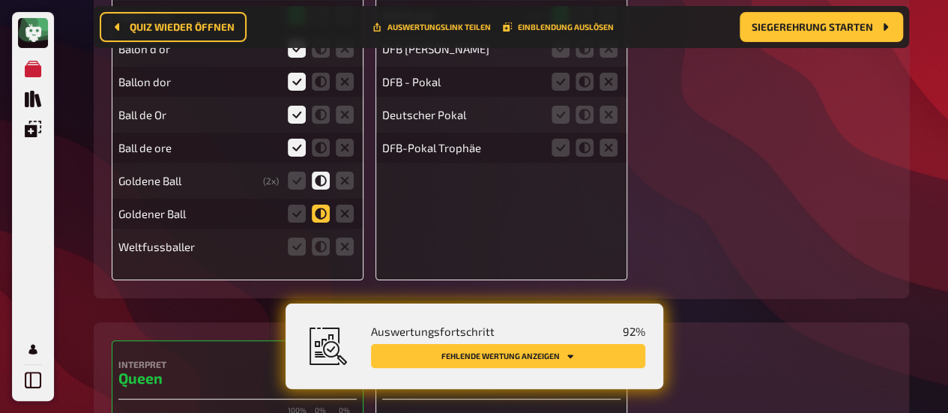
click at [0, 0] on input "radio" at bounding box center [0, 0] width 0 height 0
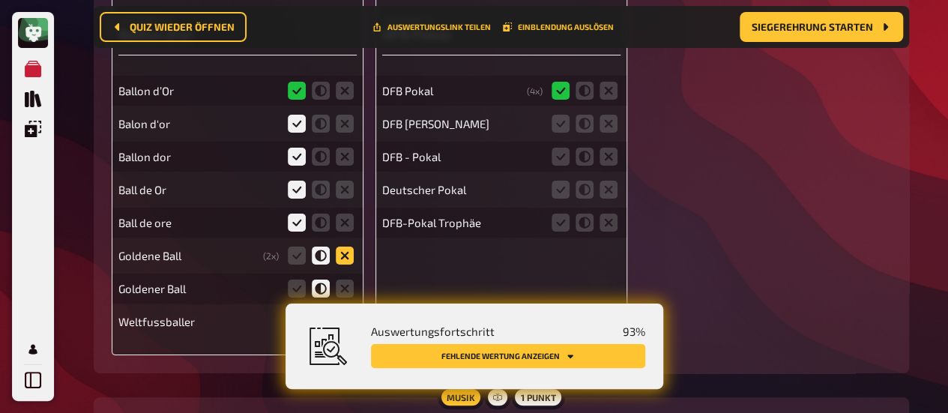
scroll to position [11492, 0]
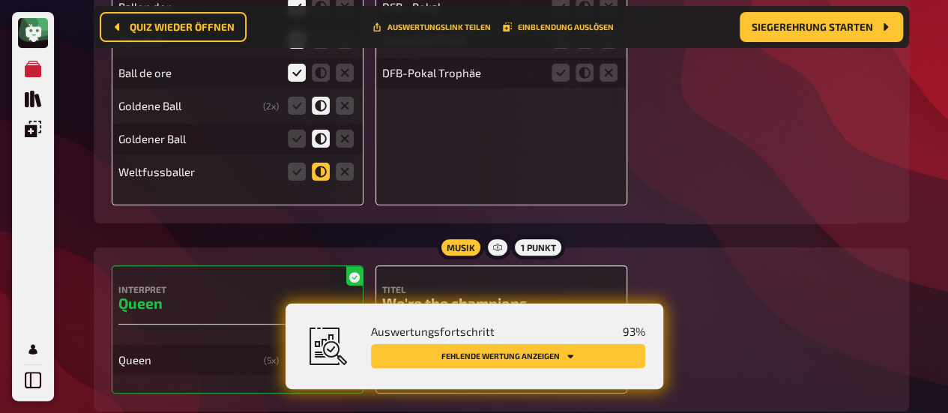
click at [313, 163] on icon at bounding box center [321, 172] width 18 height 18
click at [0, 0] on input "radio" at bounding box center [0, 0] width 0 height 0
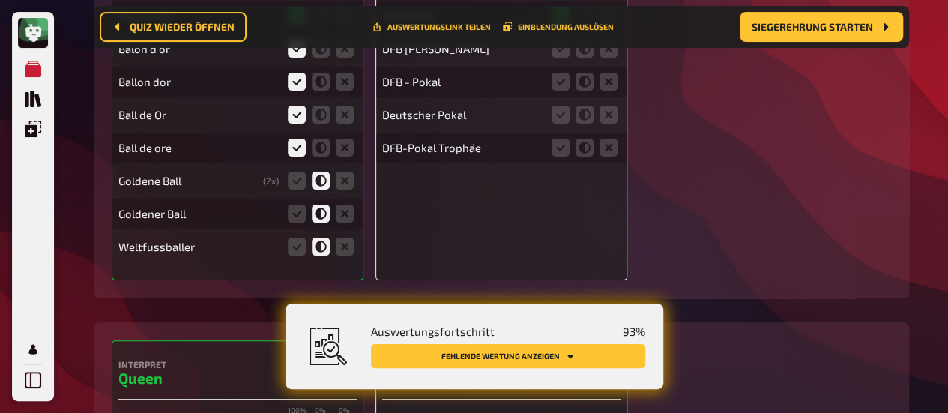
scroll to position [11267, 0]
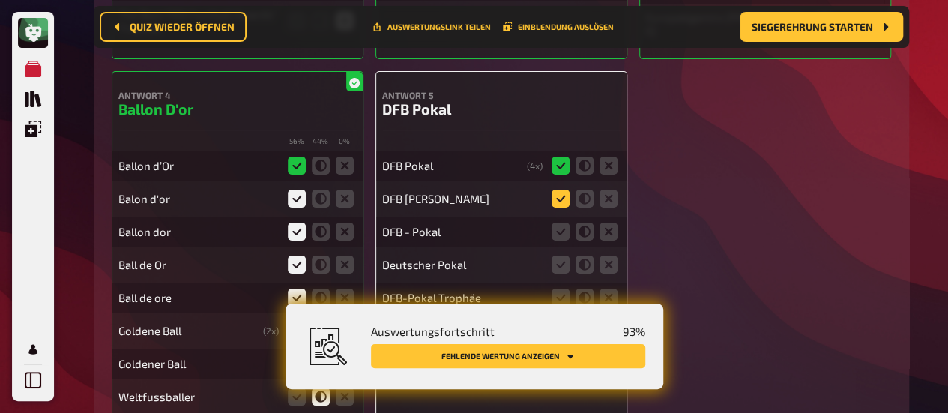
click at [562, 190] on icon at bounding box center [561, 199] width 18 height 18
click at [0, 0] on input "radio" at bounding box center [0, 0] width 0 height 0
click at [555, 223] on icon at bounding box center [561, 232] width 18 height 18
click at [0, 0] on input "radio" at bounding box center [0, 0] width 0 height 0
click at [567, 256] on icon at bounding box center [561, 265] width 18 height 18
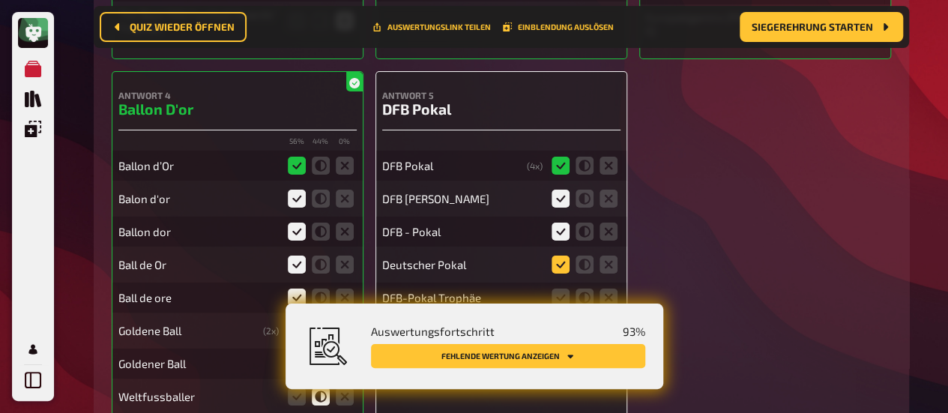
click at [0, 0] on input "radio" at bounding box center [0, 0] width 0 height 0
click at [558, 289] on icon at bounding box center [561, 298] width 18 height 18
click at [0, 0] on input "radio" at bounding box center [0, 0] width 0 height 0
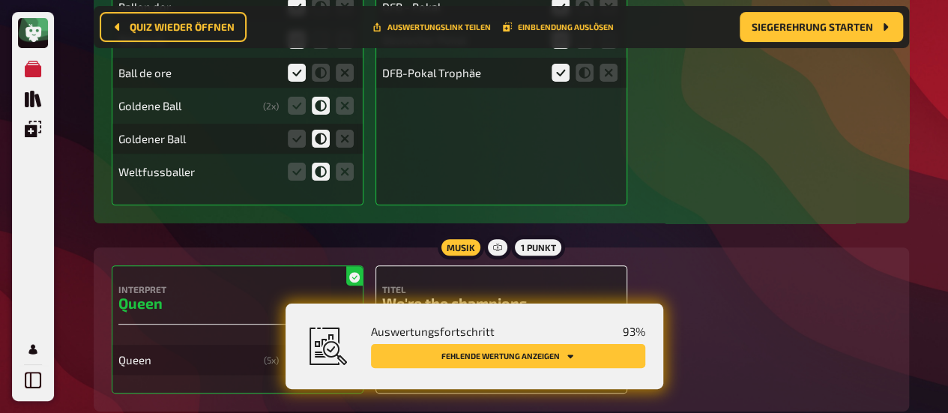
scroll to position [11642, 0]
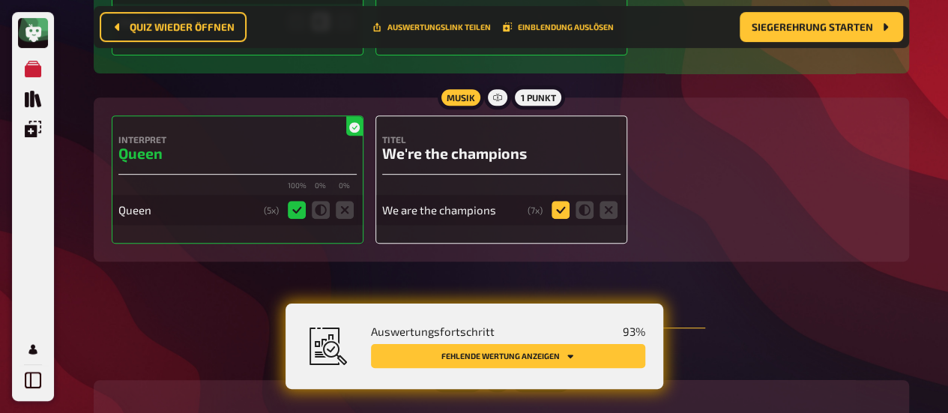
click at [564, 201] on icon at bounding box center [561, 210] width 18 height 18
click at [0, 0] on input "radio" at bounding box center [0, 0] width 0 height 0
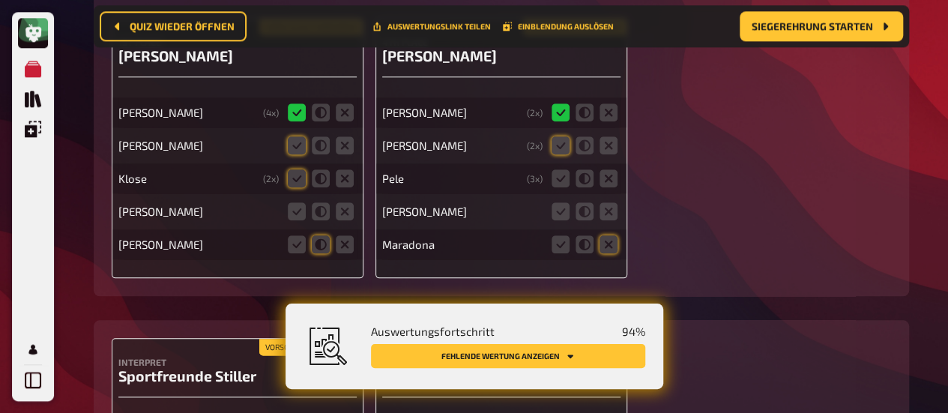
scroll to position [12092, 0]
click at [566, 136] on icon at bounding box center [561, 145] width 18 height 18
click at [0, 0] on input "radio" at bounding box center [0, 0] width 0 height 0
click at [615, 169] on icon at bounding box center [609, 178] width 18 height 18
click at [0, 0] on input "radio" at bounding box center [0, 0] width 0 height 0
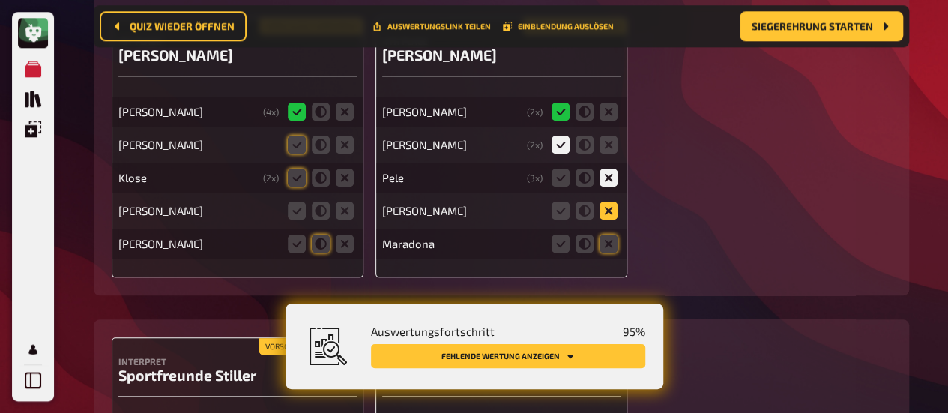
click at [612, 202] on icon at bounding box center [609, 211] width 18 height 18
click at [0, 0] on input "radio" at bounding box center [0, 0] width 0 height 0
click at [610, 235] on icon at bounding box center [609, 244] width 18 height 18
click at [0, 0] on input "radio" at bounding box center [0, 0] width 0 height 0
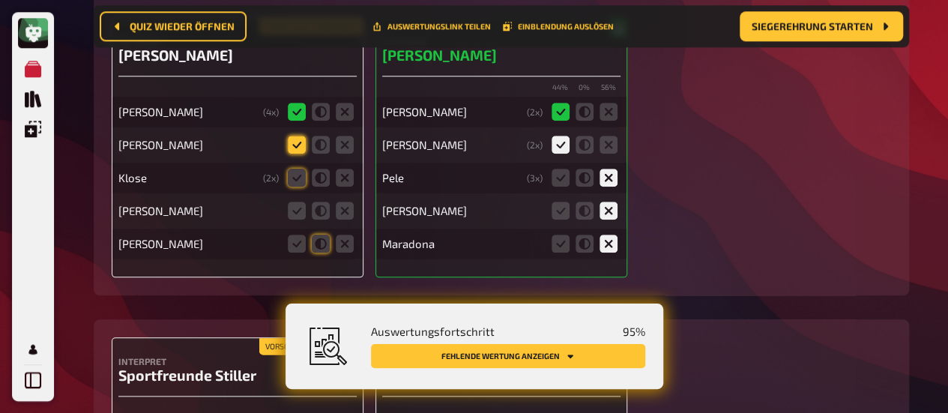
click at [292, 136] on icon at bounding box center [297, 145] width 18 height 18
click at [0, 0] on input "radio" at bounding box center [0, 0] width 0 height 0
click at [325, 169] on icon at bounding box center [321, 178] width 18 height 18
click at [0, 0] on input "radio" at bounding box center [0, 0] width 0 height 0
click at [347, 202] on icon at bounding box center [345, 211] width 18 height 18
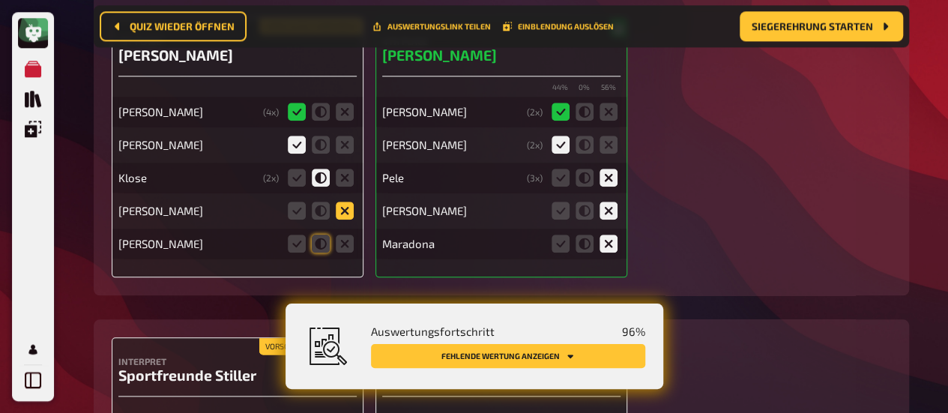
click at [0, 0] on input "radio" at bounding box center [0, 0] width 0 height 0
click at [349, 235] on icon at bounding box center [345, 244] width 18 height 18
click at [0, 0] on input "radio" at bounding box center [0, 0] width 0 height 0
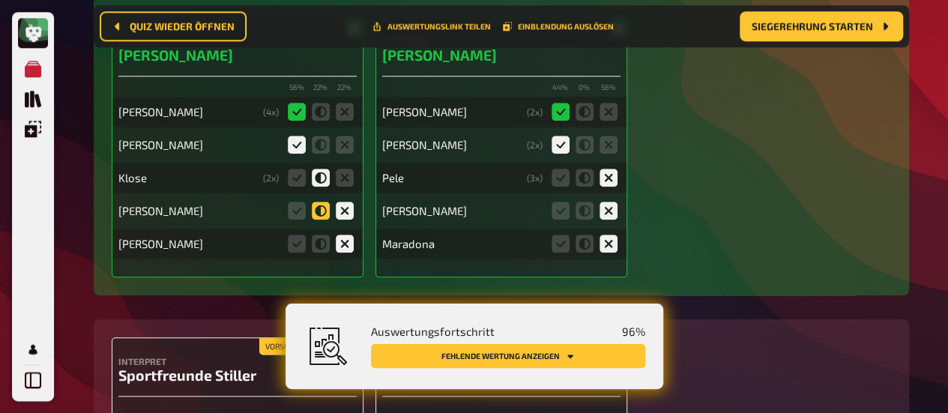
click at [323, 202] on icon at bounding box center [321, 211] width 18 height 18
click at [0, 0] on input "radio" at bounding box center [0, 0] width 0 height 0
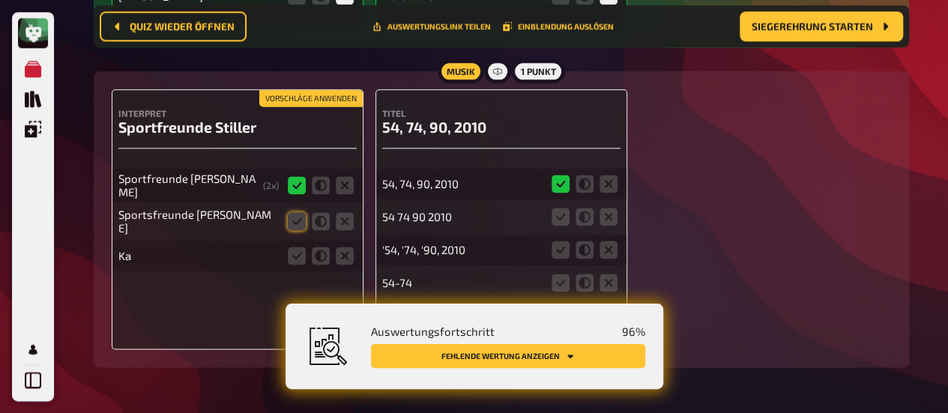
scroll to position [12317, 0]
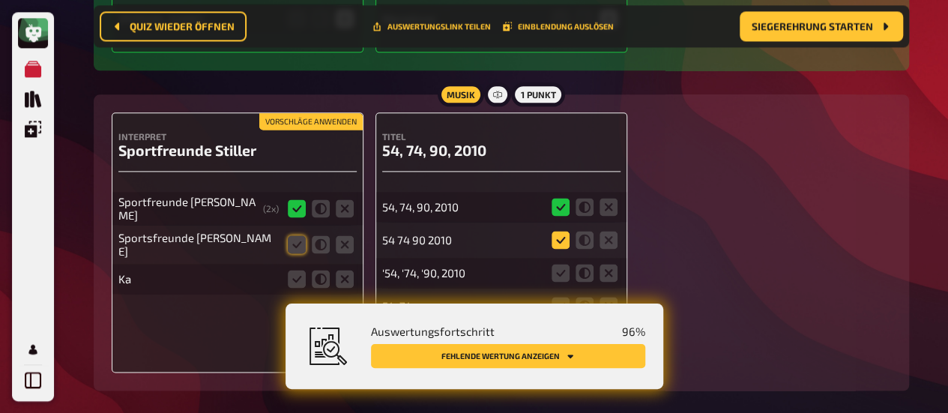
click at [565, 231] on icon at bounding box center [561, 240] width 18 height 18
click at [0, 0] on input "radio" at bounding box center [0, 0] width 0 height 0
click at [561, 264] on icon at bounding box center [561, 273] width 18 height 18
click at [0, 0] on input "radio" at bounding box center [0, 0] width 0 height 0
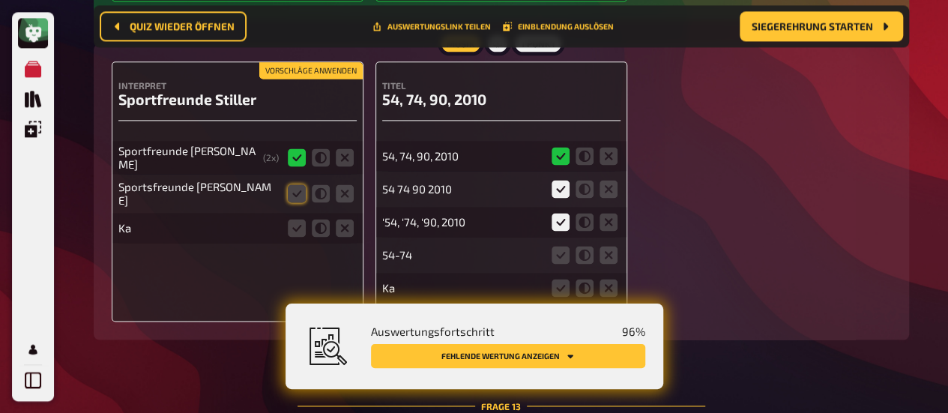
scroll to position [12392, 0]
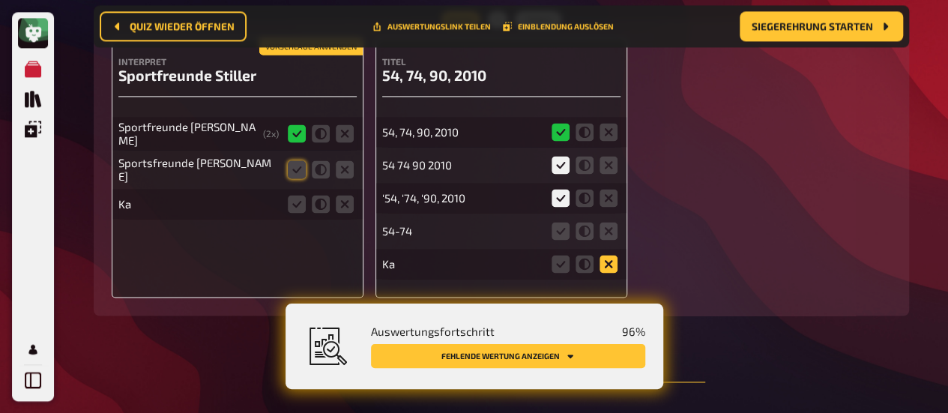
drag, startPoint x: 589, startPoint y: 199, endPoint x: 603, endPoint y: 223, distance: 27.5
click at [589, 222] on icon at bounding box center [585, 231] width 18 height 18
click at [0, 0] on input "radio" at bounding box center [0, 0] width 0 height 0
click at [603, 255] on icon at bounding box center [609, 264] width 18 height 18
click at [0, 0] on input "radio" at bounding box center [0, 0] width 0 height 0
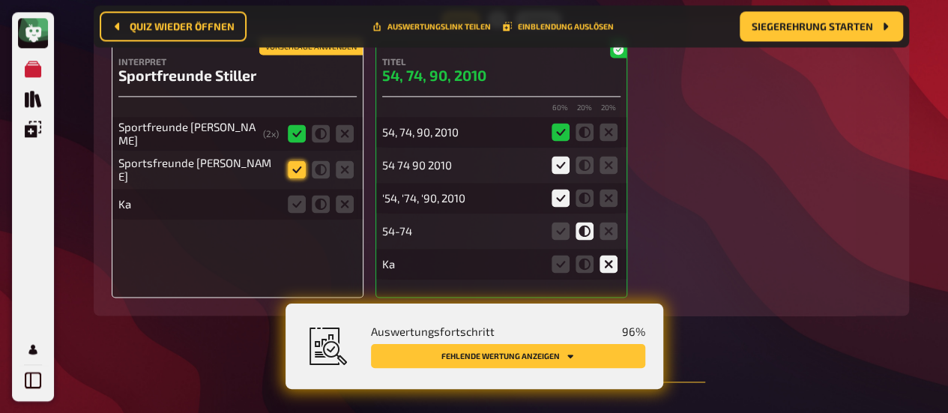
click at [300, 160] on icon at bounding box center [297, 169] width 18 height 18
click at [0, 0] on input "radio" at bounding box center [0, 0] width 0 height 0
click at [295, 124] on icon at bounding box center [297, 133] width 18 height 18
click at [294, 160] on icon at bounding box center [297, 169] width 18 height 18
click at [0, 0] on input "radio" at bounding box center [0, 0] width 0 height 0
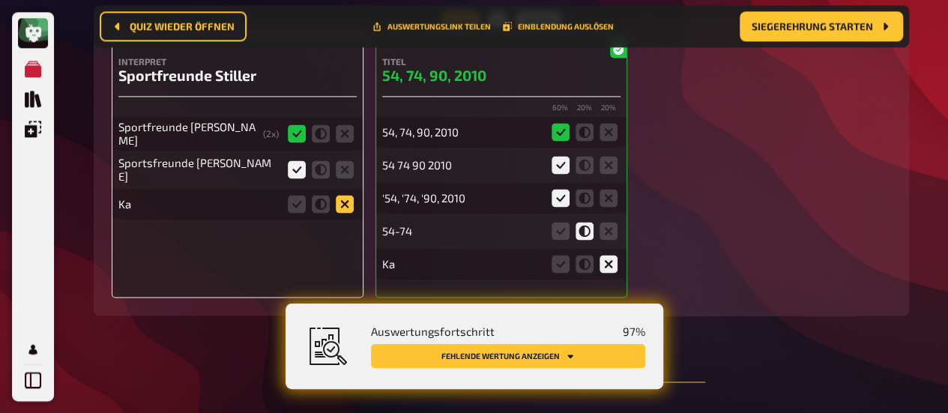
click at [340, 195] on icon at bounding box center [345, 204] width 18 height 18
click at [0, 0] on input "radio" at bounding box center [0, 0] width 0 height 0
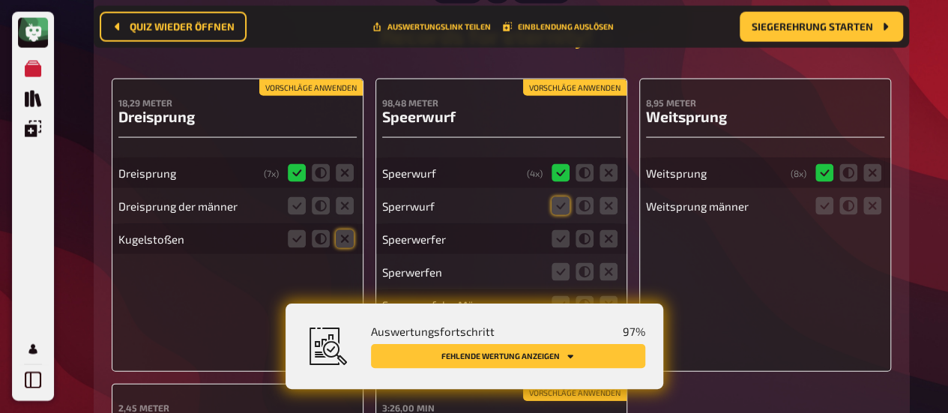
scroll to position [12916, 0]
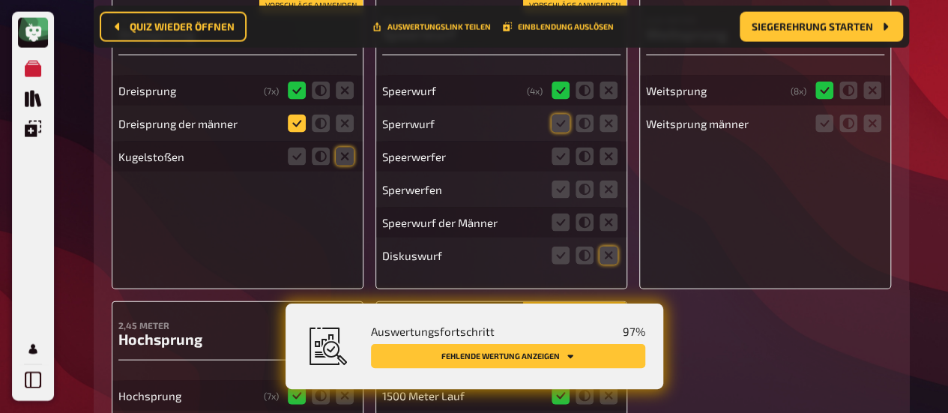
click at [298, 115] on icon at bounding box center [297, 124] width 18 height 18
click at [0, 0] on input "radio" at bounding box center [0, 0] width 0 height 0
click at [347, 148] on icon at bounding box center [345, 157] width 18 height 18
click at [0, 0] on input "radio" at bounding box center [0, 0] width 0 height 0
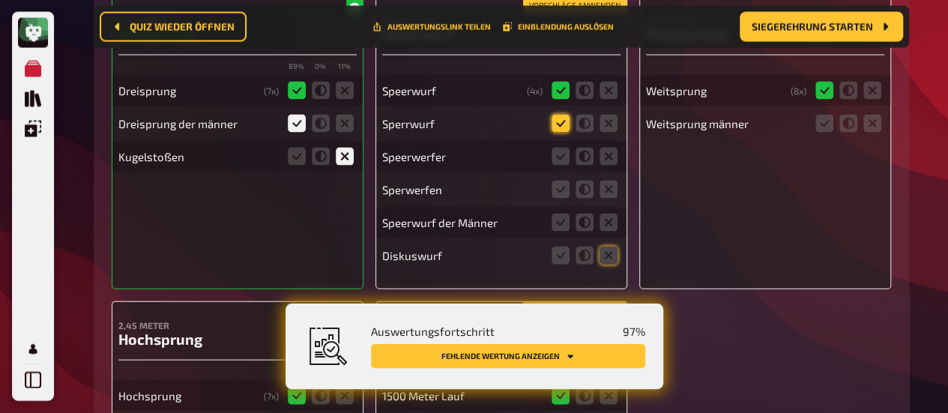
click at [557, 115] on icon at bounding box center [561, 124] width 18 height 18
click at [0, 0] on input "radio" at bounding box center [0, 0] width 0 height 0
click at [564, 148] on icon at bounding box center [561, 157] width 18 height 18
click at [0, 0] on input "radio" at bounding box center [0, 0] width 0 height 0
click at [565, 181] on icon at bounding box center [561, 190] width 18 height 18
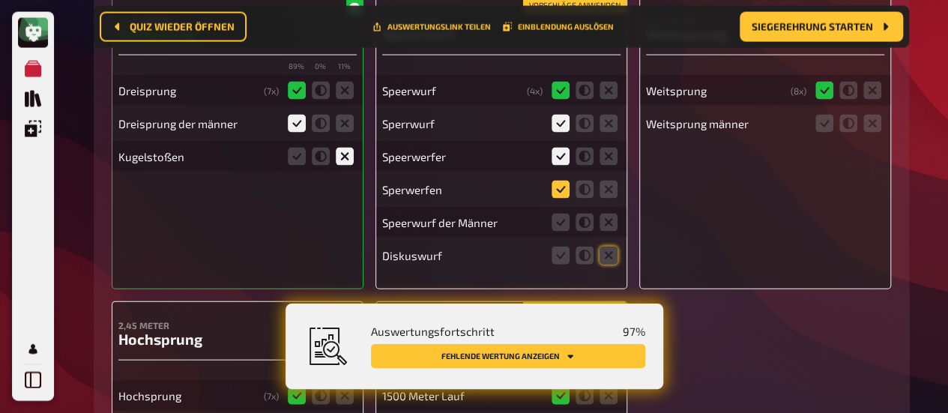
click at [0, 0] on input "radio" at bounding box center [0, 0] width 0 height 0
click at [569, 214] on icon at bounding box center [561, 223] width 18 height 18
click at [0, 0] on input "radio" at bounding box center [0, 0] width 0 height 0
click at [615, 247] on icon at bounding box center [609, 256] width 18 height 18
click at [0, 0] on input "radio" at bounding box center [0, 0] width 0 height 0
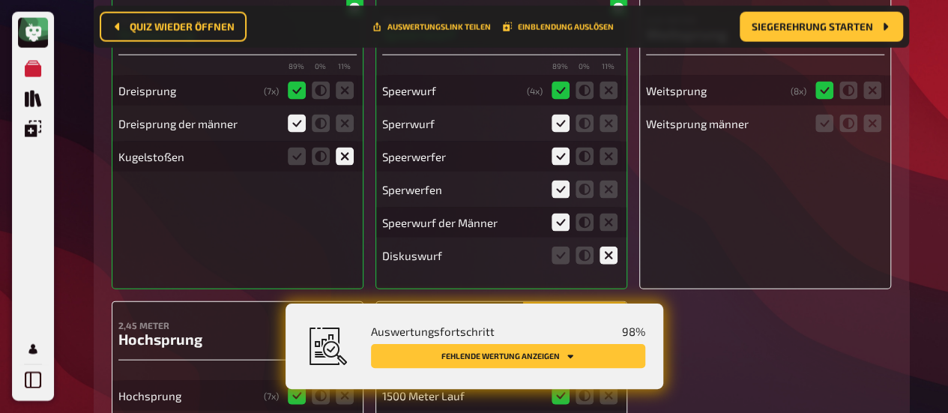
scroll to position [12841, 0]
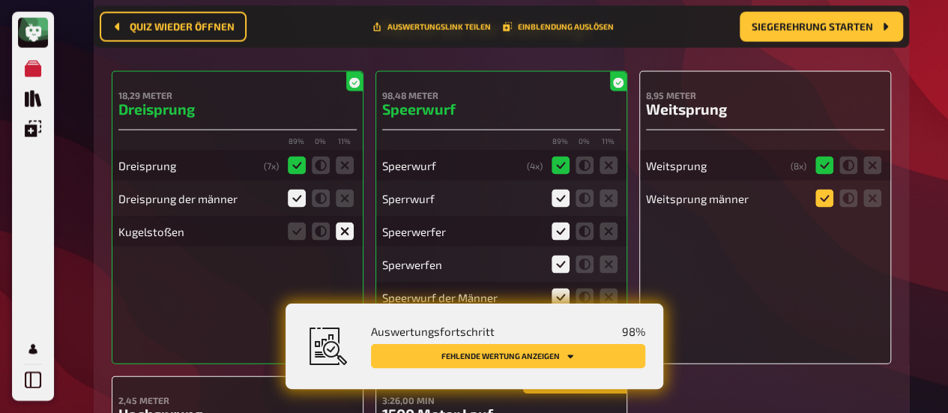
click at [829, 190] on icon at bounding box center [825, 199] width 18 height 18
click at [0, 0] on input "radio" at bounding box center [0, 0] width 0 height 0
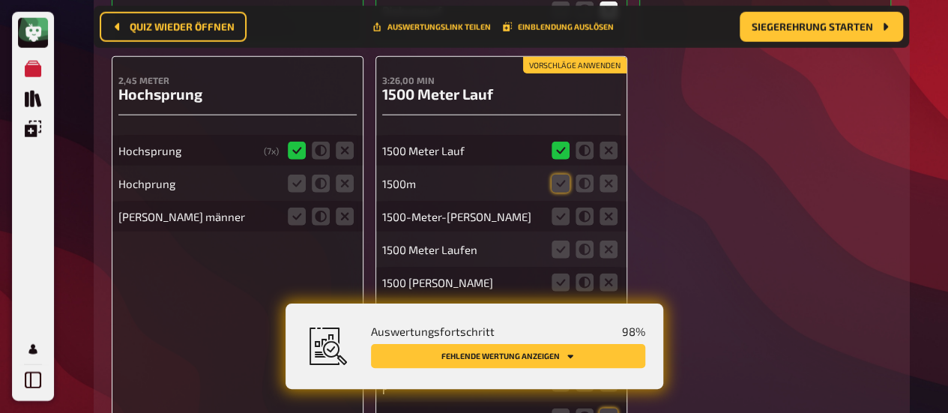
scroll to position [13216, 0]
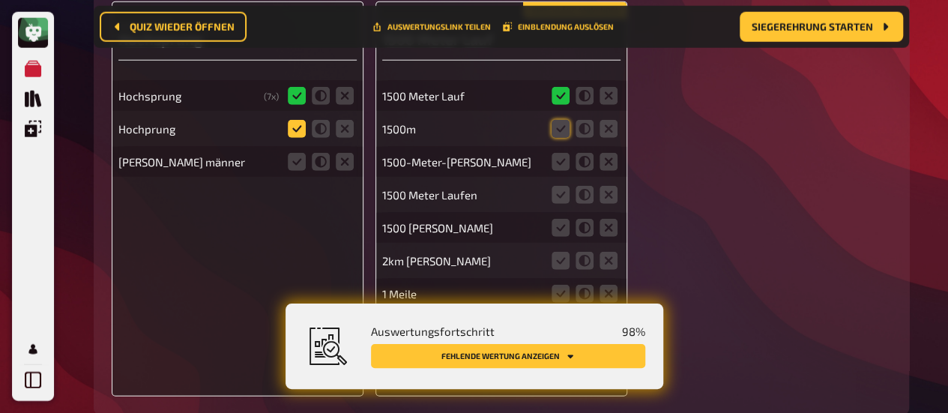
click at [289, 120] on icon at bounding box center [297, 129] width 18 height 18
click at [0, 0] on input "radio" at bounding box center [0, 0] width 0 height 0
click at [300, 153] on icon at bounding box center [297, 162] width 18 height 18
click at [0, 0] on input "radio" at bounding box center [0, 0] width 0 height 0
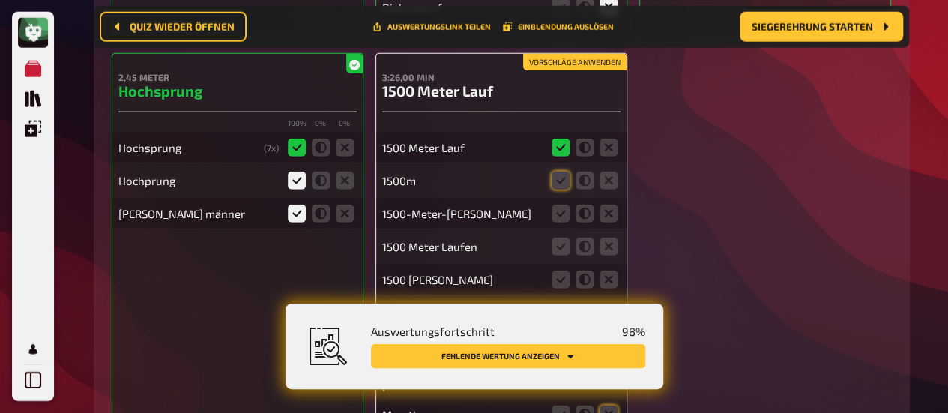
scroll to position [13141, 0]
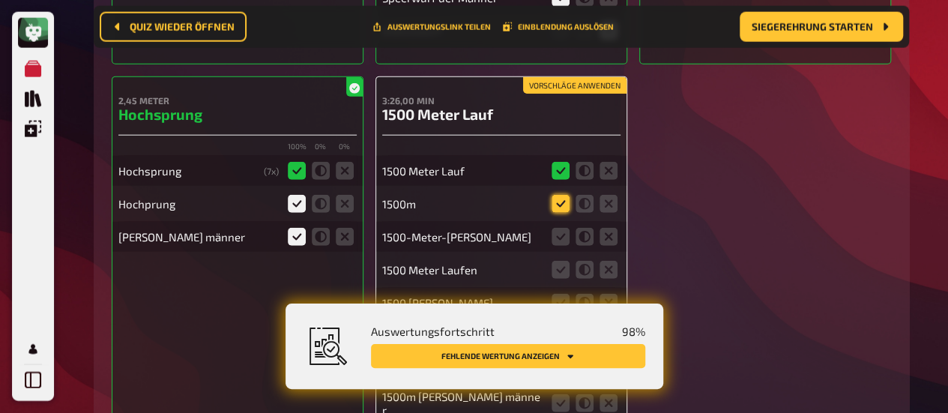
click at [559, 195] on icon at bounding box center [561, 204] width 18 height 18
click at [0, 0] on input "radio" at bounding box center [0, 0] width 0 height 0
click at [560, 228] on icon at bounding box center [561, 237] width 18 height 18
click at [0, 0] on input "radio" at bounding box center [0, 0] width 0 height 0
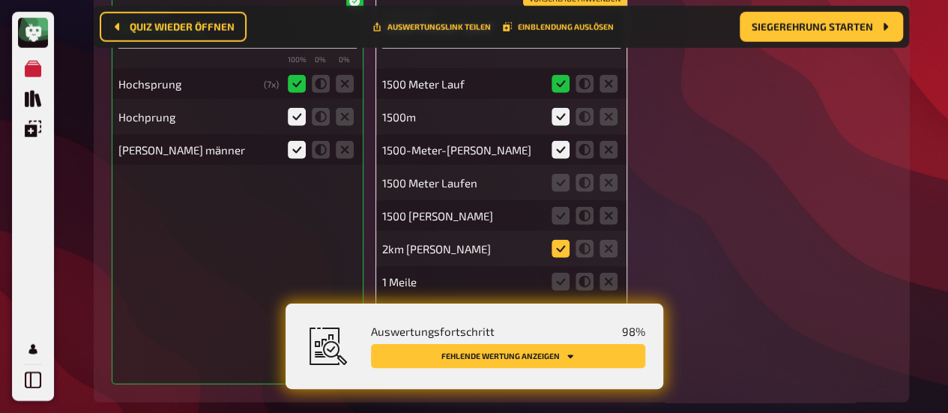
scroll to position [13291, 0]
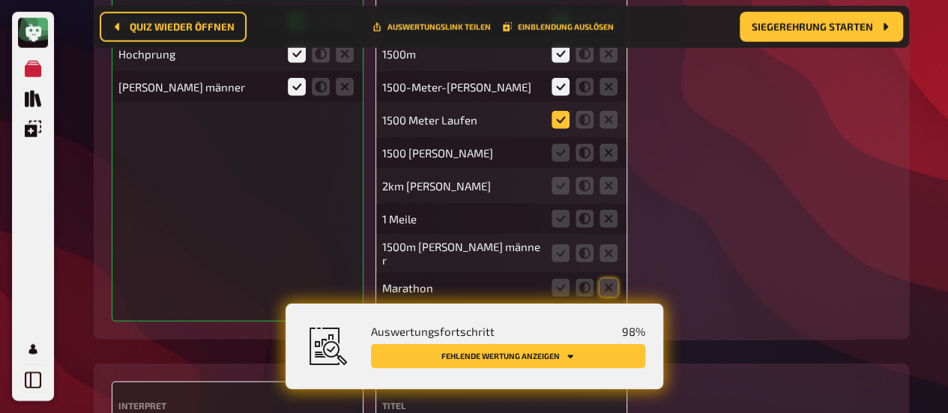
click at [567, 111] on icon at bounding box center [561, 120] width 18 height 18
click at [0, 0] on input "radio" at bounding box center [0, 0] width 0 height 0
click at [564, 144] on icon at bounding box center [561, 153] width 18 height 18
click at [0, 0] on input "radio" at bounding box center [0, 0] width 0 height 0
click at [616, 177] on icon at bounding box center [609, 186] width 18 height 18
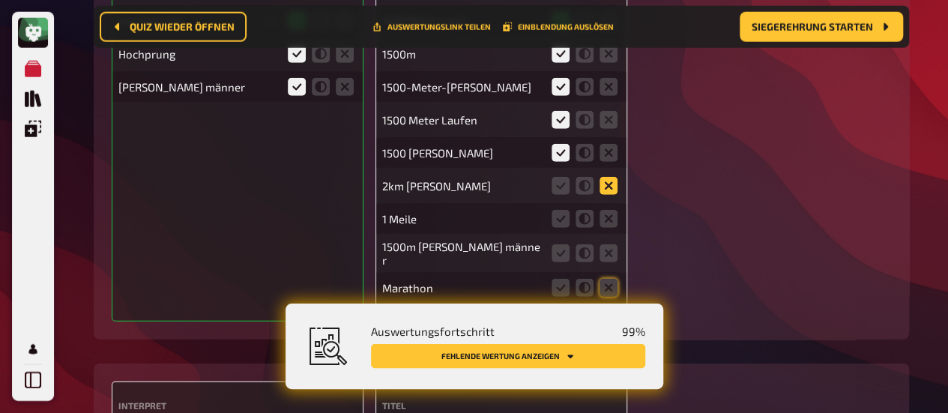
click at [0, 0] on input "radio" at bounding box center [0, 0] width 0 height 0
click at [618, 207] on fieldset at bounding box center [585, 219] width 72 height 24
click at [610, 210] on icon at bounding box center [609, 219] width 18 height 18
click at [0, 0] on input "radio" at bounding box center [0, 0] width 0 height 0
click at [604, 244] on icon at bounding box center [609, 253] width 18 height 18
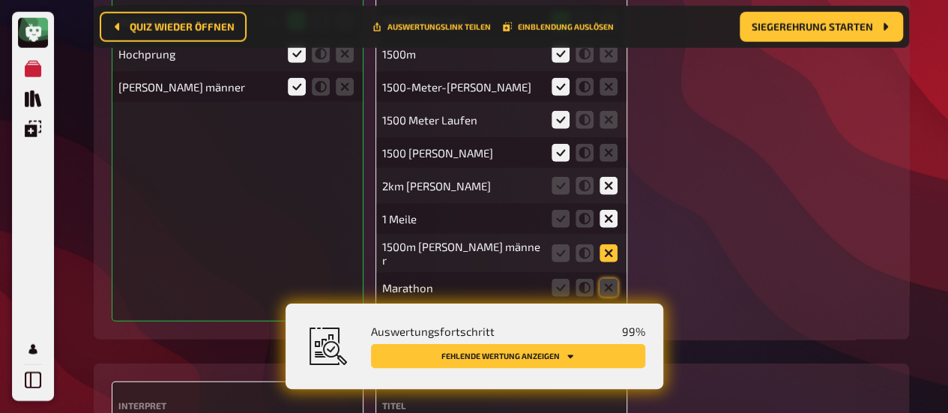
click at [0, 0] on input "radio" at bounding box center [0, 0] width 0 height 0
click at [556, 244] on icon at bounding box center [561, 253] width 18 height 18
click at [0, 0] on input "radio" at bounding box center [0, 0] width 0 height 0
click at [617, 279] on icon at bounding box center [609, 288] width 18 height 18
click at [0, 0] on input "radio" at bounding box center [0, 0] width 0 height 0
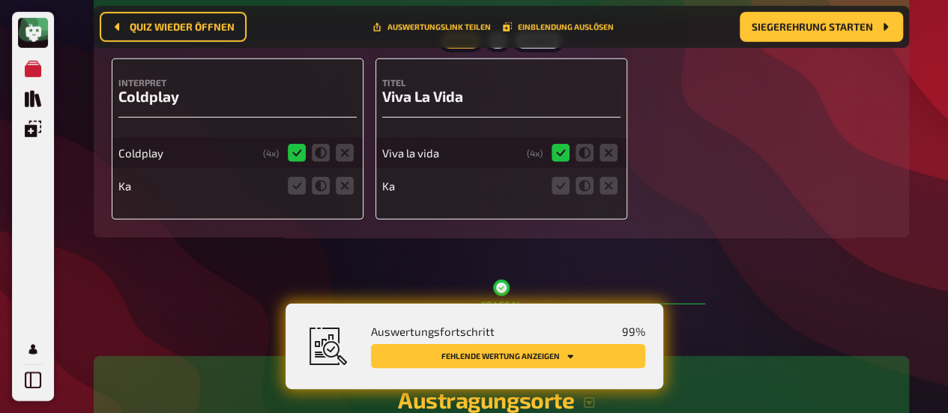
scroll to position [13591, 0]
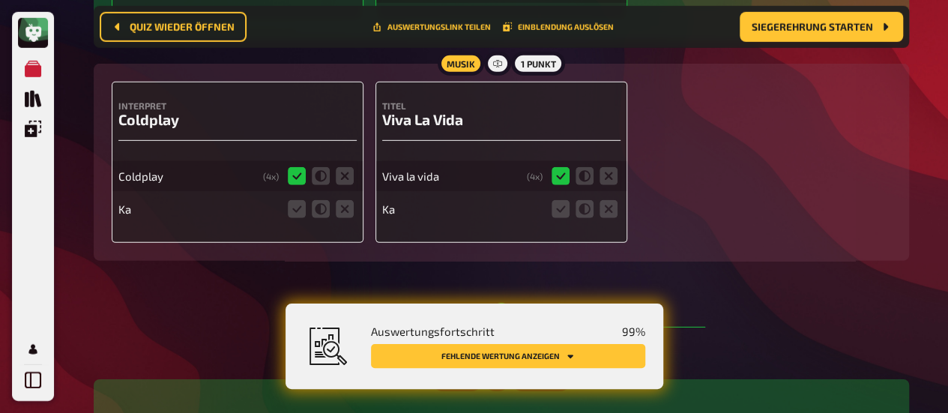
click at [596, 197] on fieldset at bounding box center [585, 209] width 72 height 24
click at [607, 200] on icon at bounding box center [609, 209] width 18 height 18
click at [0, 0] on input "radio" at bounding box center [0, 0] width 0 height 0
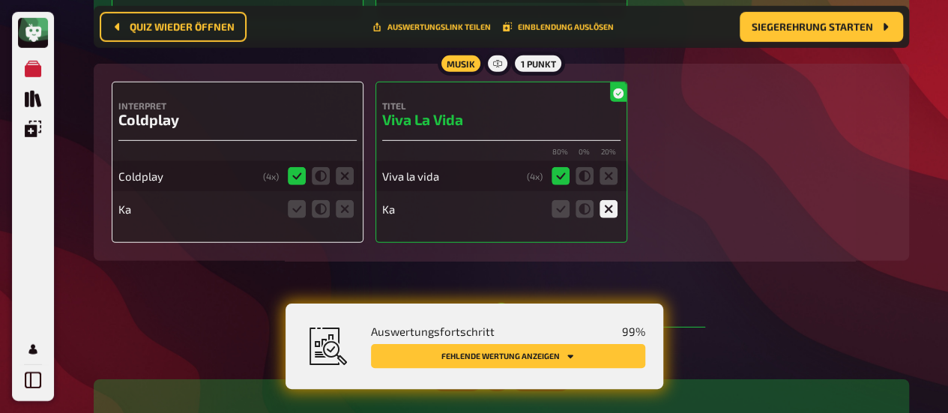
click at [355, 197] on fieldset at bounding box center [321, 209] width 72 height 24
click at [328, 200] on icon at bounding box center [321, 209] width 18 height 18
click at [0, 0] on input "radio" at bounding box center [0, 0] width 0 height 0
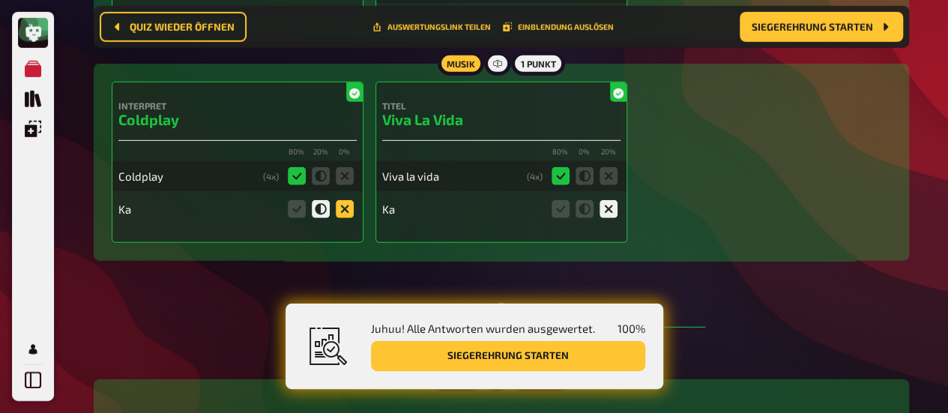
click at [343, 200] on icon at bounding box center [345, 209] width 18 height 18
click at [0, 0] on input "radio" at bounding box center [0, 0] width 0 height 0
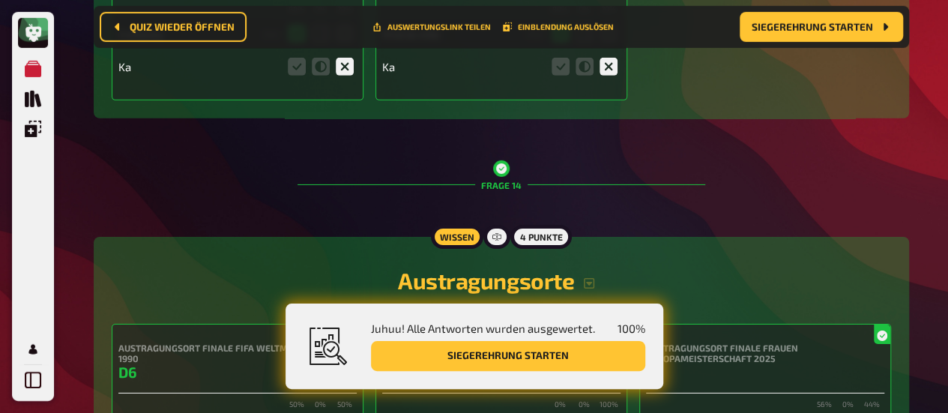
scroll to position [13366, 0]
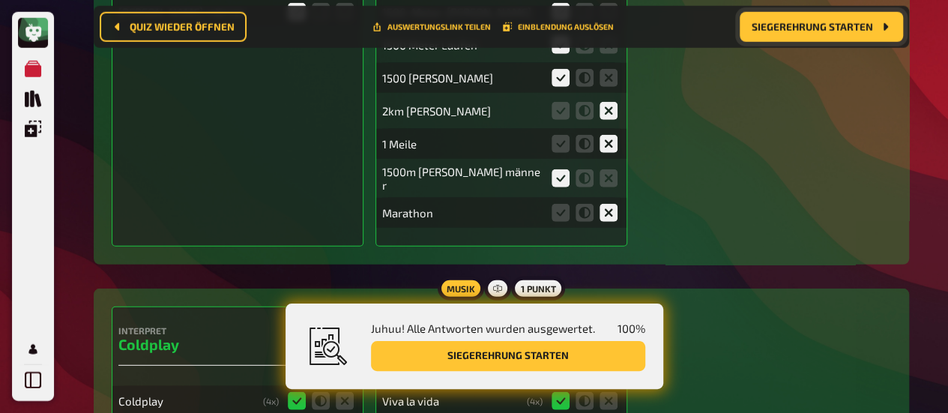
click at [801, 35] on button "Siegerehrung starten" at bounding box center [821, 27] width 163 height 30
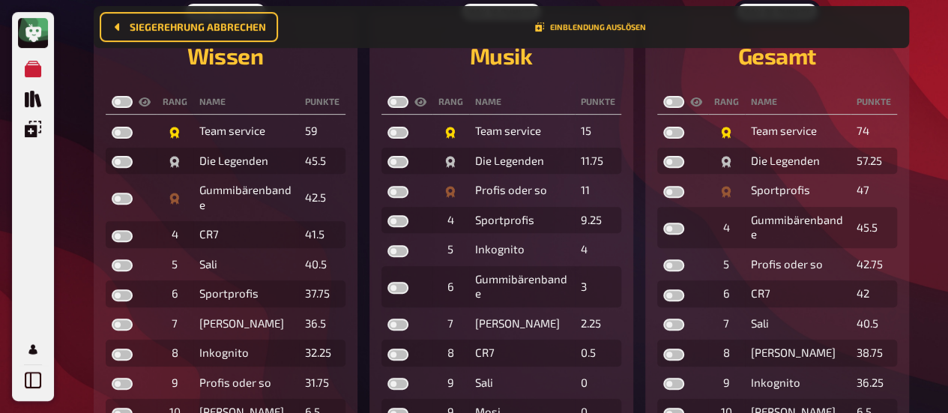
scroll to position [212, 0]
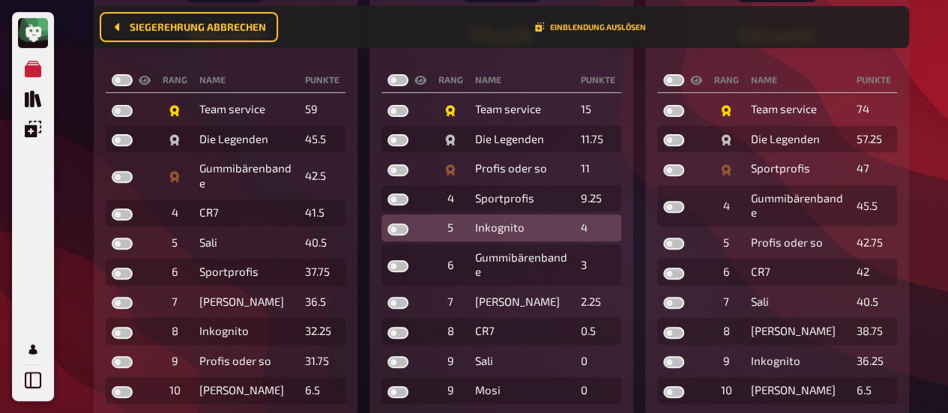
click at [403, 228] on label at bounding box center [398, 229] width 21 height 12
click at [388, 223] on input "checkbox" at bounding box center [387, 223] width 1 height 1
checkbox input "true"
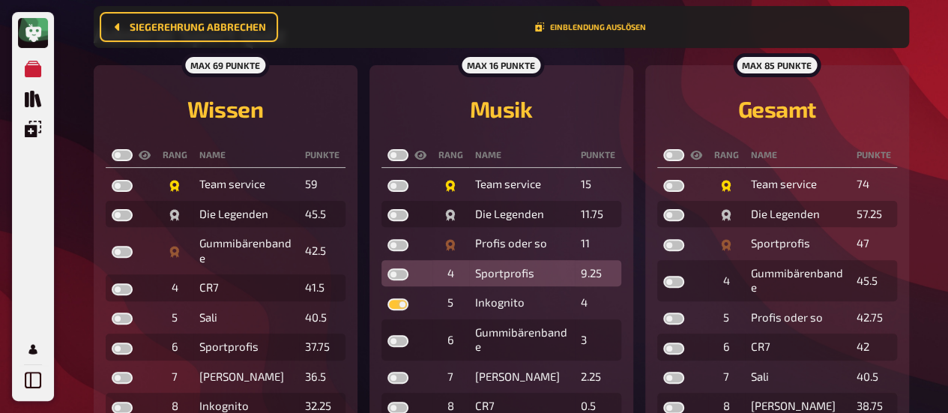
click at [402, 271] on label at bounding box center [398, 274] width 21 height 12
click at [388, 268] on input "checkbox" at bounding box center [387, 268] width 1 height 1
checkbox input "true"
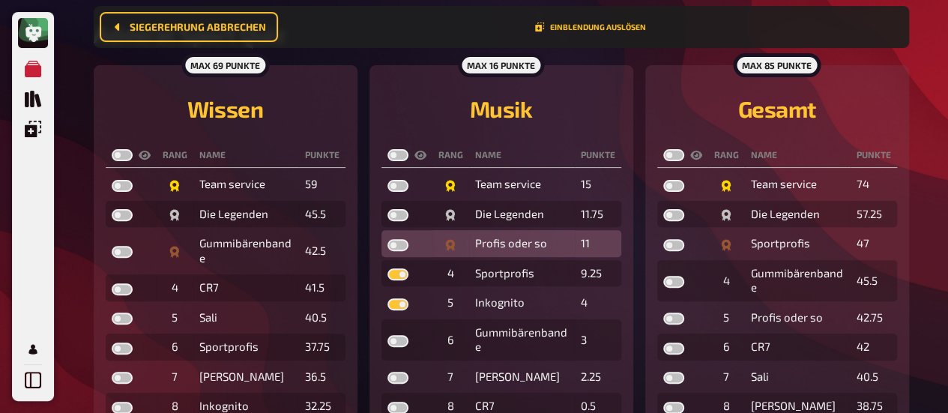
click at [406, 244] on label at bounding box center [398, 245] width 21 height 12
click at [388, 239] on input "checkbox" at bounding box center [387, 238] width 1 height 1
checkbox input "true"
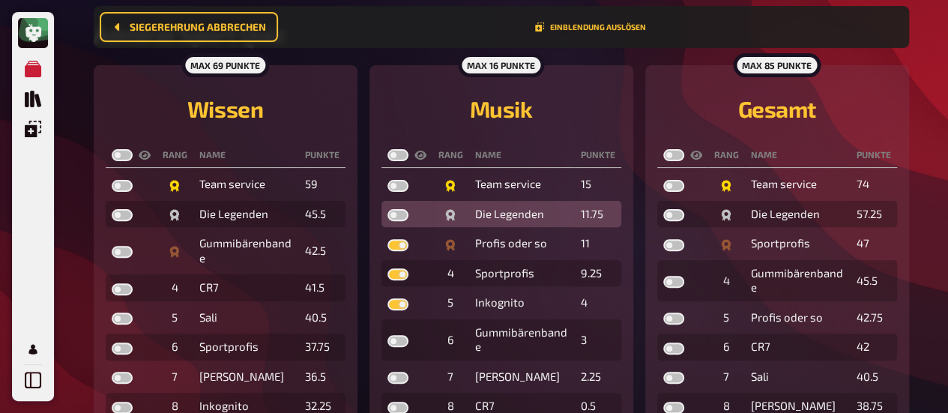
click at [403, 214] on label at bounding box center [398, 215] width 21 height 12
click at [388, 209] on input "checkbox" at bounding box center [387, 208] width 1 height 1
checkbox input "true"
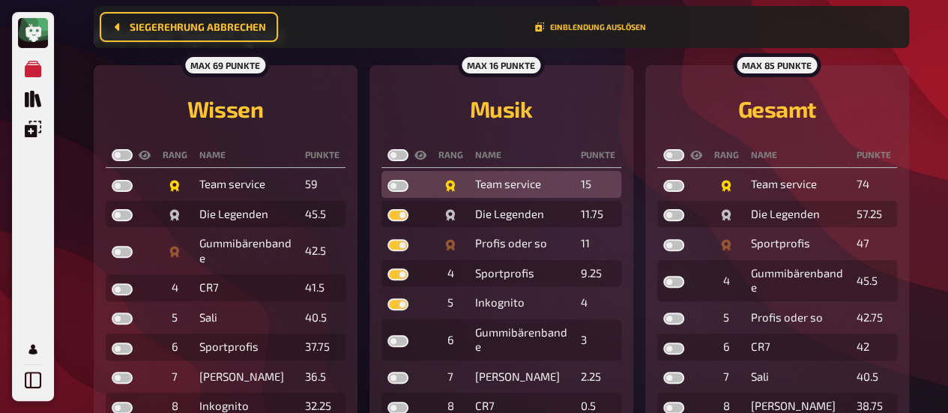
click at [399, 181] on label at bounding box center [398, 186] width 21 height 12
click at [388, 180] on input "checkbox" at bounding box center [387, 179] width 1 height 1
checkbox input "true"
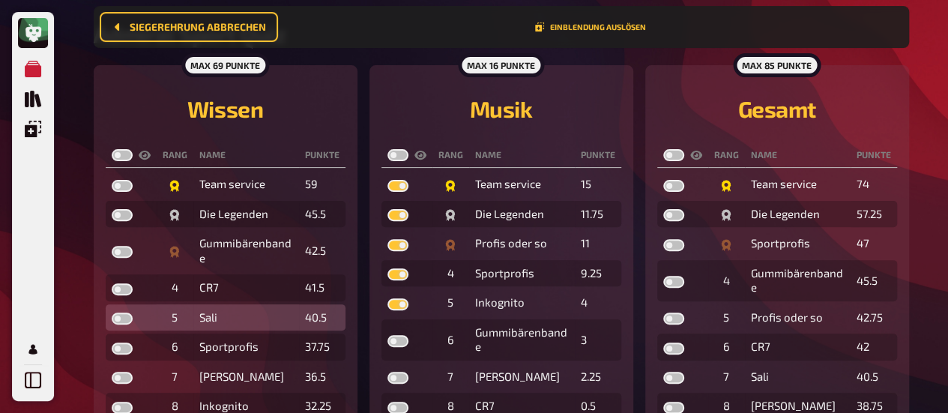
click at [127, 316] on label at bounding box center [122, 319] width 21 height 12
click at [112, 313] on input "checkbox" at bounding box center [111, 312] width 1 height 1
checkbox input "true"
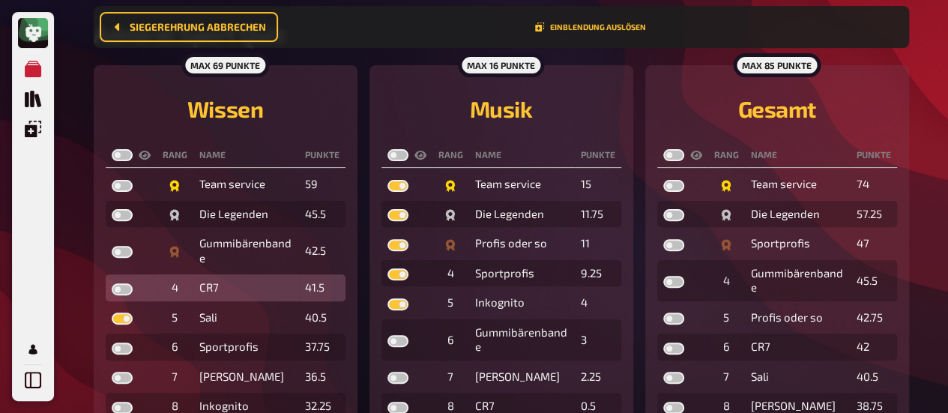
click at [124, 286] on label at bounding box center [122, 289] width 21 height 12
click at [112, 283] on input "checkbox" at bounding box center [111, 283] width 1 height 1
checkbox input "true"
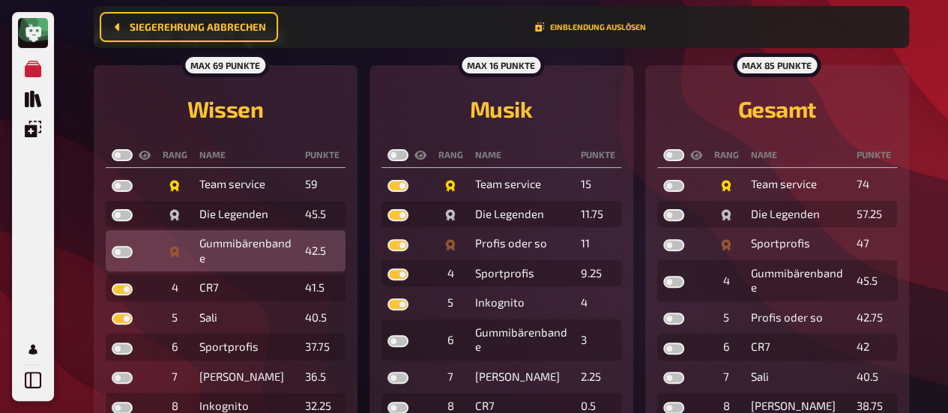
click at [126, 250] on label at bounding box center [122, 252] width 21 height 12
click at [112, 246] on input "checkbox" at bounding box center [111, 245] width 1 height 1
checkbox input "true"
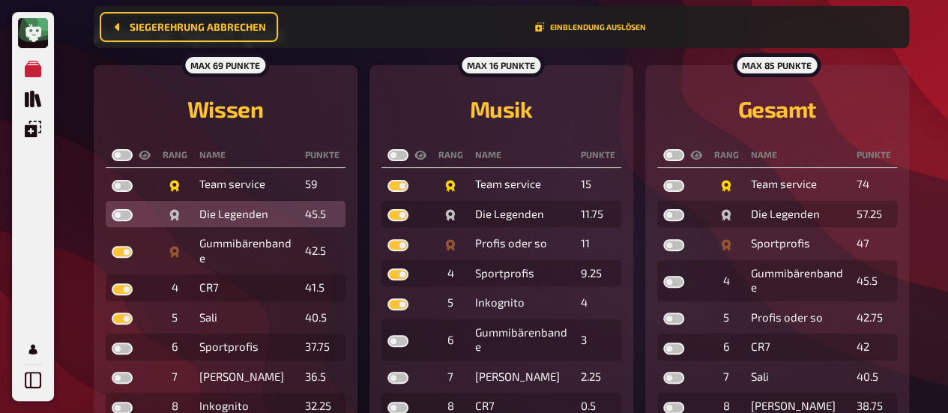
click at [126, 217] on label at bounding box center [122, 215] width 21 height 12
click at [112, 209] on input "checkbox" at bounding box center [111, 208] width 1 height 1
checkbox input "true"
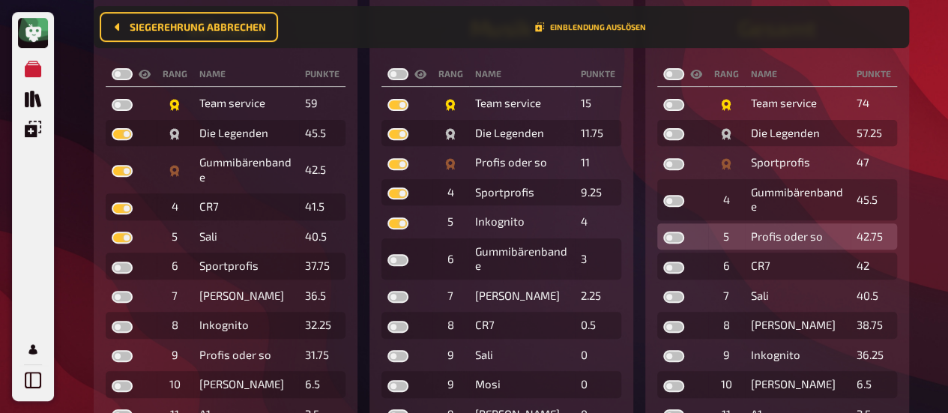
scroll to position [224, 0]
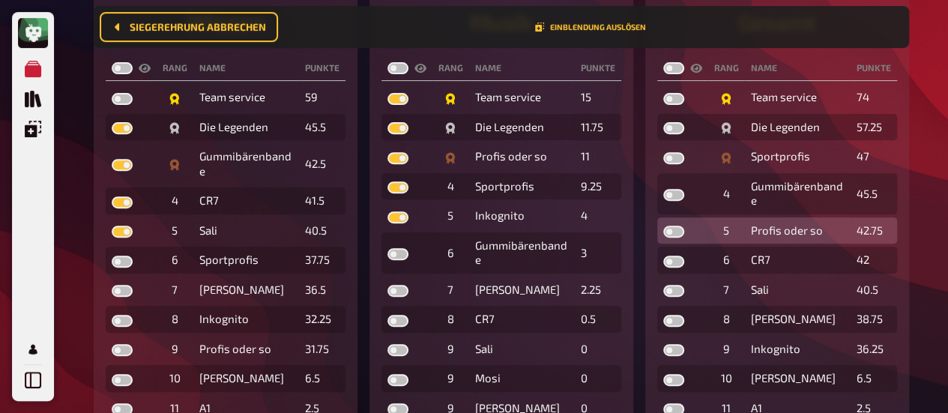
click at [682, 227] on label at bounding box center [673, 232] width 21 height 12
click at [663, 226] on input "checkbox" at bounding box center [663, 225] width 1 height 1
checkbox input "true"
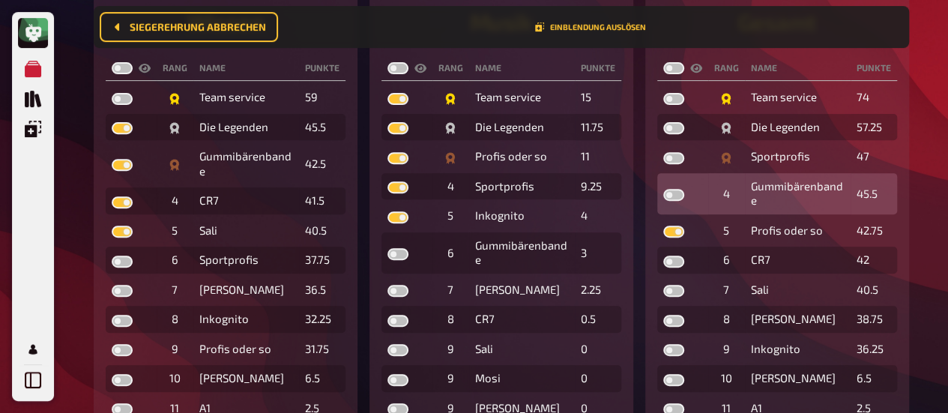
click at [678, 196] on label at bounding box center [673, 195] width 21 height 12
click at [663, 189] on input "checkbox" at bounding box center [663, 188] width 1 height 1
checkbox input "true"
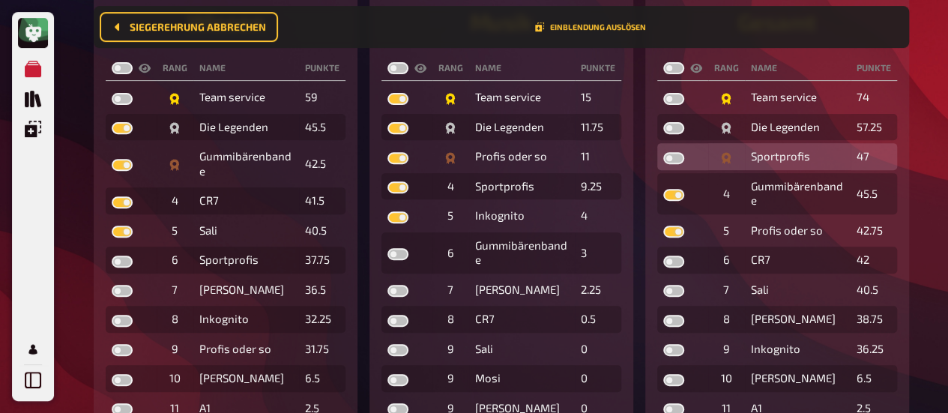
click at [677, 157] on label at bounding box center [673, 158] width 21 height 12
click at [663, 152] on input "checkbox" at bounding box center [663, 151] width 1 height 1
checkbox input "true"
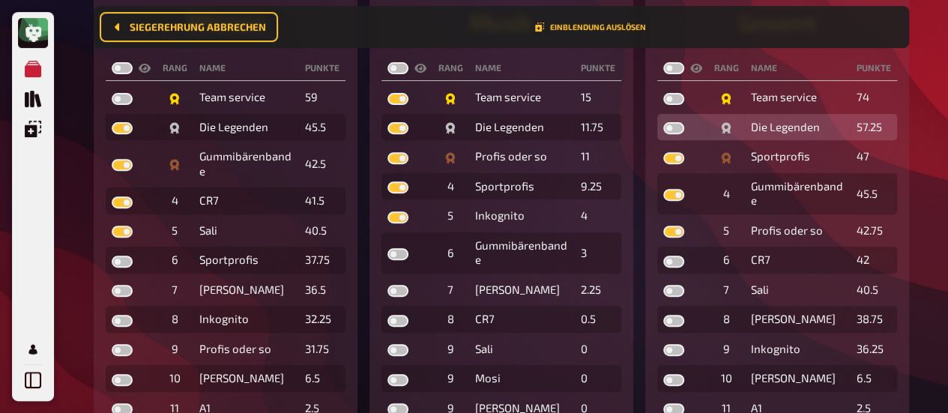
click at [680, 128] on label at bounding box center [673, 128] width 21 height 12
click at [663, 122] on input "checkbox" at bounding box center [663, 121] width 1 height 1
checkbox input "true"
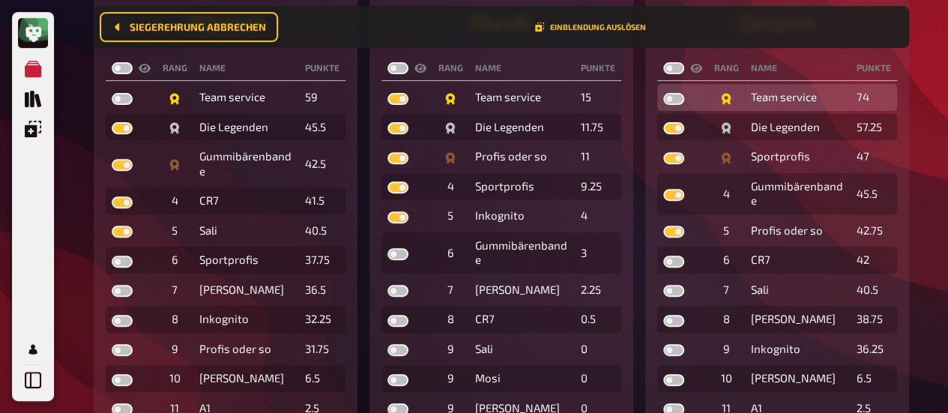
click at [679, 98] on label at bounding box center [673, 99] width 21 height 12
click at [663, 93] on input "checkbox" at bounding box center [663, 92] width 1 height 1
checkbox input "true"
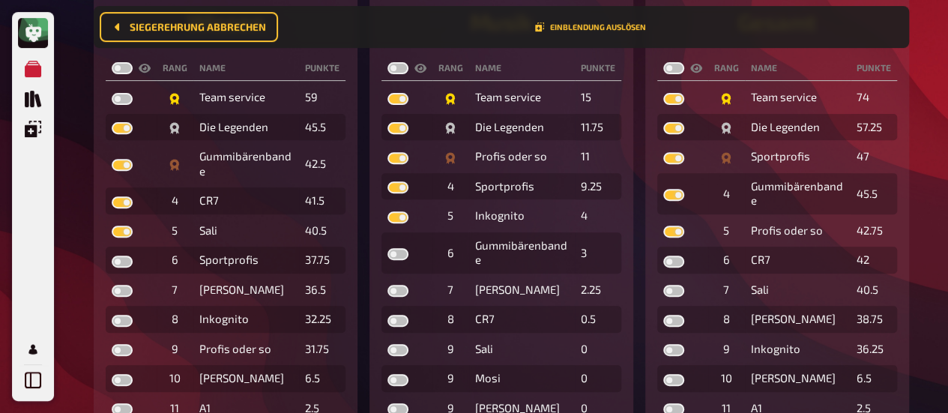
click at [681, 64] on label at bounding box center [673, 68] width 21 height 12
click at [663, 62] on input "checkbox" at bounding box center [663, 61] width 1 height 1
checkbox input "true"
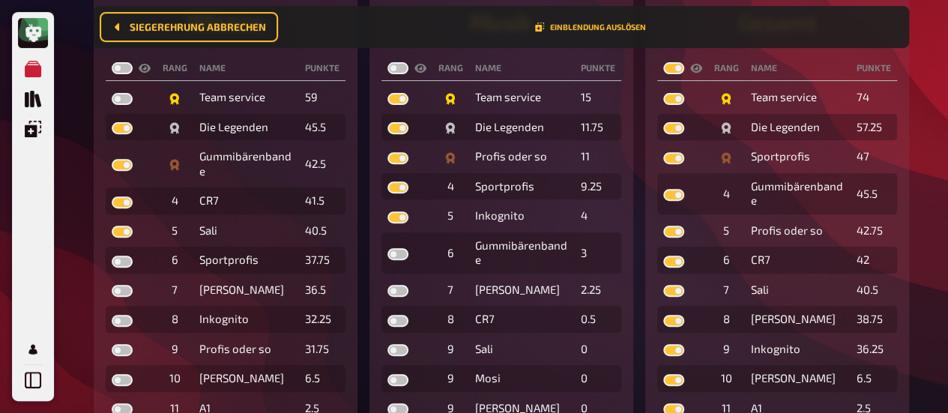
checkbox input "true"
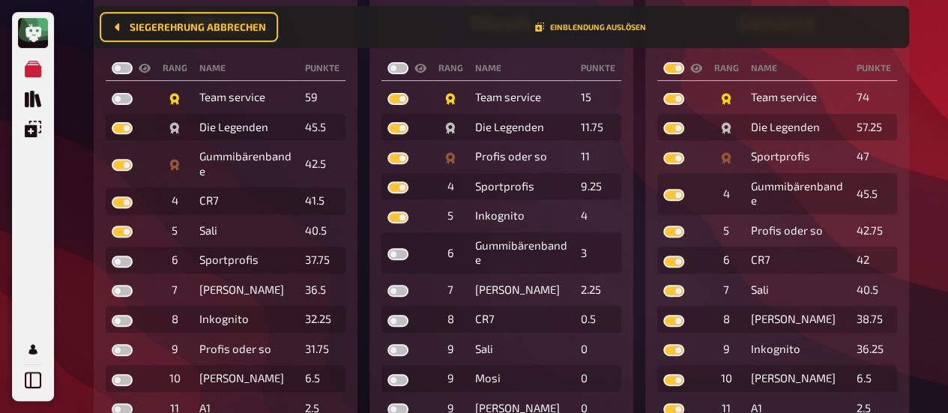
click at [402, 68] on label at bounding box center [398, 68] width 21 height 12
click at [388, 62] on input "checkbox" at bounding box center [387, 61] width 1 height 1
checkbox input "true"
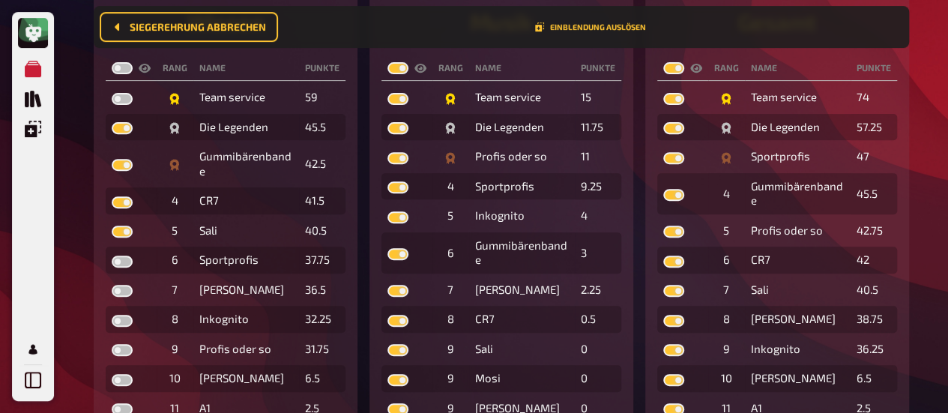
checkbox input "true"
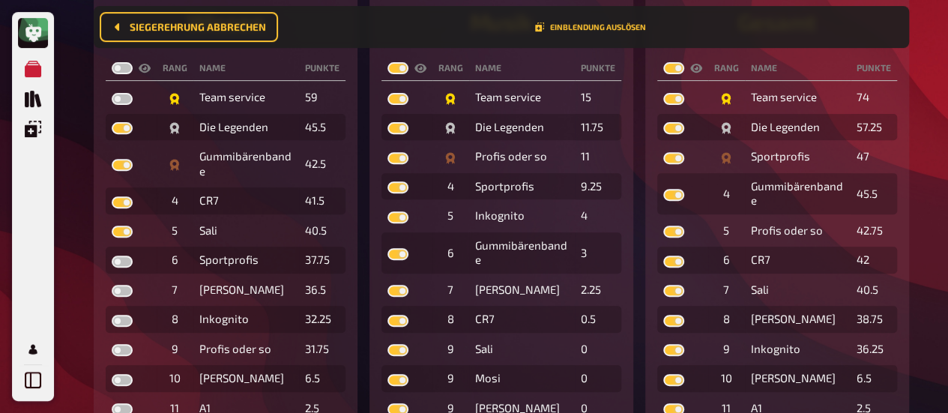
click at [127, 70] on label at bounding box center [122, 68] width 21 height 12
click at [112, 62] on input "checkbox" at bounding box center [111, 61] width 1 height 1
checkbox input "true"
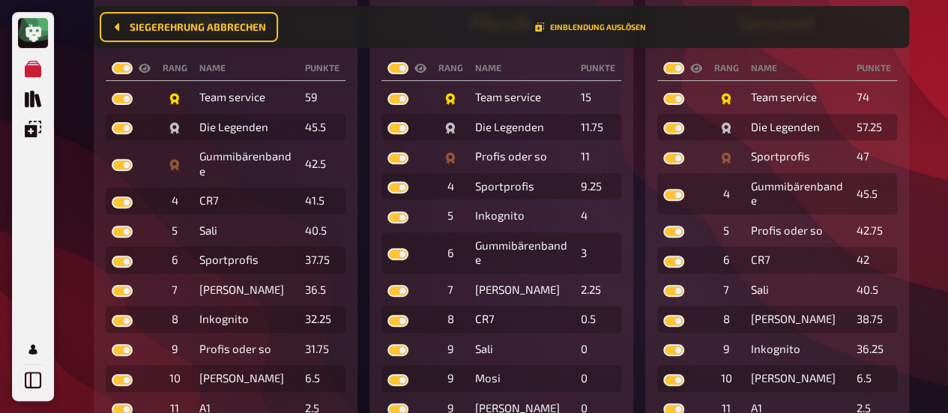
checkbox input "true"
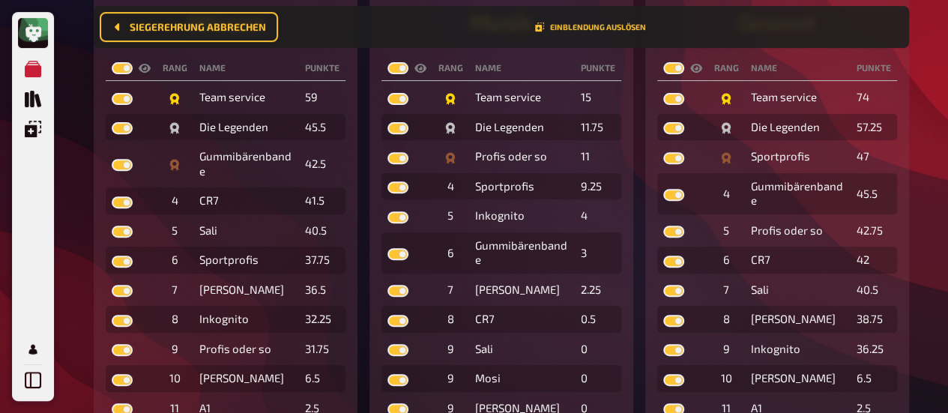
checkbox input "true"
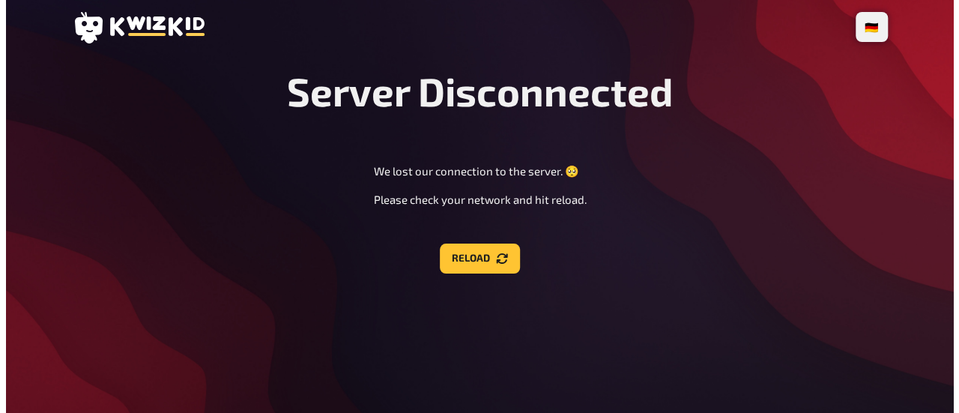
scroll to position [0, 0]
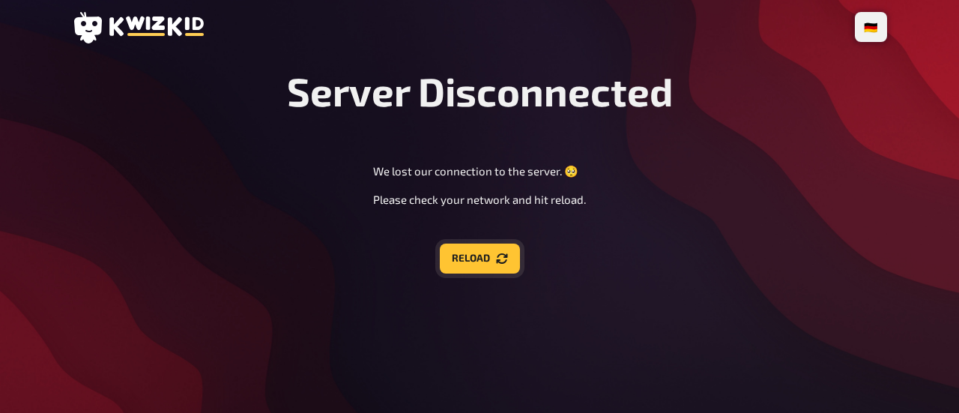
click at [481, 269] on button "Reload" at bounding box center [480, 259] width 80 height 30
